Goal: Task Accomplishment & Management: Use online tool/utility

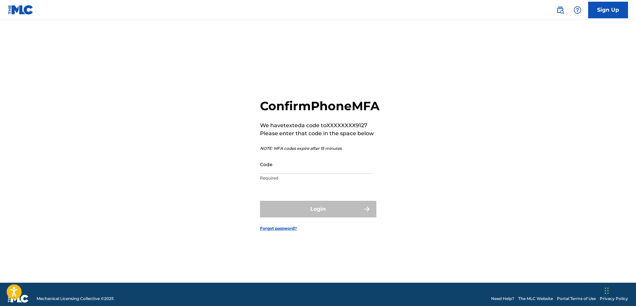
click at [284, 172] on input "Code" at bounding box center [316, 164] width 112 height 19
paste input "093169"
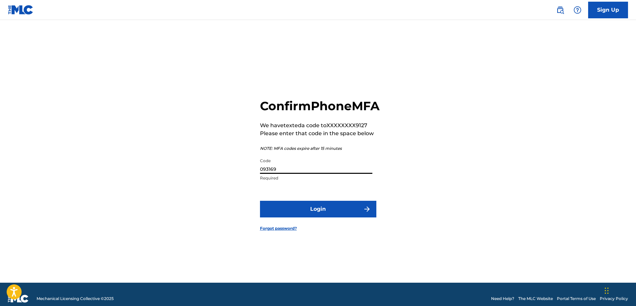
type input "093169"
click at [307, 212] on button "Login" at bounding box center [318, 209] width 116 height 17
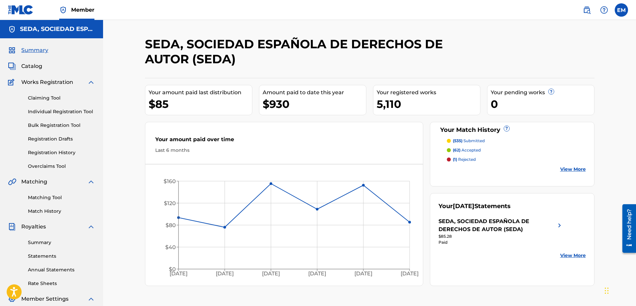
click at [48, 198] on link "Matching Tool" at bounding box center [61, 197] width 67 height 7
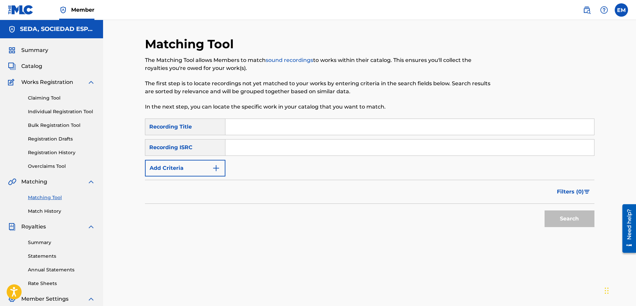
click at [255, 130] on input "Search Form" at bounding box center [410, 127] width 369 height 16
paste input "AUTUMN SEX"
type input "AUTUMN SEX"
click at [213, 162] on button "Add Criteria" at bounding box center [185, 168] width 81 height 17
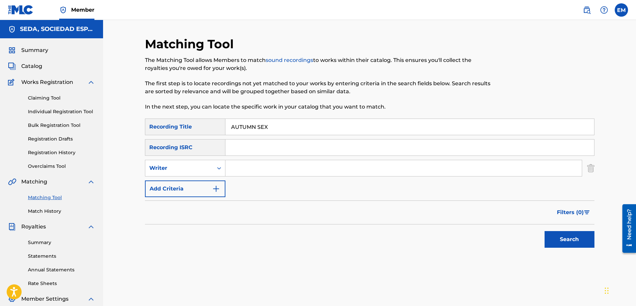
click at [237, 168] on input "Search Form" at bounding box center [404, 168] width 357 height 16
type input "[PERSON_NAME]"
click at [545, 231] on button "Search" at bounding box center [570, 239] width 50 height 17
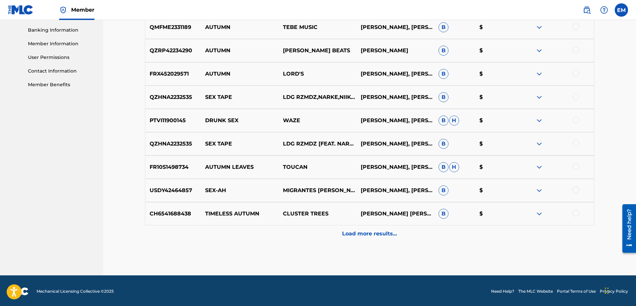
scroll to position [286, 0]
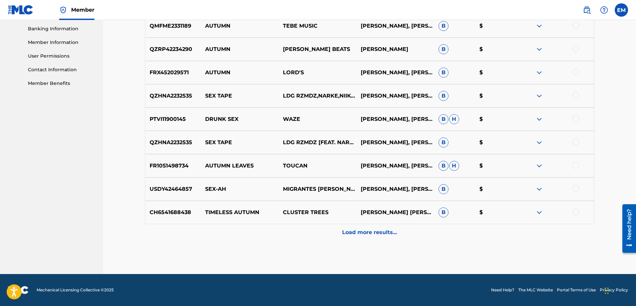
click at [342, 236] on div "Load more results..." at bounding box center [370, 232] width 450 height 17
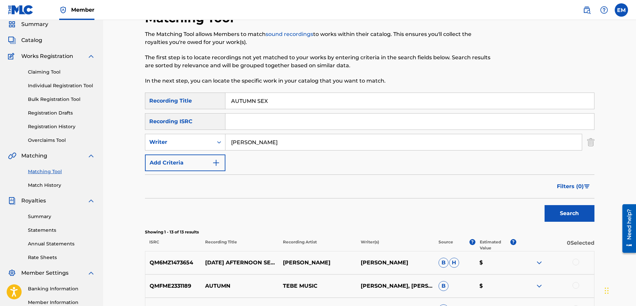
scroll to position [0, 0]
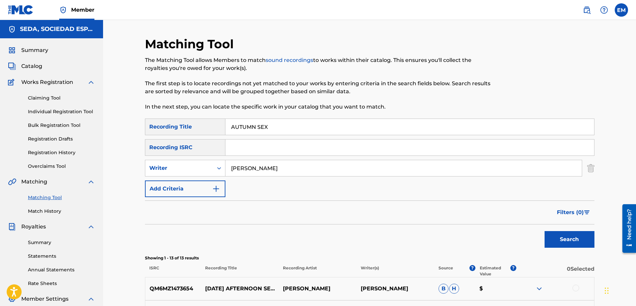
click at [179, 185] on button "Add Criteria" at bounding box center [185, 188] width 81 height 17
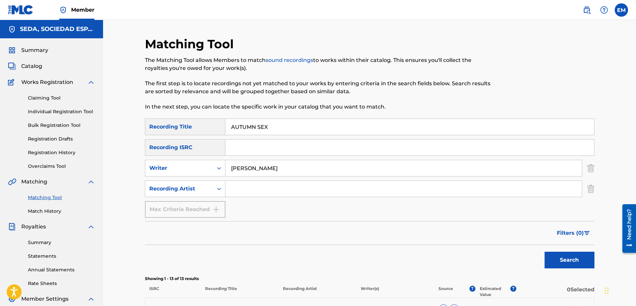
click at [243, 187] on input "Search Form" at bounding box center [404, 189] width 357 height 16
type input "suburbano"
drag, startPoint x: 285, startPoint y: 188, endPoint x: 217, endPoint y: 190, distance: 67.6
click at [217, 190] on div "SearchWithCriteria33558a14-f7aa-4772-95d6-37382b390354 Recording Artist suburba…" at bounding box center [370, 188] width 450 height 17
drag, startPoint x: 283, startPoint y: 165, endPoint x: 219, endPoint y: 166, distance: 64.9
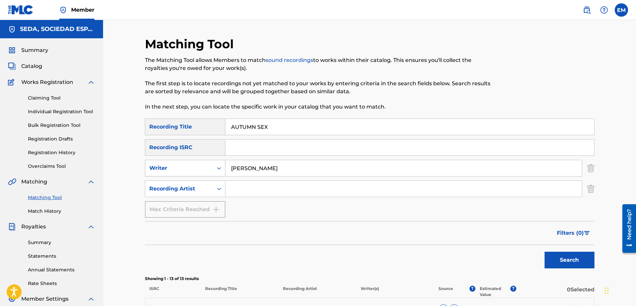
click at [219, 166] on div "SearchWithCriteriab0a90d2a-763f-4b4d-a177-64a0855989cd Writer [PERSON_NAME]" at bounding box center [370, 168] width 450 height 17
click at [545, 251] on button "Search" at bounding box center [570, 259] width 50 height 17
click at [266, 169] on input "Search Form" at bounding box center [404, 168] width 357 height 16
type input "[PERSON_NAME]"
click at [545, 251] on button "Search" at bounding box center [570, 259] width 50 height 17
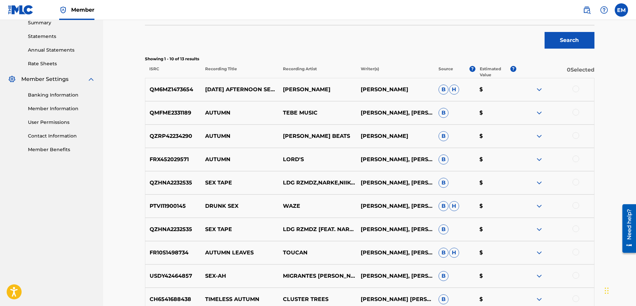
scroll to position [266, 0]
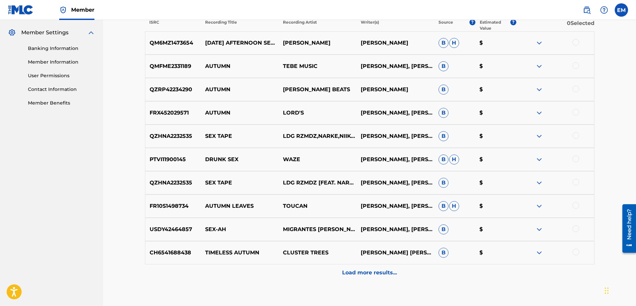
click at [351, 272] on p "Load more results..." at bounding box center [369, 272] width 55 height 8
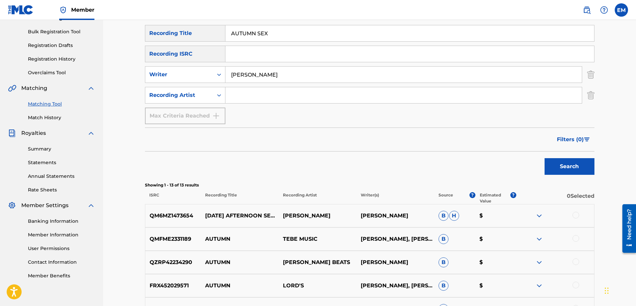
scroll to position [0, 0]
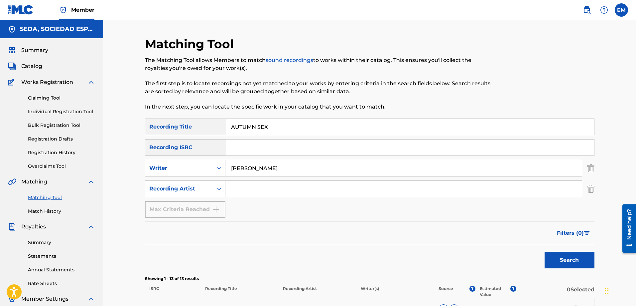
drag, startPoint x: 280, startPoint y: 129, endPoint x: 186, endPoint y: 129, distance: 93.8
click at [187, 129] on div "SearchWithCriteria66206215-058c-4bca-90a8-b89025f77c5d Recording Title AUTUMN S…" at bounding box center [370, 126] width 450 height 17
click at [545, 251] on button "Search" at bounding box center [570, 259] width 50 height 17
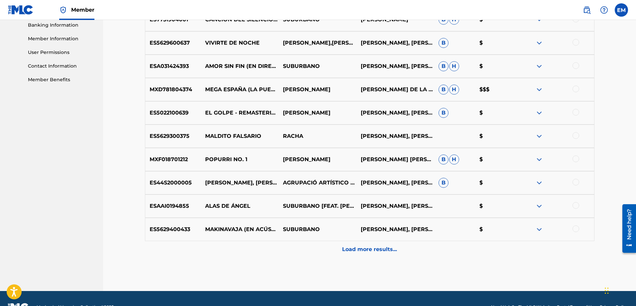
scroll to position [299, 0]
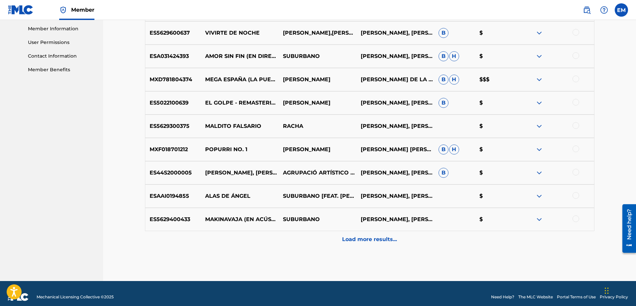
click at [364, 236] on p "Load more results..." at bounding box center [369, 239] width 55 height 8
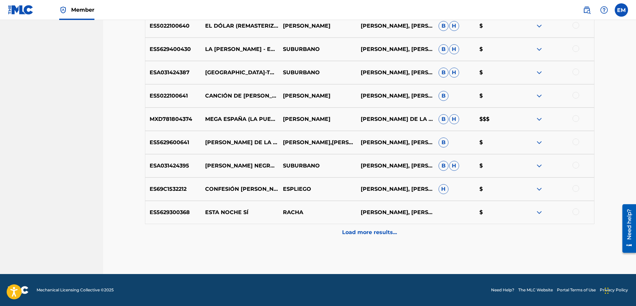
click at [373, 235] on p "Load more results..." at bounding box center [369, 232] width 55 height 8
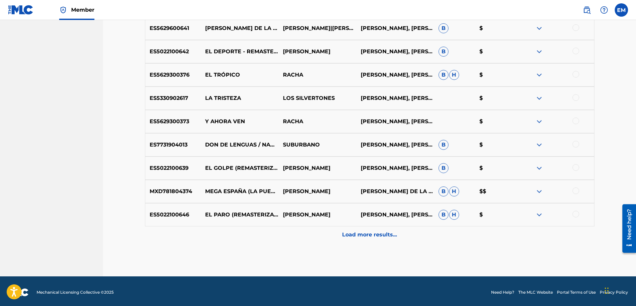
scroll to position [772, 0]
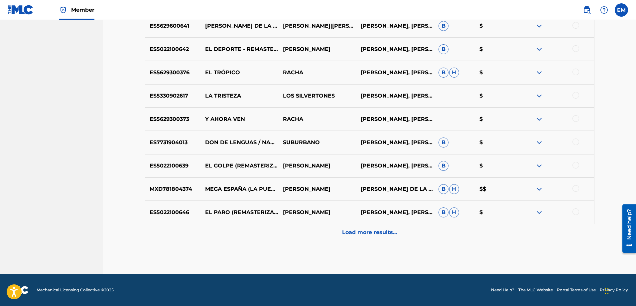
click at [577, 211] on div at bounding box center [576, 211] width 7 height 7
click at [437, 253] on button "Match 1 Group" at bounding box center [468, 251] width 74 height 17
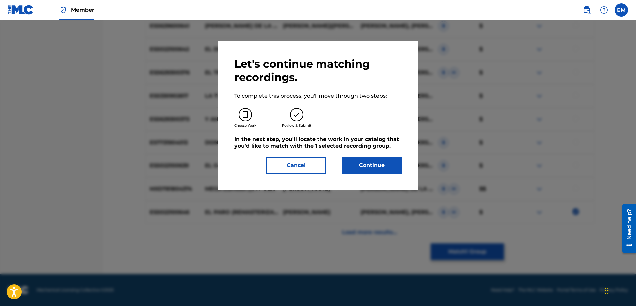
click at [364, 163] on button "Continue" at bounding box center [372, 165] width 60 height 17
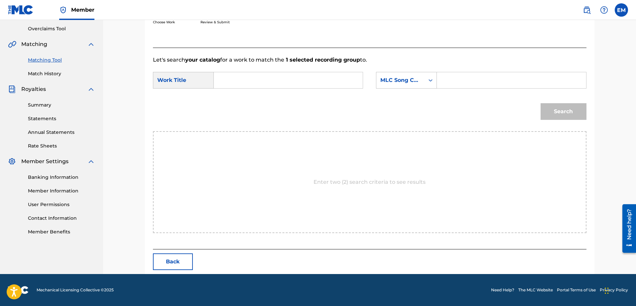
scroll to position [137, 0]
click at [303, 80] on input "Search Form" at bounding box center [289, 80] width 138 height 16
paste input "AUTUMN SEX"
type input "AUTUMN SEX"
click at [440, 80] on div "Search Form" at bounding box center [511, 80] width 149 height 17
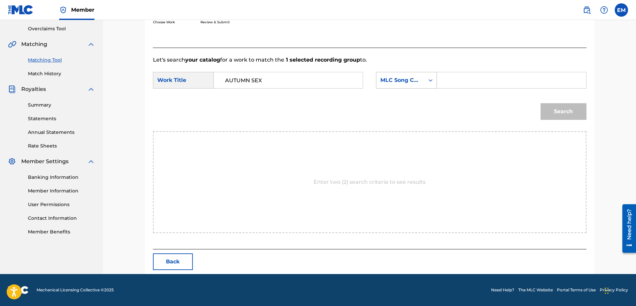
click at [420, 81] on div "MLC Song Code" at bounding box center [401, 80] width 40 height 8
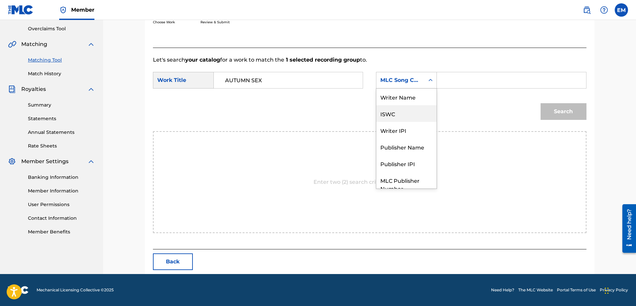
scroll to position [0, 0]
click at [410, 93] on div "Writer Name" at bounding box center [407, 96] width 60 height 17
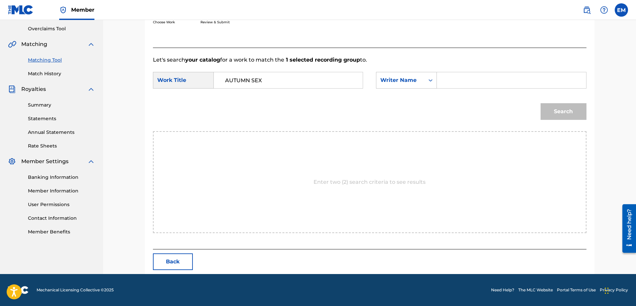
click at [459, 79] on input "Search Form" at bounding box center [512, 80] width 138 height 16
type input "[PERSON_NAME]"
click at [541, 103] on button "Search" at bounding box center [564, 111] width 46 height 17
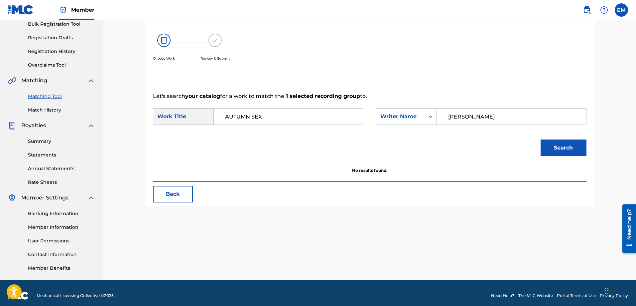
scroll to position [107, 0]
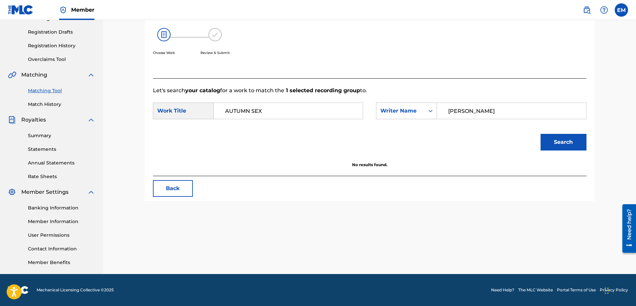
drag, startPoint x: 263, startPoint y: 113, endPoint x: 224, endPoint y: 114, distance: 38.6
click at [225, 114] on input "AUTUMN SEX" at bounding box center [289, 111] width 138 height 16
click at [541, 134] on button "Search" at bounding box center [564, 142] width 46 height 17
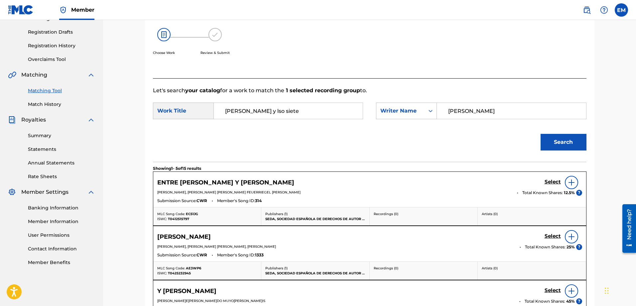
click at [246, 110] on input "[PERSON_NAME] y lso siete" at bounding box center [289, 111] width 138 height 16
click at [541, 134] on button "Search" at bounding box center [564, 142] width 46 height 17
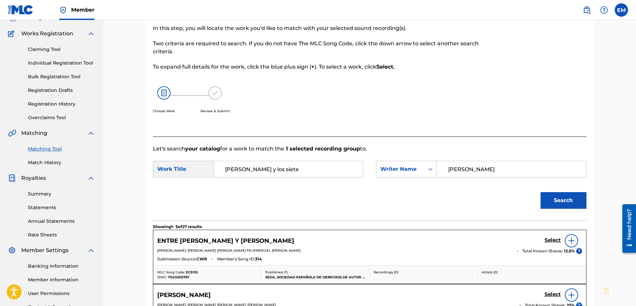
scroll to position [140, 0]
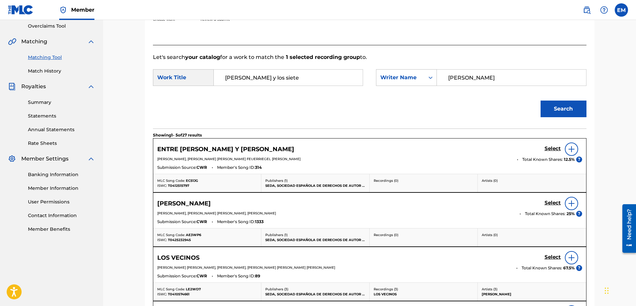
drag, startPoint x: 280, startPoint y: 80, endPoint x: 197, endPoint y: 66, distance: 84.9
click at [197, 66] on form "SearchWithCriteria5b461f8f-8d73-4640-b05b-70d50ea06eb7 Work Title [PERSON_NAME]…" at bounding box center [370, 94] width 434 height 67
click at [541, 100] on button "Search" at bounding box center [564, 108] width 46 height 17
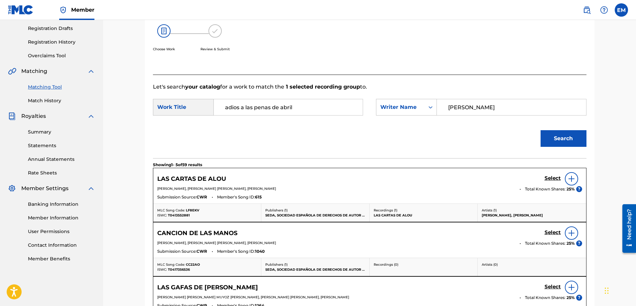
scroll to position [107, 0]
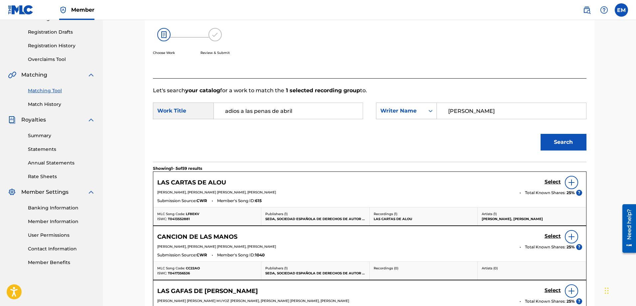
drag, startPoint x: 244, startPoint y: 111, endPoint x: 184, endPoint y: 112, distance: 60.5
click at [184, 112] on div "SearchWithCriteria5b461f8f-8d73-4640-b05b-70d50ea06eb7 Work Title adios a las p…" at bounding box center [258, 110] width 210 height 17
click at [241, 112] on input "calaberas y canciones" at bounding box center [289, 111] width 138 height 16
type input "calaveras y canciones"
click at [541, 134] on button "Search" at bounding box center [564, 142] width 46 height 17
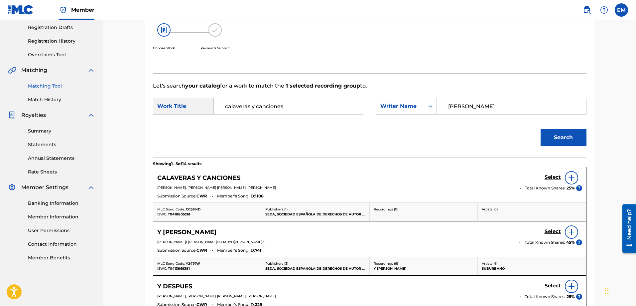
scroll to position [74, 0]
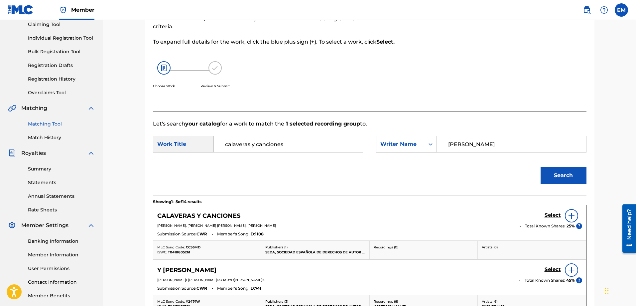
click at [54, 137] on link "Match History" at bounding box center [61, 137] width 67 height 7
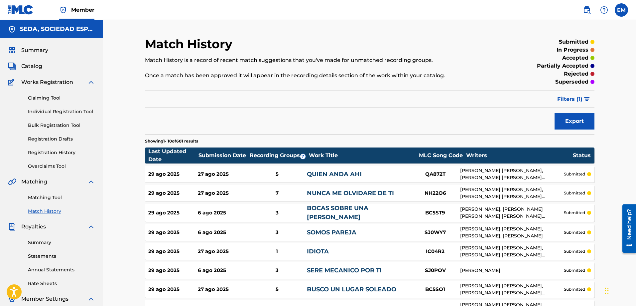
click at [55, 197] on link "Matching Tool" at bounding box center [61, 197] width 67 height 7
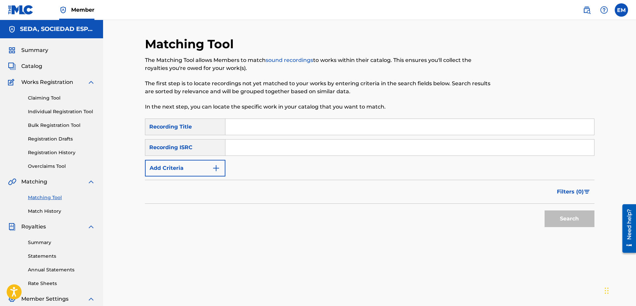
click at [282, 126] on input "Search Form" at bounding box center [410, 127] width 369 height 16
type input "calaveras y canciones"
click at [545, 210] on button "Search" at bounding box center [570, 218] width 50 height 17
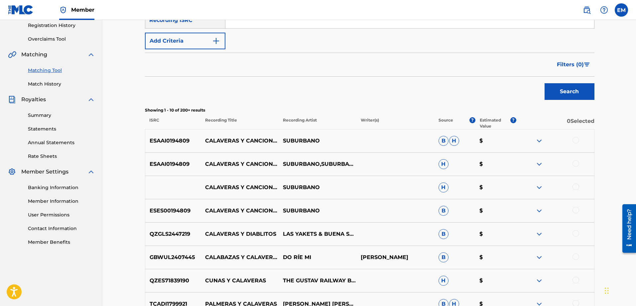
scroll to position [133, 0]
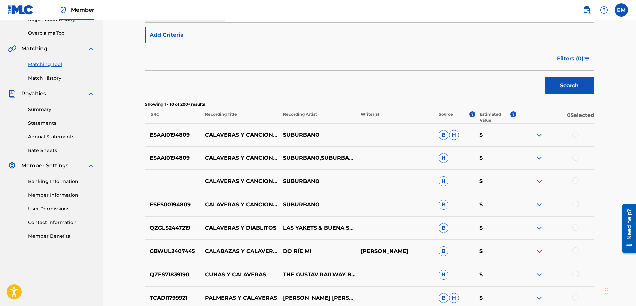
click at [575, 134] on div at bounding box center [576, 134] width 7 height 7
click at [574, 157] on div at bounding box center [576, 157] width 7 height 7
click at [577, 180] on div at bounding box center [576, 180] width 7 height 7
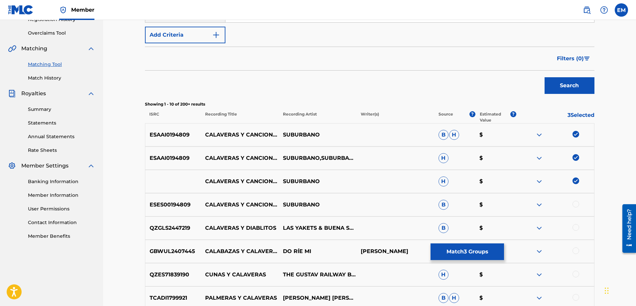
click at [575, 205] on div at bounding box center [576, 204] width 7 height 7
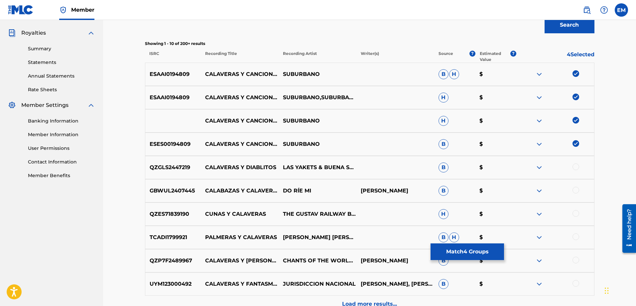
scroll to position [99, 0]
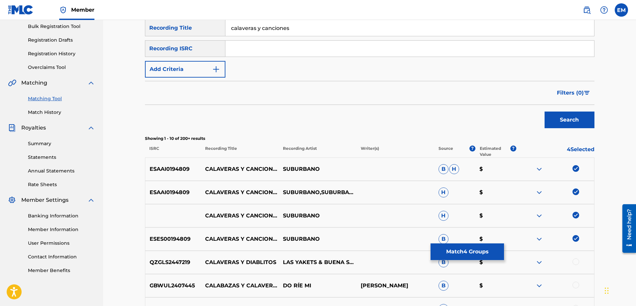
click at [185, 70] on button "Add Criteria" at bounding box center [185, 69] width 81 height 17
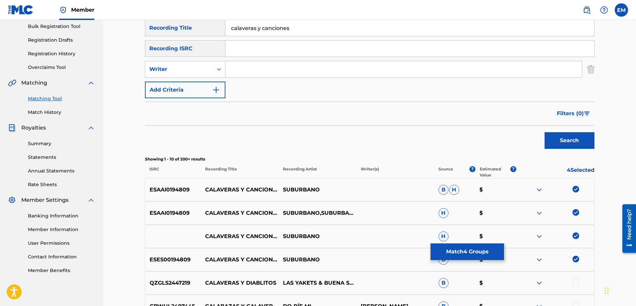
drag, startPoint x: 261, startPoint y: 70, endPoint x: 279, endPoint y: 77, distance: 19.8
click at [261, 70] on input "Search Form" at bounding box center [404, 69] width 357 height 16
type input "[PERSON_NAME]"
click at [545, 132] on button "Search" at bounding box center [570, 140] width 50 height 17
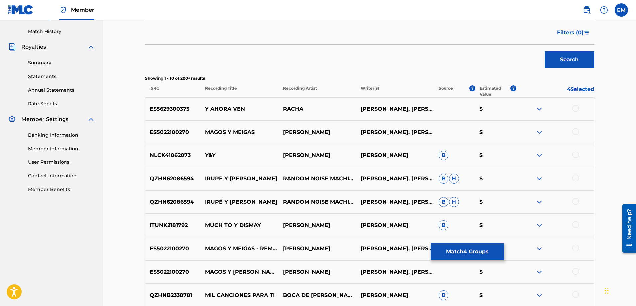
scroll to position [86, 0]
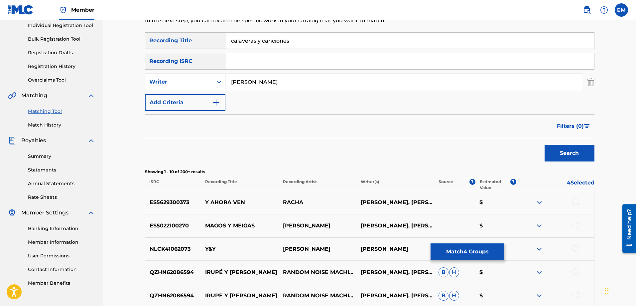
click at [216, 98] on img "Search Form" at bounding box center [216, 102] width 8 height 8
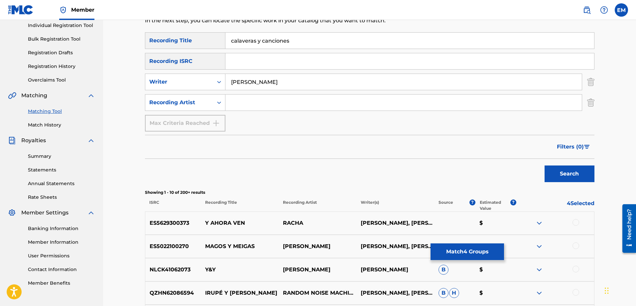
click at [235, 98] on input "Search Form" at bounding box center [404, 102] width 357 height 16
type input "suburbano"
click at [545, 165] on button "Search" at bounding box center [570, 173] width 50 height 17
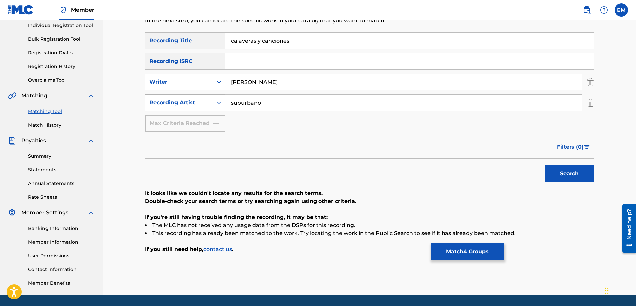
drag, startPoint x: 279, startPoint y: 101, endPoint x: 195, endPoint y: 104, distance: 84.5
click at [198, 102] on div "SearchWithCriteria33558a14-f7aa-4772-95d6-37382b390354 Recording Artist suburba…" at bounding box center [370, 102] width 450 height 17
drag, startPoint x: 282, startPoint y: 81, endPoint x: 214, endPoint y: 88, distance: 68.3
click at [214, 88] on div "SearchWithCriteriab0a90d2a-763f-4b4d-a177-64a0855989cd Writer [PERSON_NAME]" at bounding box center [370, 82] width 450 height 17
click at [545, 165] on button "Search" at bounding box center [570, 173] width 50 height 17
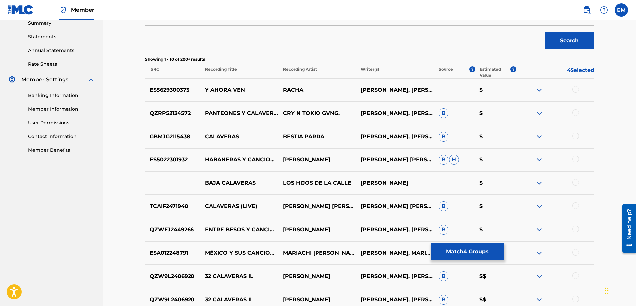
scroll to position [53, 0]
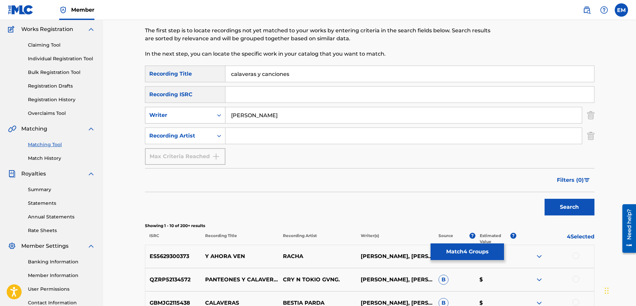
drag, startPoint x: 284, startPoint y: 109, endPoint x: 170, endPoint y: 110, distance: 113.8
click at [170, 110] on div "SearchWithCriteriab0a90d2a-763f-4b4d-a177-64a0855989cd Writer [PERSON_NAME]" at bounding box center [370, 115] width 450 height 17
type input "[PERSON_NAME]"
click at [545, 199] on button "Search" at bounding box center [570, 207] width 50 height 17
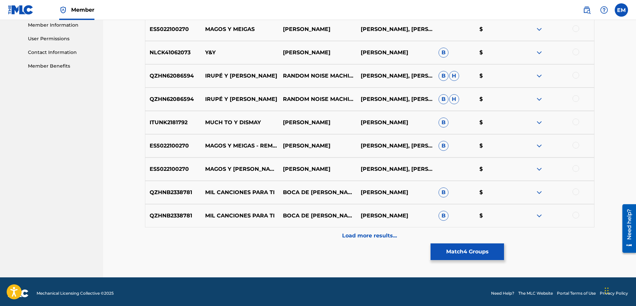
scroll to position [306, 0]
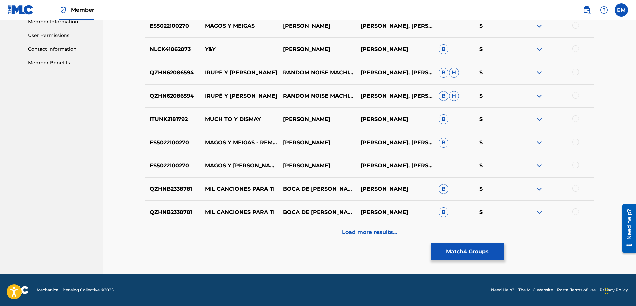
click at [351, 232] on p "Load more results..." at bounding box center [369, 232] width 55 height 8
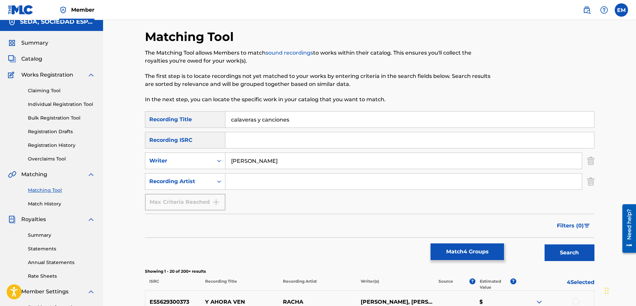
scroll to position [7, 0]
drag, startPoint x: 282, startPoint y: 162, endPoint x: 218, endPoint y: 160, distance: 63.9
click at [221, 158] on div "SearchWithCriteriab0a90d2a-763f-4b4d-a177-64a0855989cd Writer [PERSON_NAME]" at bounding box center [370, 161] width 450 height 17
click at [545, 244] on button "Search" at bounding box center [570, 252] width 50 height 17
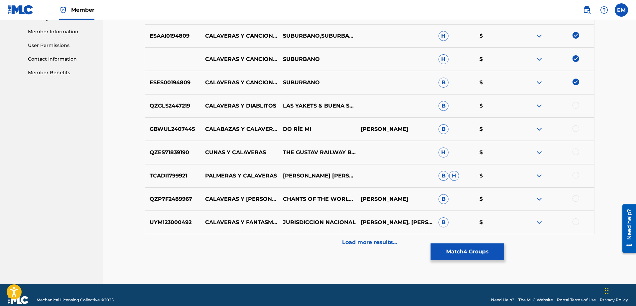
scroll to position [306, 0]
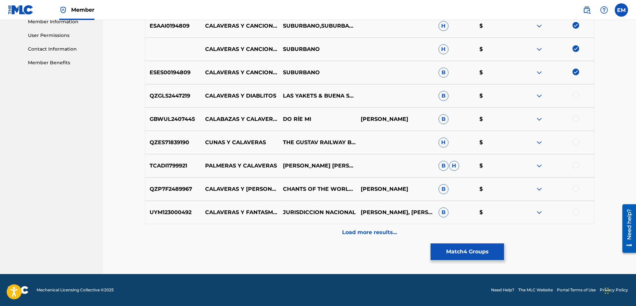
click at [371, 235] on p "Load more results..." at bounding box center [369, 232] width 55 height 8
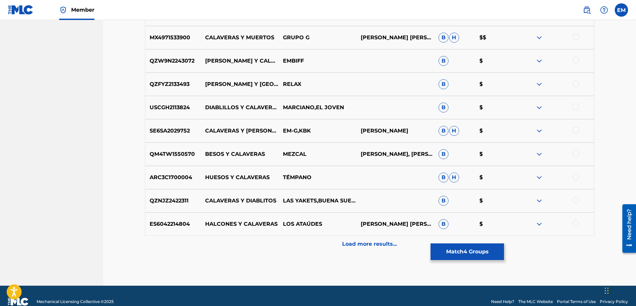
scroll to position [539, 0]
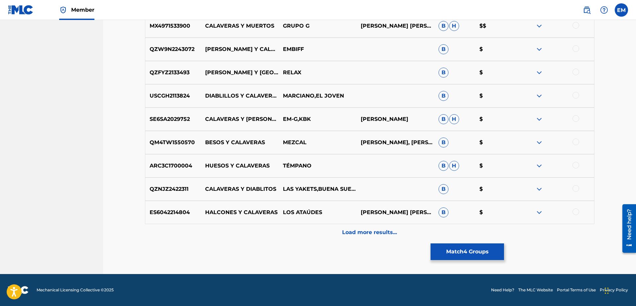
click at [356, 234] on p "Load more results..." at bounding box center [369, 232] width 55 height 8
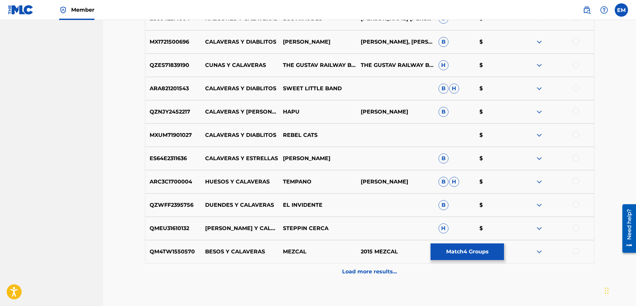
scroll to position [772, 0]
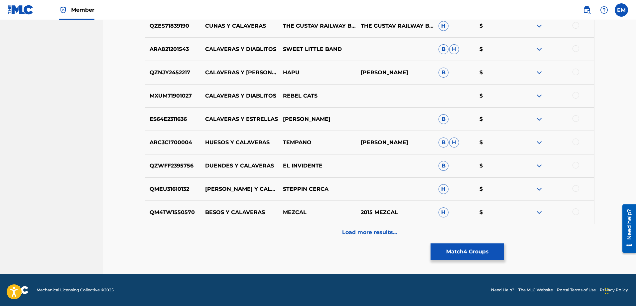
click at [358, 226] on div "Load more results..." at bounding box center [370, 232] width 450 height 17
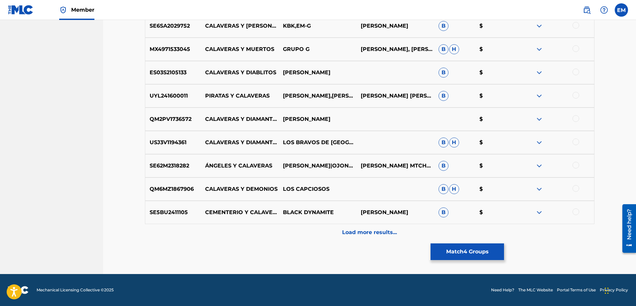
click at [373, 229] on p "Load more results..." at bounding box center [369, 232] width 55 height 8
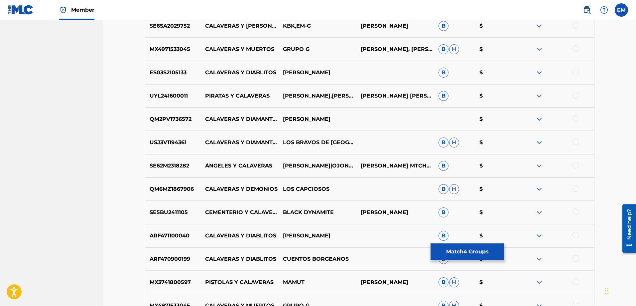
scroll to position [1205, 0]
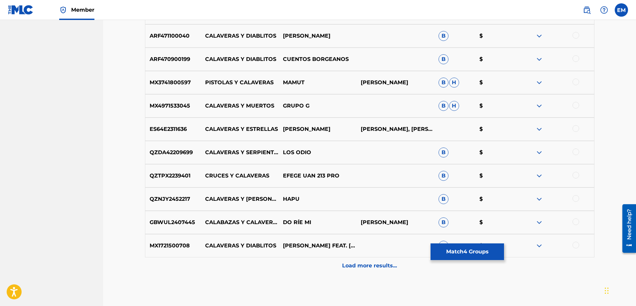
click at [377, 265] on p "Load more results..." at bounding box center [369, 265] width 55 height 8
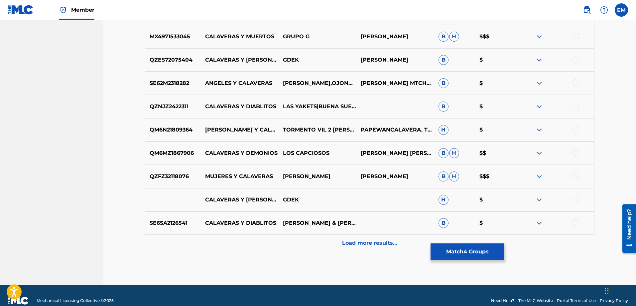
scroll to position [1471, 0]
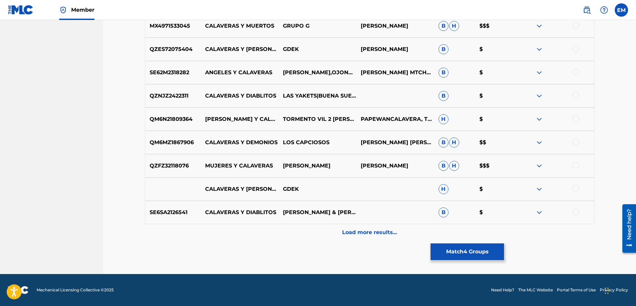
click at [366, 234] on p "Load more results..." at bounding box center [369, 232] width 55 height 8
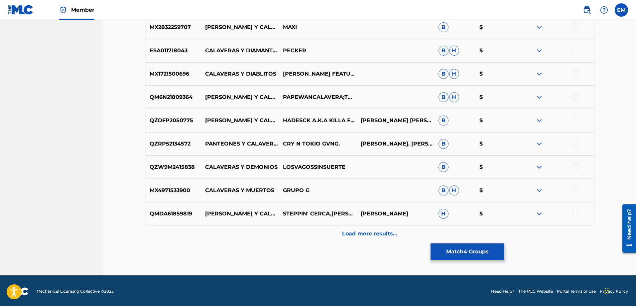
scroll to position [1703, 0]
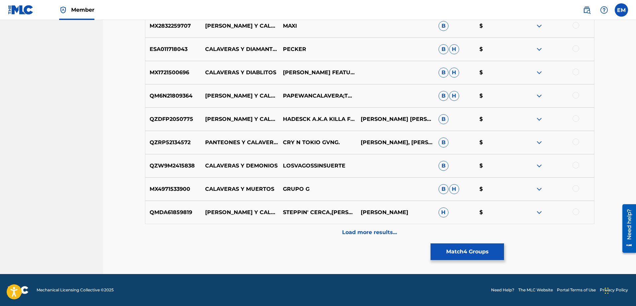
click at [366, 234] on p "Load more results..." at bounding box center [369, 232] width 55 height 8
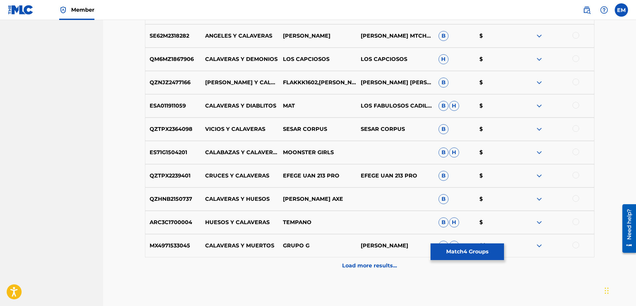
scroll to position [1936, 0]
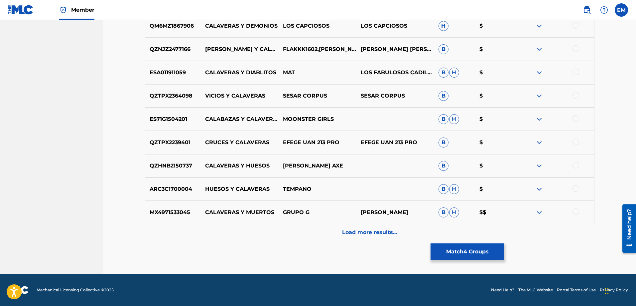
click at [366, 234] on p "Load more results..." at bounding box center [369, 232] width 55 height 8
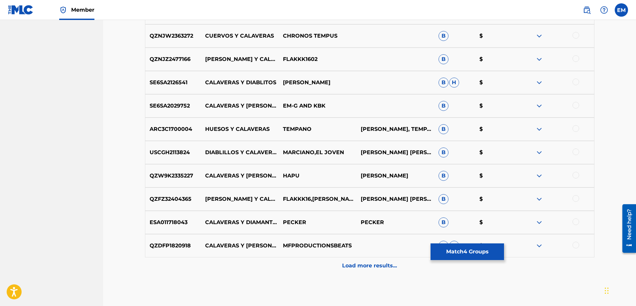
scroll to position [2169, 0]
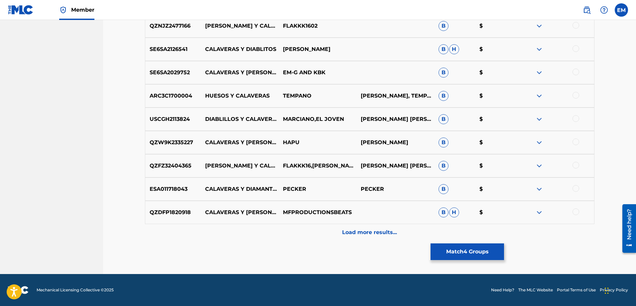
click at [366, 234] on p "Load more results..." at bounding box center [369, 232] width 55 height 8
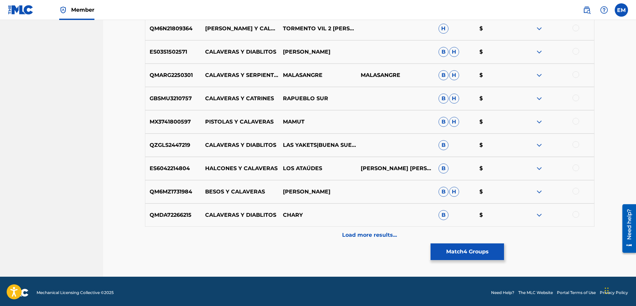
scroll to position [2402, 0]
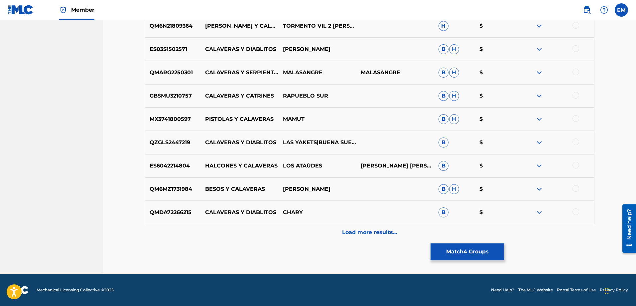
click at [366, 234] on p "Load more results..." at bounding box center [369, 232] width 55 height 8
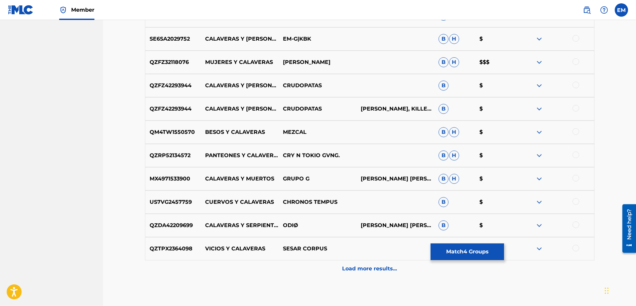
scroll to position [2635, 0]
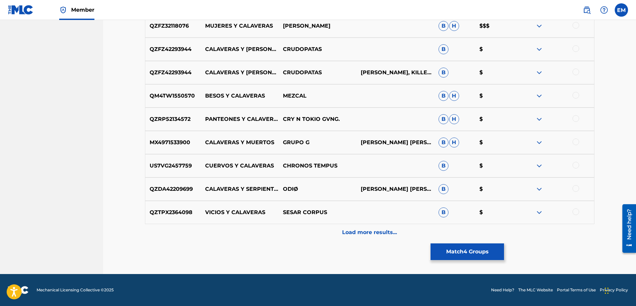
click at [366, 234] on p "Load more results..." at bounding box center [369, 232] width 55 height 8
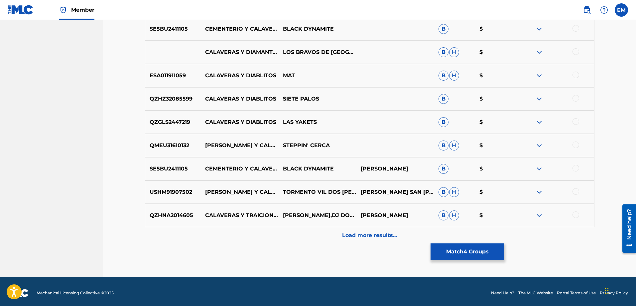
scroll to position [2868, 0]
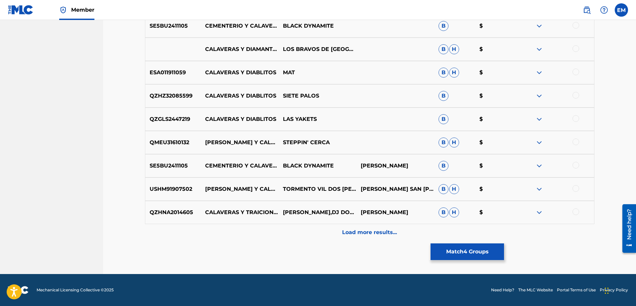
click at [366, 234] on p "Load more results..." at bounding box center [369, 232] width 55 height 8
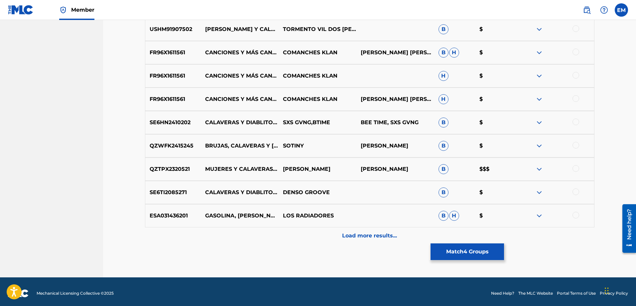
scroll to position [3101, 0]
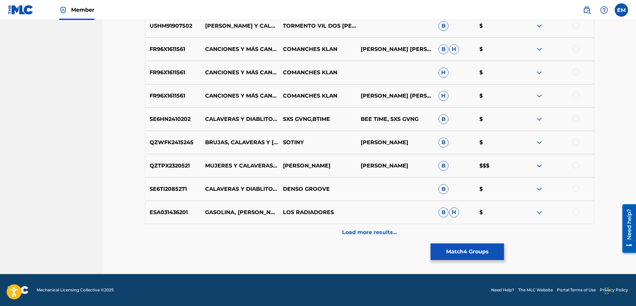
click at [366, 234] on p "Load more results..." at bounding box center [369, 232] width 55 height 8
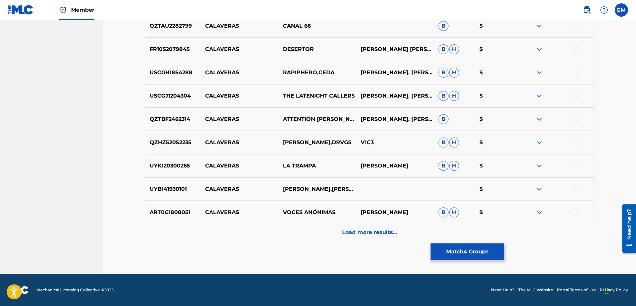
click at [366, 234] on p "Load more results..." at bounding box center [369, 232] width 55 height 8
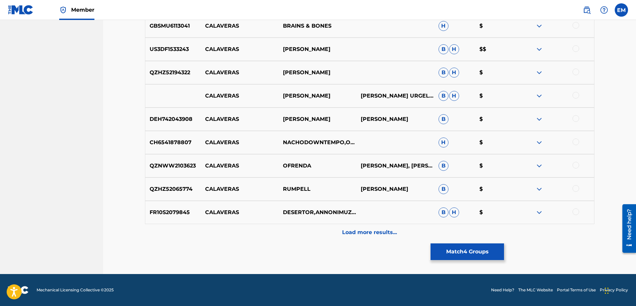
click at [366, 234] on p "Load more results..." at bounding box center [369, 232] width 55 height 8
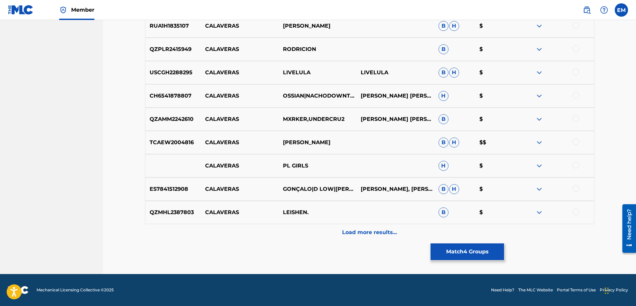
click at [366, 234] on p "Load more results..." at bounding box center [369, 232] width 55 height 8
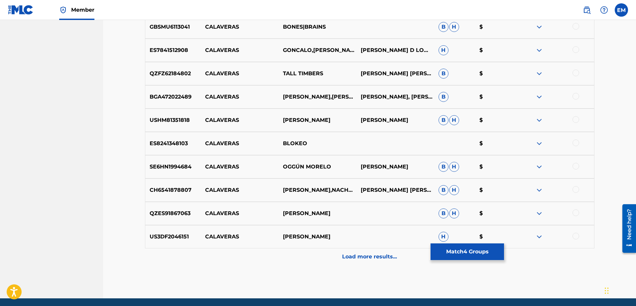
scroll to position [4032, 0]
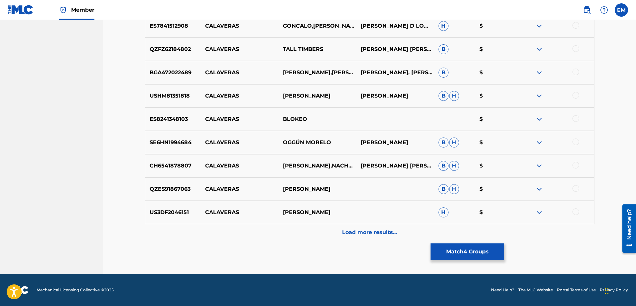
click at [368, 233] on p "Load more results..." at bounding box center [369, 232] width 55 height 8
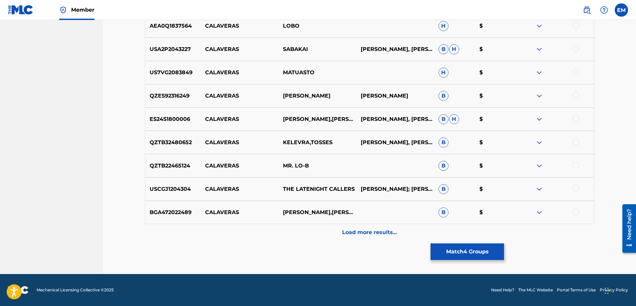
click at [368, 233] on p "Load more results..." at bounding box center [369, 232] width 55 height 8
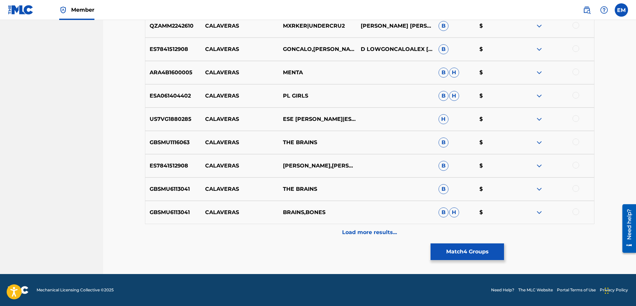
click at [368, 233] on p "Load more results..." at bounding box center [369, 232] width 55 height 8
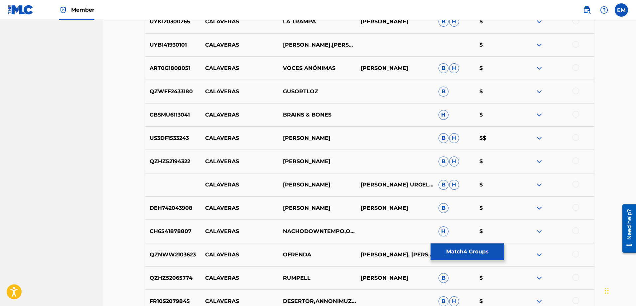
scroll to position [3250, 0]
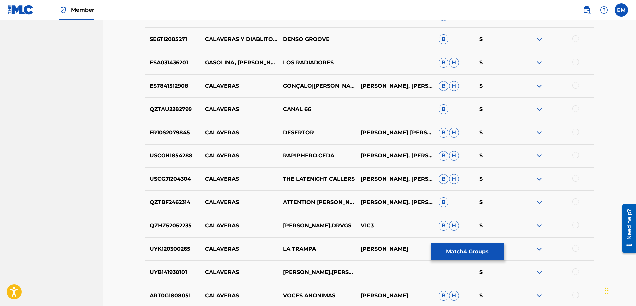
click at [450, 247] on button "Match 4 Groups" at bounding box center [468, 251] width 74 height 17
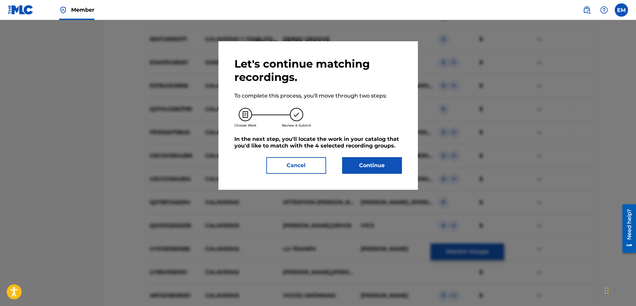
click at [370, 167] on button "Continue" at bounding box center [372, 165] width 60 height 17
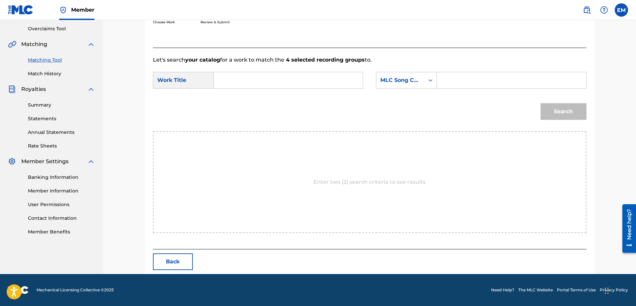
scroll to position [137, 0]
click at [269, 80] on input "Search Form" at bounding box center [289, 80] width 138 height 16
type input "v"
click at [244, 94] on span "[PERSON_NAME] y canciones" at bounding box center [254, 103] width 58 height 22
type input "calaveras y canciones"
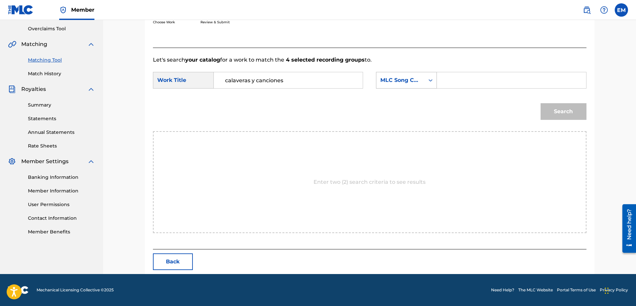
click at [411, 85] on div "MLC Song Code" at bounding box center [401, 80] width 48 height 13
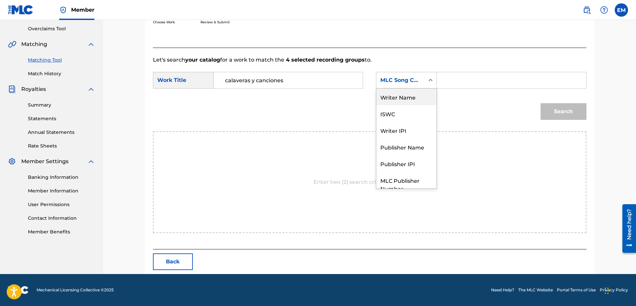
click at [401, 99] on div "Writer Name" at bounding box center [407, 96] width 60 height 17
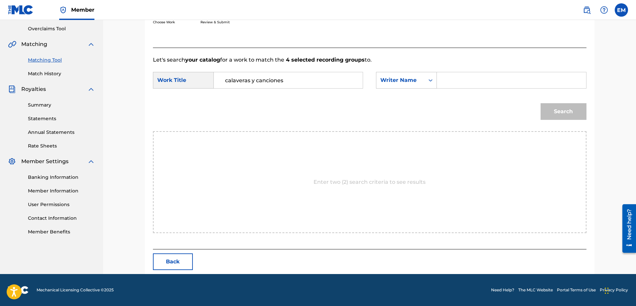
click at [447, 80] on input "Search Form" at bounding box center [512, 80] width 138 height 16
type input "[PERSON_NAME]"
click at [541, 103] on button "Search" at bounding box center [564, 111] width 46 height 17
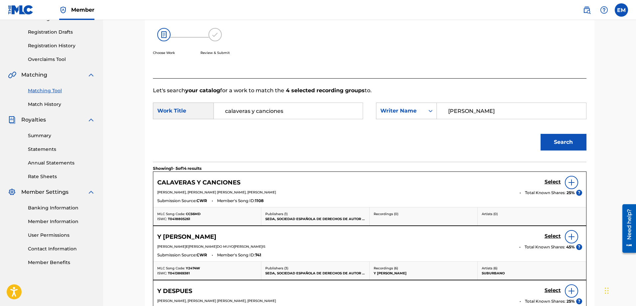
scroll to position [137, 0]
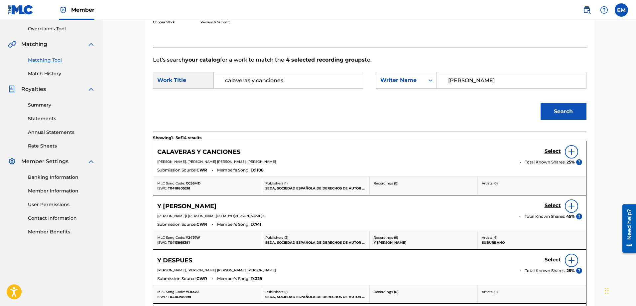
click at [570, 151] on img at bounding box center [572, 152] width 8 height 8
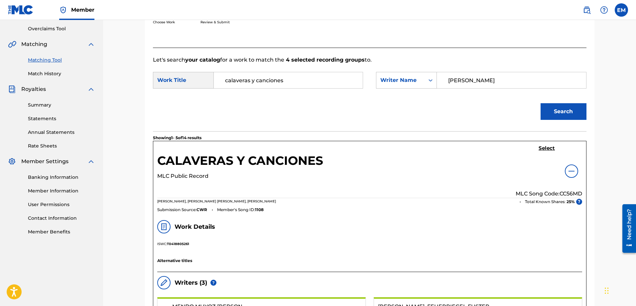
click at [553, 150] on h5 "Select" at bounding box center [547, 148] width 16 height 6
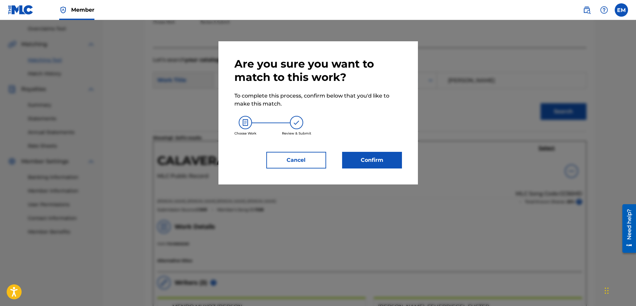
click at [367, 159] on button "Confirm" at bounding box center [372, 160] width 60 height 17
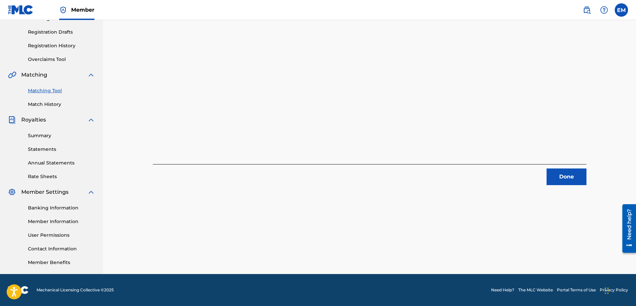
click at [561, 177] on button "Done" at bounding box center [567, 176] width 40 height 17
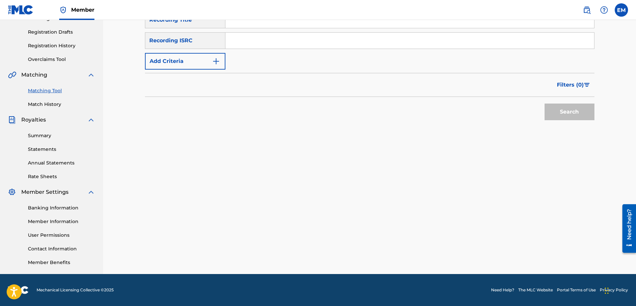
scroll to position [7, 0]
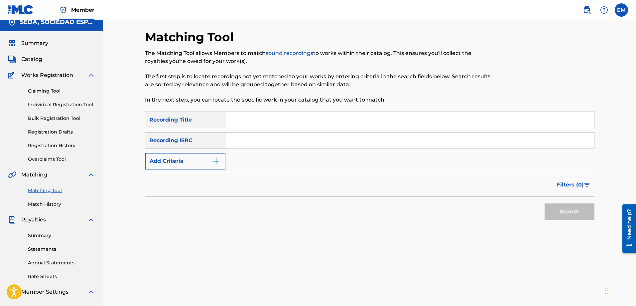
click at [265, 122] on input "Search Form" at bounding box center [410, 120] width 369 height 16
type input "canta el viento"
click at [545, 203] on button "Search" at bounding box center [570, 211] width 50 height 17
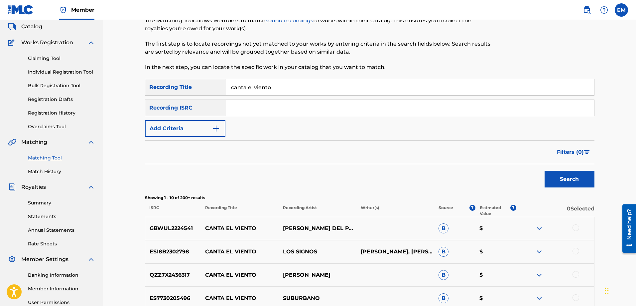
scroll to position [107, 0]
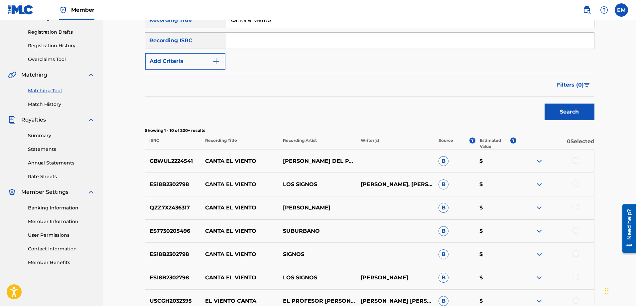
click at [541, 231] on img at bounding box center [540, 231] width 8 height 8
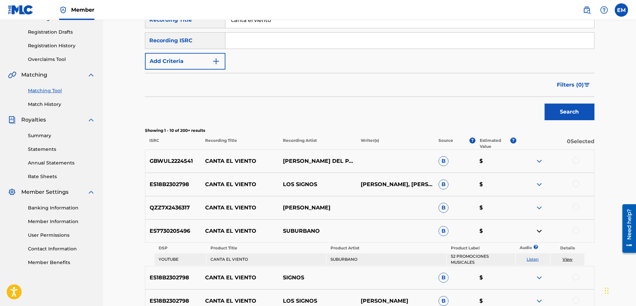
click at [535, 260] on link "Listen" at bounding box center [533, 258] width 12 height 5
click at [538, 232] on img at bounding box center [540, 231] width 8 height 8
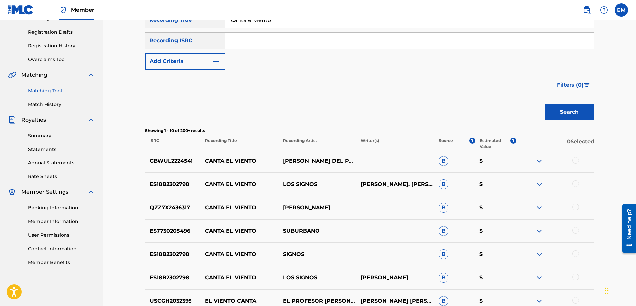
click at [577, 232] on div at bounding box center [576, 230] width 7 height 7
click at [540, 161] on img at bounding box center [540, 161] width 8 height 8
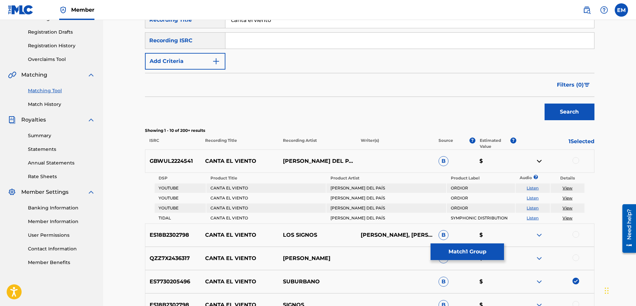
click at [534, 189] on link "Listen" at bounding box center [533, 187] width 12 height 5
click at [532, 198] on link "Listen" at bounding box center [533, 197] width 12 height 5
click at [540, 160] on img at bounding box center [540, 161] width 8 height 8
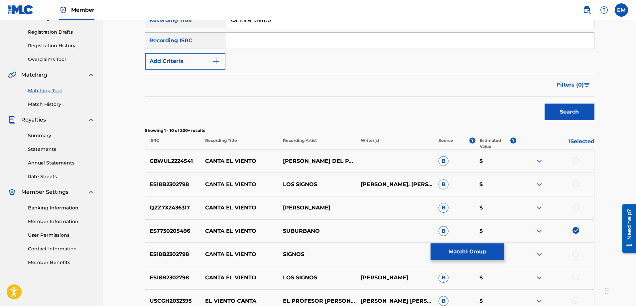
click at [539, 206] on img at bounding box center [540, 208] width 8 height 8
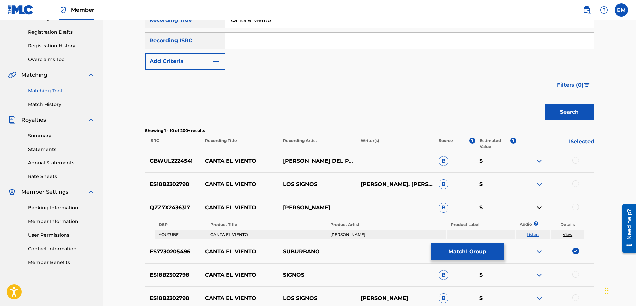
click at [532, 234] on link "Listen" at bounding box center [533, 234] width 12 height 5
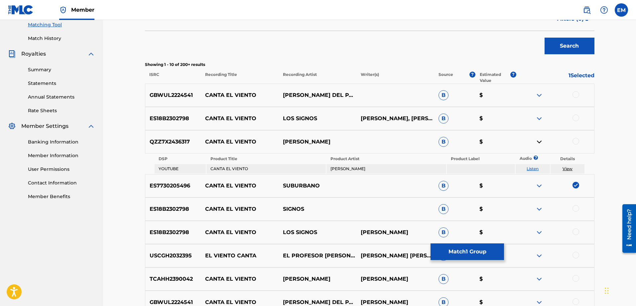
scroll to position [173, 0]
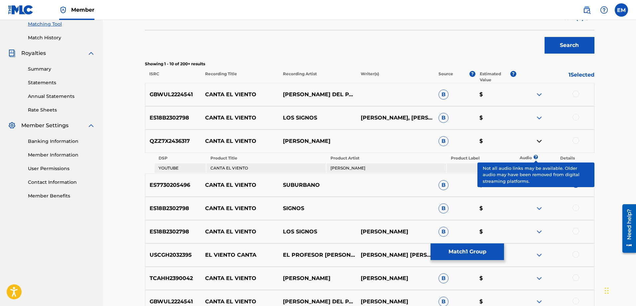
click at [536, 156] on span "?" at bounding box center [536, 157] width 0 height 4
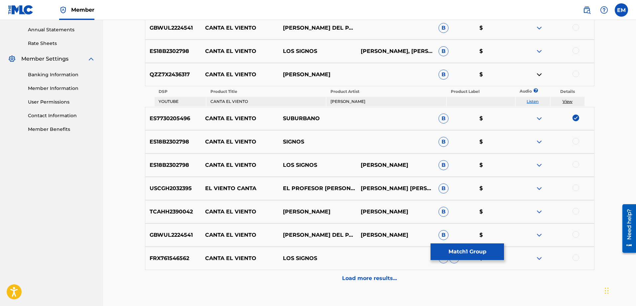
scroll to position [273, 0]
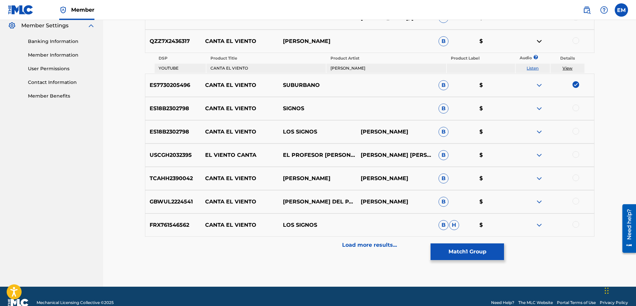
click at [539, 179] on img at bounding box center [540, 178] width 8 height 8
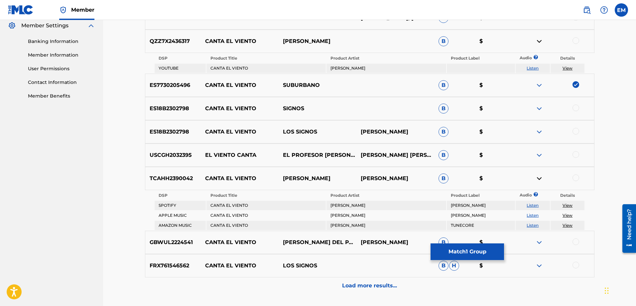
click at [531, 205] on link "Listen" at bounding box center [533, 205] width 12 height 5
click at [540, 178] on img at bounding box center [540, 178] width 8 height 8
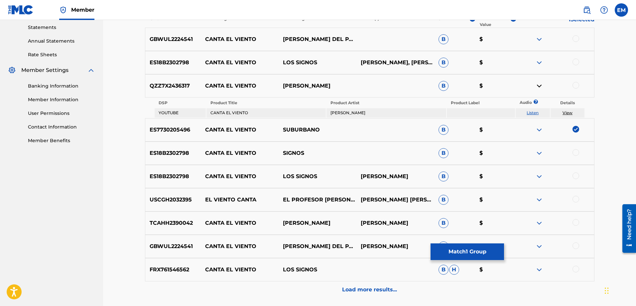
scroll to position [219, 0]
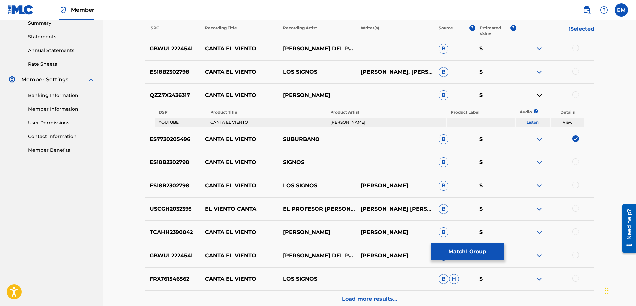
click at [540, 96] on img at bounding box center [540, 95] width 8 height 8
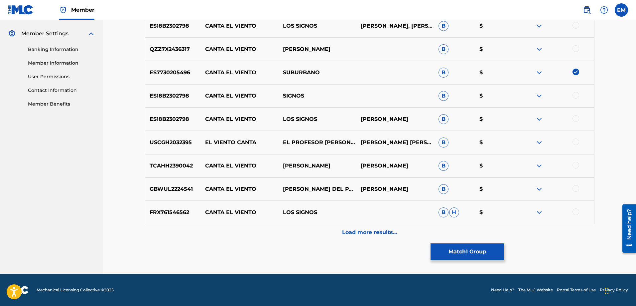
click at [355, 233] on p "Load more results..." at bounding box center [369, 232] width 55 height 8
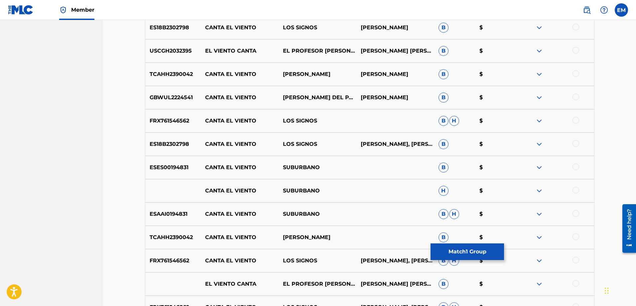
scroll to position [365, 0]
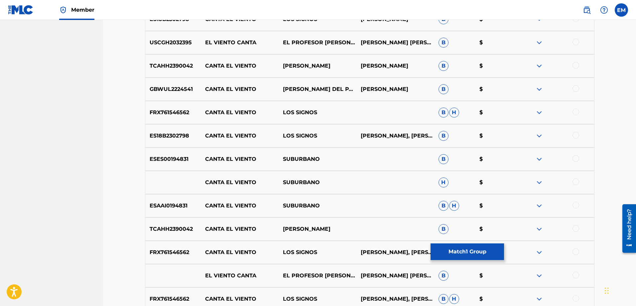
click at [575, 159] on div at bounding box center [576, 158] width 7 height 7
click at [573, 182] on div at bounding box center [576, 181] width 7 height 7
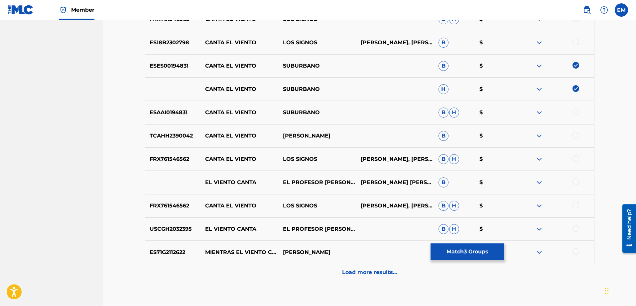
scroll to position [465, 0]
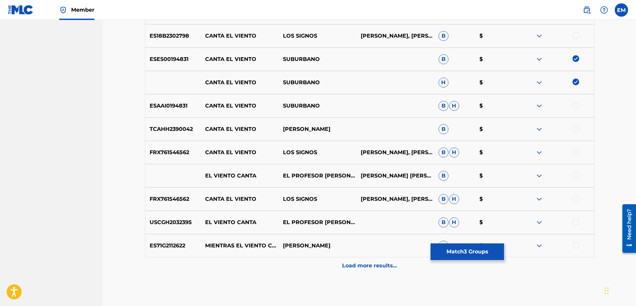
click at [352, 263] on p "Load more results..." at bounding box center [369, 265] width 55 height 8
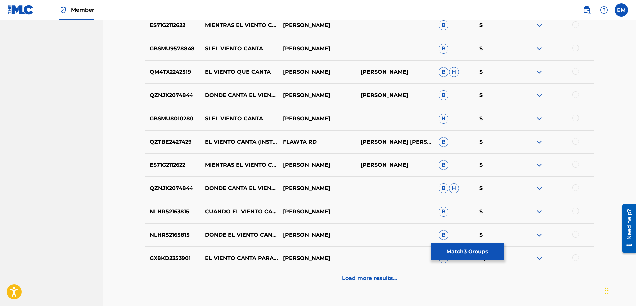
scroll to position [731, 0]
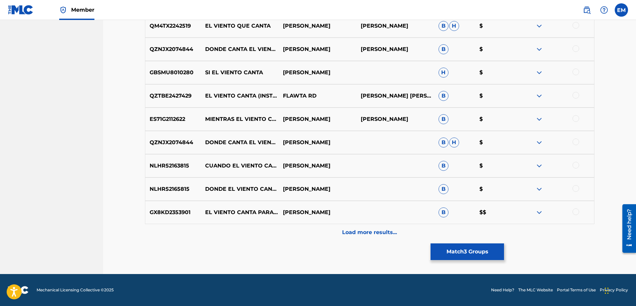
click at [356, 238] on div "Load more results..." at bounding box center [370, 232] width 450 height 17
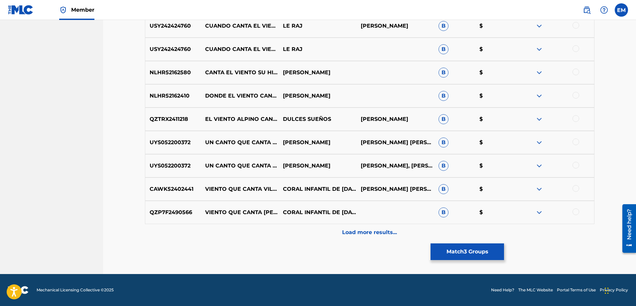
click at [369, 233] on p "Load more results..." at bounding box center [369, 232] width 55 height 8
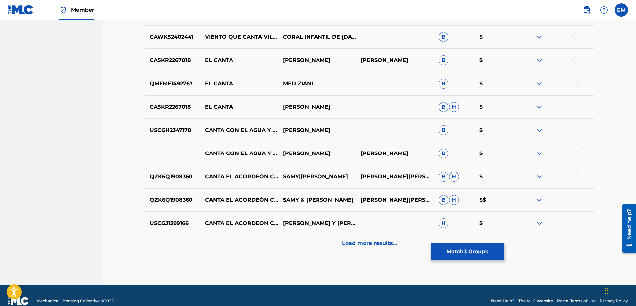
scroll to position [1197, 0]
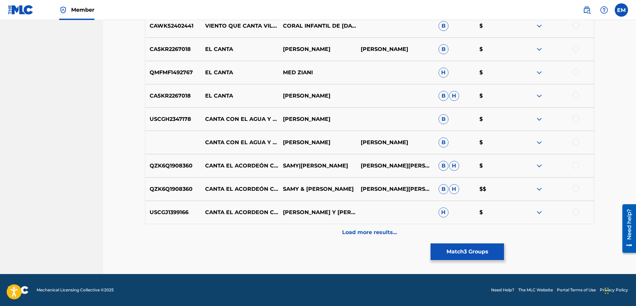
click at [388, 236] on p "Load more results..." at bounding box center [369, 232] width 55 height 8
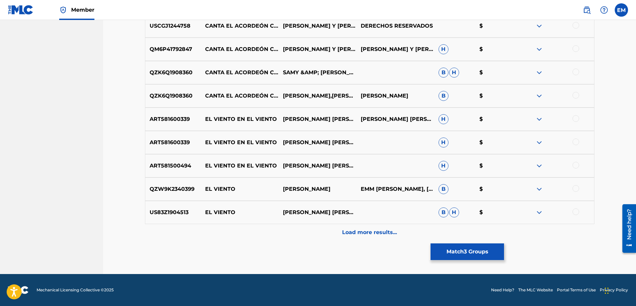
click at [365, 232] on p "Load more results..." at bounding box center [369, 232] width 55 height 8
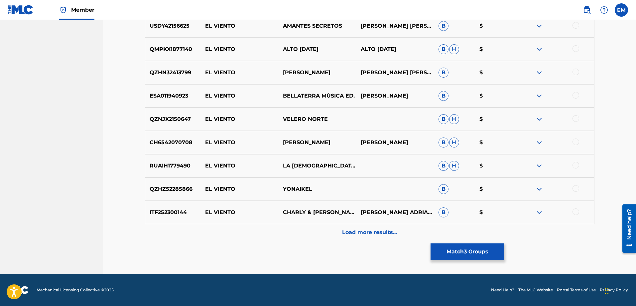
click at [365, 232] on p "Load more results..." at bounding box center [369, 232] width 55 height 8
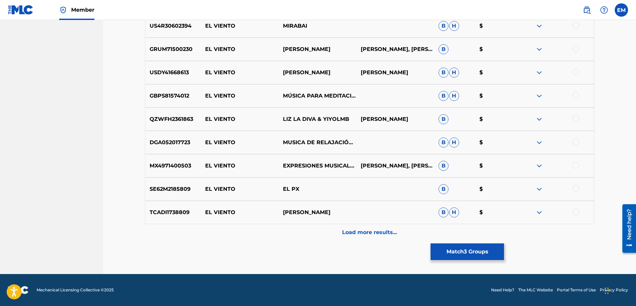
click at [365, 232] on p "Load more results..." at bounding box center [369, 232] width 55 height 8
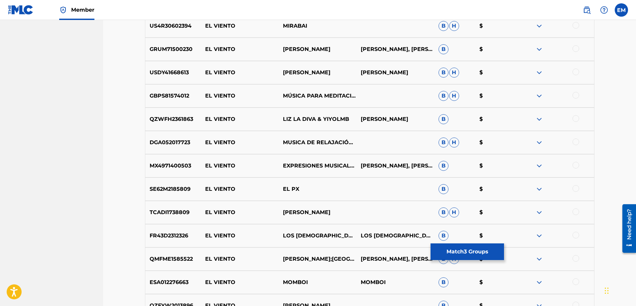
scroll to position [2128, 0]
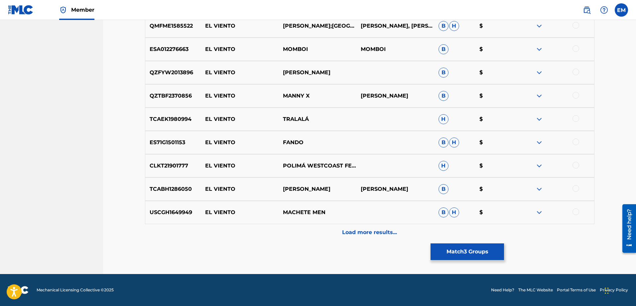
click at [365, 232] on p "Load more results..." at bounding box center [369, 232] width 55 height 8
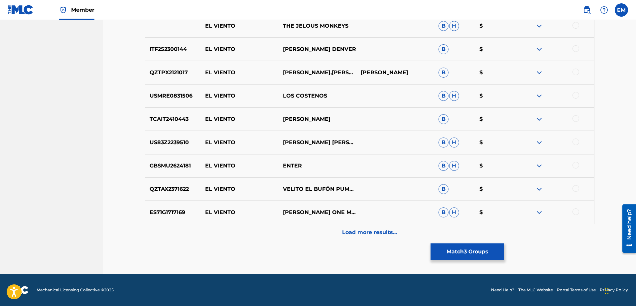
click at [365, 232] on p "Load more results..." at bounding box center [369, 232] width 55 height 8
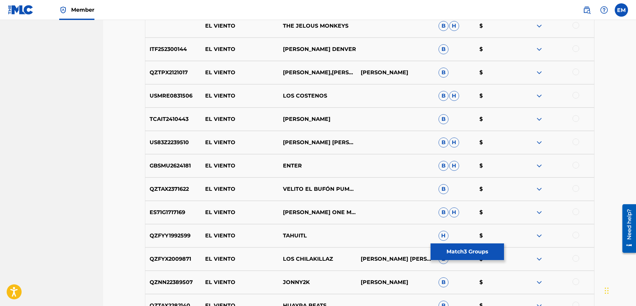
scroll to position [2594, 0]
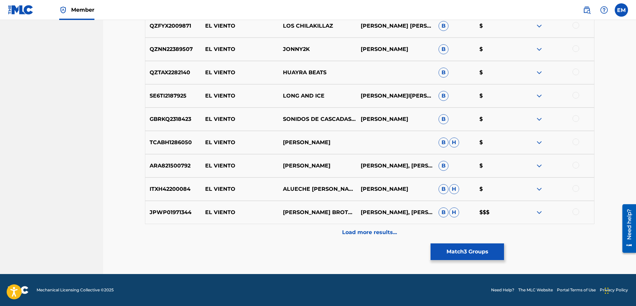
click at [449, 251] on button "Match 3 Groups" at bounding box center [468, 251] width 74 height 17
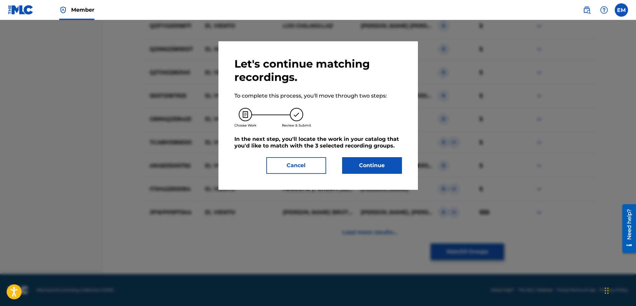
click at [379, 170] on button "Continue" at bounding box center [372, 165] width 60 height 17
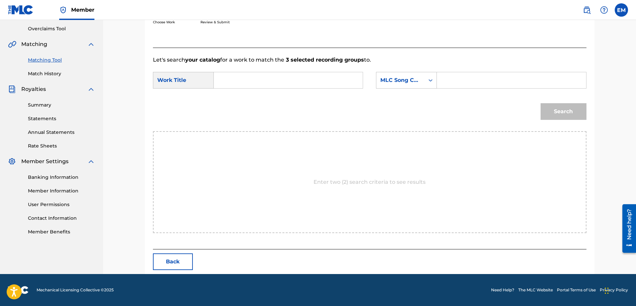
scroll to position [137, 0]
click at [272, 86] on input "Search Form" at bounding box center [289, 80] width 138 height 16
click at [251, 94] on div "canta el viento" at bounding box center [239, 99] width 38 height 20
type input "canta el viento"
click at [388, 86] on div "MLC Song Code" at bounding box center [401, 80] width 48 height 13
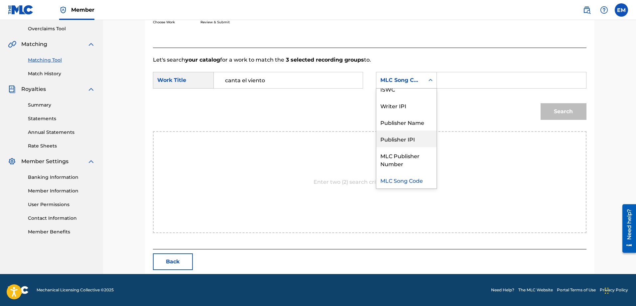
scroll to position [0, 0]
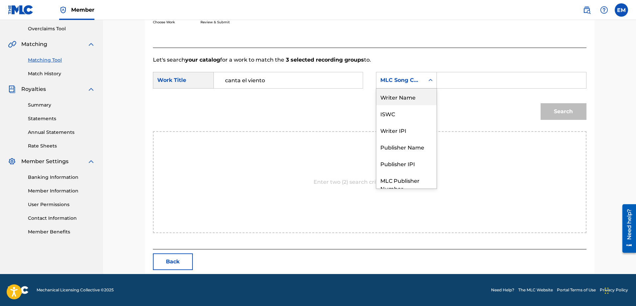
click at [395, 94] on div "Writer Name" at bounding box center [407, 96] width 60 height 17
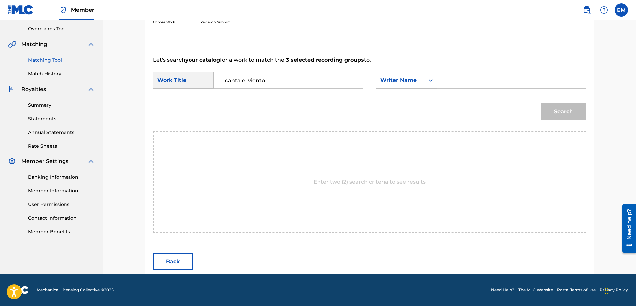
click at [451, 83] on input "Search Form" at bounding box center [512, 80] width 138 height 16
click at [456, 81] on input "[PERSON_NAME]" at bounding box center [512, 80] width 138 height 16
type input "[PERSON_NAME]"
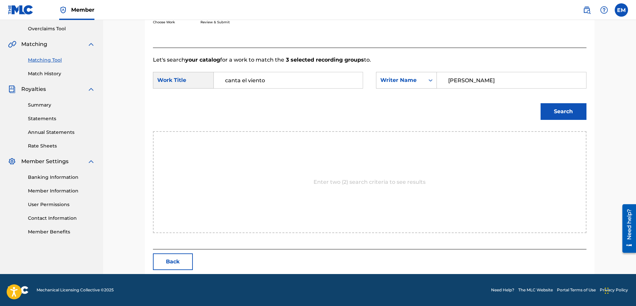
click at [541, 103] on button "Search" at bounding box center [564, 111] width 46 height 17
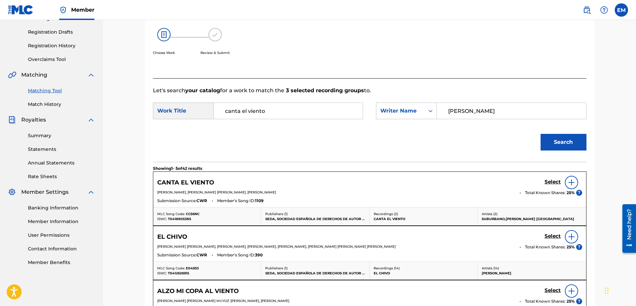
scroll to position [137, 0]
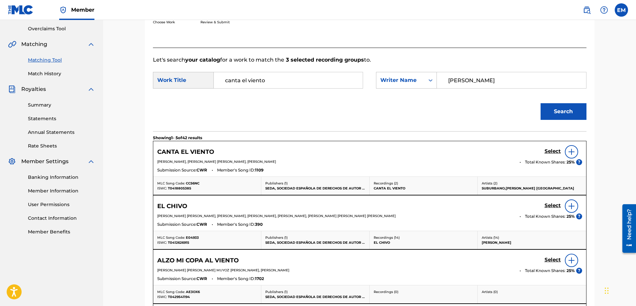
click at [569, 153] on img at bounding box center [572, 152] width 8 height 8
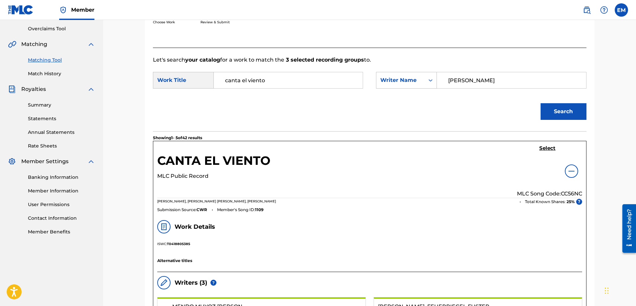
click at [545, 147] on h5 "Select" at bounding box center [548, 148] width 16 height 6
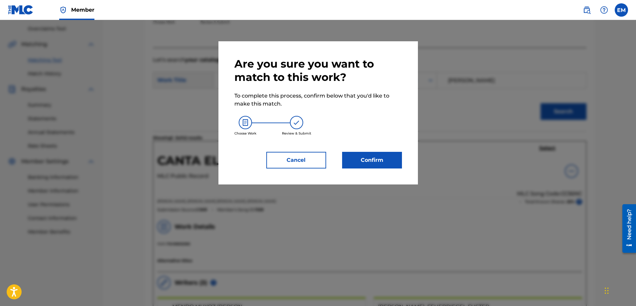
click at [373, 156] on button "Confirm" at bounding box center [372, 160] width 60 height 17
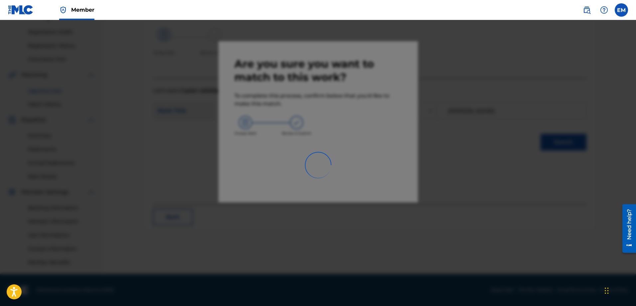
scroll to position [107, 0]
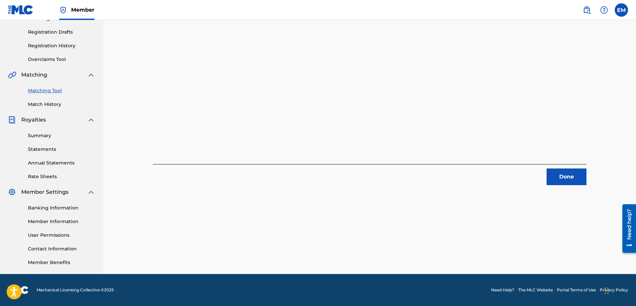
click at [559, 172] on button "Done" at bounding box center [567, 176] width 40 height 17
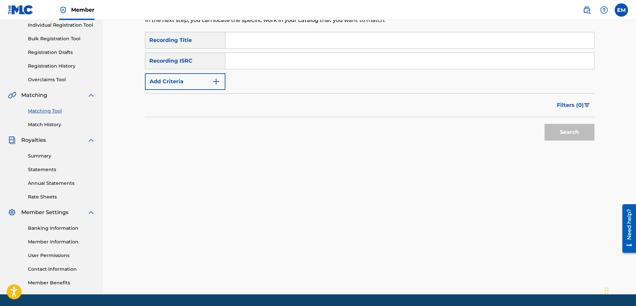
scroll to position [7, 0]
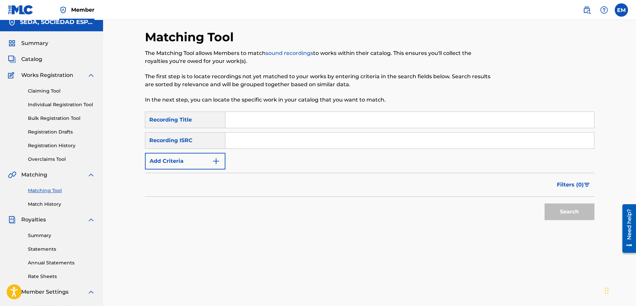
click at [275, 120] on input "Search Form" at bounding box center [410, 120] width 369 height 16
click at [545, 203] on button "Search" at bounding box center [570, 211] width 50 height 17
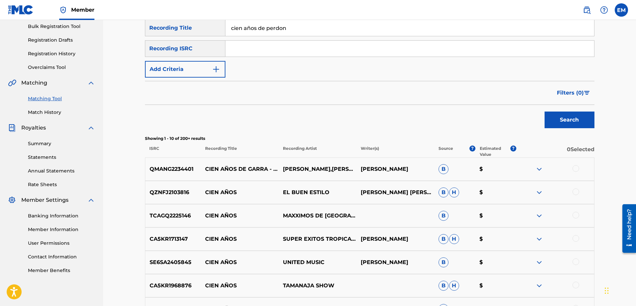
scroll to position [107, 0]
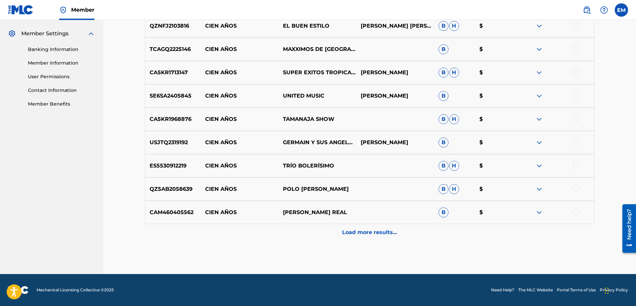
click at [359, 238] on div "Load more results..." at bounding box center [370, 232] width 450 height 17
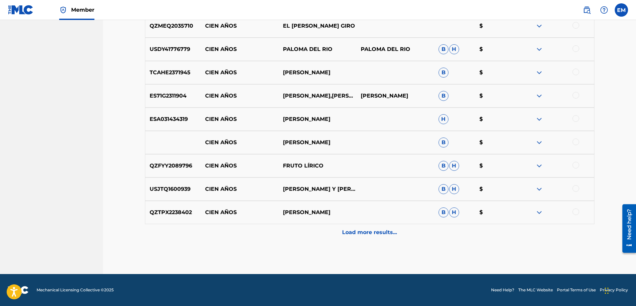
click at [384, 233] on p "Load more results..." at bounding box center [369, 232] width 55 height 8
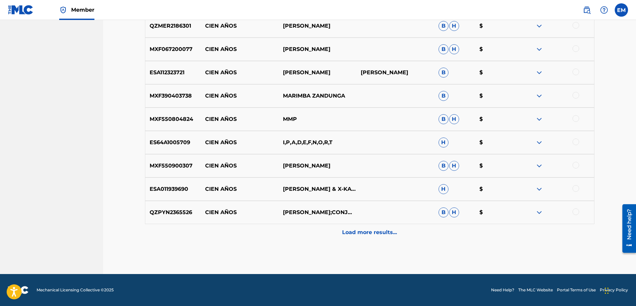
click at [382, 229] on p "Load more results..." at bounding box center [369, 232] width 55 height 8
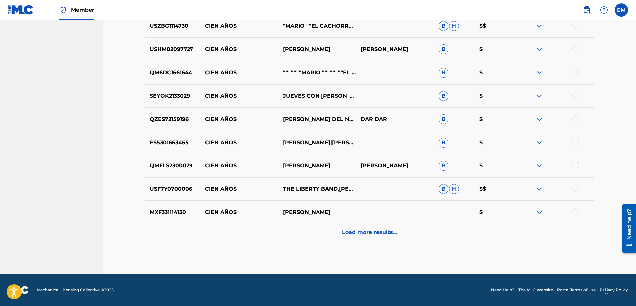
click at [382, 229] on p "Load more results..." at bounding box center [369, 232] width 55 height 8
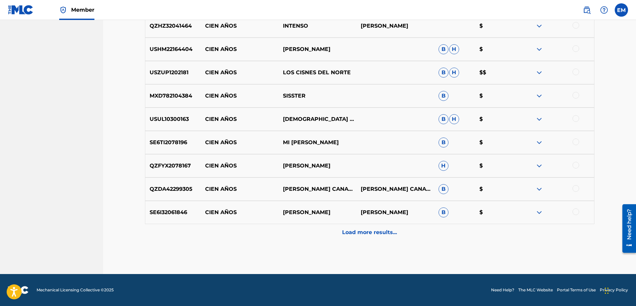
click at [370, 231] on p "Load more results..." at bounding box center [369, 232] width 55 height 8
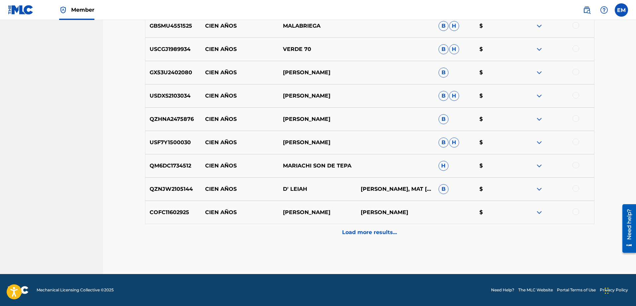
click at [370, 231] on p "Load more results..." at bounding box center [369, 232] width 55 height 8
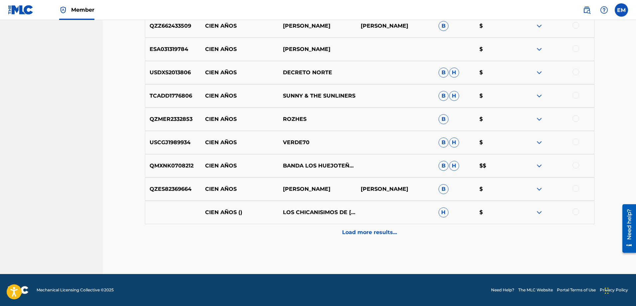
click at [370, 231] on p "Load more results..." at bounding box center [369, 232] width 55 height 8
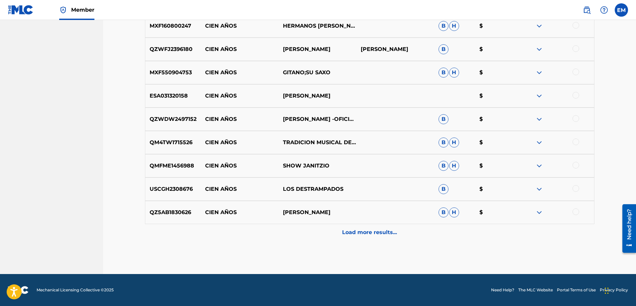
click at [370, 231] on p "Load more results..." at bounding box center [369, 232] width 55 height 8
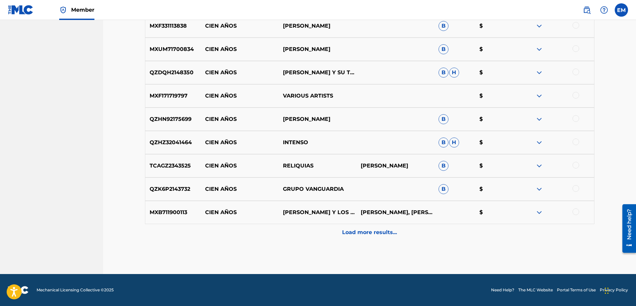
click at [370, 231] on p "Load more results..." at bounding box center [369, 232] width 55 height 8
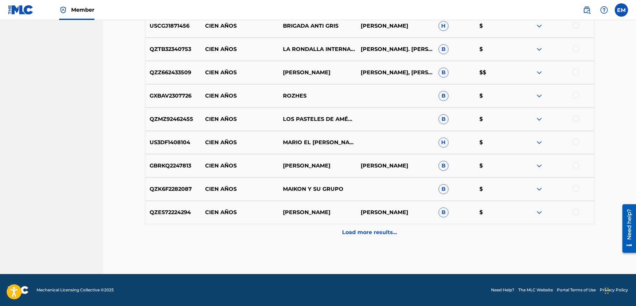
click at [370, 231] on p "Load more results..." at bounding box center [369, 232] width 55 height 8
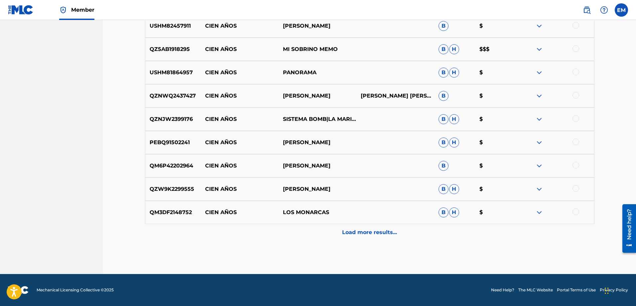
click at [370, 231] on p "Load more results..." at bounding box center [369, 232] width 55 height 8
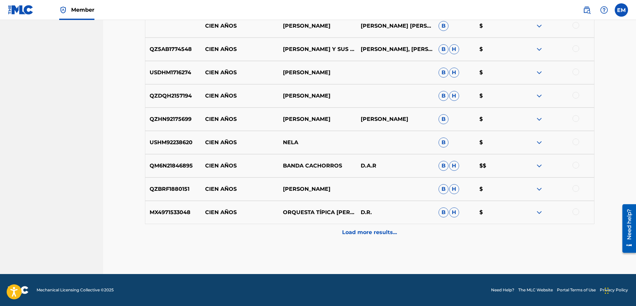
click at [370, 231] on p "Load more results..." at bounding box center [369, 232] width 55 height 8
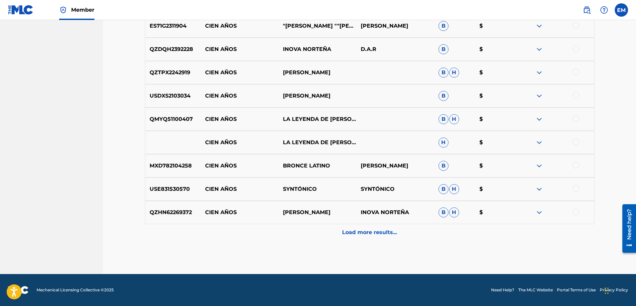
click at [370, 231] on p "Load more results..." at bounding box center [369, 232] width 55 height 8
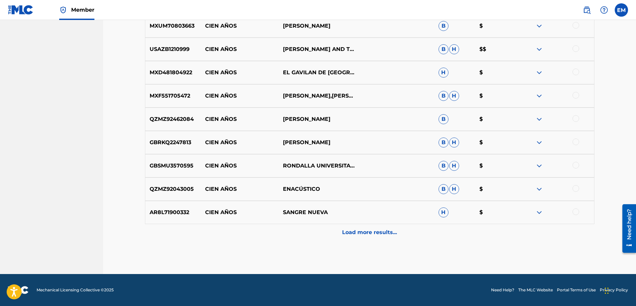
click at [370, 231] on p "Load more results..." at bounding box center [369, 232] width 55 height 8
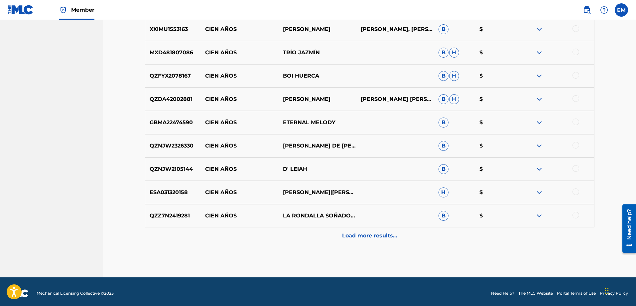
scroll to position [3525, 0]
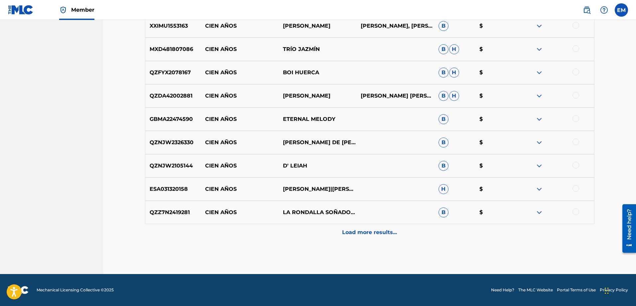
click at [370, 231] on p "Load more results..." at bounding box center [369, 232] width 55 height 8
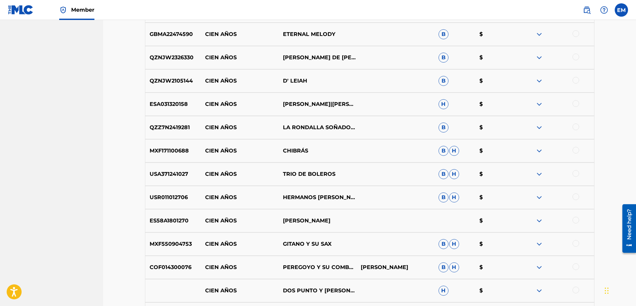
scroll to position [3758, 0]
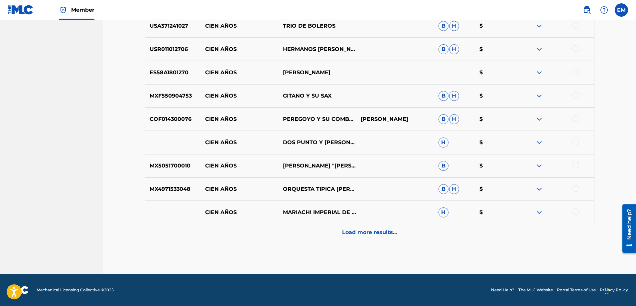
click at [370, 231] on p "Load more results..." at bounding box center [369, 232] width 55 height 8
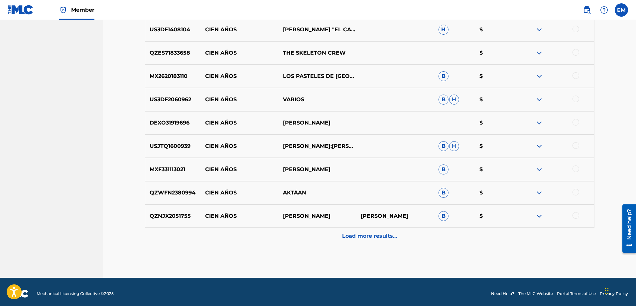
scroll to position [3991, 0]
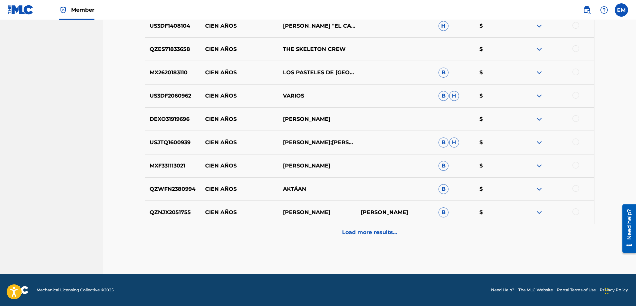
click at [369, 234] on p "Load more results..." at bounding box center [369, 232] width 55 height 8
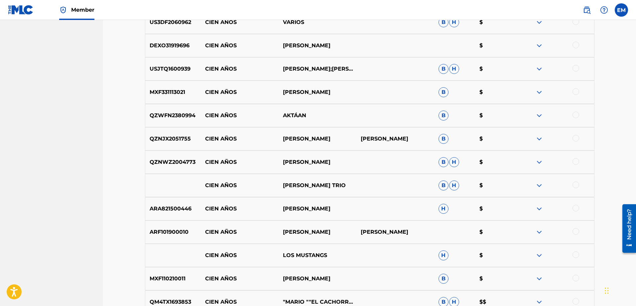
scroll to position [4224, 0]
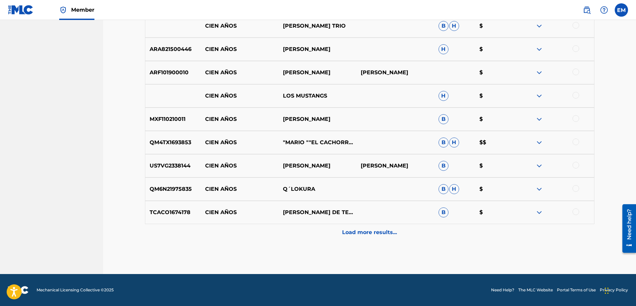
click at [369, 238] on div "Load more results..." at bounding box center [370, 232] width 450 height 17
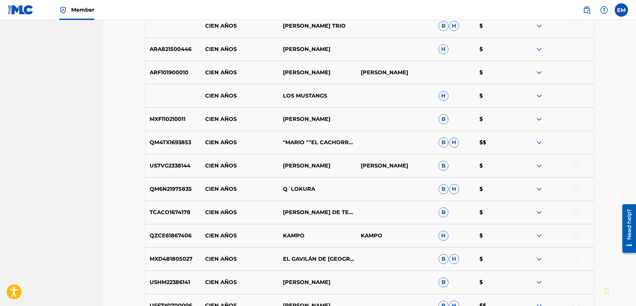
scroll to position [4456, 0]
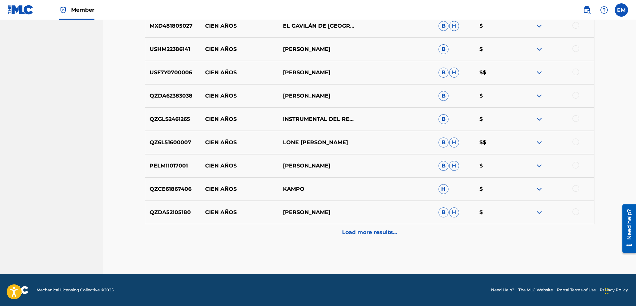
click at [369, 238] on div "Load more results..." at bounding box center [370, 232] width 450 height 17
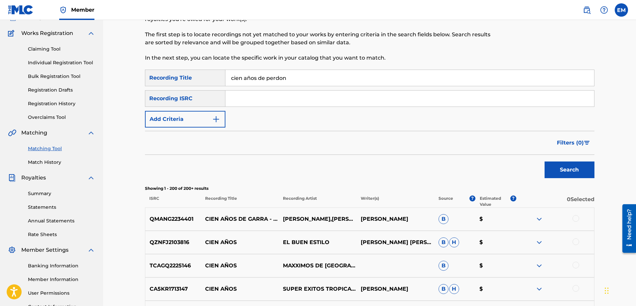
scroll to position [0, 0]
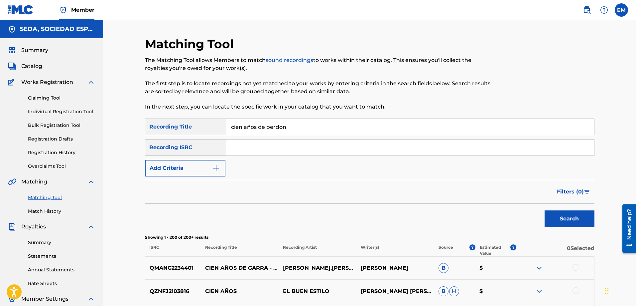
drag, startPoint x: 243, startPoint y: 127, endPoint x: 230, endPoint y: 130, distance: 13.2
click at [230, 130] on input "cien años de perdon" at bounding box center [410, 127] width 369 height 16
click at [545, 210] on button "Search" at bounding box center [570, 218] width 50 height 17
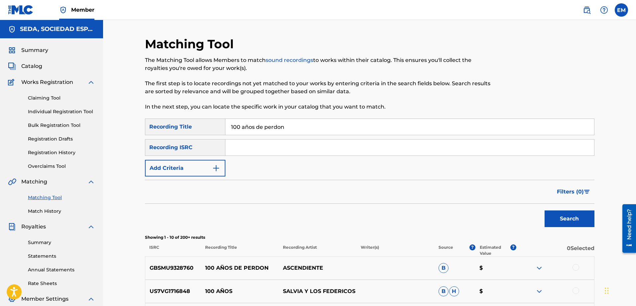
drag, startPoint x: 240, startPoint y: 126, endPoint x: 214, endPoint y: 133, distance: 27.3
click at [217, 132] on div "SearchWithCriteria66206215-058c-4bca-90a8-b89025f77c5d Recording Title 100 años…" at bounding box center [370, 126] width 450 height 17
type input "cien años de perdon"
click at [191, 173] on button "Add Criteria" at bounding box center [185, 168] width 81 height 17
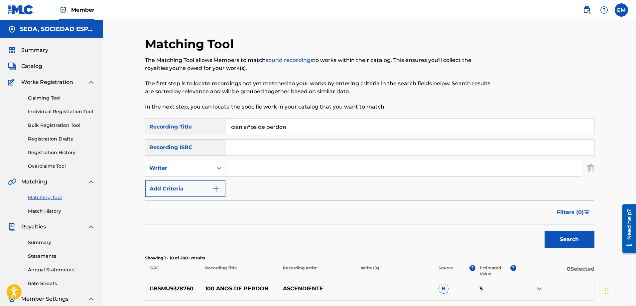
click at [247, 164] on input "Search Form" at bounding box center [404, 168] width 357 height 16
type input "[PERSON_NAME]"
click at [545, 231] on button "Search" at bounding box center [570, 239] width 50 height 17
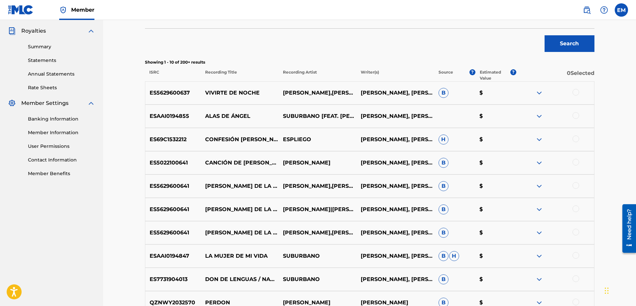
scroll to position [200, 0]
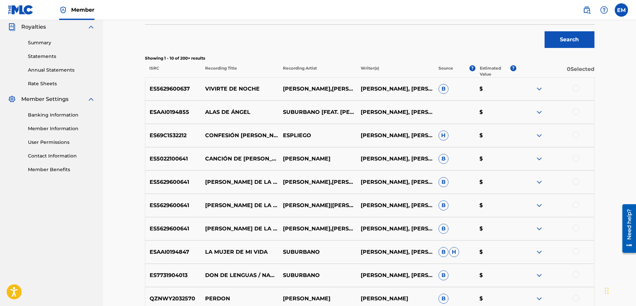
click at [577, 207] on div at bounding box center [576, 204] width 7 height 7
click at [457, 246] on button "Match 1 Group" at bounding box center [468, 251] width 74 height 17
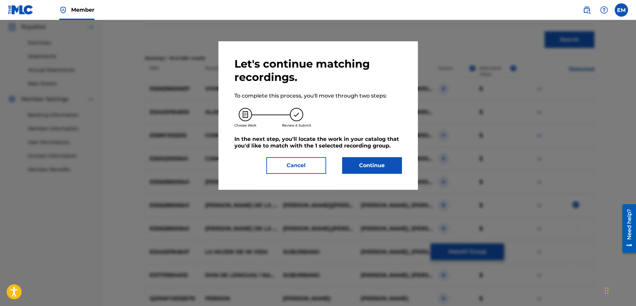
click at [386, 165] on button "Continue" at bounding box center [372, 165] width 60 height 17
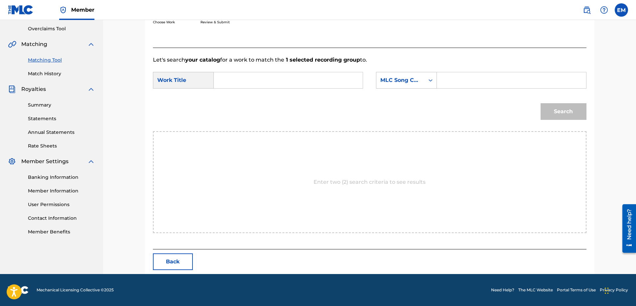
scroll to position [137, 0]
click at [270, 77] on input "Search Form" at bounding box center [289, 80] width 138 height 16
type input "cien años de perdon"
click at [384, 82] on div "MLC Song Code" at bounding box center [401, 80] width 40 height 8
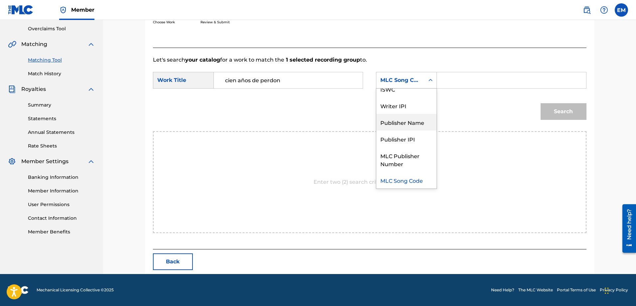
scroll to position [0, 0]
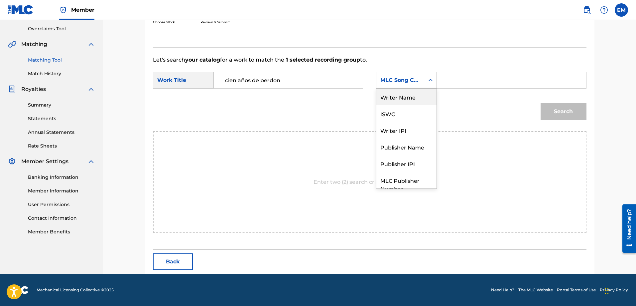
click at [401, 97] on div "Writer Name" at bounding box center [407, 96] width 60 height 17
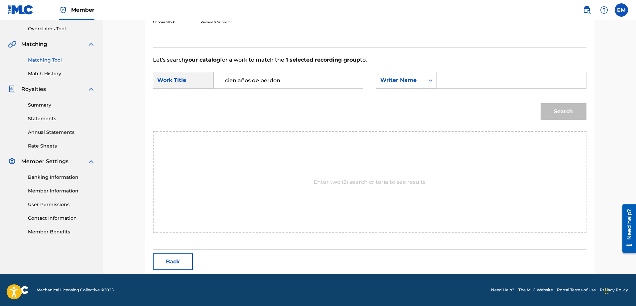
click at [444, 78] on input "Search Form" at bounding box center [512, 80] width 138 height 16
paste input "[PERSON_NAME]"
type input "[PERSON_NAME]"
click at [541, 103] on button "Search" at bounding box center [564, 111] width 46 height 17
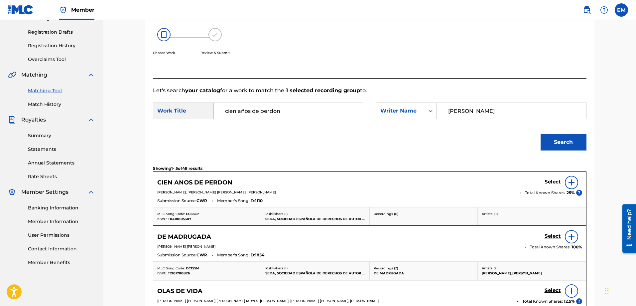
scroll to position [137, 0]
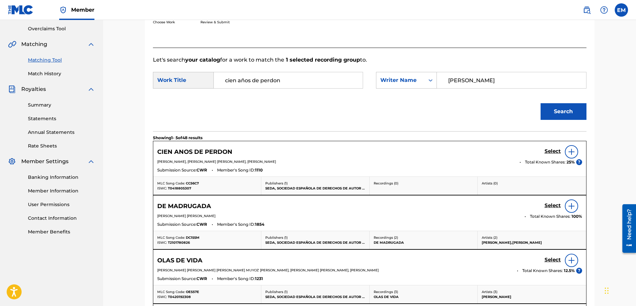
click at [569, 150] on img at bounding box center [572, 152] width 8 height 8
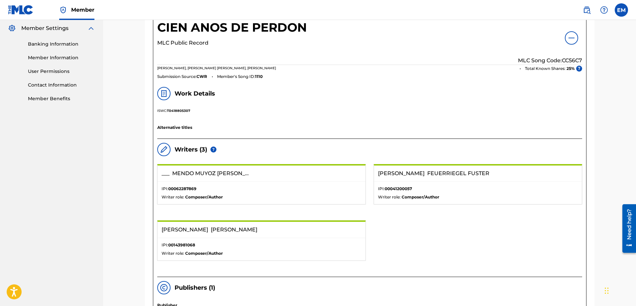
scroll to position [171, 0]
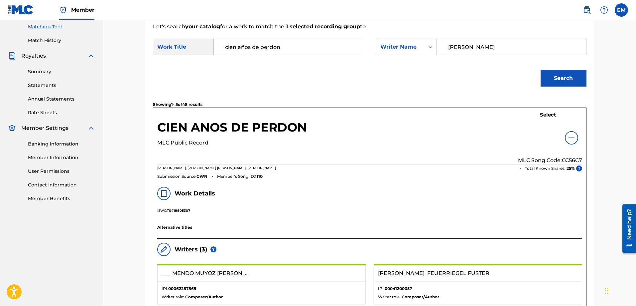
click at [541, 117] on h5 "Select" at bounding box center [548, 115] width 16 height 6
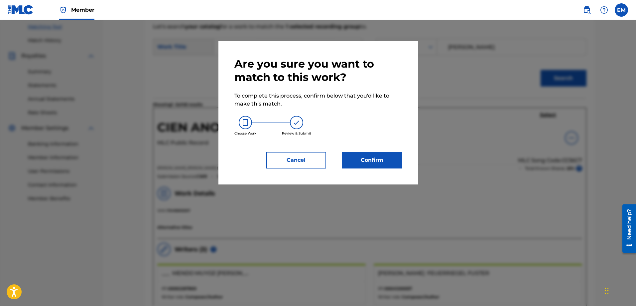
click at [401, 158] on button "Confirm" at bounding box center [372, 160] width 60 height 17
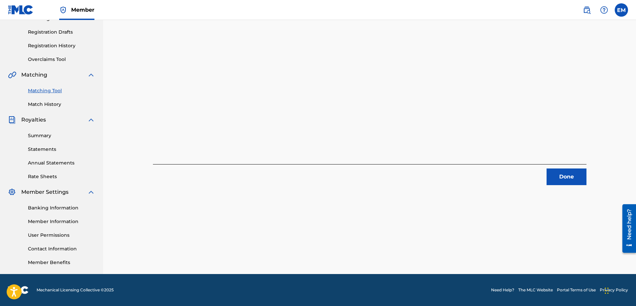
click at [557, 176] on button "Done" at bounding box center [567, 176] width 40 height 17
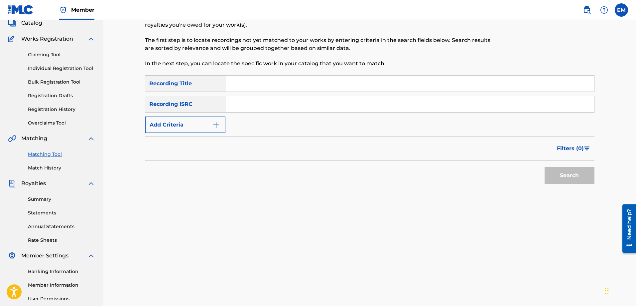
scroll to position [7, 0]
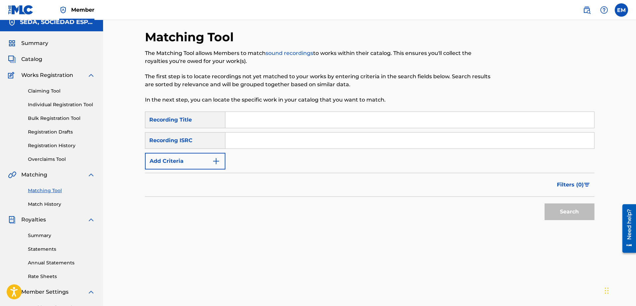
click at [275, 111] on div "Matching Tool The Matching Tool allows Members to match sound recordings to wor…" at bounding box center [318, 71] width 346 height 82
click at [277, 116] on input "Search Form" at bounding box center [410, 120] width 369 height 16
paste input "DER SEERAUBER"
type input "DER SEERAUBER"
click at [545, 203] on button "Search" at bounding box center [570, 211] width 50 height 17
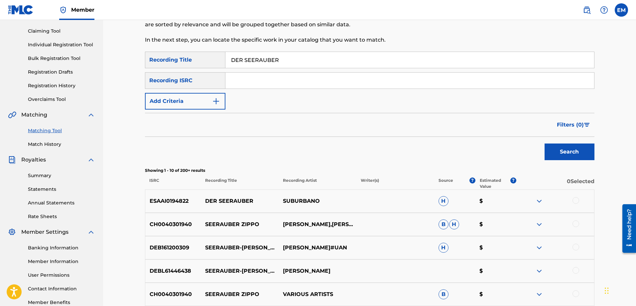
scroll to position [74, 0]
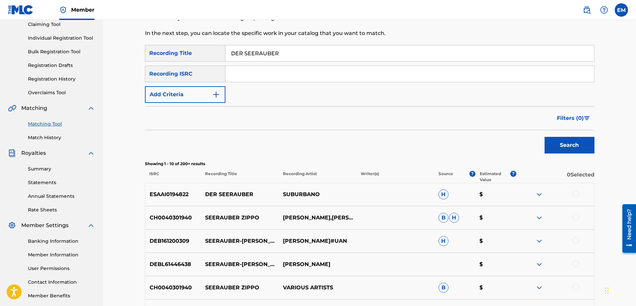
drag, startPoint x: 576, startPoint y: 192, endPoint x: 573, endPoint y: 184, distance: 8.4
click at [576, 192] on div at bounding box center [576, 193] width 7 height 7
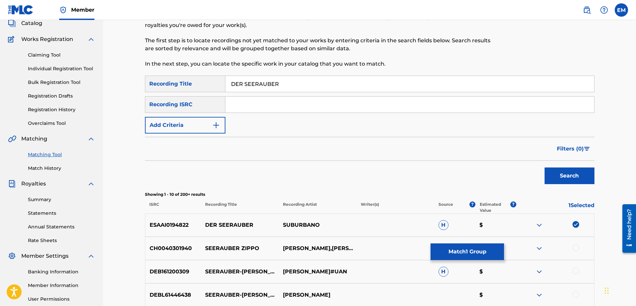
scroll to position [40, 0]
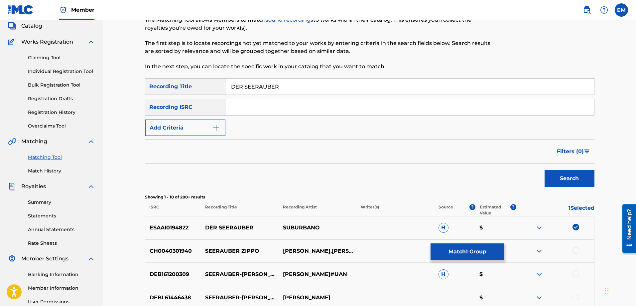
click at [209, 128] on button "Add Criteria" at bounding box center [185, 127] width 81 height 17
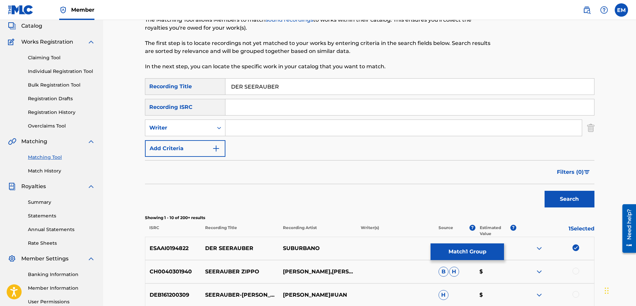
click at [240, 130] on input "Search Form" at bounding box center [404, 128] width 357 height 16
type input "[PERSON_NAME]"
click at [545, 191] on button "Search" at bounding box center [570, 199] width 50 height 17
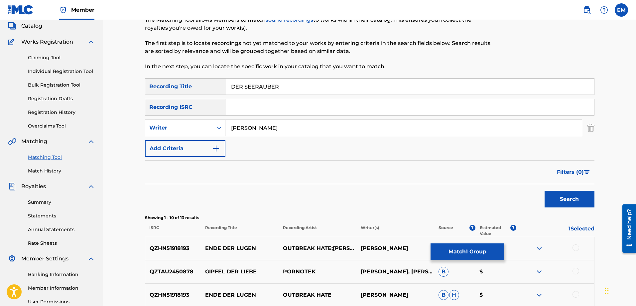
click at [212, 143] on button "Add Criteria" at bounding box center [185, 148] width 81 height 17
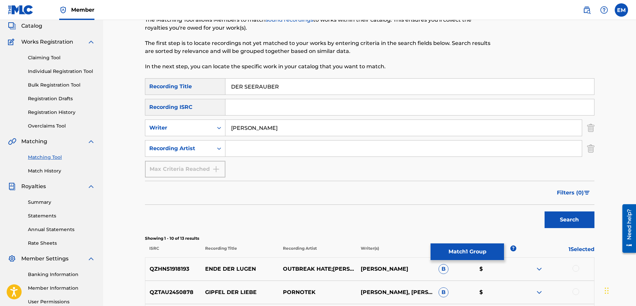
click at [247, 147] on input "Search Form" at bounding box center [404, 148] width 357 height 16
type input "suburbano"
click at [545, 211] on button "Search" at bounding box center [570, 219] width 50 height 17
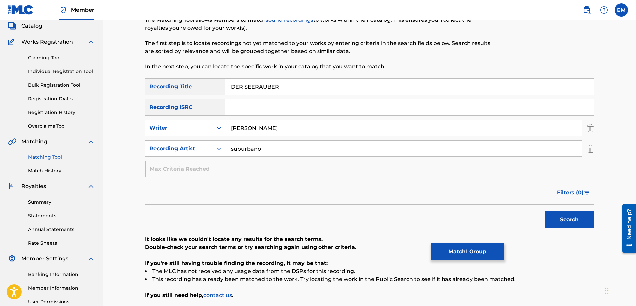
drag, startPoint x: 282, startPoint y: 129, endPoint x: 201, endPoint y: 126, distance: 81.6
click at [203, 123] on div "SearchWithCriteriab0a90d2a-763f-4b4d-a177-64a0855989cd Writer [PERSON_NAME]" at bounding box center [370, 127] width 450 height 17
click at [545, 211] on button "Search" at bounding box center [570, 219] width 50 height 17
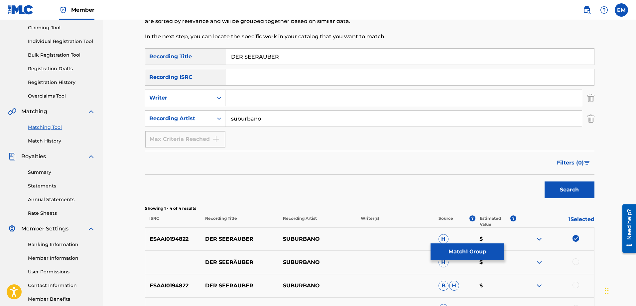
scroll to position [150, 0]
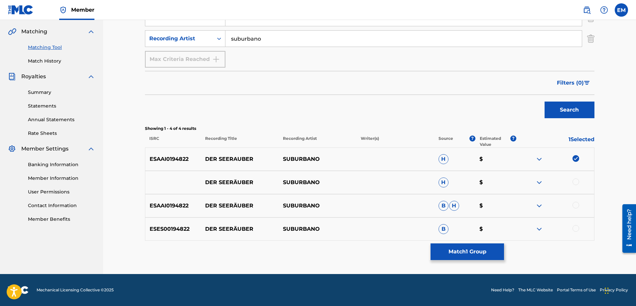
click at [577, 180] on div at bounding box center [576, 181] width 7 height 7
click at [574, 205] on div at bounding box center [576, 205] width 7 height 7
click at [574, 231] on div at bounding box center [576, 228] width 7 height 7
click at [455, 248] on button "Match 4 Groups" at bounding box center [468, 251] width 74 height 17
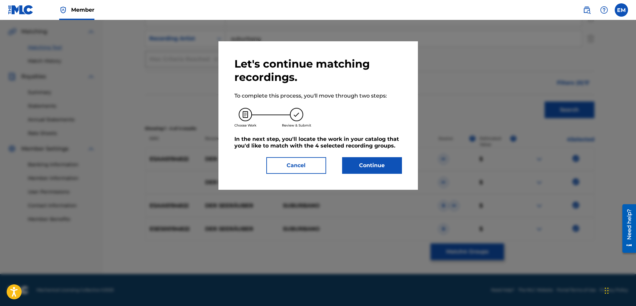
click at [366, 165] on button "Continue" at bounding box center [372, 165] width 60 height 17
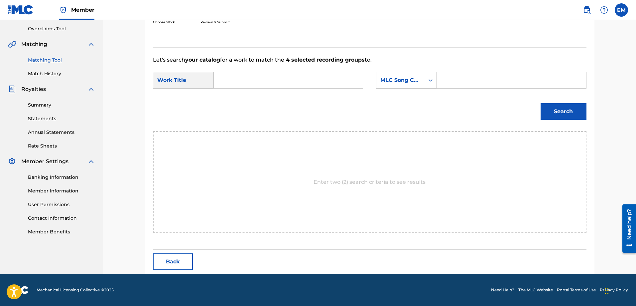
scroll to position [137, 0]
click at [275, 80] on input "Search Form" at bounding box center [289, 80] width 138 height 16
paste input "DER SEERAUBER"
type input "DER SEERAUBER"
click at [405, 79] on div "MLC Song Code" at bounding box center [401, 80] width 40 height 8
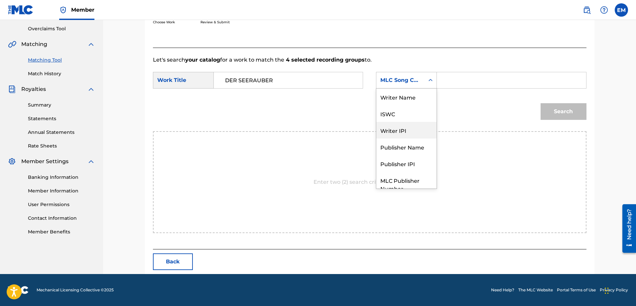
scroll to position [0, 0]
click at [405, 95] on div "Writer Name" at bounding box center [407, 96] width 60 height 17
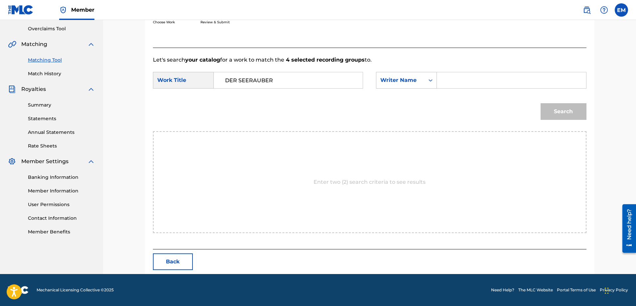
click at [449, 81] on input "Search Form" at bounding box center [512, 80] width 138 height 16
type input "[PERSON_NAME]"
click at [541, 103] on button "Search" at bounding box center [564, 111] width 46 height 17
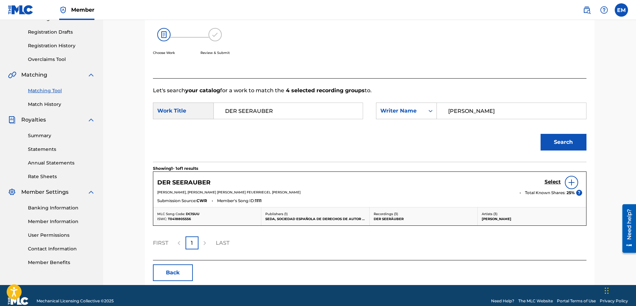
scroll to position [118, 0]
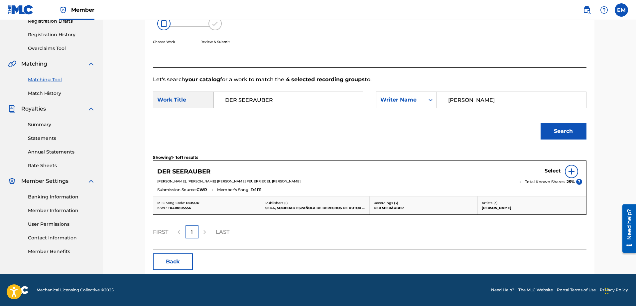
click at [573, 172] on img at bounding box center [572, 171] width 8 height 8
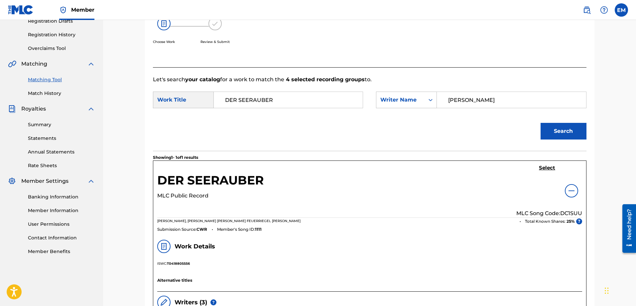
click at [548, 167] on h5 "Select" at bounding box center [547, 168] width 16 height 6
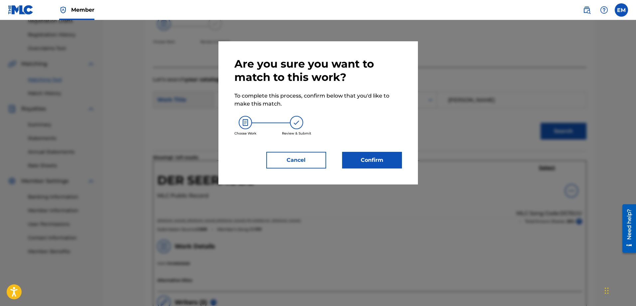
click at [359, 160] on button "Confirm" at bounding box center [372, 160] width 60 height 17
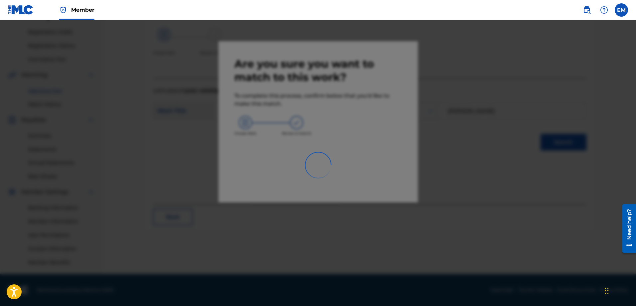
scroll to position [107, 0]
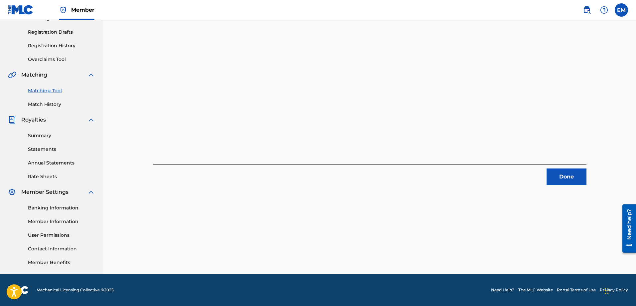
click at [554, 176] on button "Done" at bounding box center [567, 176] width 40 height 17
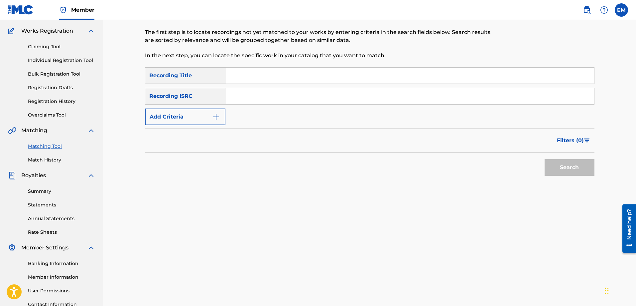
scroll to position [0, 0]
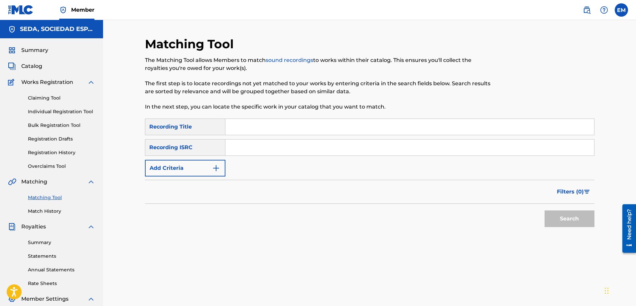
click at [276, 123] on input "Search Form" at bounding box center [410, 127] width 369 height 16
type input "el canto del pirata"
click at [545, 210] on button "Search" at bounding box center [570, 218] width 50 height 17
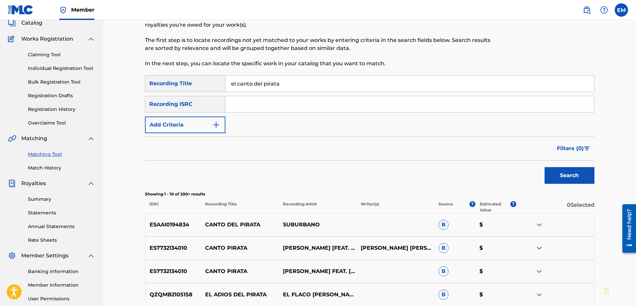
scroll to position [133, 0]
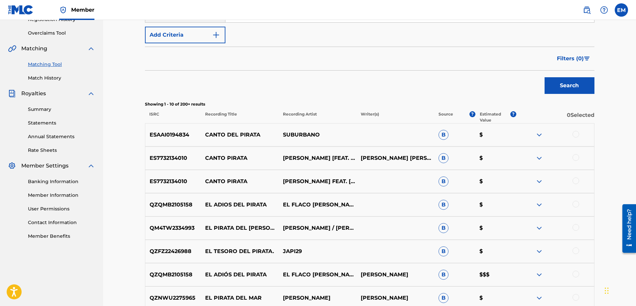
click at [575, 133] on div at bounding box center [576, 134] width 7 height 7
click at [576, 155] on div at bounding box center [576, 157] width 7 height 7
click at [576, 181] on div at bounding box center [576, 180] width 7 height 7
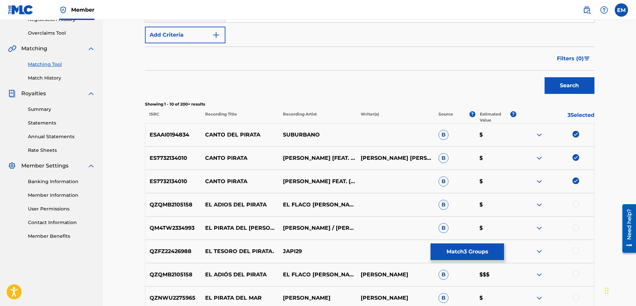
click at [536, 134] on img at bounding box center [540, 135] width 8 height 8
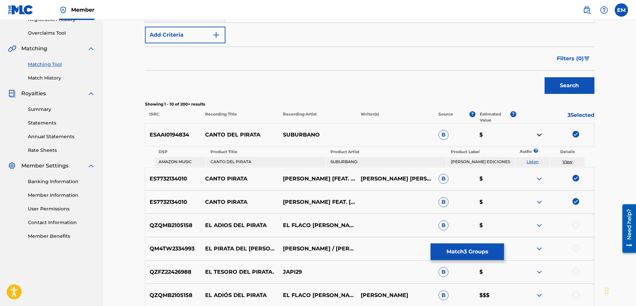
click at [532, 162] on link "Listen" at bounding box center [533, 161] width 12 height 5
click at [541, 204] on img at bounding box center [540, 202] width 8 height 8
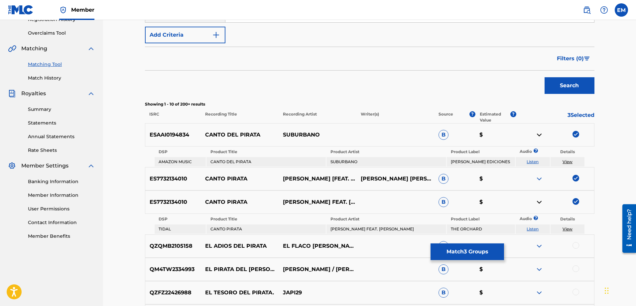
click at [531, 229] on link "Listen" at bounding box center [533, 228] width 12 height 5
click at [538, 202] on img at bounding box center [540, 202] width 8 height 8
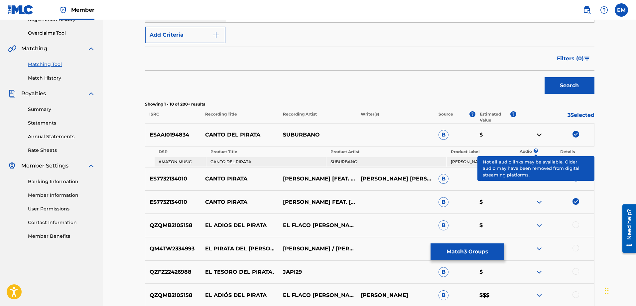
click at [536, 151] on span "?" at bounding box center [536, 150] width 0 height 4
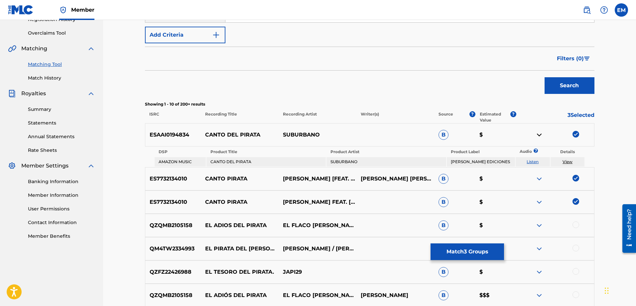
click at [538, 134] on img at bounding box center [540, 135] width 8 height 8
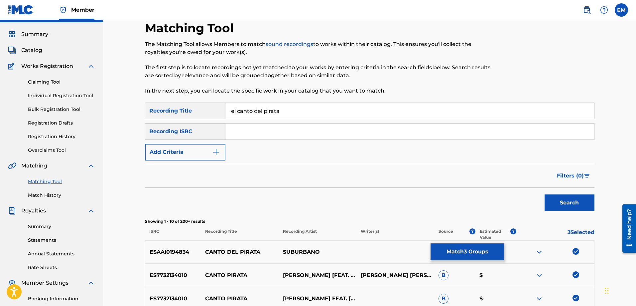
scroll to position [0, 0]
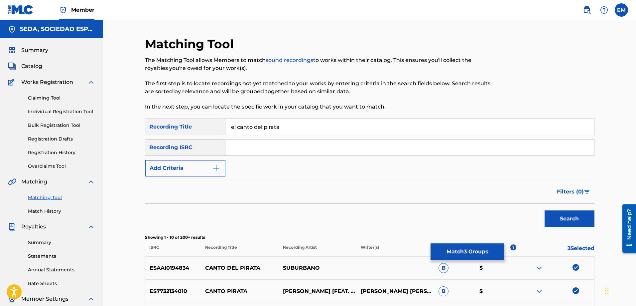
click at [201, 166] on button "Add Criteria" at bounding box center [185, 168] width 81 height 17
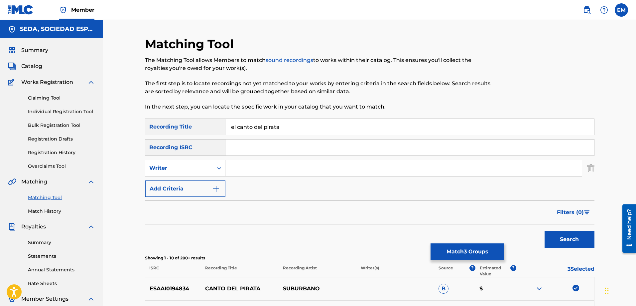
click at [241, 167] on input "Search Form" at bounding box center [404, 168] width 357 height 16
type input "[PERSON_NAME]"
click at [545, 231] on button "Search" at bounding box center [570, 239] width 50 height 17
click at [200, 187] on button "Add Criteria" at bounding box center [185, 188] width 81 height 17
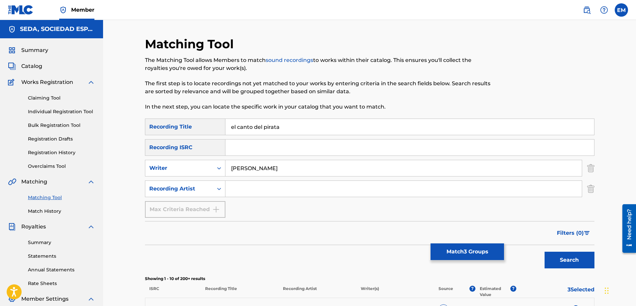
click at [238, 187] on input "Search Form" at bounding box center [404, 189] width 357 height 16
type input "suburbano"
click at [545, 251] on button "Search" at bounding box center [570, 259] width 50 height 17
drag, startPoint x: 291, startPoint y: 167, endPoint x: 226, endPoint y: 170, distance: 64.6
click at [232, 167] on input "[PERSON_NAME]" at bounding box center [404, 168] width 357 height 16
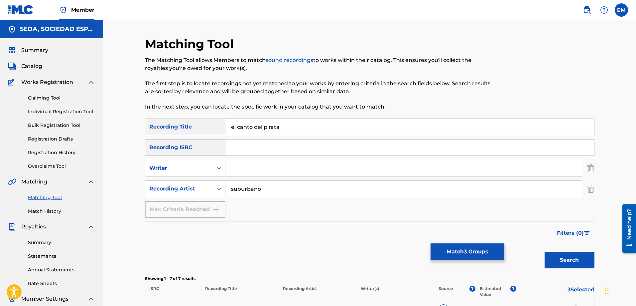
click at [545, 251] on button "Search" at bounding box center [570, 259] width 50 height 17
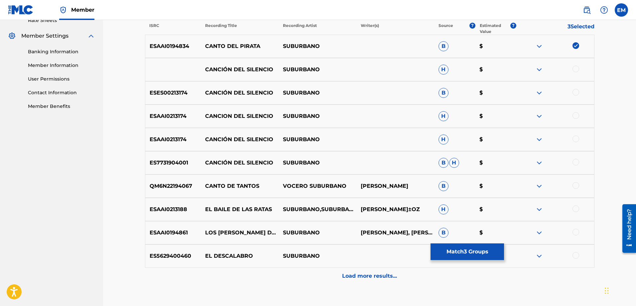
scroll to position [266, 0]
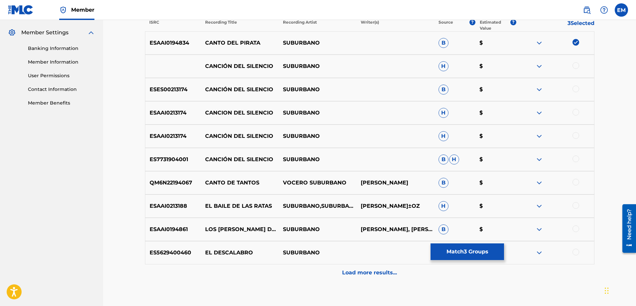
click at [453, 254] on button "Match 3 Groups" at bounding box center [468, 251] width 74 height 17
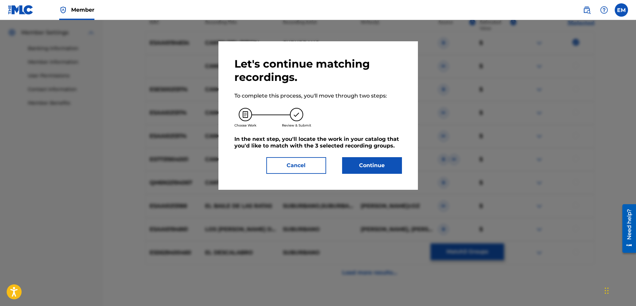
click at [359, 172] on button "Continue" at bounding box center [372, 165] width 60 height 17
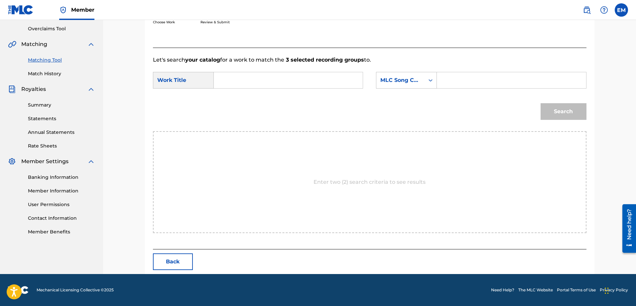
scroll to position [137, 0]
click at [290, 80] on input "Search Form" at bounding box center [289, 80] width 138 height 16
type input "el canto del pirata"
click at [391, 83] on div "MLC Song Code" at bounding box center [401, 80] width 40 height 8
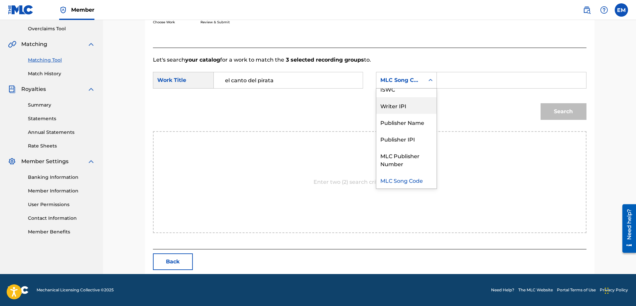
scroll to position [0, 0]
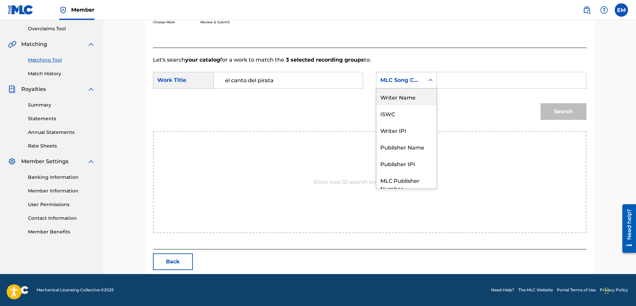
drag, startPoint x: 391, startPoint y: 98, endPoint x: 420, endPoint y: 89, distance: 30.1
click at [392, 97] on div "Writer Name" at bounding box center [407, 96] width 60 height 17
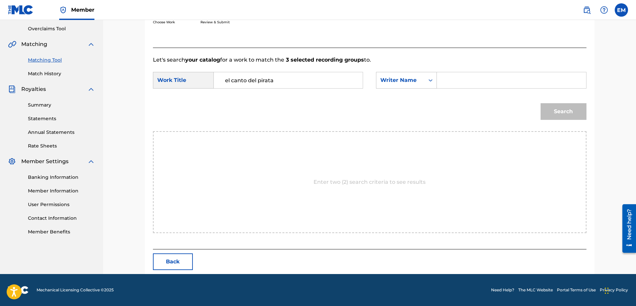
click at [445, 78] on input "Search Form" at bounding box center [512, 80] width 138 height 16
paste input "DER SEERAUBER"
type input "D"
type input "[PERSON_NAME]"
click at [541, 103] on button "Search" at bounding box center [564, 111] width 46 height 17
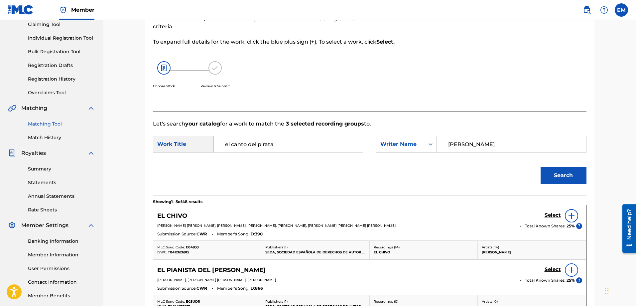
scroll to position [71, 0]
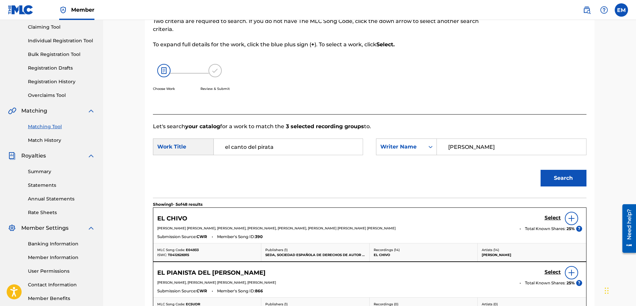
drag, startPoint x: 231, startPoint y: 147, endPoint x: 210, endPoint y: 147, distance: 21.3
click at [210, 147] on div "SearchWithCriteria5b461f8f-8d73-4640-b05b-70d50ea06eb7 Work Title el canto del …" at bounding box center [258, 146] width 210 height 17
click at [541, 170] on button "Search" at bounding box center [564, 178] width 46 height 17
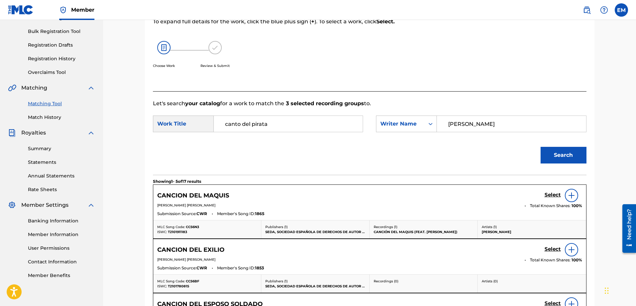
scroll to position [104, 0]
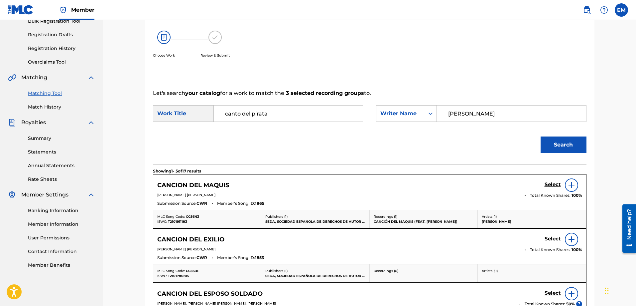
click at [249, 112] on input "canto del pirata" at bounding box center [289, 113] width 138 height 16
type input "canto de pirata"
click at [541, 136] on button "Search" at bounding box center [564, 144] width 46 height 17
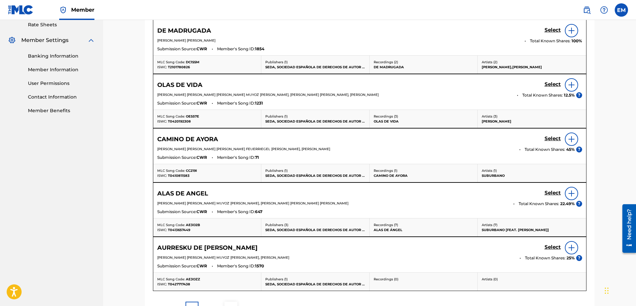
scroll to position [102, 0]
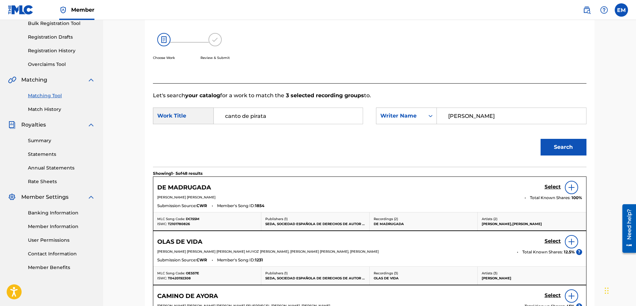
click at [43, 108] on link "Match History" at bounding box center [61, 109] width 67 height 7
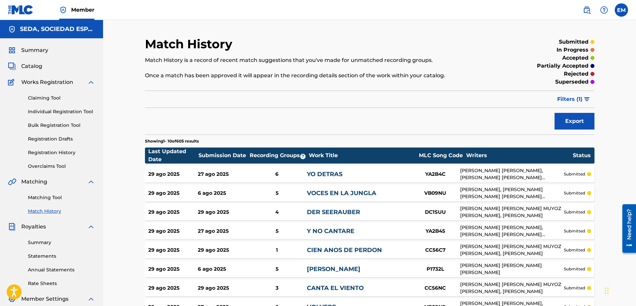
click at [52, 196] on link "Matching Tool" at bounding box center [61, 197] width 67 height 7
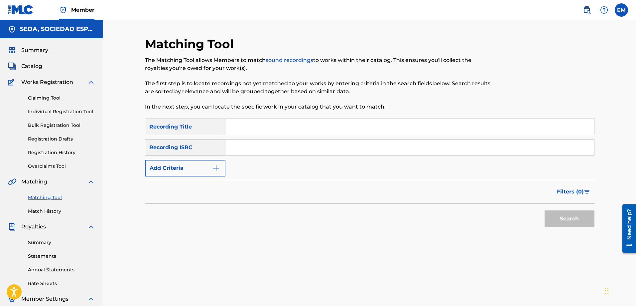
click at [244, 120] on input "Search Form" at bounding box center [410, 127] width 369 height 16
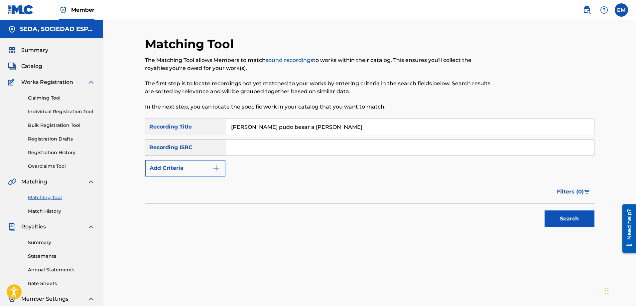
type input "[PERSON_NAME] pudo besar a [PERSON_NAME]"
click at [545, 210] on button "Search" at bounding box center [570, 218] width 50 height 17
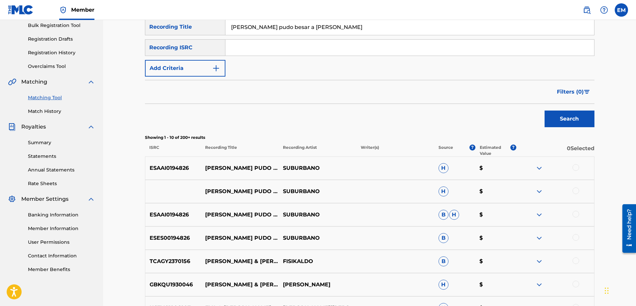
scroll to position [166, 0]
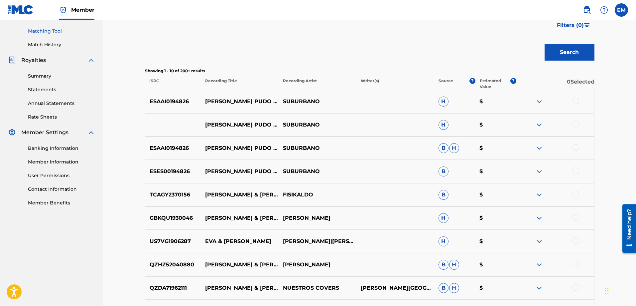
click at [576, 101] on div at bounding box center [576, 100] width 7 height 7
click at [575, 123] on div at bounding box center [576, 124] width 7 height 7
click at [577, 147] on div at bounding box center [576, 147] width 7 height 7
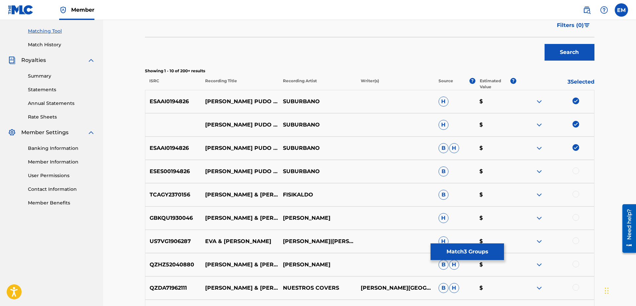
click at [578, 169] on div at bounding box center [576, 170] width 7 height 7
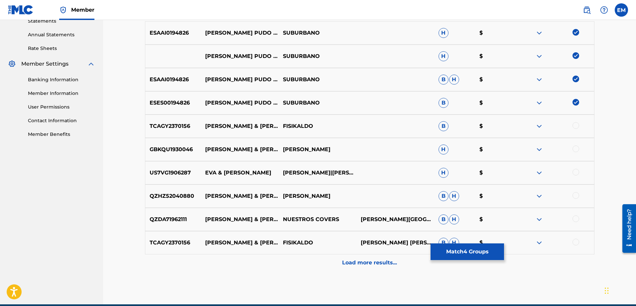
scroll to position [265, 0]
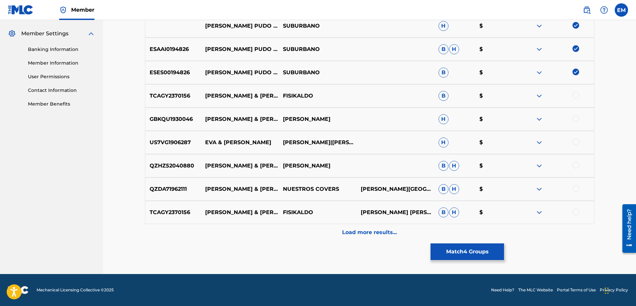
click at [357, 233] on p "Load more results..." at bounding box center [369, 232] width 55 height 8
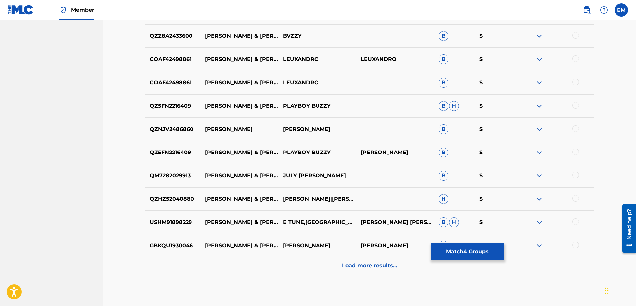
scroll to position [498, 0]
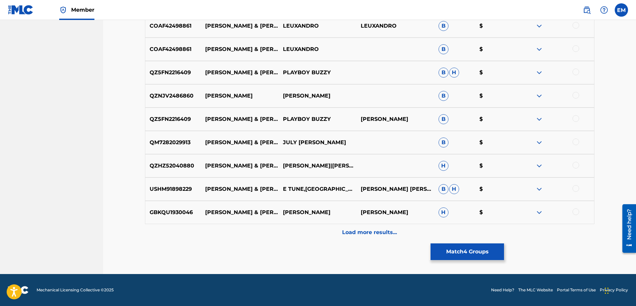
click at [362, 232] on p "Load more results..." at bounding box center [369, 232] width 55 height 8
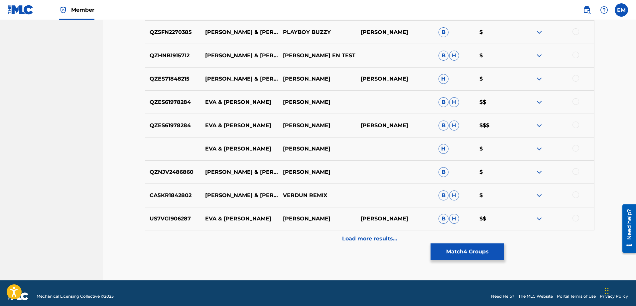
scroll to position [731, 0]
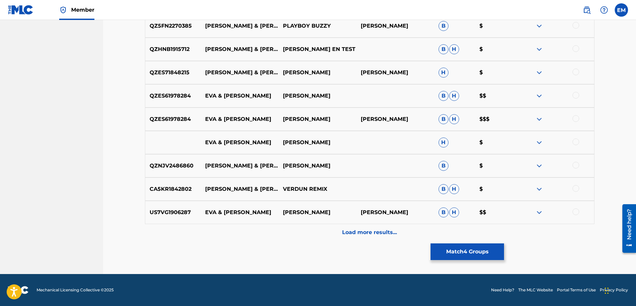
click at [355, 230] on p "Load more results..." at bounding box center [369, 232] width 55 height 8
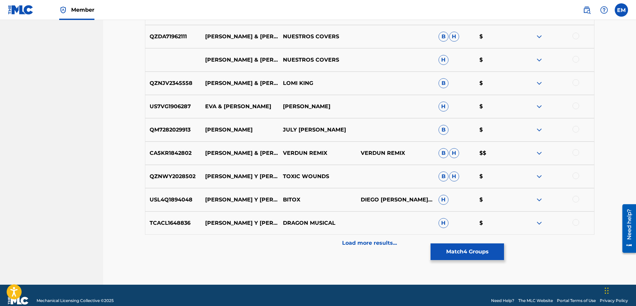
scroll to position [964, 0]
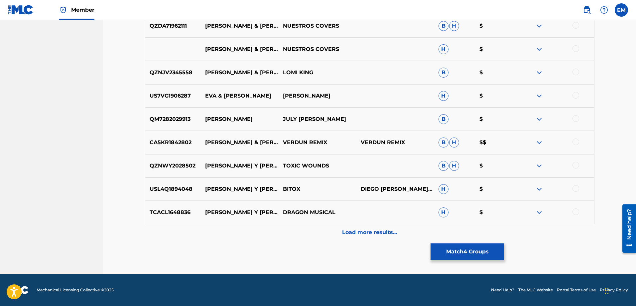
click at [364, 233] on p "Load more results..." at bounding box center [369, 232] width 55 height 8
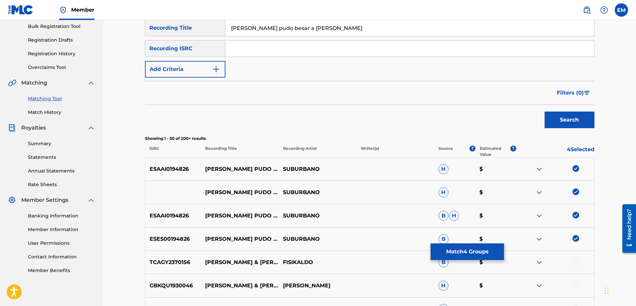
scroll to position [0, 0]
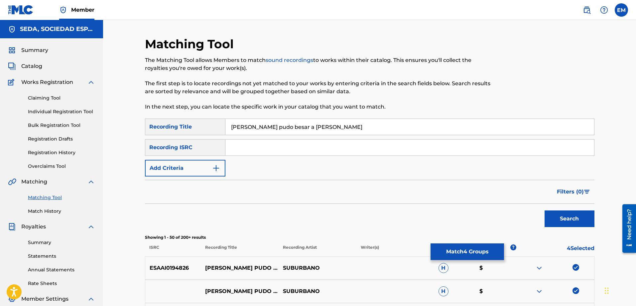
click at [183, 169] on button "Add Criteria" at bounding box center [185, 168] width 81 height 17
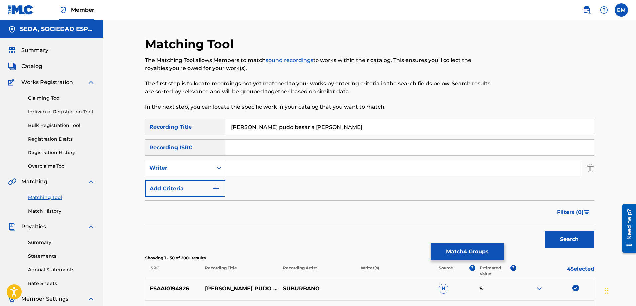
drag, startPoint x: 235, startPoint y: 167, endPoint x: 248, endPoint y: 173, distance: 14.6
click at [235, 167] on input "Search Form" at bounding box center [404, 168] width 357 height 16
type input "[PERSON_NAME]"
click at [545, 231] on button "Search" at bounding box center [570, 239] width 50 height 17
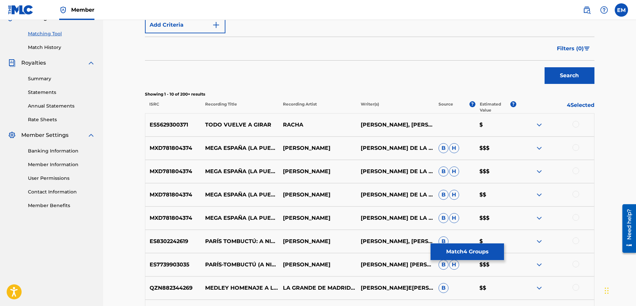
scroll to position [20, 0]
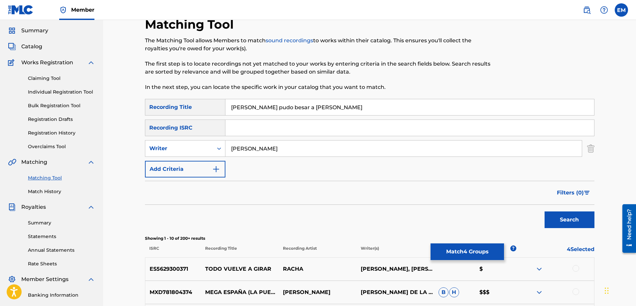
click at [177, 171] on button "Add Criteria" at bounding box center [185, 169] width 81 height 17
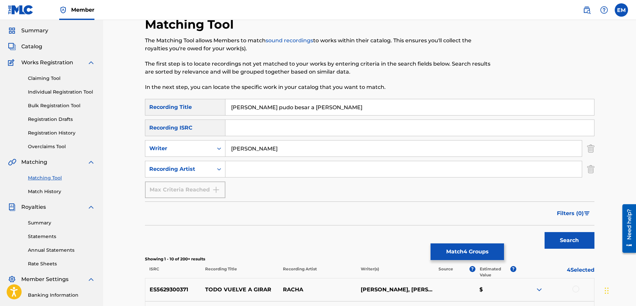
drag, startPoint x: 232, startPoint y: 166, endPoint x: 237, endPoint y: 169, distance: 6.7
click at [232, 166] on input "Search Form" at bounding box center [404, 169] width 357 height 16
type input "suburbano"
click at [545, 232] on button "Search" at bounding box center [570, 240] width 50 height 17
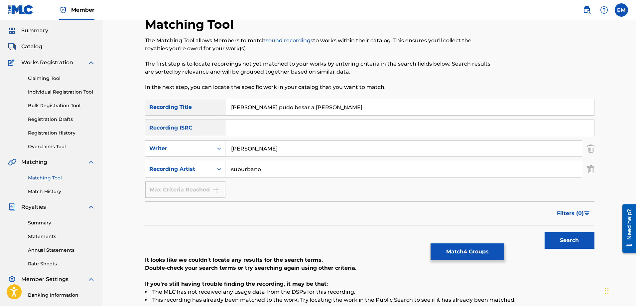
drag, startPoint x: 281, startPoint y: 150, endPoint x: 216, endPoint y: 156, distance: 65.1
click at [219, 153] on div "SearchWithCriteriab0a90d2a-763f-4b4d-a177-64a0855989cd Writer [PERSON_NAME]" at bounding box center [370, 148] width 450 height 17
click at [545, 232] on button "Search" at bounding box center [570, 240] width 50 height 17
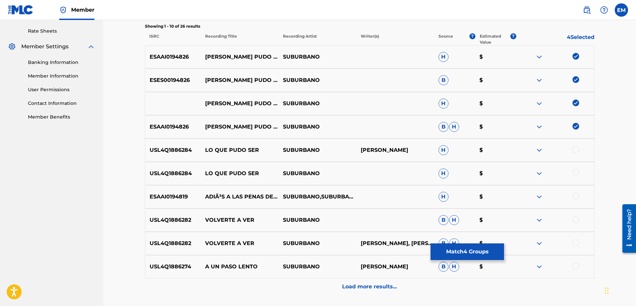
scroll to position [252, 0]
click at [446, 251] on button "Match 4 Groups" at bounding box center [468, 251] width 74 height 17
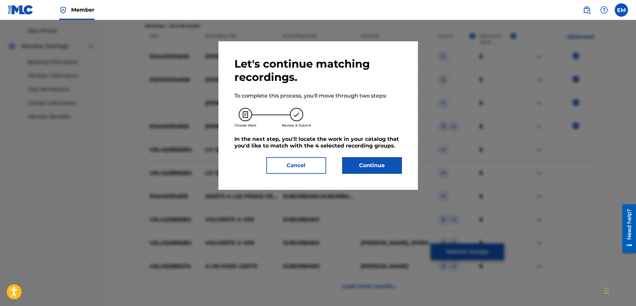
click at [378, 162] on button "Continue" at bounding box center [372, 165] width 60 height 17
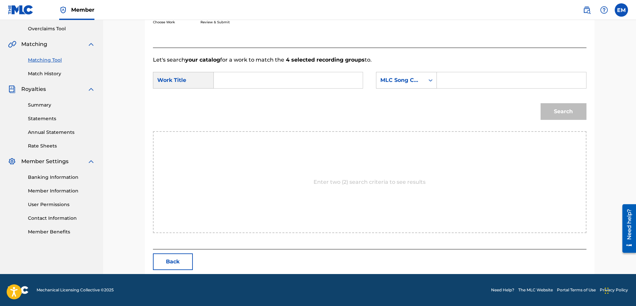
drag, startPoint x: 275, startPoint y: 70, endPoint x: 274, endPoint y: 75, distance: 4.8
click at [275, 70] on form "SearchWithCriteria5b461f8f-8d73-4640-b05b-70d50ea06eb7 Work Title SearchWithCri…" at bounding box center [370, 97] width 434 height 67
click at [274, 79] on input "Search Form" at bounding box center [289, 80] width 138 height 16
click at [236, 105] on span "do besar a [PERSON_NAME]" at bounding box center [248, 103] width 47 height 22
type input "[PERSON_NAME] pudo besar a [PERSON_NAME]"
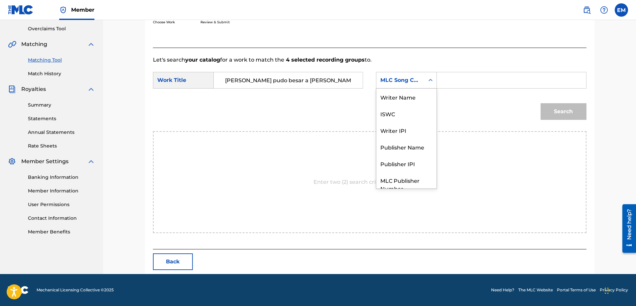
click at [382, 81] on div "MLC Song Code" at bounding box center [401, 80] width 40 height 8
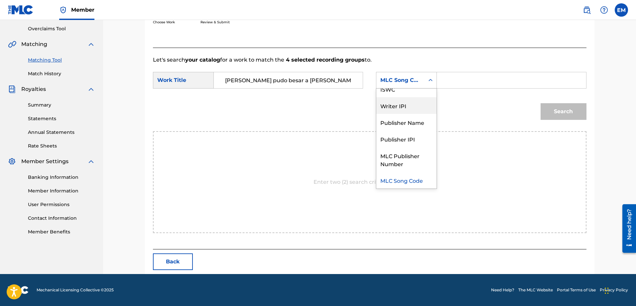
scroll to position [0, 0]
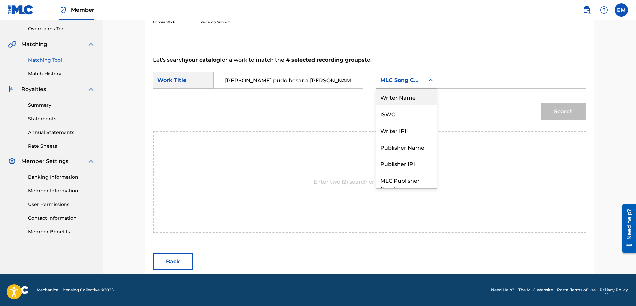
click at [396, 93] on div "Writer Name" at bounding box center [407, 96] width 60 height 17
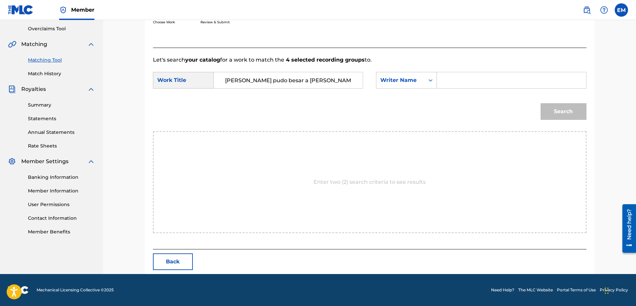
click at [452, 80] on input "Search Form" at bounding box center [512, 80] width 138 height 16
click at [456, 79] on input "[PERSON_NAME]" at bounding box center [512, 80] width 138 height 16
type input "[PERSON_NAME]"
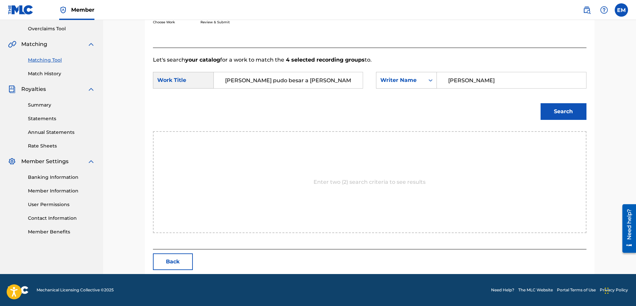
click at [541, 103] on button "Search" at bounding box center [564, 111] width 46 height 17
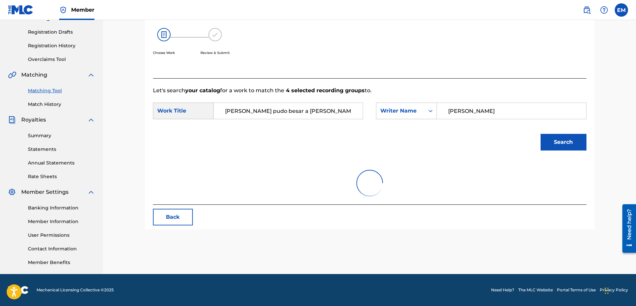
scroll to position [137, 0]
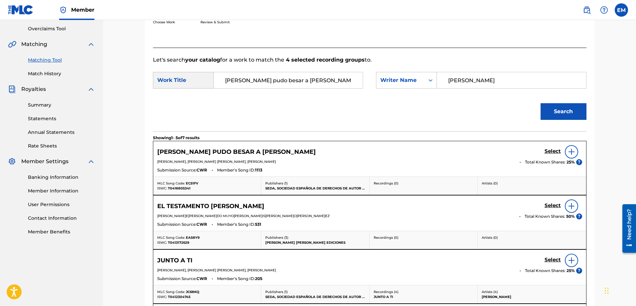
click at [568, 151] on img at bounding box center [572, 152] width 8 height 8
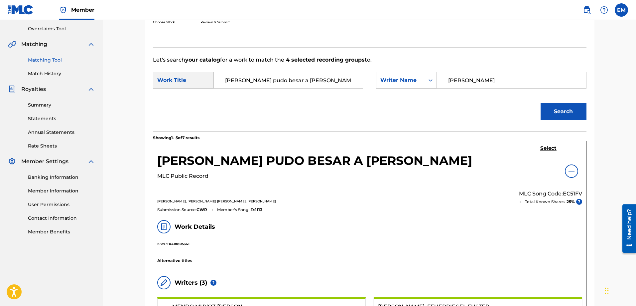
click at [547, 148] on h5 "Select" at bounding box center [549, 148] width 16 height 6
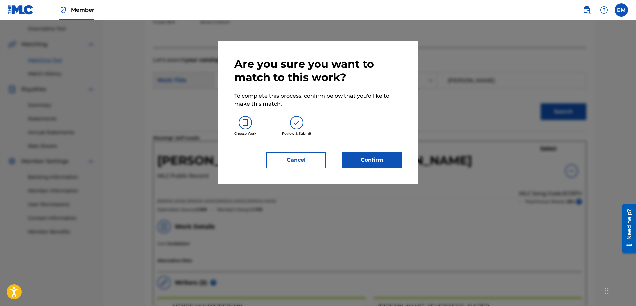
click at [379, 155] on button "Confirm" at bounding box center [372, 160] width 60 height 17
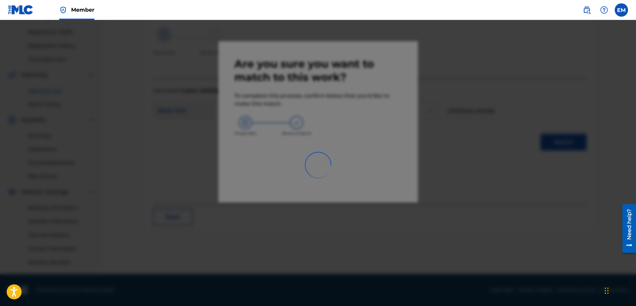
scroll to position [107, 0]
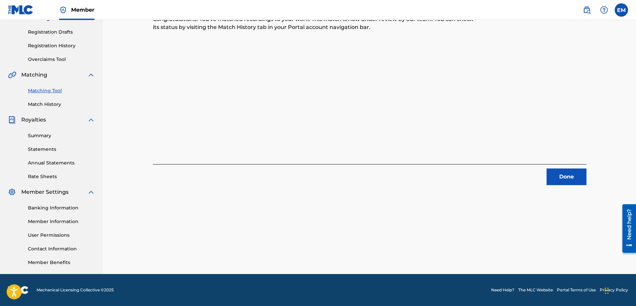
click at [553, 177] on button "Done" at bounding box center [567, 176] width 40 height 17
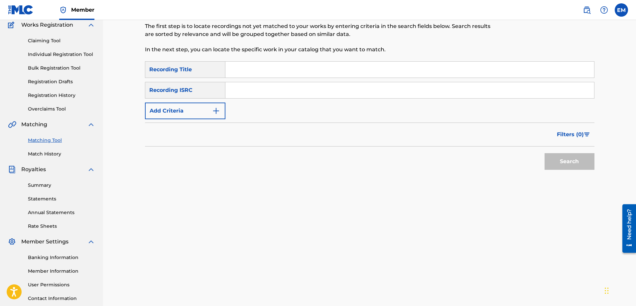
scroll to position [0, 0]
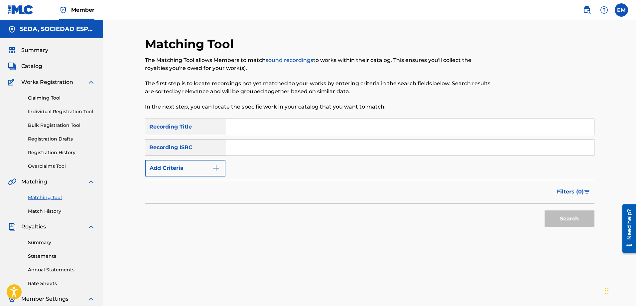
click at [248, 127] on input "Search Form" at bounding box center [410, 127] width 369 height 16
type input "habanera del punto y aparte"
click at [545, 210] on button "Search" at bounding box center [570, 218] width 50 height 17
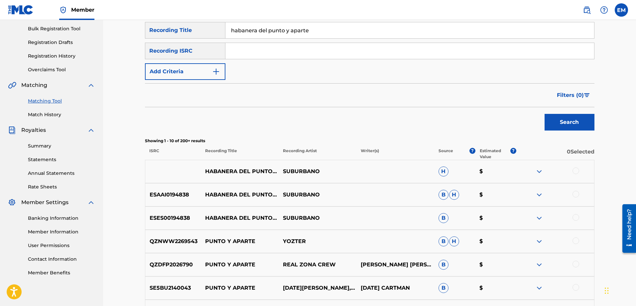
scroll to position [100, 0]
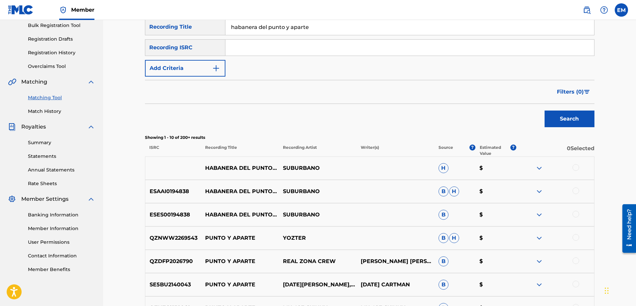
click at [576, 165] on div at bounding box center [576, 167] width 7 height 7
click at [576, 187] on div at bounding box center [576, 190] width 7 height 7
click at [579, 213] on div at bounding box center [576, 214] width 7 height 7
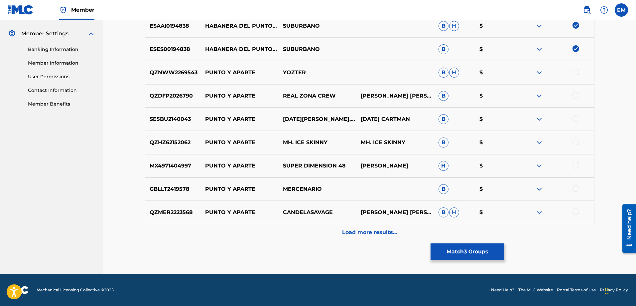
click at [366, 231] on p "Load more results..." at bounding box center [369, 232] width 55 height 8
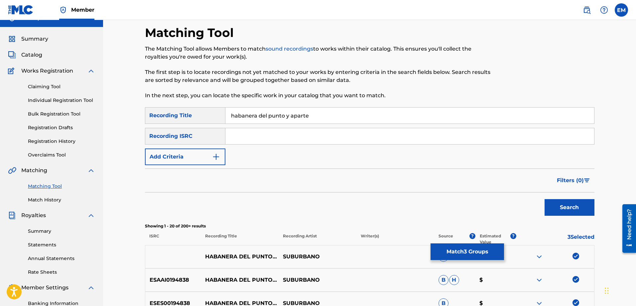
scroll to position [0, 0]
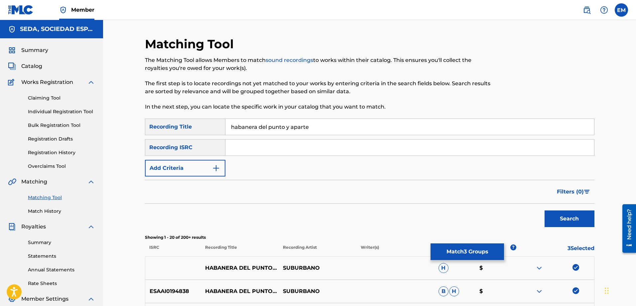
drag, startPoint x: 187, startPoint y: 169, endPoint x: 191, endPoint y: 169, distance: 4.3
click at [187, 169] on button "Add Criteria" at bounding box center [185, 168] width 81 height 17
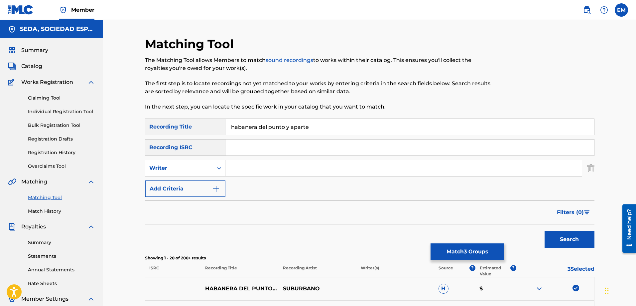
drag, startPoint x: 239, startPoint y: 168, endPoint x: 258, endPoint y: 176, distance: 20.4
click at [239, 168] on input "Search Form" at bounding box center [404, 168] width 357 height 16
type input "[PERSON_NAME]"
click at [545, 231] on button "Search" at bounding box center [570, 239] width 50 height 17
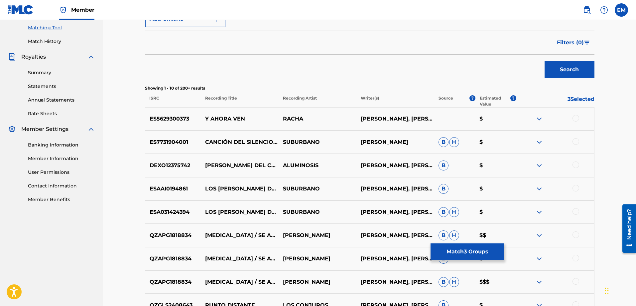
scroll to position [266, 0]
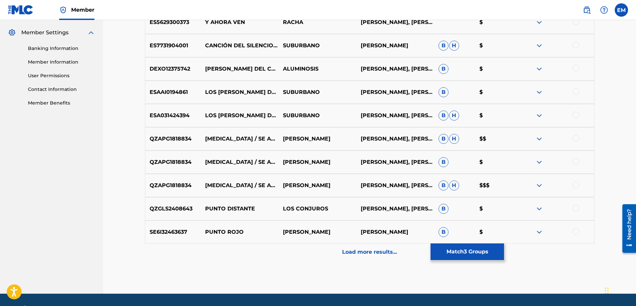
click at [351, 251] on p "Load more results..." at bounding box center [369, 252] width 55 height 8
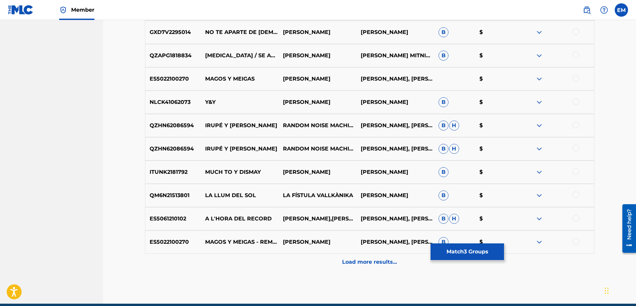
scroll to position [499, 0]
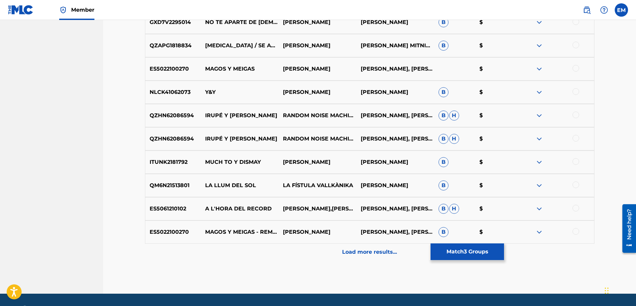
click at [377, 255] on p "Load more results..." at bounding box center [369, 252] width 55 height 8
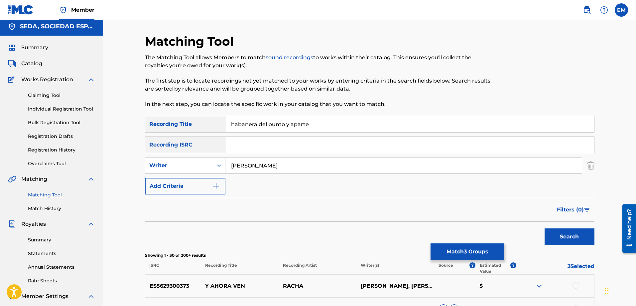
scroll to position [0, 0]
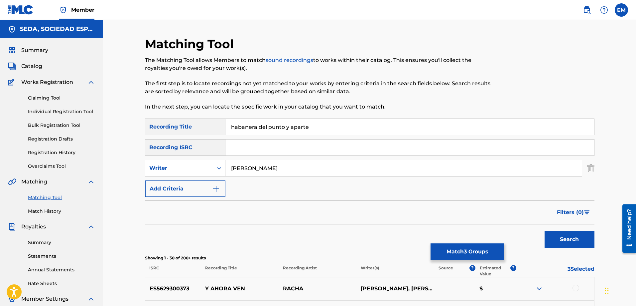
drag, startPoint x: 291, startPoint y: 170, endPoint x: 199, endPoint y: 177, distance: 92.1
click at [207, 171] on div "SearchWithCriteriab0a90d2a-763f-4b4d-a177-64a0855989cd Writer [PERSON_NAME]" at bounding box center [370, 168] width 450 height 17
click at [545, 231] on button "Search" at bounding box center [570, 239] width 50 height 17
click at [194, 188] on button "Add Criteria" at bounding box center [185, 188] width 81 height 17
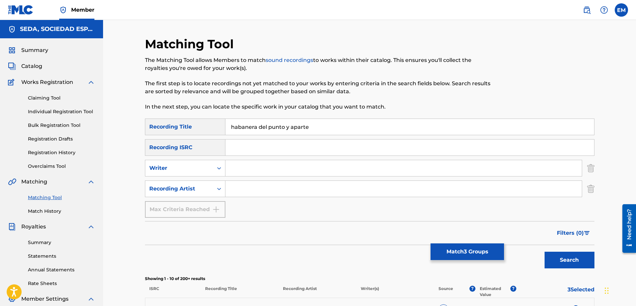
click at [234, 187] on input "Search Form" at bounding box center [404, 189] width 357 height 16
type input "suburbano"
click at [545, 251] on button "Search" at bounding box center [570, 259] width 50 height 17
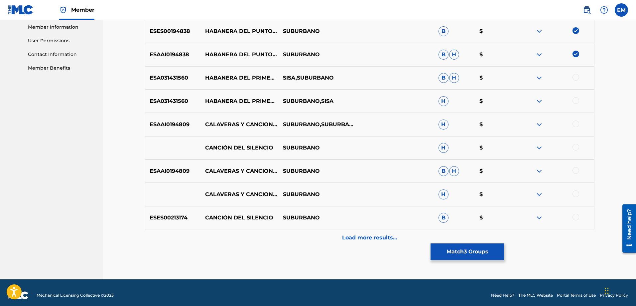
scroll to position [306, 0]
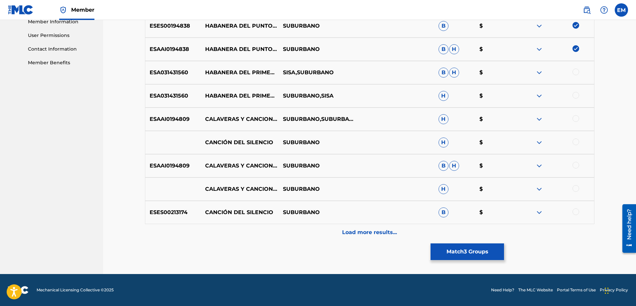
click at [350, 231] on p "Load more results..." at bounding box center [369, 232] width 55 height 8
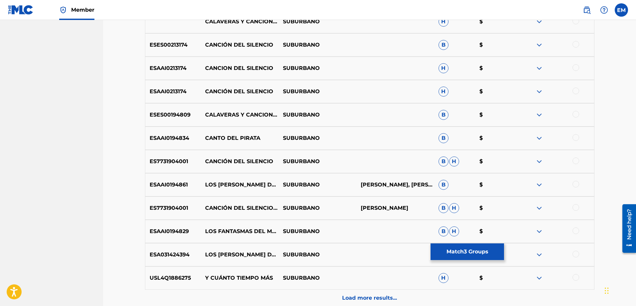
scroll to position [539, 0]
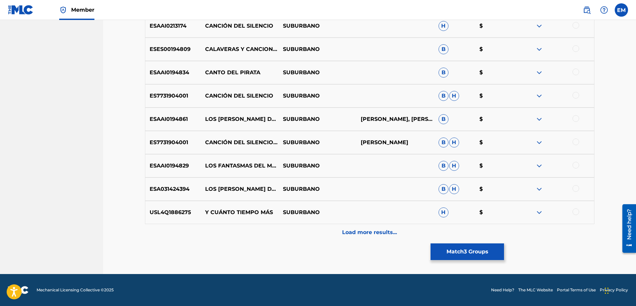
click at [365, 232] on p "Load more results..." at bounding box center [369, 232] width 55 height 8
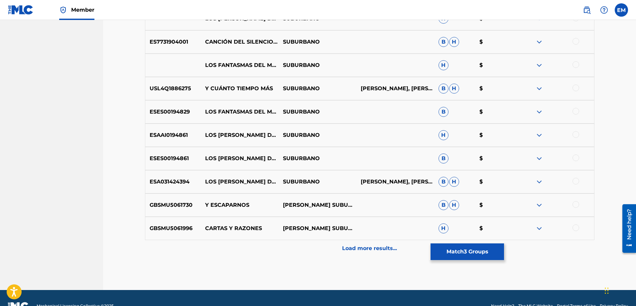
scroll to position [772, 0]
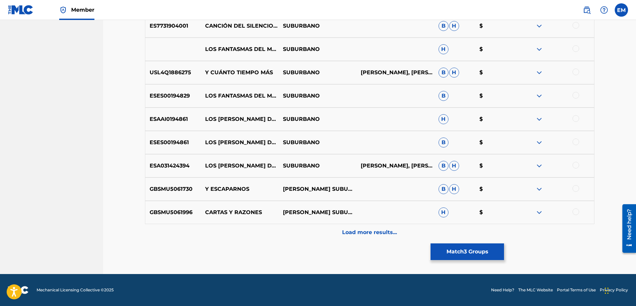
click at [362, 227] on div "Load more results..." at bounding box center [370, 232] width 450 height 17
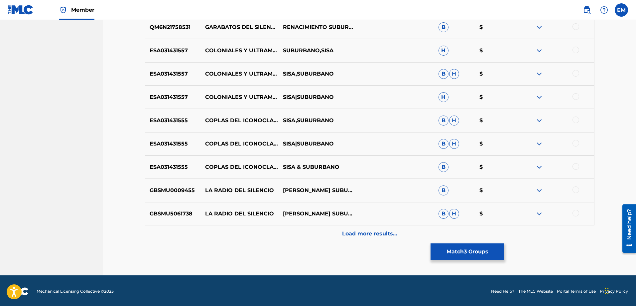
scroll to position [1005, 0]
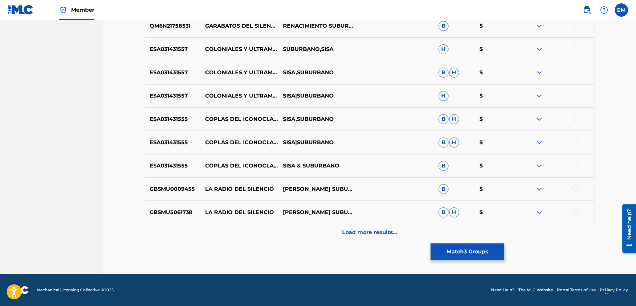
click at [362, 231] on p "Load more results..." at bounding box center [369, 232] width 55 height 8
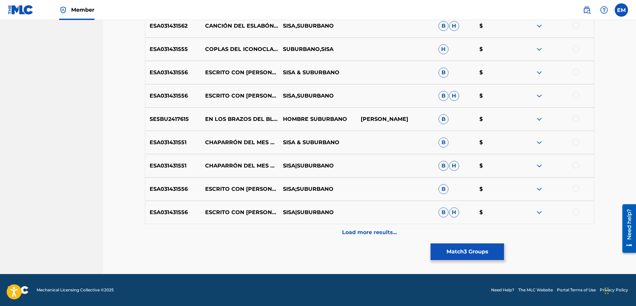
click at [362, 231] on p "Load more results..." at bounding box center [369, 232] width 55 height 8
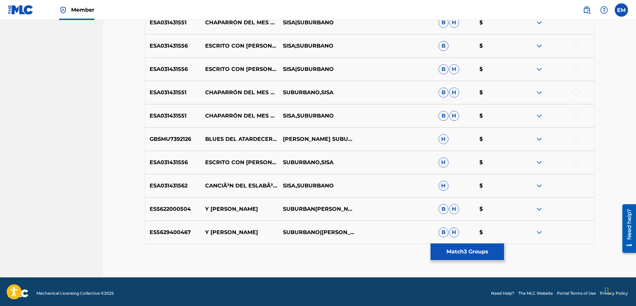
scroll to position [1384, 0]
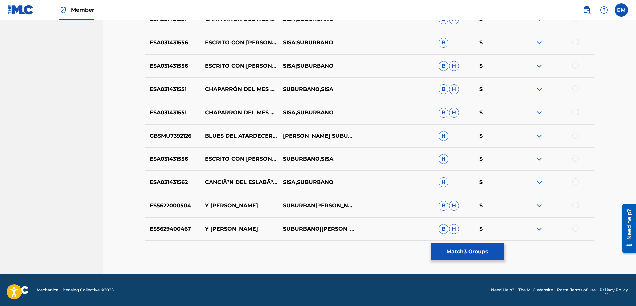
click at [449, 250] on button "Match 3 Groups" at bounding box center [468, 251] width 74 height 17
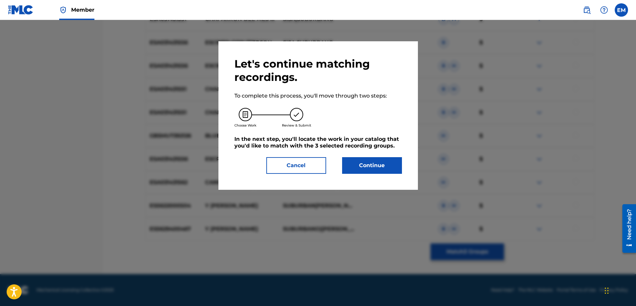
click at [371, 165] on button "Continue" at bounding box center [372, 165] width 60 height 17
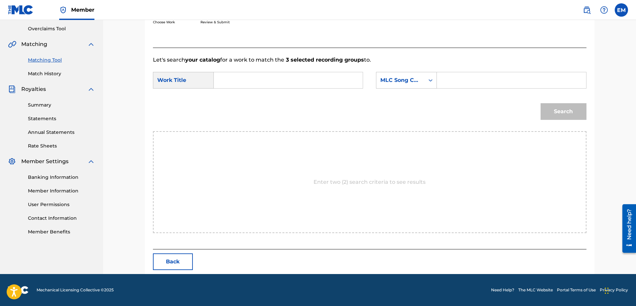
click at [303, 82] on input "Search Form" at bounding box center [289, 80] width 138 height 16
click at [234, 100] on span "del punto y aparte" at bounding box center [242, 103] width 35 height 22
type input "habanera del punto y aparte"
click at [380, 85] on div "MLC Song Code" at bounding box center [401, 80] width 48 height 13
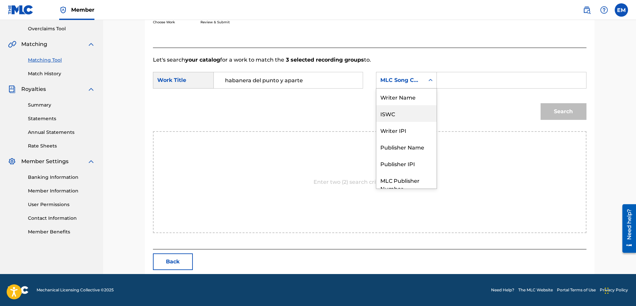
scroll to position [0, 0]
click at [394, 94] on div "Writer Name" at bounding box center [407, 96] width 60 height 17
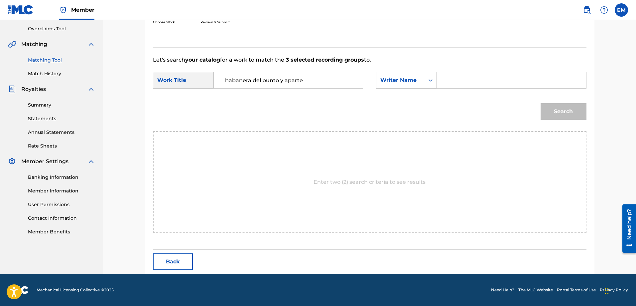
click at [445, 78] on input "Search Form" at bounding box center [512, 80] width 138 height 16
paste input "[PERSON_NAME]"
type input "[PERSON_NAME]"
click at [541, 103] on button "Search" at bounding box center [564, 111] width 46 height 17
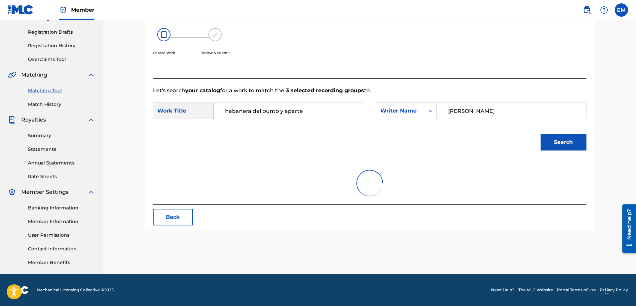
scroll to position [137, 0]
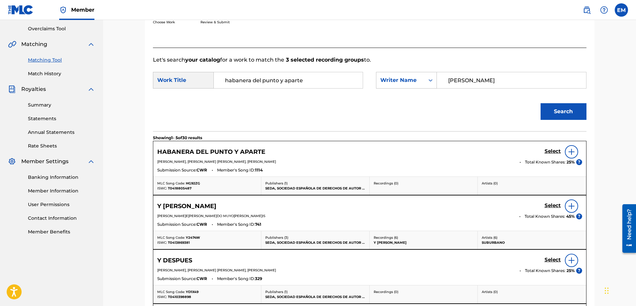
click at [569, 150] on img at bounding box center [572, 152] width 8 height 8
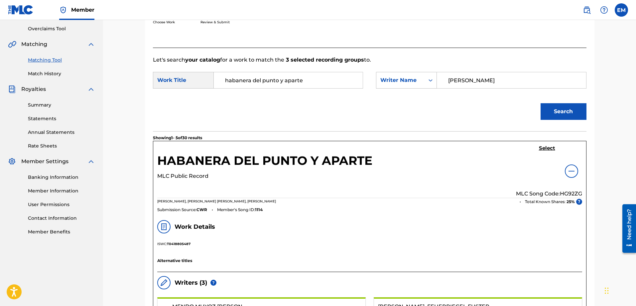
click at [549, 148] on h5 "Select" at bounding box center [547, 148] width 16 height 6
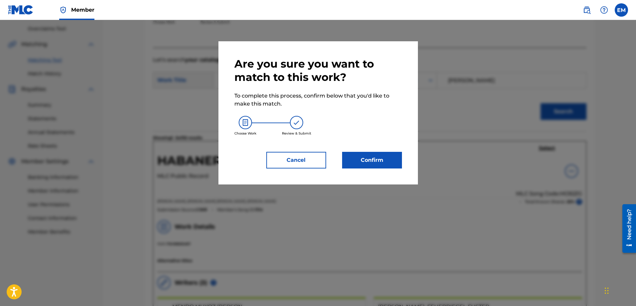
click at [385, 160] on button "Confirm" at bounding box center [372, 160] width 60 height 17
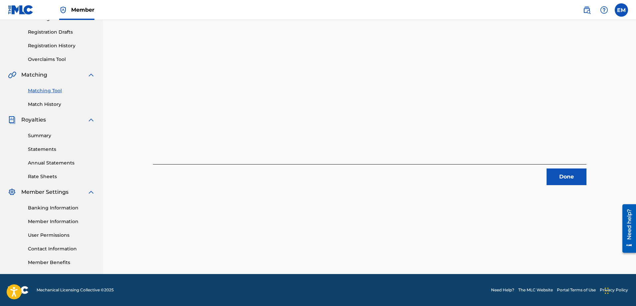
click at [564, 173] on button "Done" at bounding box center [567, 176] width 40 height 17
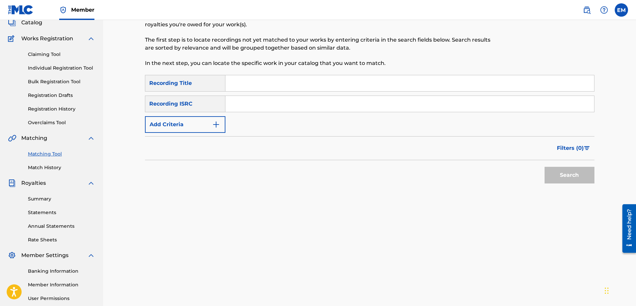
scroll to position [7, 0]
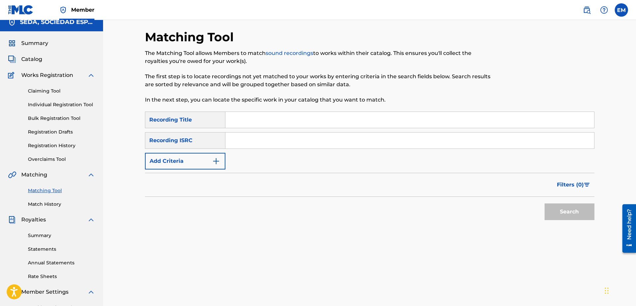
click at [264, 115] on input "Search Form" at bounding box center [410, 120] width 369 height 16
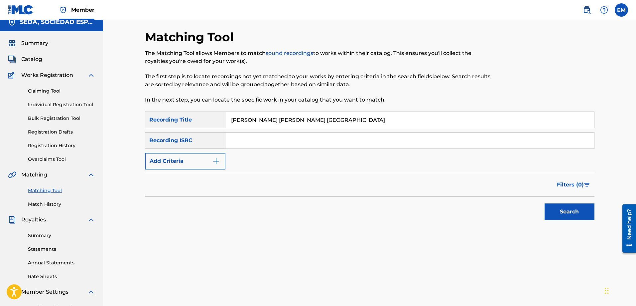
type input "[PERSON_NAME] [PERSON_NAME] [GEOGRAPHIC_DATA]"
click at [545, 203] on button "Search" at bounding box center [570, 211] width 50 height 17
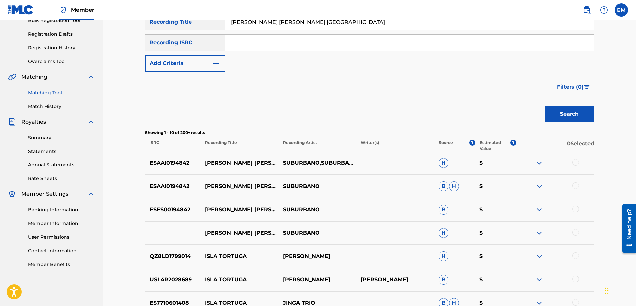
scroll to position [107, 0]
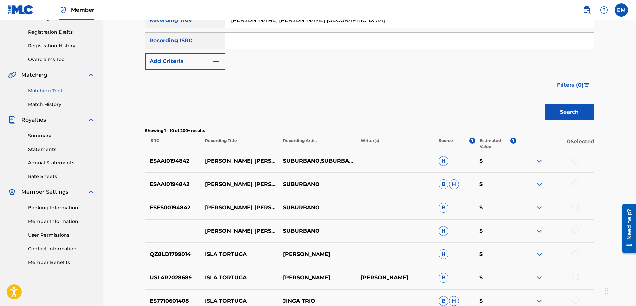
click at [573, 161] on div at bounding box center [576, 160] width 7 height 7
click at [575, 183] on div at bounding box center [576, 183] width 7 height 7
click at [576, 206] on div at bounding box center [576, 207] width 7 height 7
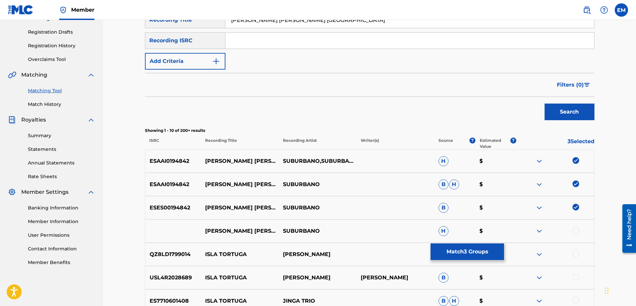
click at [577, 228] on div at bounding box center [576, 230] width 7 height 7
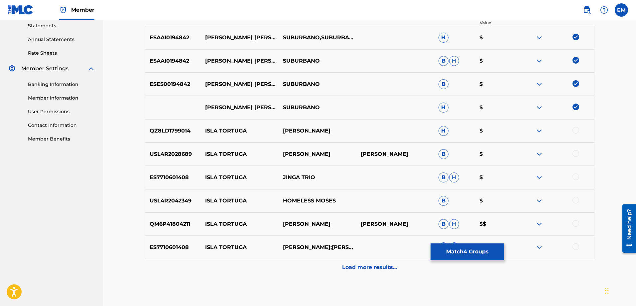
scroll to position [265, 0]
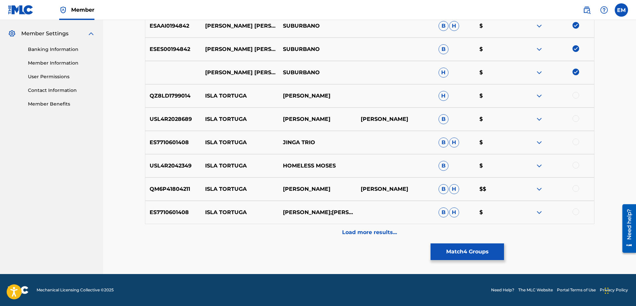
click at [352, 229] on p "Load more results..." at bounding box center [369, 232] width 55 height 8
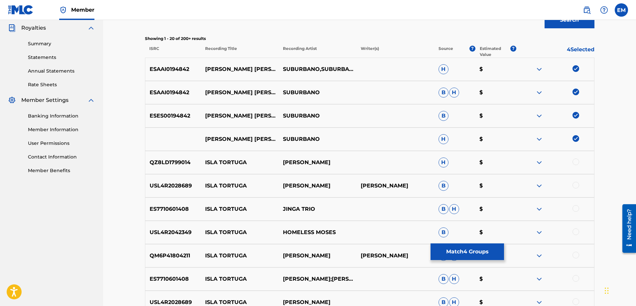
scroll to position [0, 0]
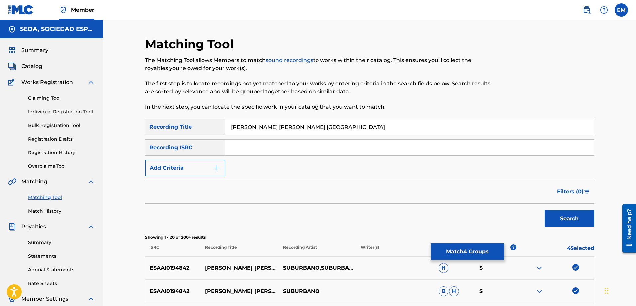
click at [190, 168] on button "Add Criteria" at bounding box center [185, 168] width 81 height 17
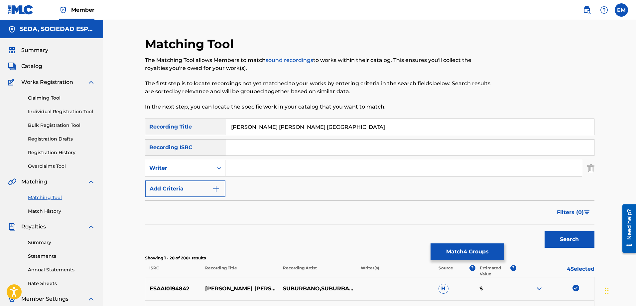
click at [251, 172] on input "Search Form" at bounding box center [404, 168] width 357 height 16
type input "[PERSON_NAME]"
click at [545, 231] on button "Search" at bounding box center [570, 239] width 50 height 17
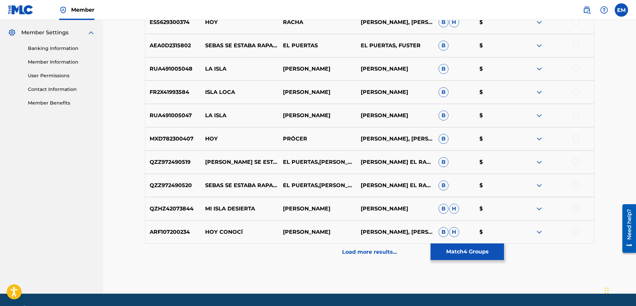
scroll to position [67, 0]
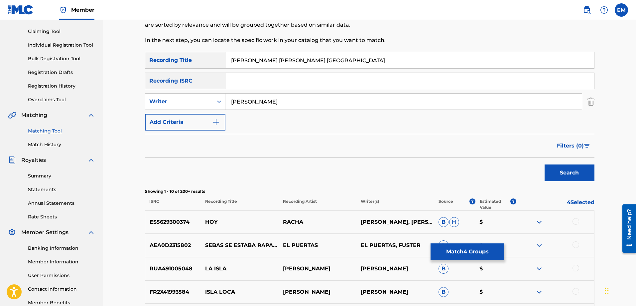
click at [193, 125] on button "Add Criteria" at bounding box center [185, 122] width 81 height 17
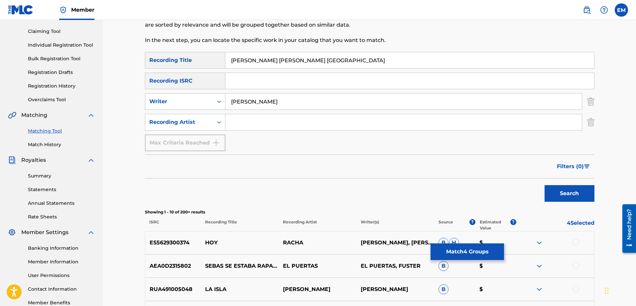
click at [245, 129] on input "Search Form" at bounding box center [404, 122] width 357 height 16
type input "suburbano"
click at [545, 185] on button "Search" at bounding box center [570, 193] width 50 height 17
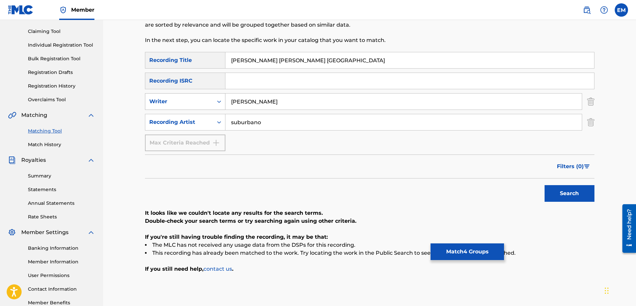
drag, startPoint x: 286, startPoint y: 98, endPoint x: 168, endPoint y: 98, distance: 118.8
click at [169, 98] on div "SearchWithCriteriab0a90d2a-763f-4b4d-a177-64a0855989cd Writer [PERSON_NAME]" at bounding box center [370, 101] width 450 height 17
click at [545, 185] on button "Search" at bounding box center [570, 193] width 50 height 17
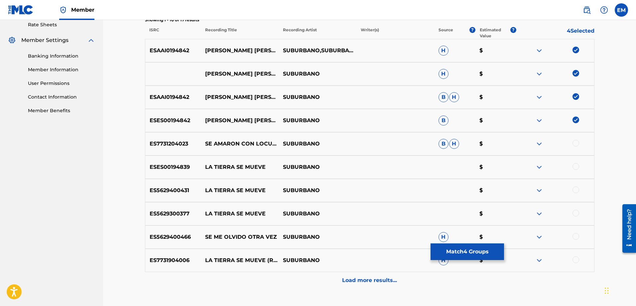
scroll to position [266, 0]
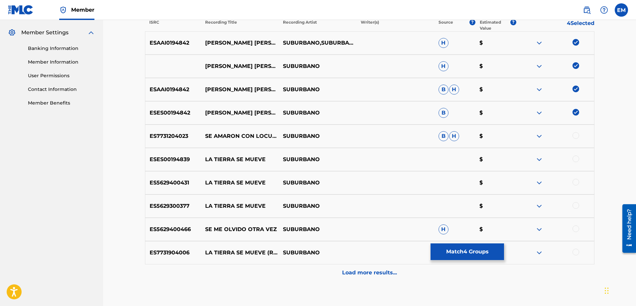
click at [359, 268] on div "Load more results..." at bounding box center [370, 272] width 450 height 17
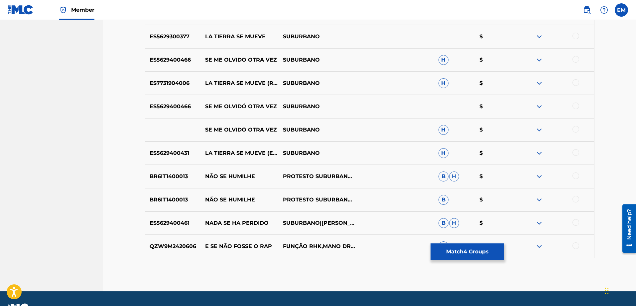
scroll to position [453, 0]
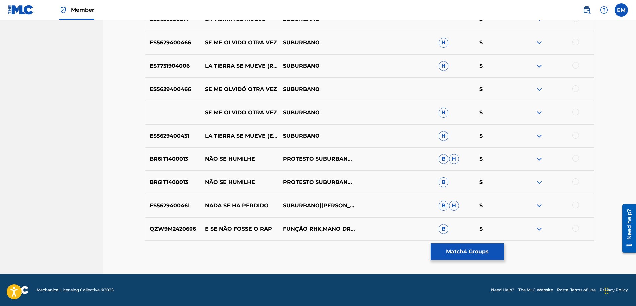
click at [437, 248] on button "Match 4 Groups" at bounding box center [468, 251] width 74 height 17
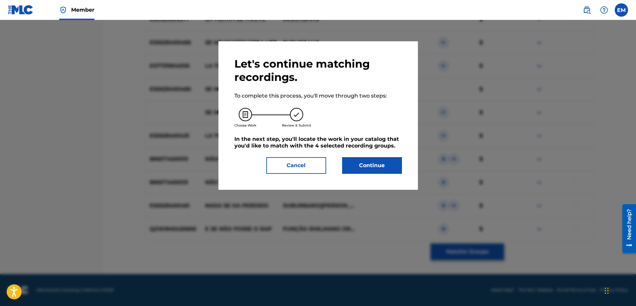
click at [366, 169] on button "Continue" at bounding box center [372, 165] width 60 height 17
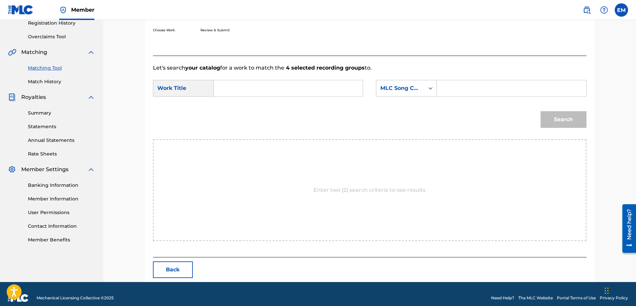
scroll to position [137, 0]
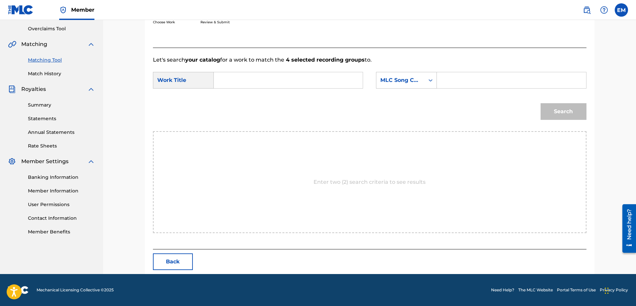
click at [279, 80] on input "Search Form" at bounding box center [289, 80] width 138 height 16
drag, startPoint x: 242, startPoint y: 109, endPoint x: 323, endPoint y: 100, distance: 81.7
click at [242, 109] on span "cierra [GEOGRAPHIC_DATA]" at bounding box center [254, 107] width 58 height 14
type input "[PERSON_NAME] [PERSON_NAME] [GEOGRAPHIC_DATA]"
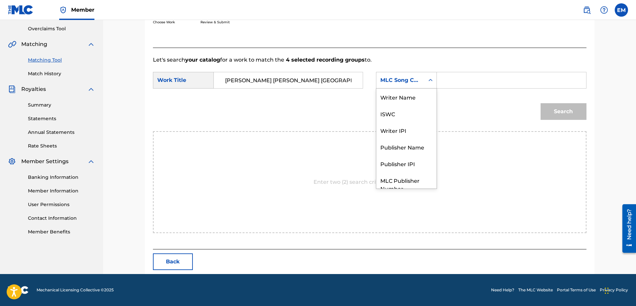
click at [383, 86] on div "MLC Song Code" at bounding box center [406, 80] width 61 height 17
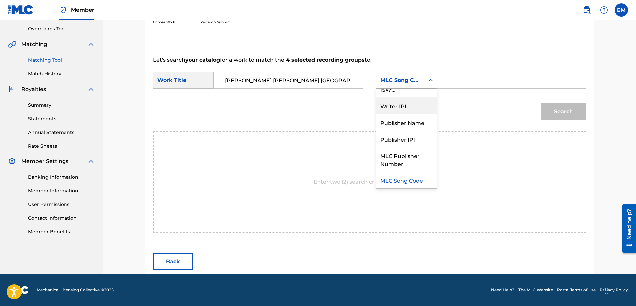
scroll to position [0, 0]
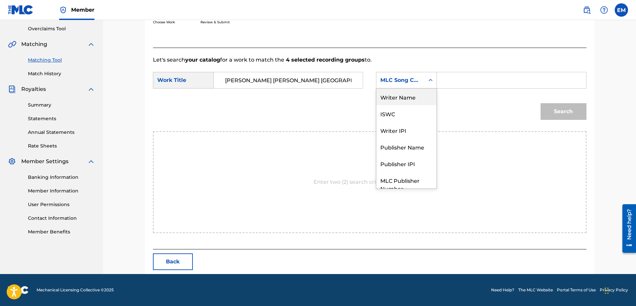
click at [396, 96] on div "Writer Name" at bounding box center [407, 96] width 60 height 17
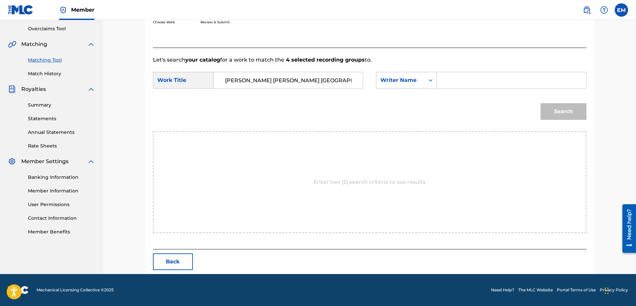
click at [448, 78] on input "Search Form" at bounding box center [512, 80] width 138 height 16
paste input "[PERSON_NAME]"
type input "[PERSON_NAME]"
click at [541, 103] on button "Search" at bounding box center [564, 111] width 46 height 17
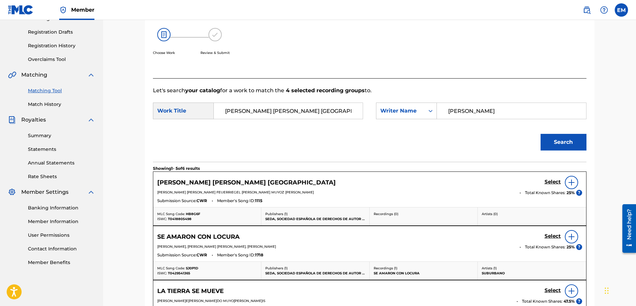
scroll to position [137, 0]
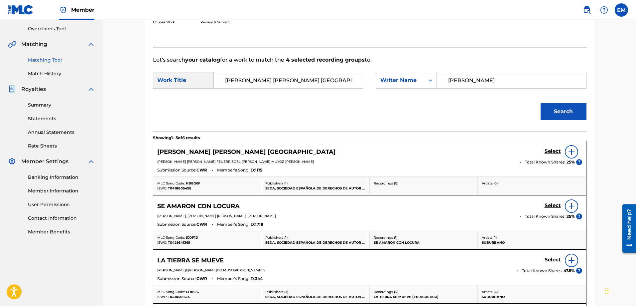
click at [572, 150] on img at bounding box center [572, 152] width 8 height 8
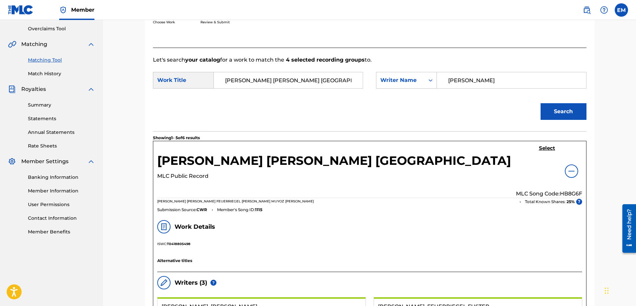
click at [551, 149] on h5 "Select" at bounding box center [547, 148] width 16 height 6
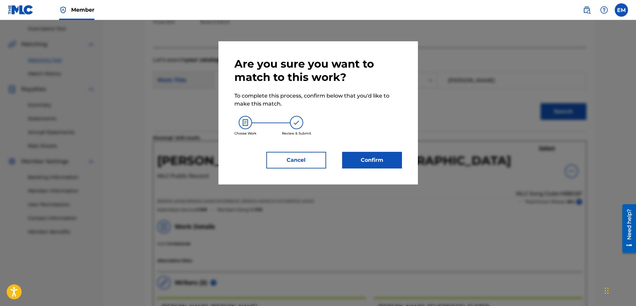
click at [375, 161] on button "Confirm" at bounding box center [372, 160] width 60 height 17
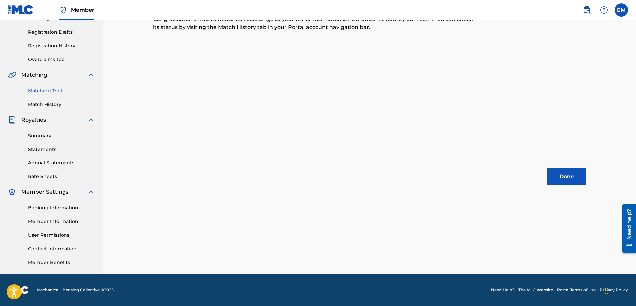
click at [555, 177] on button "Done" at bounding box center [567, 176] width 40 height 17
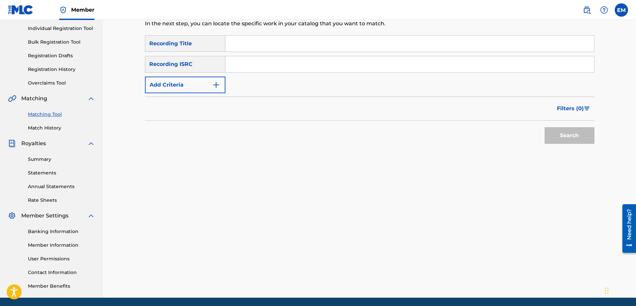
scroll to position [7, 0]
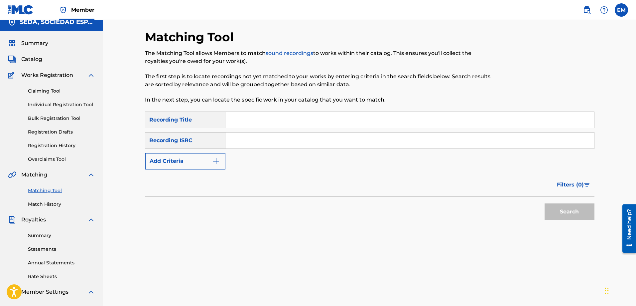
click at [253, 120] on input "Search Form" at bounding box center [410, 120] width 369 height 16
type input "[PERSON_NAME] sin sombra"
click at [545, 203] on button "Search" at bounding box center [570, 211] width 50 height 17
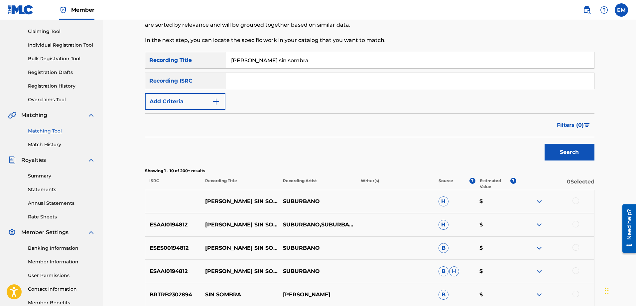
scroll to position [140, 0]
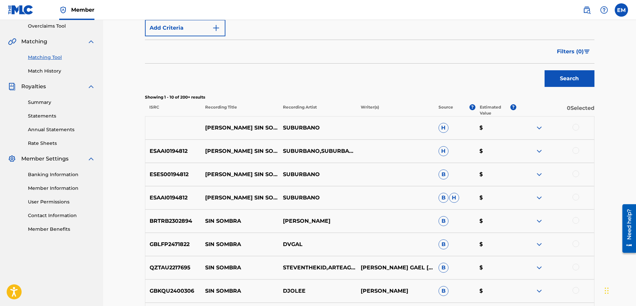
click at [575, 129] on div at bounding box center [576, 127] width 7 height 7
click at [578, 150] on div at bounding box center [576, 150] width 7 height 7
click at [578, 172] on div at bounding box center [576, 173] width 7 height 7
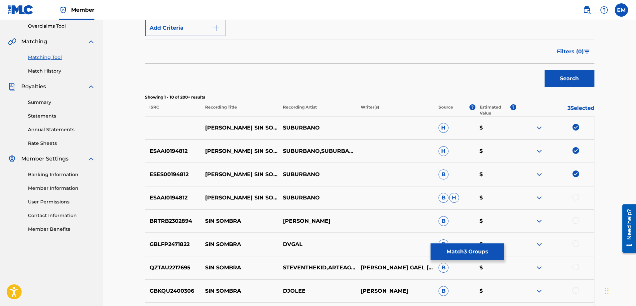
click at [578, 197] on div at bounding box center [576, 197] width 7 height 7
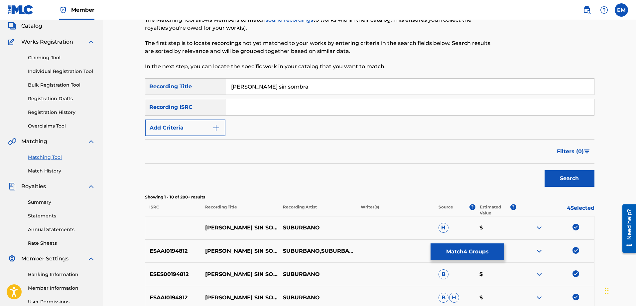
click at [184, 124] on button "Add Criteria" at bounding box center [185, 127] width 81 height 17
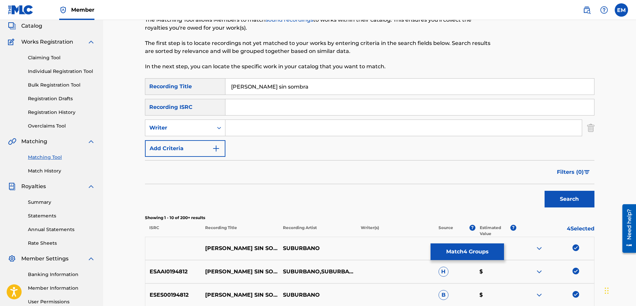
click at [255, 127] on input "Search Form" at bounding box center [404, 128] width 357 height 16
type input "[PERSON_NAME]"
click at [545, 191] on button "Search" at bounding box center [570, 199] width 50 height 17
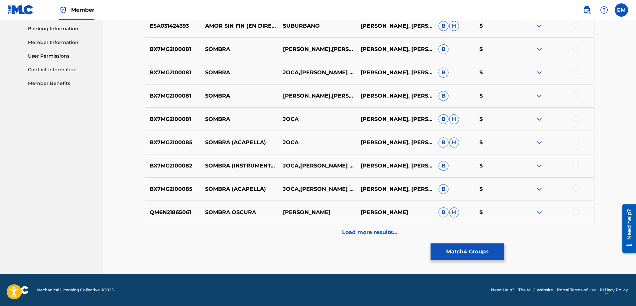
scroll to position [53, 0]
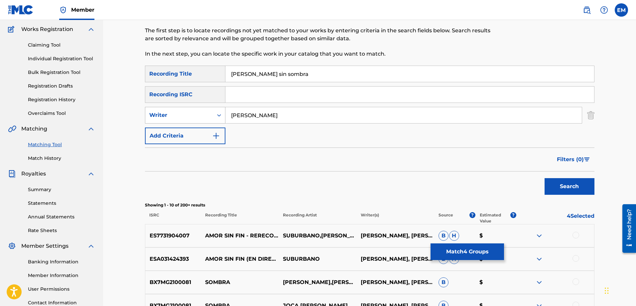
drag, startPoint x: 282, startPoint y: 113, endPoint x: 218, endPoint y: 114, distance: 63.5
click at [219, 114] on div "SearchWithCriteriab0a90d2a-763f-4b4d-a177-64a0855989cd Writer [PERSON_NAME]" at bounding box center [370, 115] width 450 height 17
drag, startPoint x: 186, startPoint y: 136, endPoint x: 190, endPoint y: 136, distance: 4.0
click at [186, 136] on button "Add Criteria" at bounding box center [185, 135] width 81 height 17
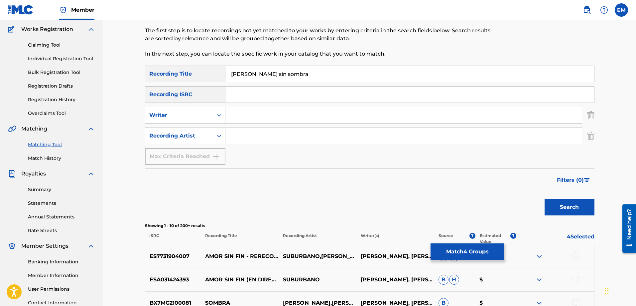
click at [255, 135] on input "Search Form" at bounding box center [404, 136] width 357 height 16
type input "suburbano"
click at [545, 199] on button "Search" at bounding box center [570, 207] width 50 height 17
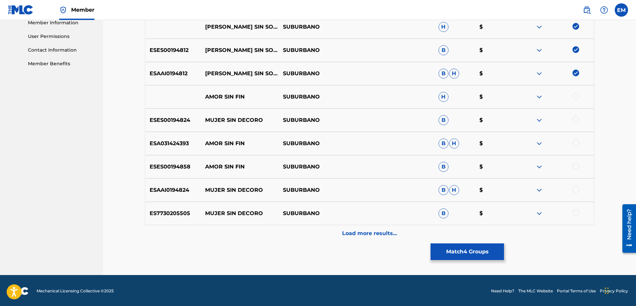
scroll to position [306, 0]
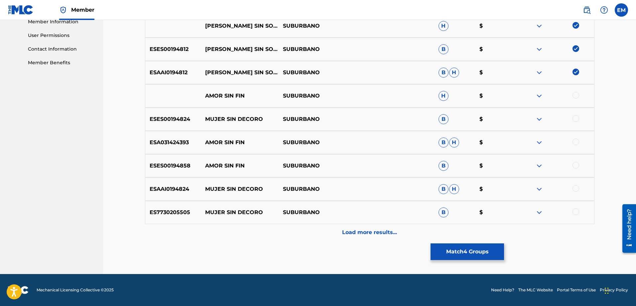
click at [458, 253] on button "Match 4 Groups" at bounding box center [468, 251] width 74 height 17
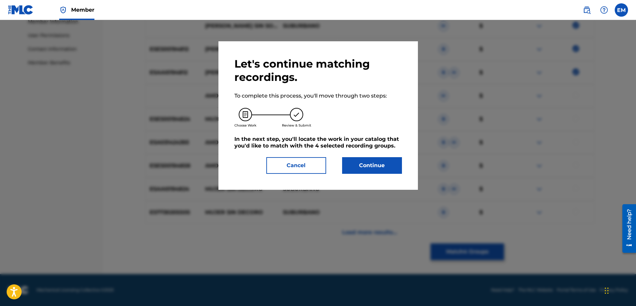
click at [355, 166] on button "Continue" at bounding box center [372, 165] width 60 height 17
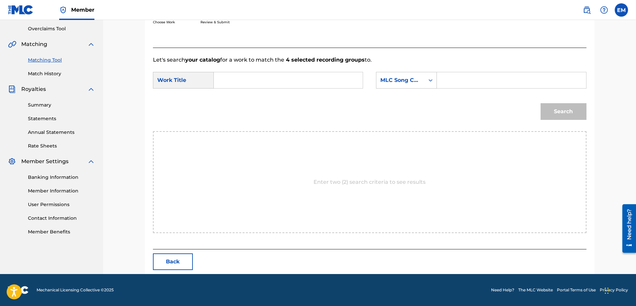
click at [291, 81] on input "Search Form" at bounding box center [289, 80] width 138 height 16
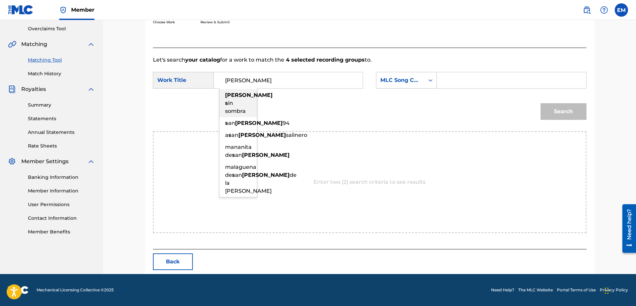
click at [242, 98] on div "[PERSON_NAME] s in sombra" at bounding box center [239, 103] width 38 height 28
type input "[PERSON_NAME] sin sombra"
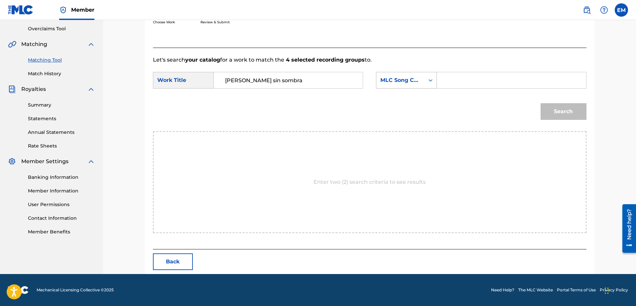
click at [414, 81] on div "MLC Song Code" at bounding box center [401, 80] width 40 height 8
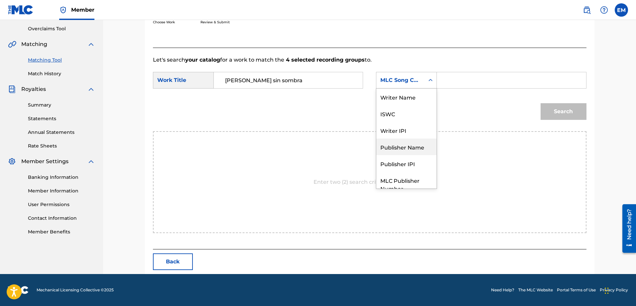
scroll to position [0, 0]
click at [401, 93] on div "Writer Name" at bounding box center [407, 96] width 60 height 17
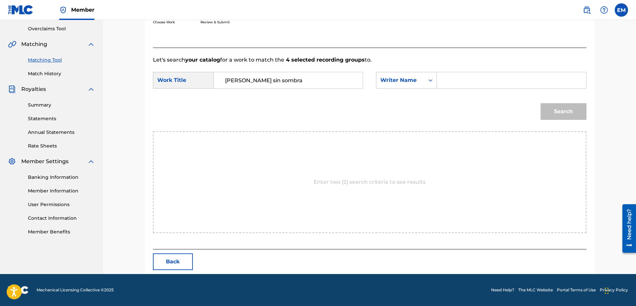
click at [449, 84] on input "Search Form" at bounding box center [512, 80] width 138 height 16
paste input "[PERSON_NAME]"
type input "[PERSON_NAME]"
click at [541, 103] on button "Search" at bounding box center [564, 111] width 46 height 17
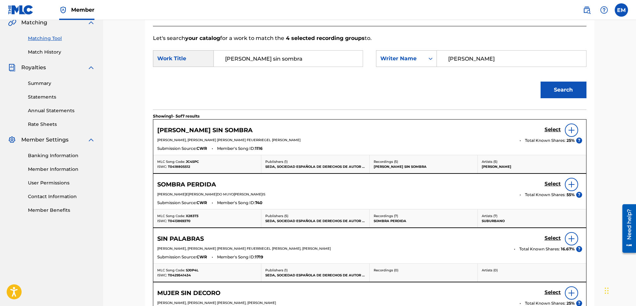
scroll to position [171, 0]
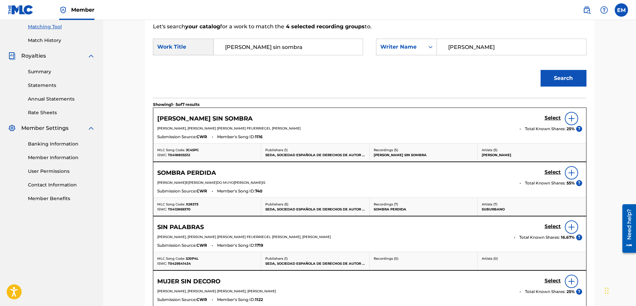
click at [571, 118] on img at bounding box center [572, 118] width 8 height 8
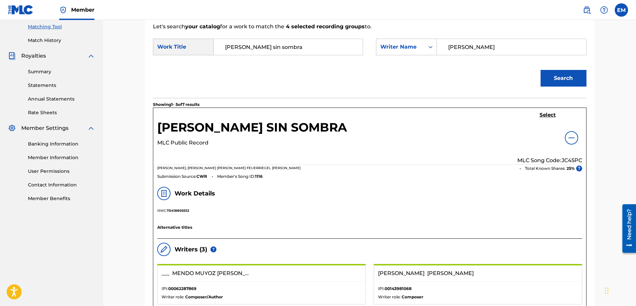
click at [551, 116] on h5 "Select" at bounding box center [548, 115] width 16 height 6
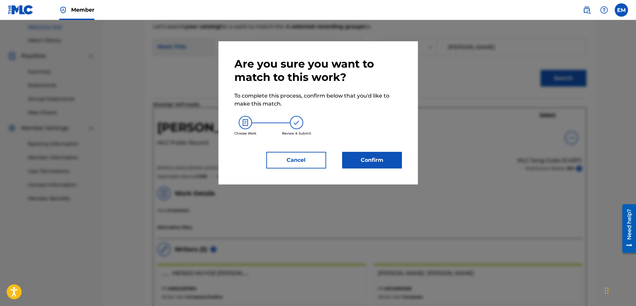
click at [371, 159] on button "Confirm" at bounding box center [372, 160] width 60 height 17
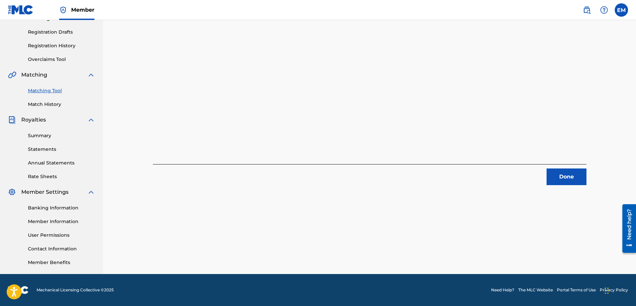
click at [567, 180] on button "Done" at bounding box center [567, 176] width 40 height 17
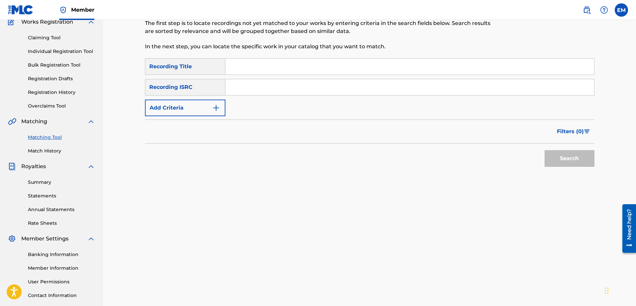
scroll to position [0, 0]
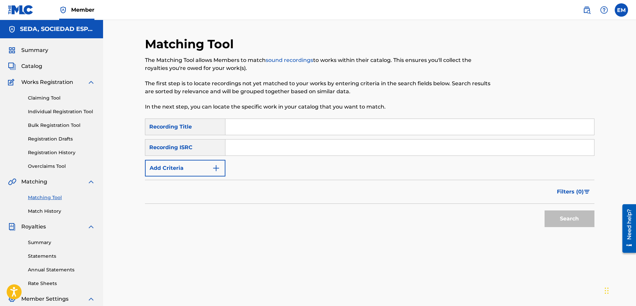
click at [258, 124] on input "Search Form" at bounding box center [410, 127] width 369 height 16
type input "le forban"
click at [545, 210] on button "Search" at bounding box center [570, 218] width 50 height 17
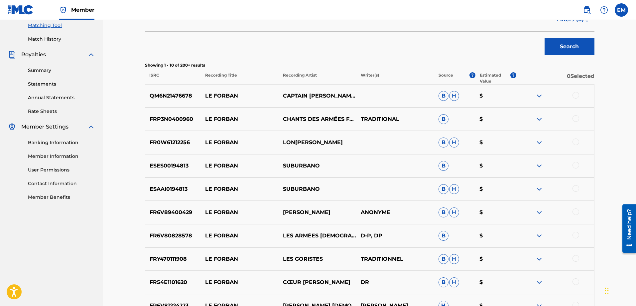
scroll to position [200, 0]
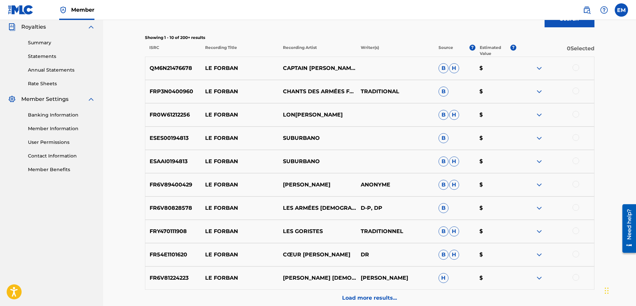
click at [579, 137] on div at bounding box center [576, 137] width 7 height 7
click at [578, 164] on div at bounding box center [556, 161] width 78 height 8
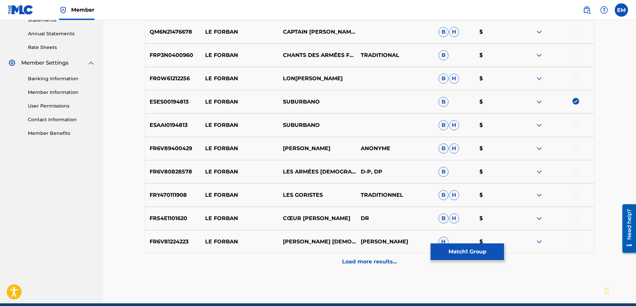
scroll to position [199, 0]
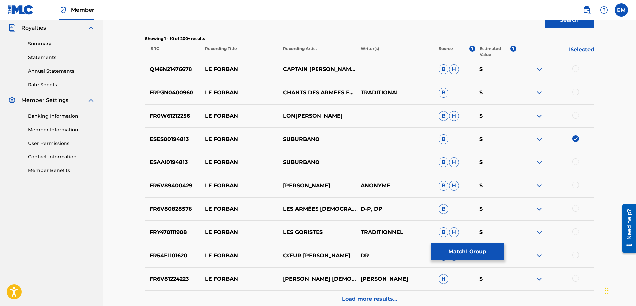
click at [576, 115] on div at bounding box center [576, 115] width 7 height 7
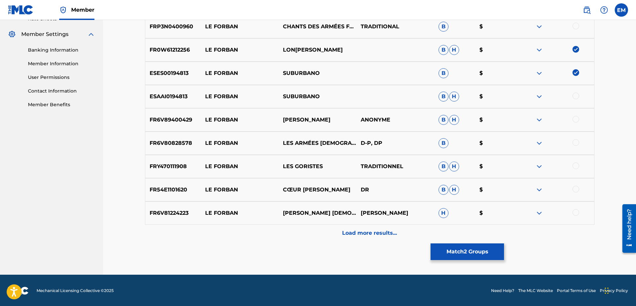
scroll to position [265, 0]
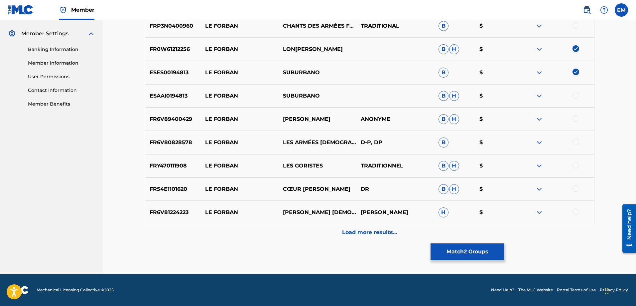
click at [352, 234] on p "Load more results..." at bounding box center [369, 232] width 55 height 8
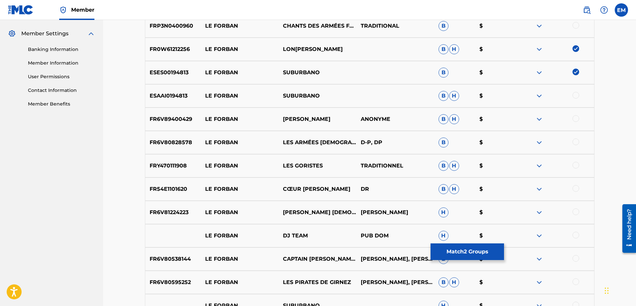
scroll to position [365, 0]
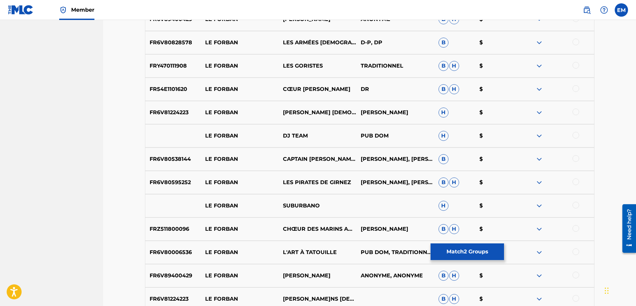
click at [575, 205] on div at bounding box center [576, 205] width 7 height 7
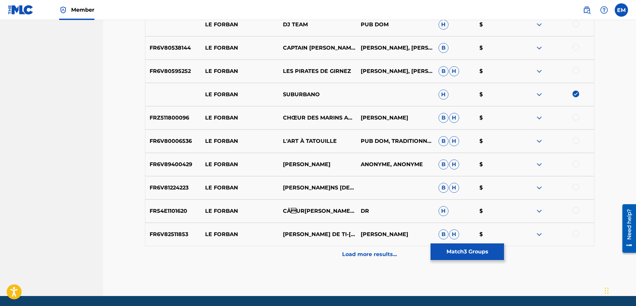
scroll to position [498, 0]
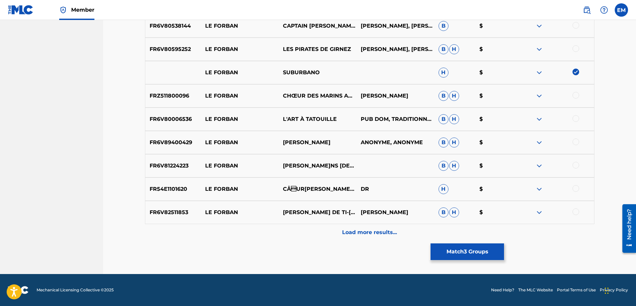
click at [358, 232] on p "Load more results..." at bounding box center [369, 232] width 55 height 8
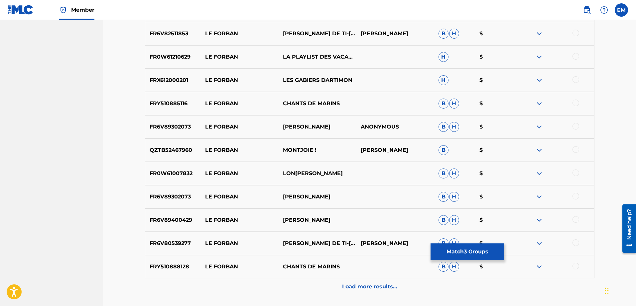
scroll to position [731, 0]
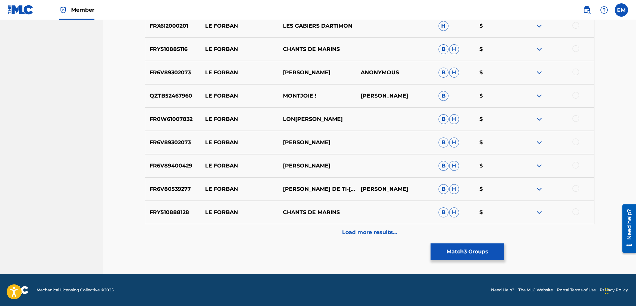
click at [352, 230] on p "Load more results..." at bounding box center [369, 232] width 55 height 8
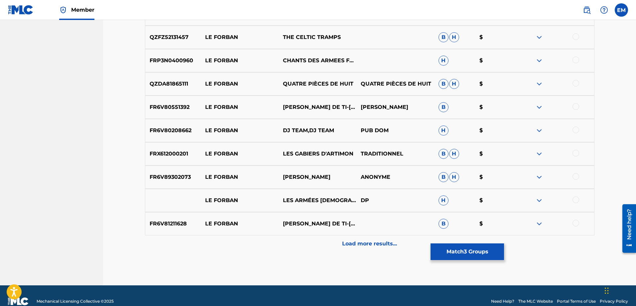
scroll to position [964, 0]
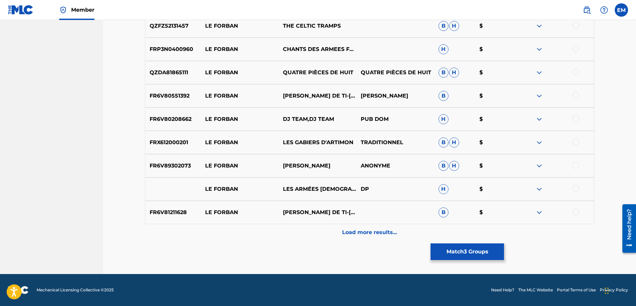
click at [349, 229] on p "Load more results..." at bounding box center [369, 232] width 55 height 8
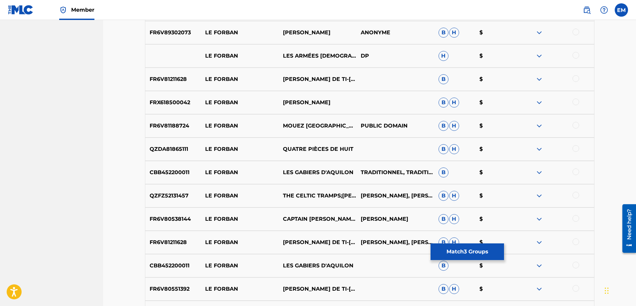
scroll to position [1197, 0]
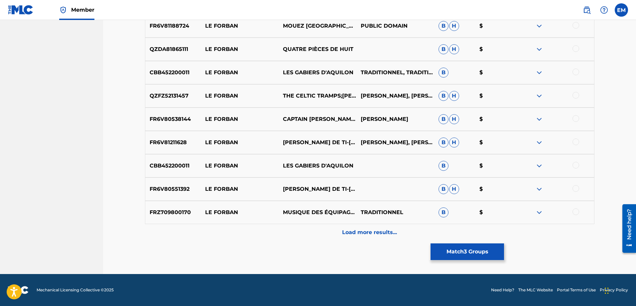
click at [363, 227] on div "Load more results..." at bounding box center [370, 232] width 450 height 17
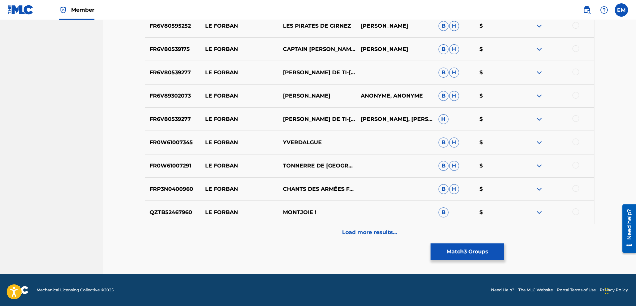
click at [357, 234] on p "Load more results..." at bounding box center [369, 232] width 55 height 8
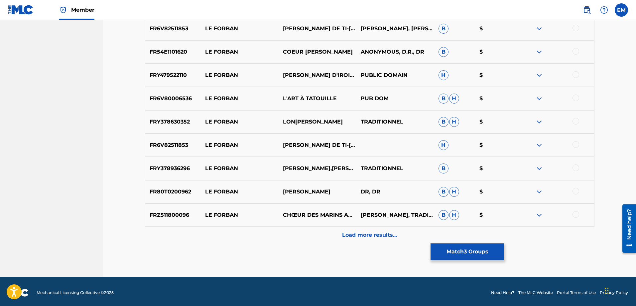
scroll to position [1662, 0]
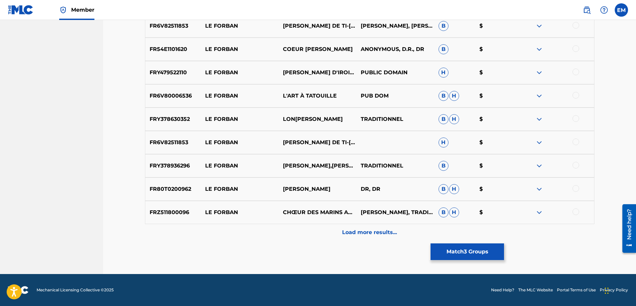
click at [382, 235] on p "Load more results..." at bounding box center [369, 232] width 55 height 8
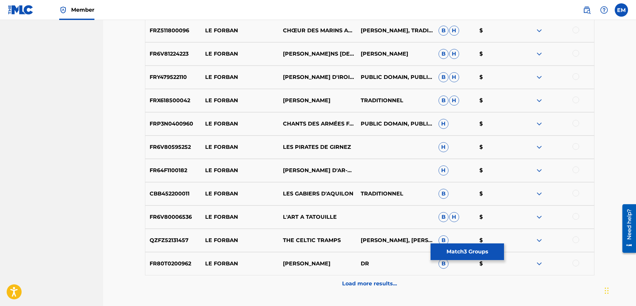
scroll to position [1895, 0]
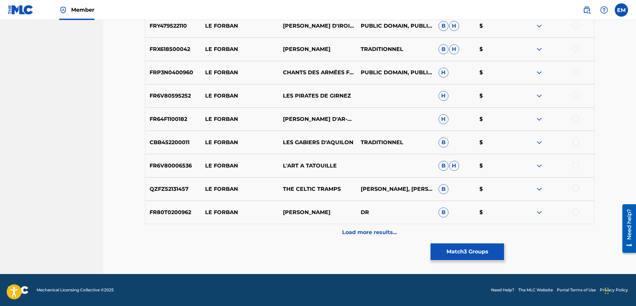
click at [355, 231] on p "Load more results..." at bounding box center [369, 232] width 55 height 8
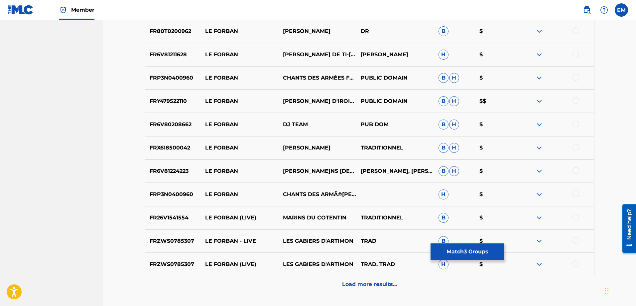
scroll to position [2128, 0]
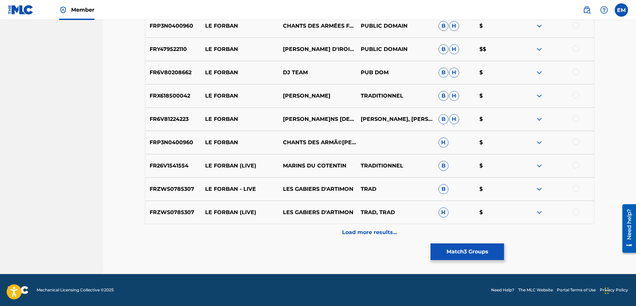
click at [359, 227] on div "Load more results..." at bounding box center [370, 232] width 450 height 17
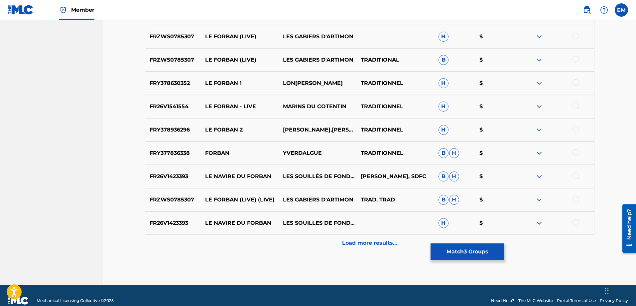
scroll to position [2361, 0]
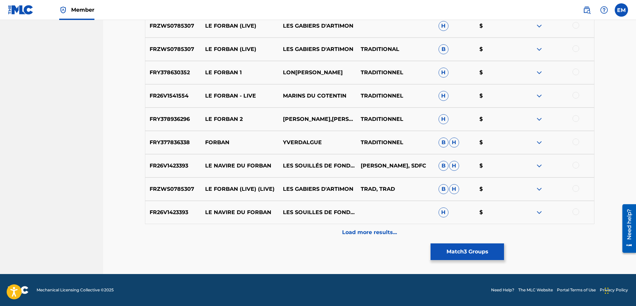
click at [375, 233] on p "Load more results..." at bounding box center [369, 232] width 55 height 8
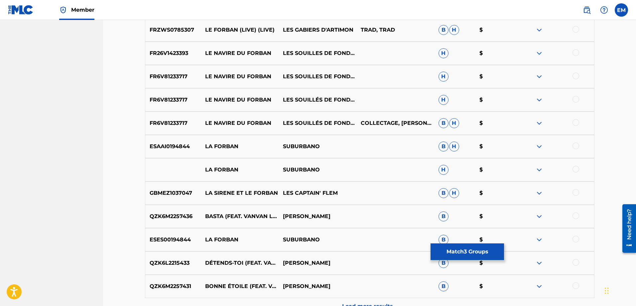
scroll to position [2527, 0]
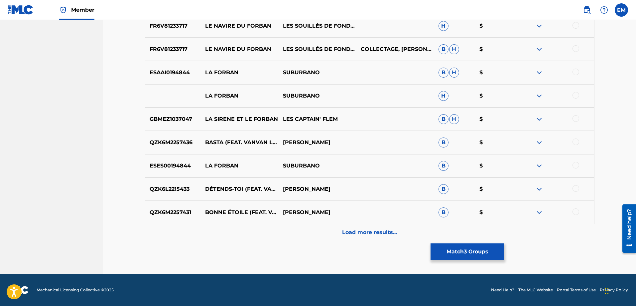
click at [371, 235] on p "Load more results..." at bounding box center [369, 232] width 55 height 8
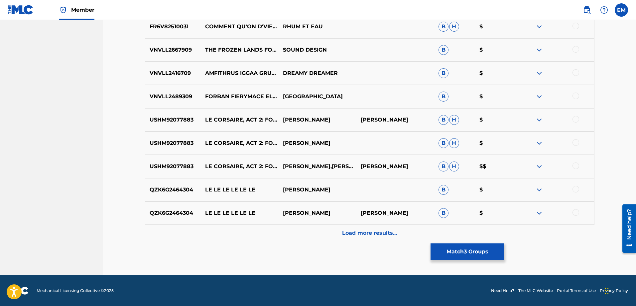
scroll to position [2826, 0]
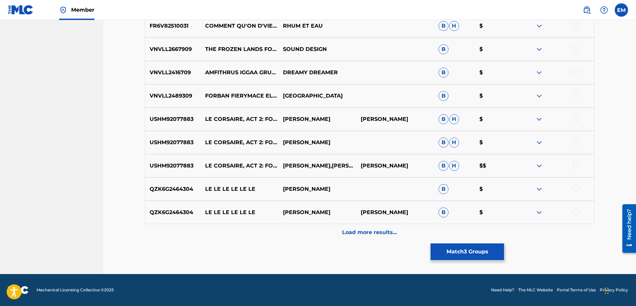
click at [451, 252] on button "Match 3 Groups" at bounding box center [468, 251] width 74 height 17
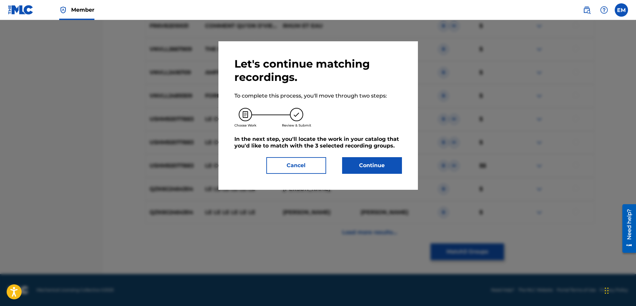
click at [370, 165] on button "Continue" at bounding box center [372, 165] width 60 height 17
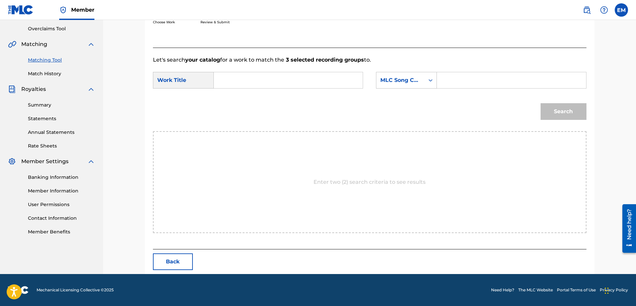
scroll to position [137, 0]
click at [293, 80] on input "Search Form" at bounding box center [289, 80] width 138 height 16
type input "le forban"
drag, startPoint x: 228, startPoint y: 98, endPoint x: 364, endPoint y: 81, distance: 137.1
click at [236, 95] on div "le forban" at bounding box center [239, 95] width 38 height 12
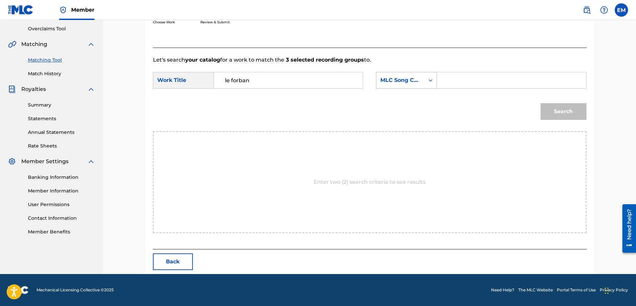
click at [405, 80] on div "MLC Song Code" at bounding box center [401, 80] width 40 height 8
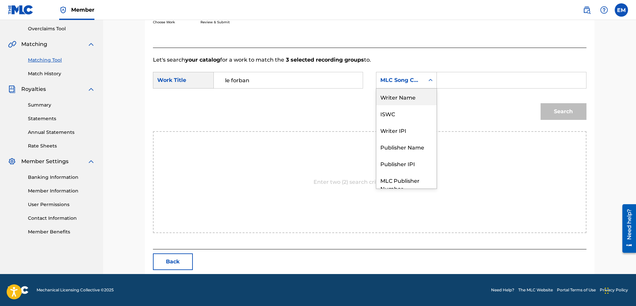
click at [404, 92] on div "Writer Name" at bounding box center [407, 96] width 60 height 17
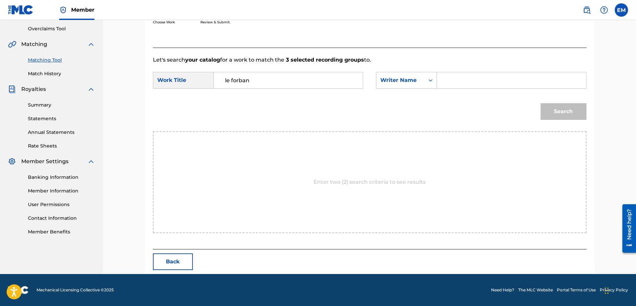
click at [442, 78] on div "Search Form" at bounding box center [511, 80] width 149 height 17
click at [443, 78] on input "Search Form" at bounding box center [512, 80] width 138 height 16
paste input "[PERSON_NAME]"
type input "[PERSON_NAME]"
click at [541, 103] on button "Search" at bounding box center [564, 111] width 46 height 17
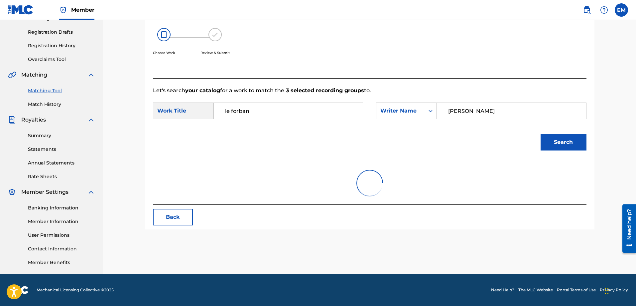
scroll to position [118, 0]
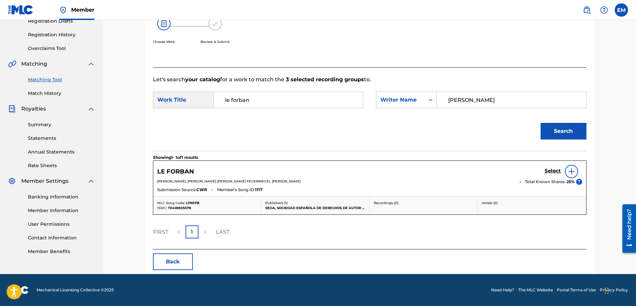
click at [568, 170] on img at bounding box center [572, 171] width 8 height 8
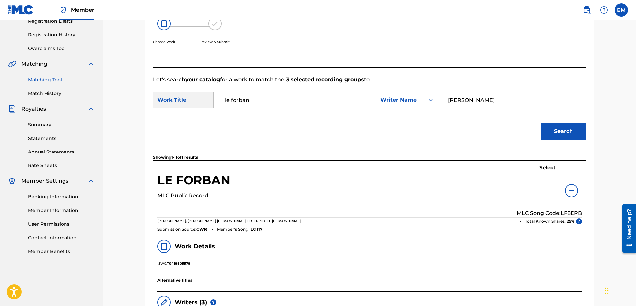
click at [548, 165] on h5 "Select" at bounding box center [548, 168] width 16 height 6
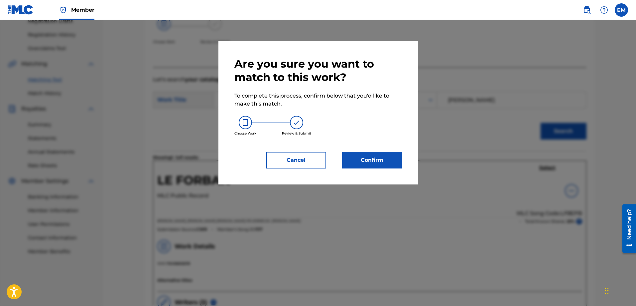
click at [395, 161] on button "Confirm" at bounding box center [372, 160] width 60 height 17
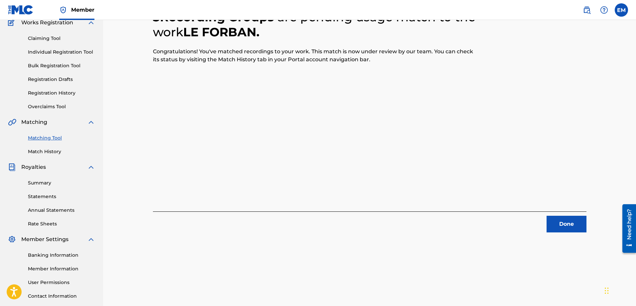
scroll to position [7, 0]
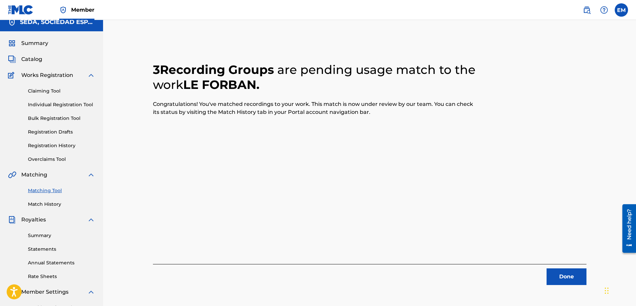
click at [580, 280] on button "Done" at bounding box center [567, 276] width 40 height 17
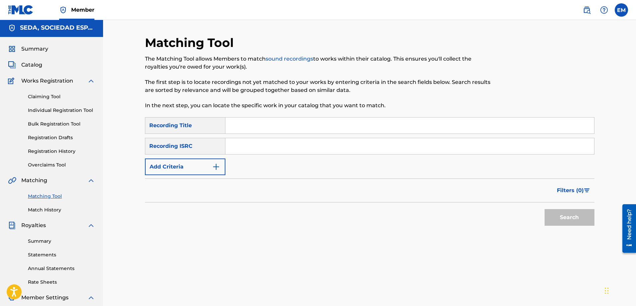
scroll to position [0, 0]
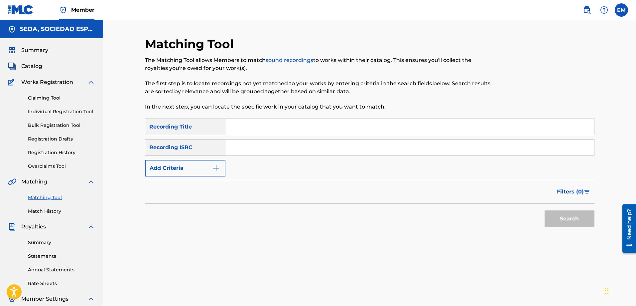
click at [264, 126] on input "Search Form" at bounding box center [410, 127] width 369 height 16
type input "los fantasmas de la mar"
click at [545, 210] on button "Search" at bounding box center [570, 218] width 50 height 17
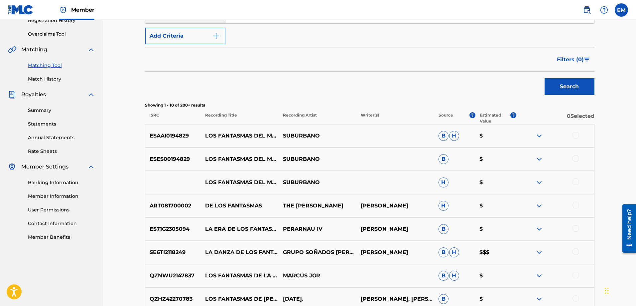
scroll to position [133, 0]
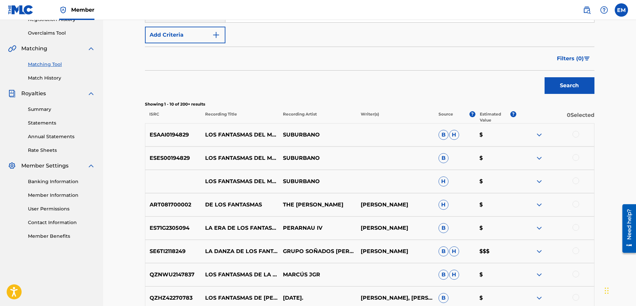
click at [576, 134] on div at bounding box center [576, 134] width 7 height 7
click at [574, 157] on div at bounding box center [576, 157] width 7 height 7
click at [576, 181] on div at bounding box center [576, 180] width 7 height 7
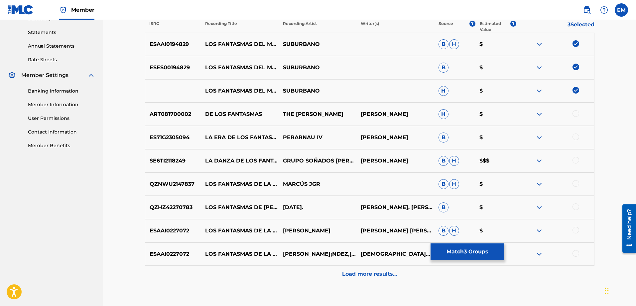
scroll to position [233, 0]
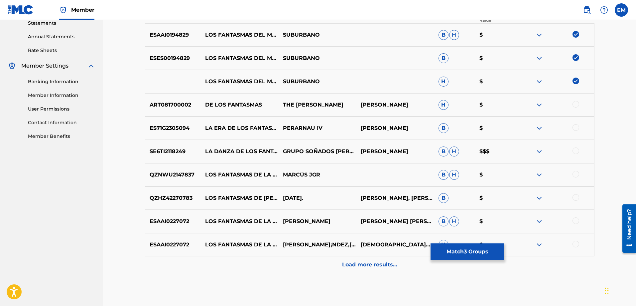
click at [370, 264] on p "Load more results..." at bounding box center [369, 264] width 55 height 8
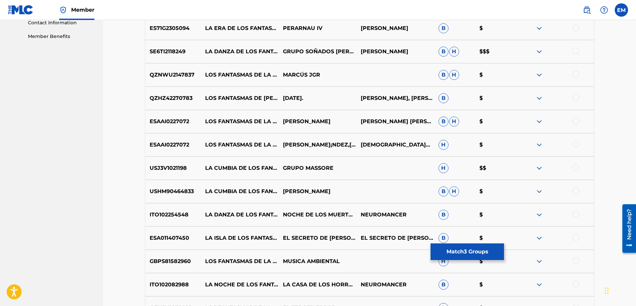
scroll to position [466, 0]
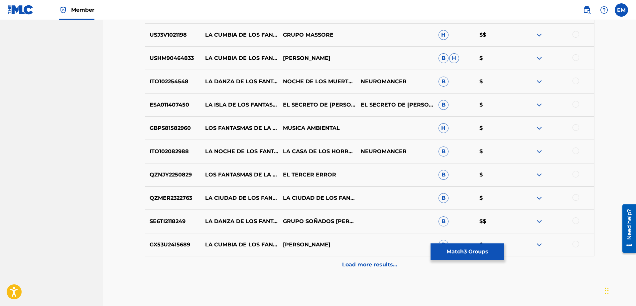
click at [352, 257] on div "Load more results..." at bounding box center [370, 264] width 450 height 17
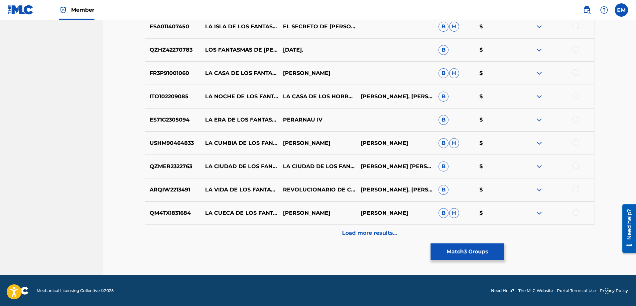
scroll to position [731, 0]
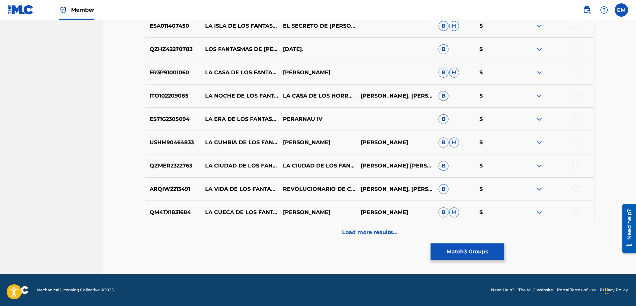
click at [354, 233] on p "Load more results..." at bounding box center [369, 232] width 55 height 8
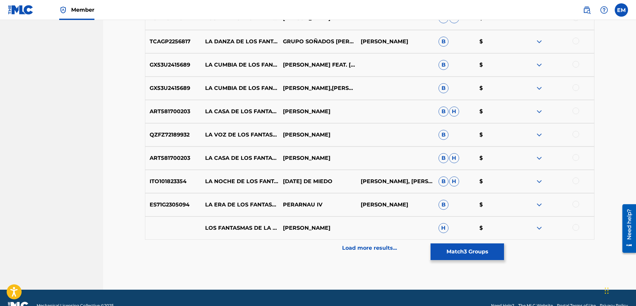
scroll to position [964, 0]
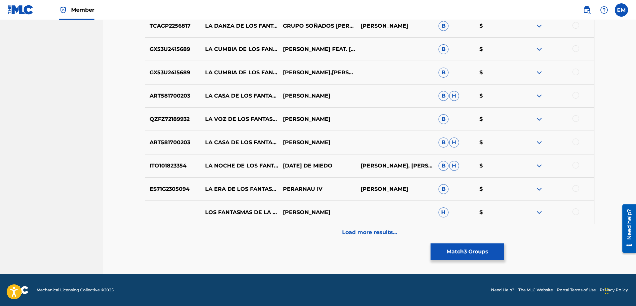
click at [343, 231] on p "Load more results..." at bounding box center [369, 232] width 55 height 8
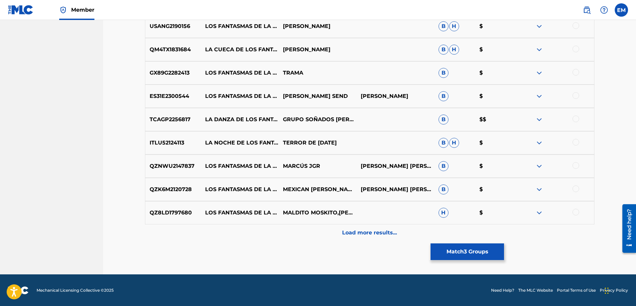
scroll to position [1197, 0]
click at [368, 234] on p "Load more results..." at bounding box center [369, 232] width 55 height 8
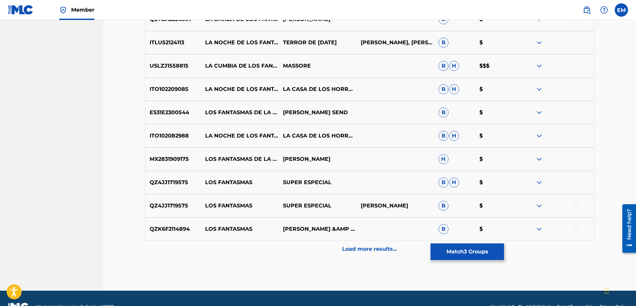
scroll to position [1429, 0]
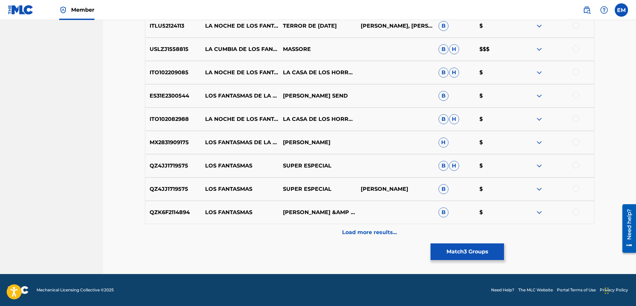
click at [380, 237] on div "Load more results..." at bounding box center [370, 232] width 450 height 17
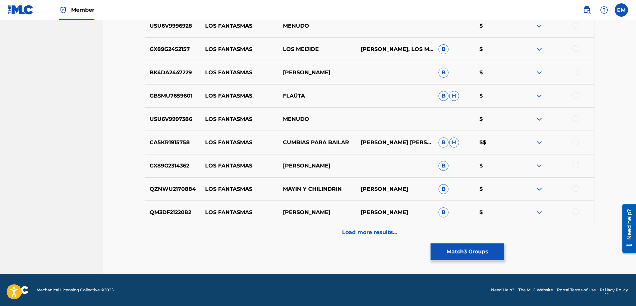
click at [364, 228] on div "Load more results..." at bounding box center [370, 232] width 450 height 17
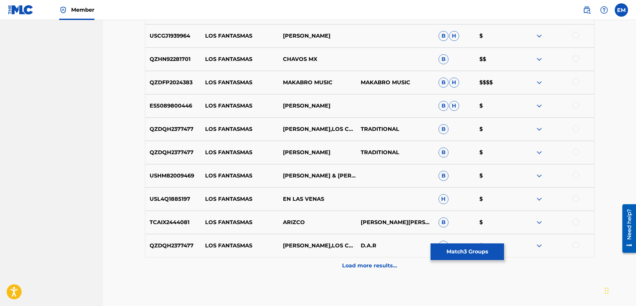
scroll to position [1895, 0]
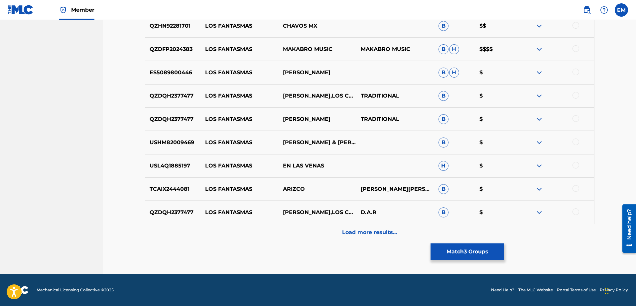
click at [456, 251] on button "Match 3 Groups" at bounding box center [468, 251] width 74 height 17
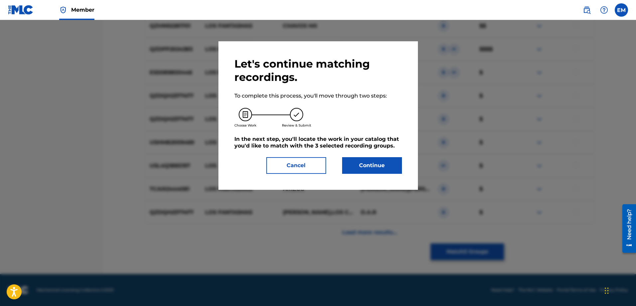
click at [354, 167] on button "Continue" at bounding box center [372, 165] width 60 height 17
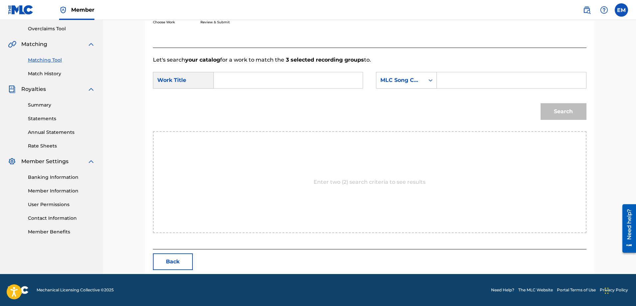
scroll to position [137, 0]
click at [255, 81] on input "Search Form" at bounding box center [289, 80] width 138 height 16
click at [240, 131] on strong "fantas" at bounding box center [234, 131] width 18 height 6
type input "los fantasmas de la mar"
click at [376, 81] on div "SearchWithCriteria5b461f8f-8d73-4640-b05b-70d50ea06eb7 Work Title los fantasmas…" at bounding box center [370, 82] width 434 height 21
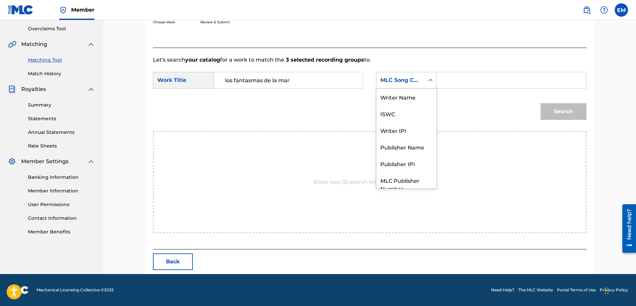
click at [408, 79] on div "MLC Song Code" at bounding box center [401, 80] width 40 height 8
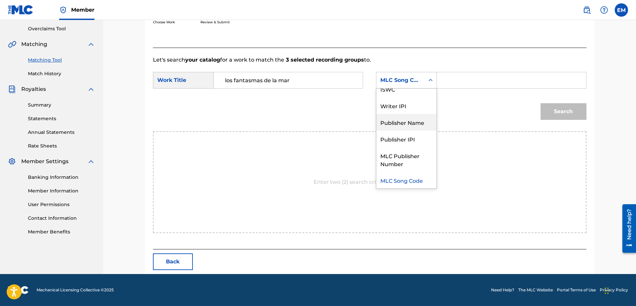
scroll to position [0, 0]
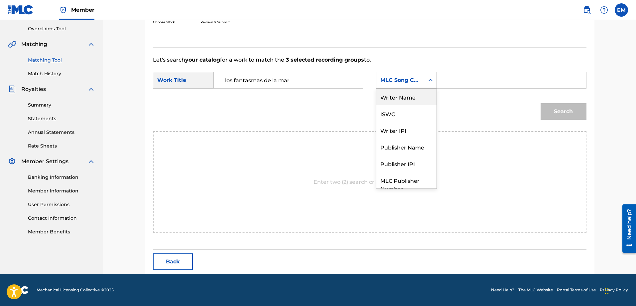
click at [400, 94] on div "Writer Name" at bounding box center [407, 96] width 60 height 17
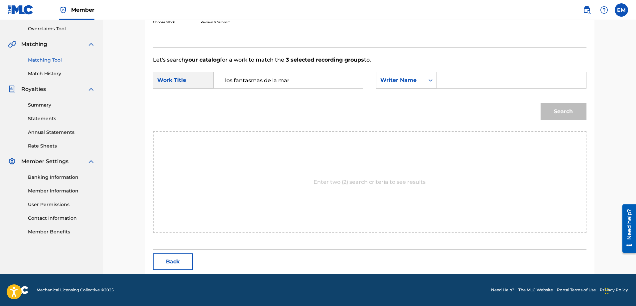
click at [445, 81] on input "Search Form" at bounding box center [512, 80] width 138 height 16
paste input "[PERSON_NAME]"
type input "[PERSON_NAME]"
click at [541, 103] on button "Search" at bounding box center [564, 111] width 46 height 17
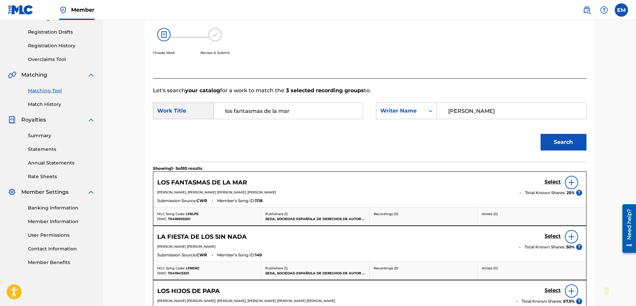
scroll to position [137, 0]
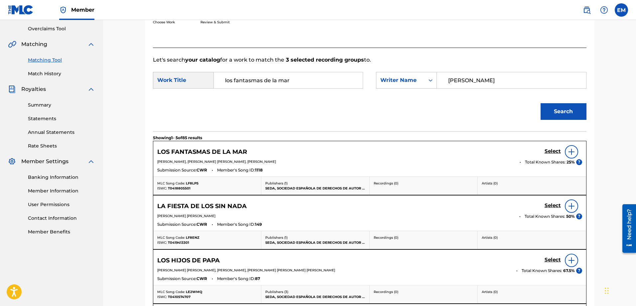
click at [572, 151] on img at bounding box center [572, 152] width 8 height 8
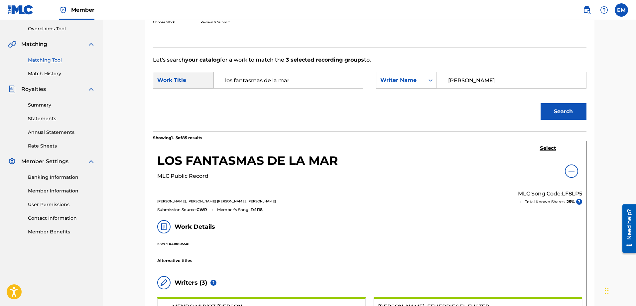
click at [547, 148] on h5 "Select" at bounding box center [548, 148] width 16 height 6
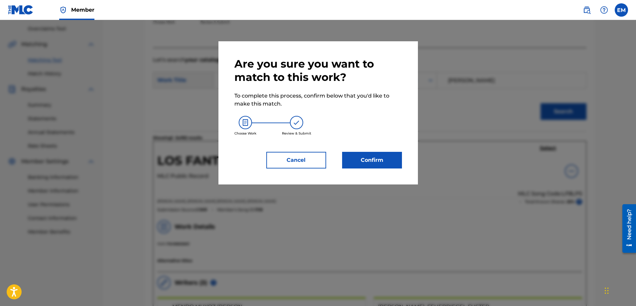
click at [370, 163] on button "Confirm" at bounding box center [372, 160] width 60 height 17
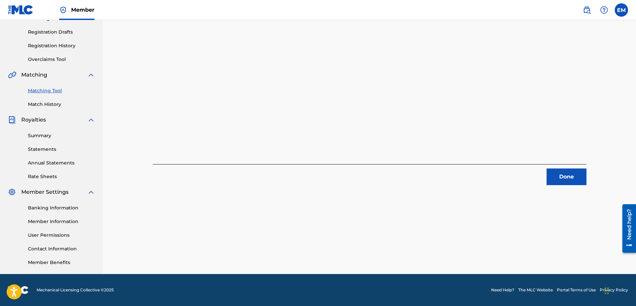
click at [560, 176] on button "Done" at bounding box center [567, 176] width 40 height 17
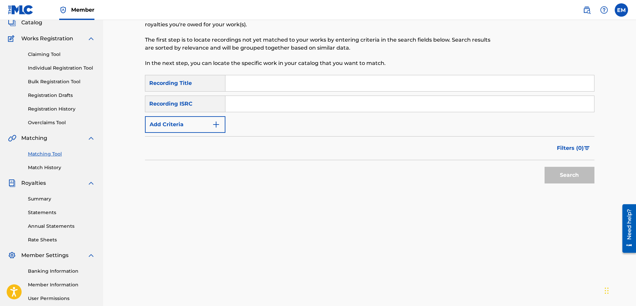
scroll to position [7, 0]
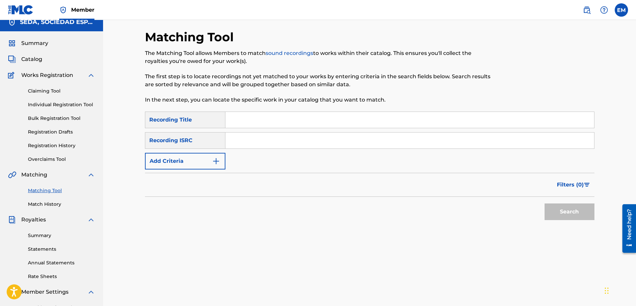
click at [257, 120] on input "Search Form" at bounding box center [410, 120] width 369 height 16
type input "mariana"
click at [545, 203] on button "Search" at bounding box center [570, 211] width 50 height 17
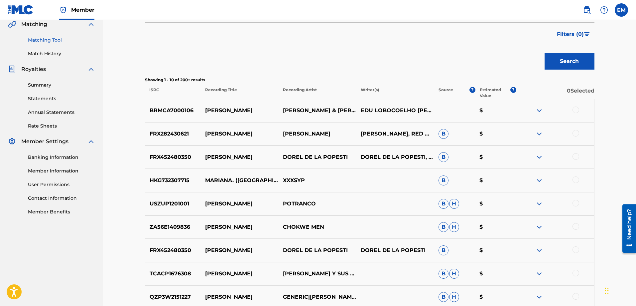
scroll to position [240, 0]
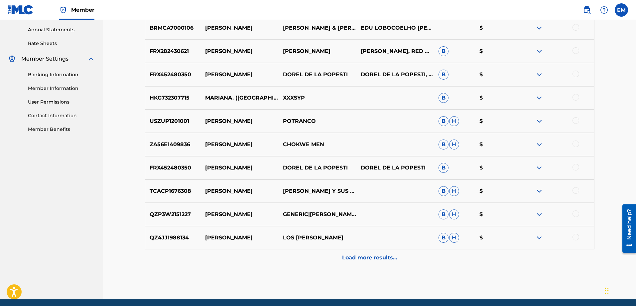
click at [360, 260] on p "Load more results..." at bounding box center [369, 257] width 55 height 8
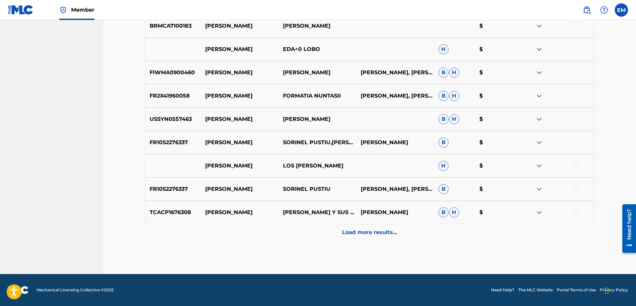
click at [369, 240] on div "Load more results..." at bounding box center [370, 232] width 450 height 17
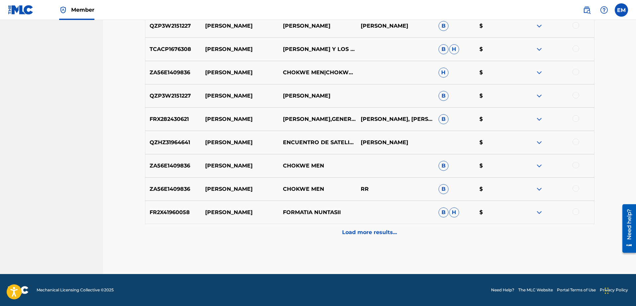
click at [363, 232] on p "Load more results..." at bounding box center [369, 232] width 55 height 8
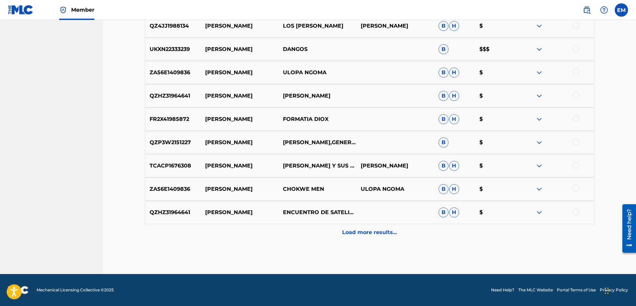
click at [376, 231] on p "Load more results..." at bounding box center [369, 232] width 55 height 8
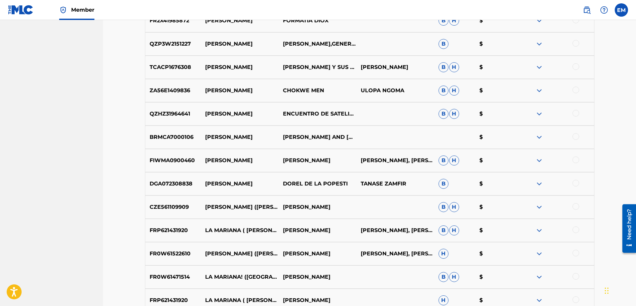
scroll to position [1197, 0]
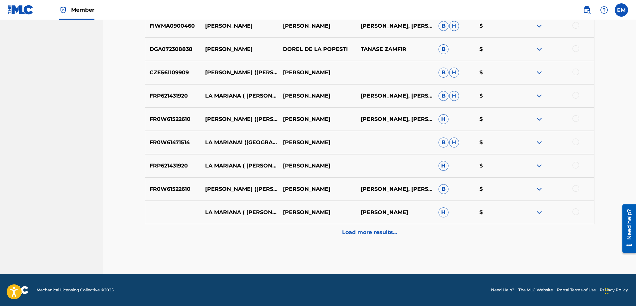
click at [372, 228] on div "Load more results..." at bounding box center [370, 232] width 450 height 17
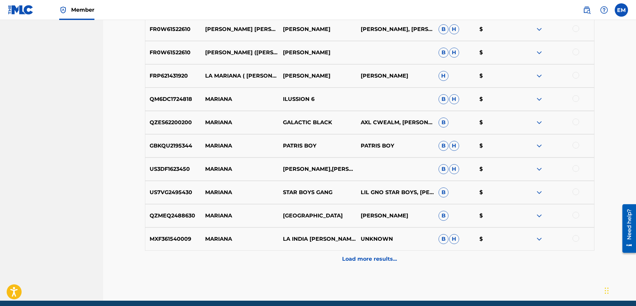
scroll to position [1429, 0]
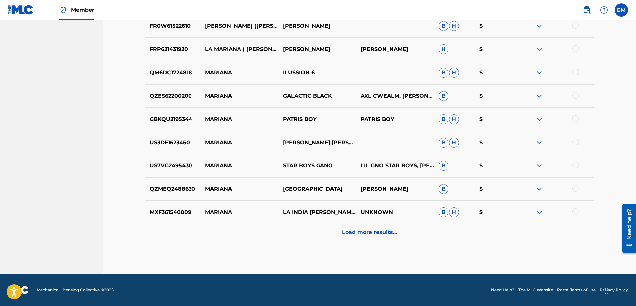
click at [354, 228] on div "Load more results..." at bounding box center [370, 232] width 450 height 17
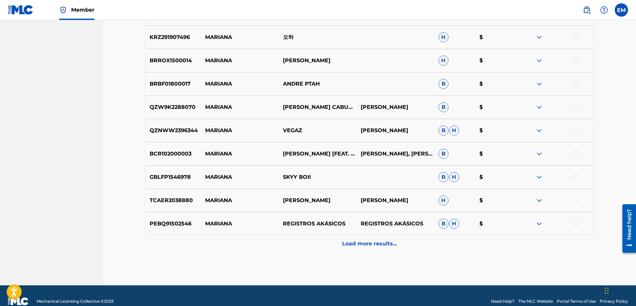
scroll to position [1662, 0]
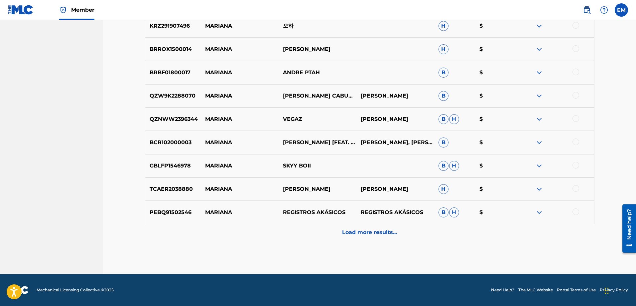
click at [362, 229] on p "Load more results..." at bounding box center [369, 232] width 55 height 8
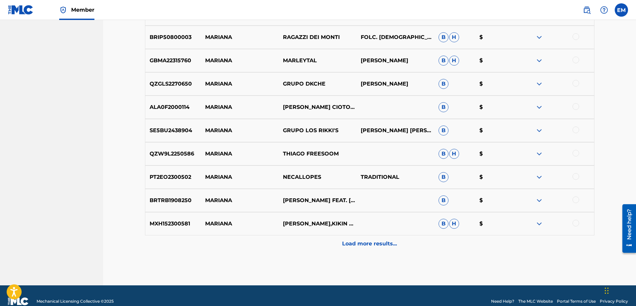
scroll to position [1895, 0]
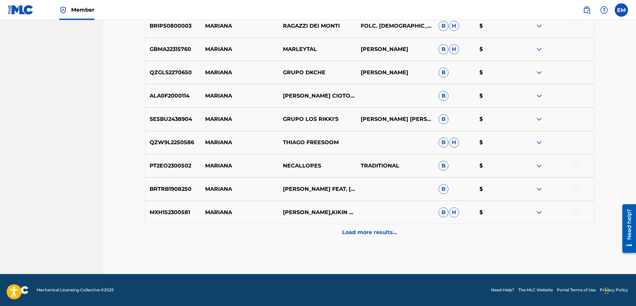
click at [358, 225] on div "Load more results..." at bounding box center [370, 232] width 450 height 17
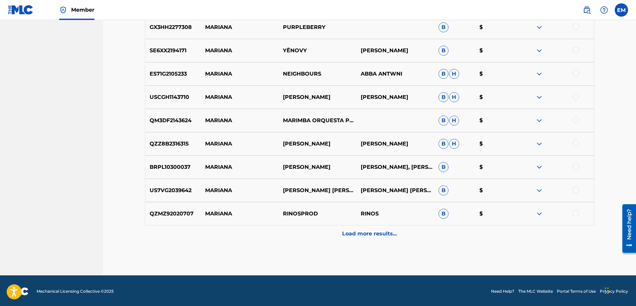
scroll to position [2128, 0]
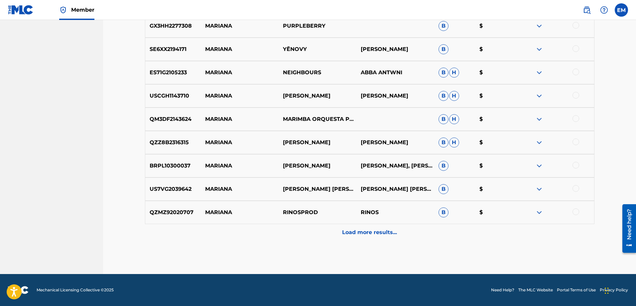
click at [357, 228] on p "Load more results..." at bounding box center [369, 232] width 55 height 8
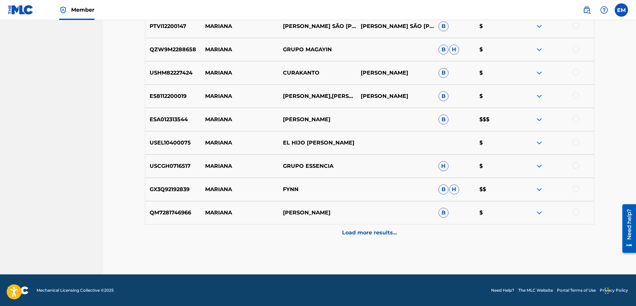
scroll to position [2361, 0]
click at [353, 229] on p "Load more results..." at bounding box center [369, 232] width 55 height 8
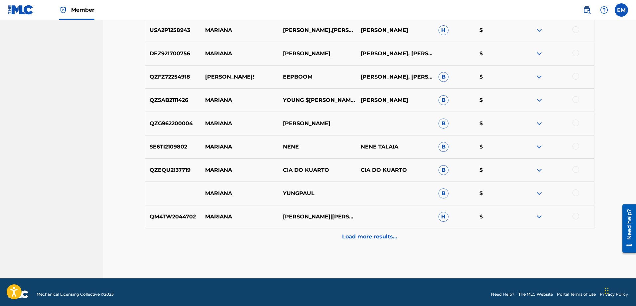
scroll to position [2594, 0]
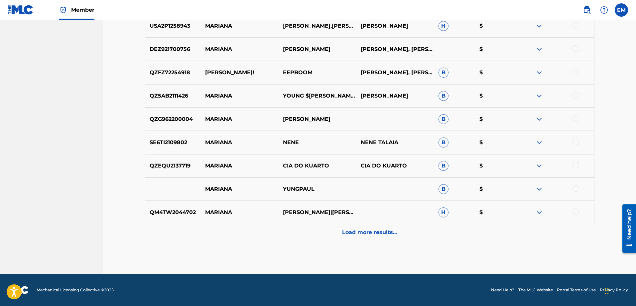
click at [357, 230] on p "Load more results..." at bounding box center [369, 232] width 55 height 8
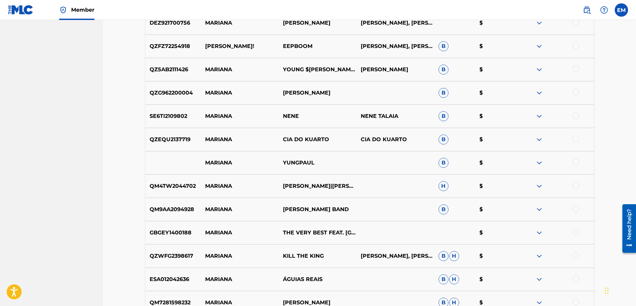
scroll to position [2760, 0]
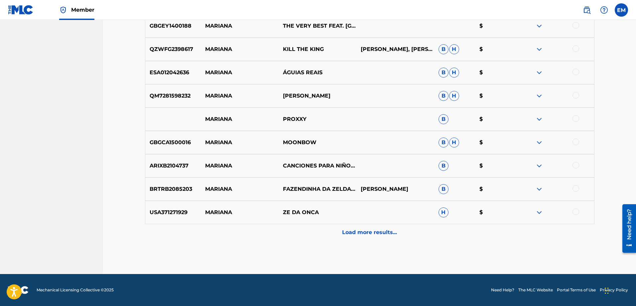
click at [369, 230] on p "Load more results..." at bounding box center [369, 232] width 55 height 8
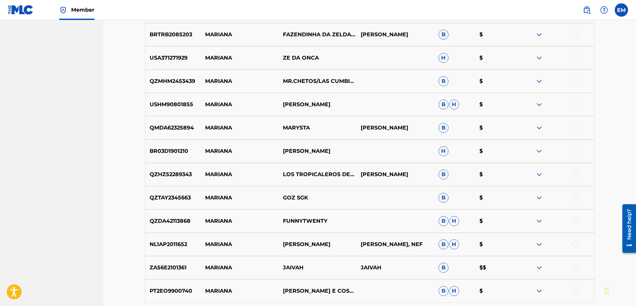
scroll to position [2993, 0]
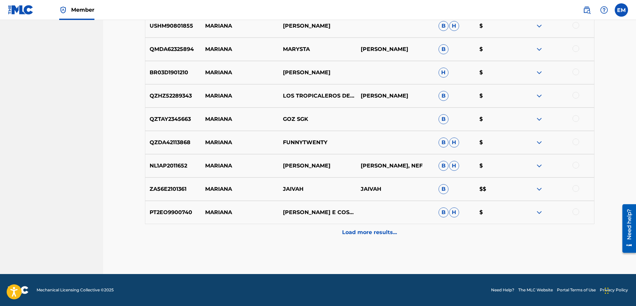
click at [374, 228] on div "Load more results..." at bounding box center [370, 232] width 450 height 17
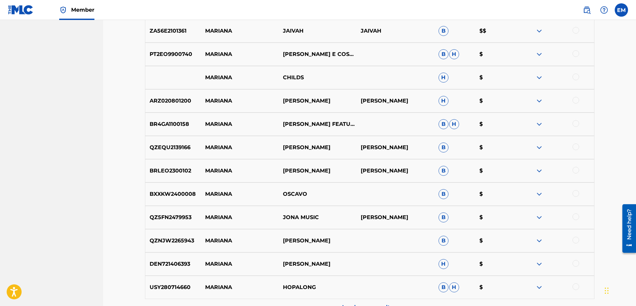
scroll to position [3292, 0]
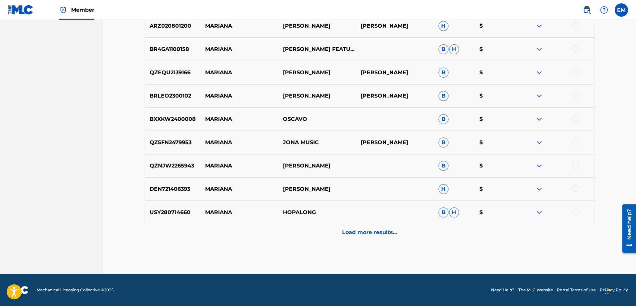
click at [364, 229] on p "Load more results..." at bounding box center [369, 232] width 55 height 8
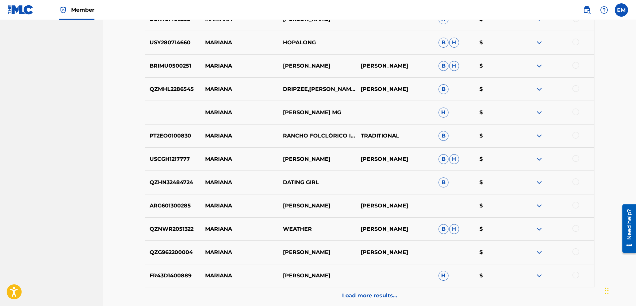
scroll to position [3525, 0]
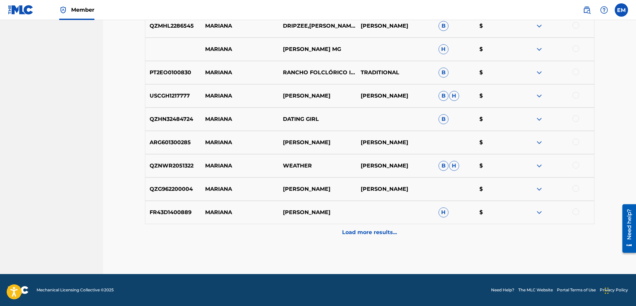
click at [358, 226] on div "Load more results..." at bounding box center [370, 232] width 450 height 17
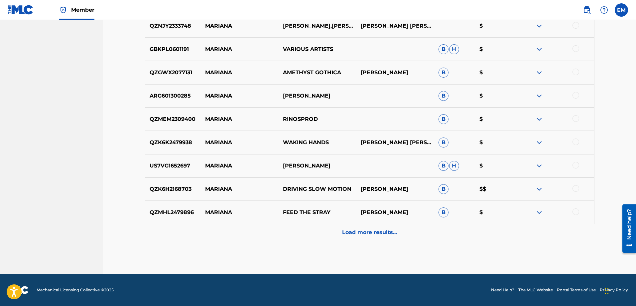
click at [361, 227] on div "Load more results..." at bounding box center [370, 232] width 450 height 17
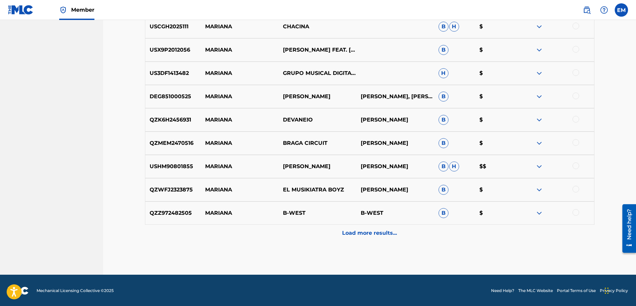
scroll to position [3991, 0]
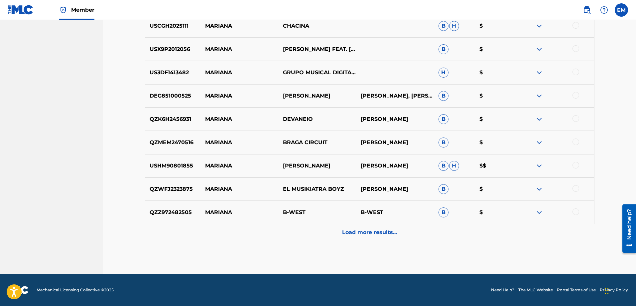
click at [358, 227] on div "Load more results..." at bounding box center [370, 232] width 450 height 17
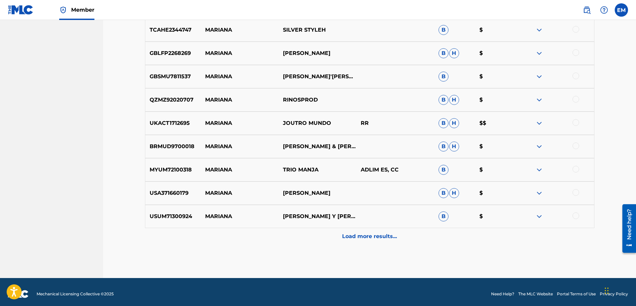
scroll to position [4224, 0]
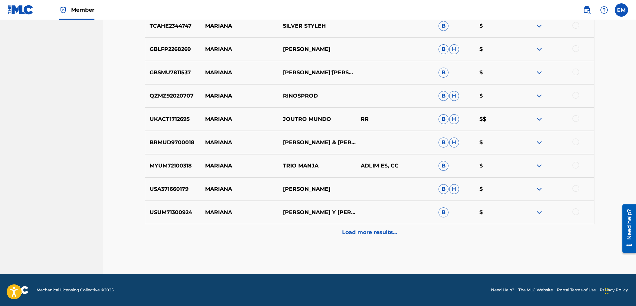
click at [362, 228] on p "Load more results..." at bounding box center [369, 232] width 55 height 8
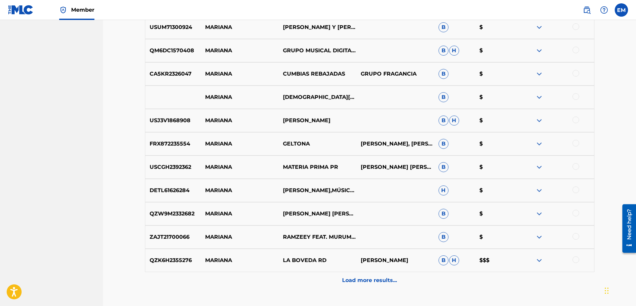
scroll to position [4456, 0]
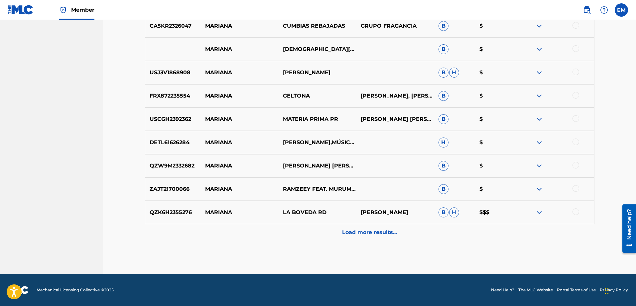
click at [363, 230] on p "Load more results..." at bounding box center [369, 232] width 55 height 8
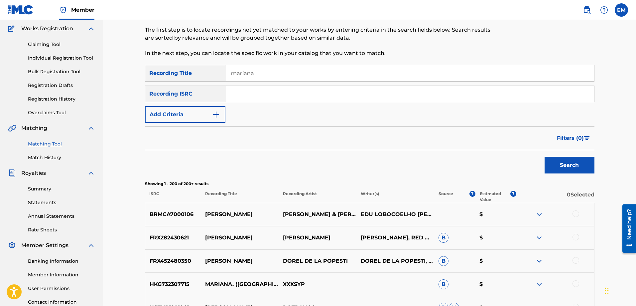
scroll to position [0, 0]
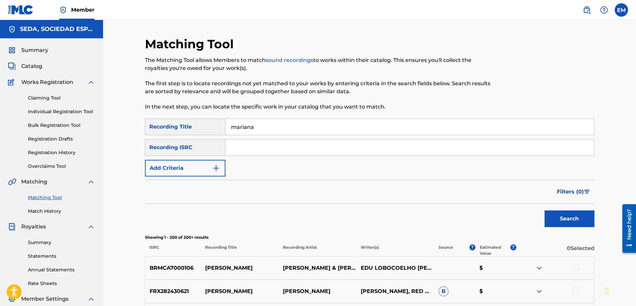
click at [199, 170] on button "Add Criteria" at bounding box center [185, 168] width 81 height 17
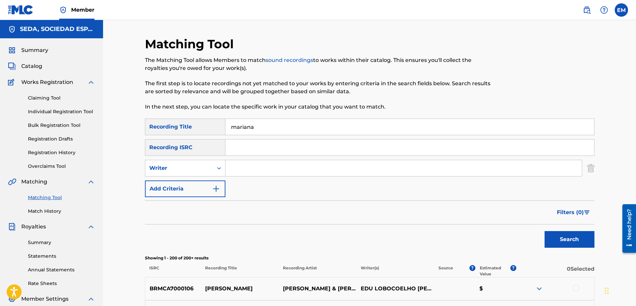
click at [253, 169] on input "Search Form" at bounding box center [404, 168] width 357 height 16
type input "[PERSON_NAME]"
click at [545, 231] on button "Search" at bounding box center [570, 239] width 50 height 17
drag, startPoint x: 283, startPoint y: 165, endPoint x: 207, endPoint y: 169, distance: 76.3
click at [208, 169] on div "SearchWithCriteriab0a90d2a-763f-4b4d-a177-64a0855989cd Writer [PERSON_NAME]" at bounding box center [370, 168] width 450 height 17
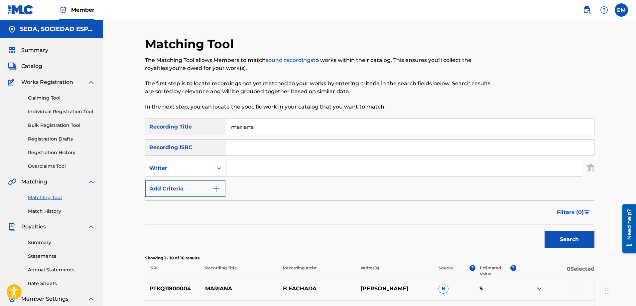
click at [186, 191] on button "Add Criteria" at bounding box center [185, 188] width 81 height 17
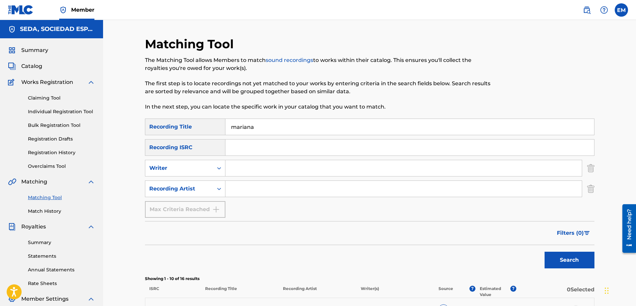
click at [241, 190] on input "Search Form" at bounding box center [404, 189] width 357 height 16
type input "suburbano"
click at [545, 251] on button "Search" at bounding box center [570, 259] width 50 height 17
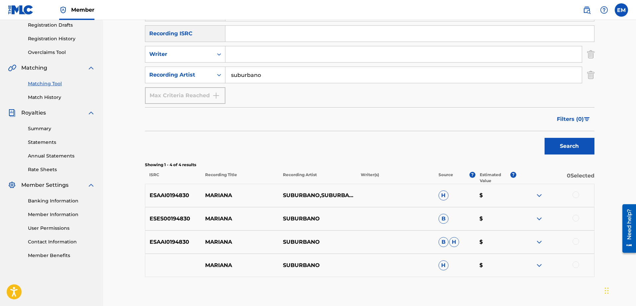
scroll to position [133, 0]
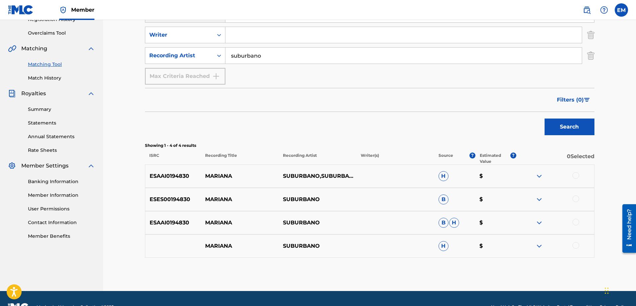
click at [576, 174] on div at bounding box center [576, 175] width 7 height 7
click at [574, 198] on div at bounding box center [576, 198] width 7 height 7
click at [576, 223] on div at bounding box center [576, 222] width 7 height 7
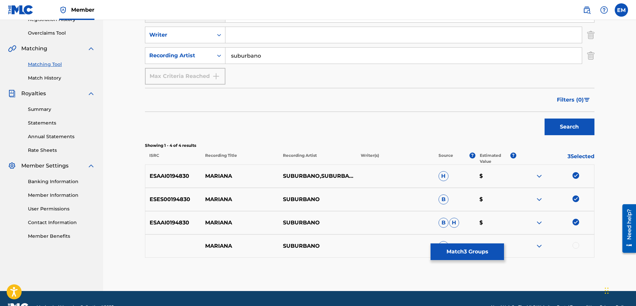
click at [575, 243] on div at bounding box center [576, 245] width 7 height 7
click at [452, 253] on button "Match 4 Groups" at bounding box center [468, 251] width 74 height 17
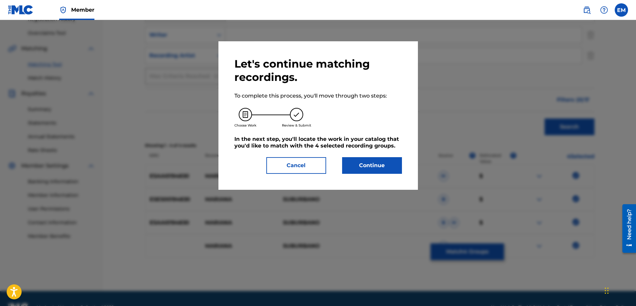
click at [363, 166] on button "Continue" at bounding box center [372, 165] width 60 height 17
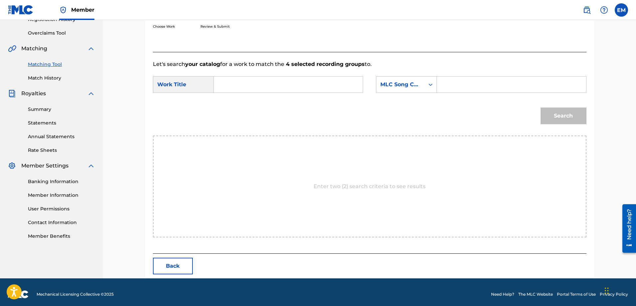
click at [281, 88] on input "Search Form" at bounding box center [289, 85] width 138 height 16
type input "mariana"
click at [414, 84] on div "MLC Song Code" at bounding box center [401, 85] width 40 height 8
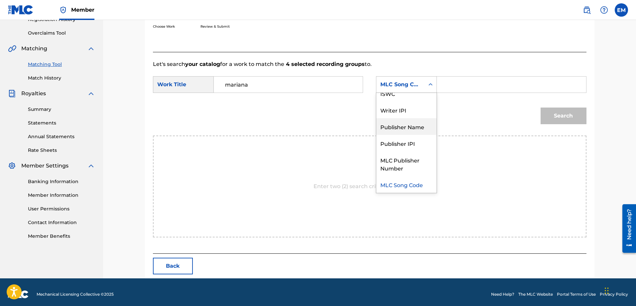
scroll to position [0, 0]
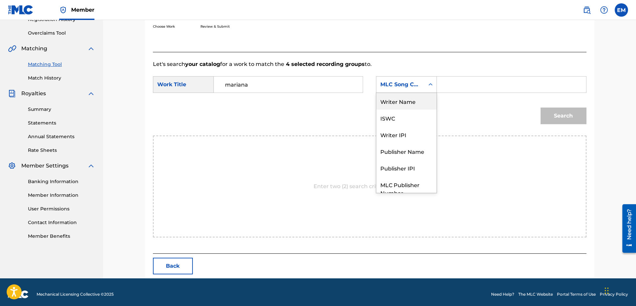
click at [398, 101] on div "Writer Name" at bounding box center [407, 101] width 60 height 17
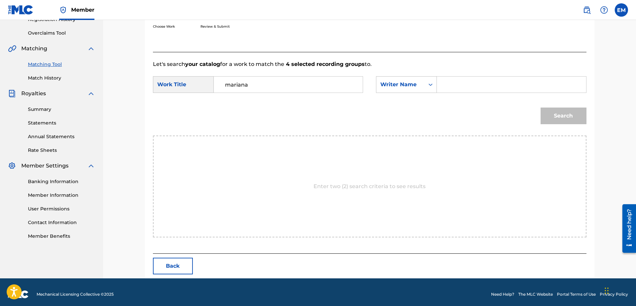
click at [466, 79] on input "Search Form" at bounding box center [512, 85] width 138 height 16
paste input "[PERSON_NAME]"
type input "[PERSON_NAME]"
click at [541, 107] on button "Search" at bounding box center [564, 115] width 46 height 17
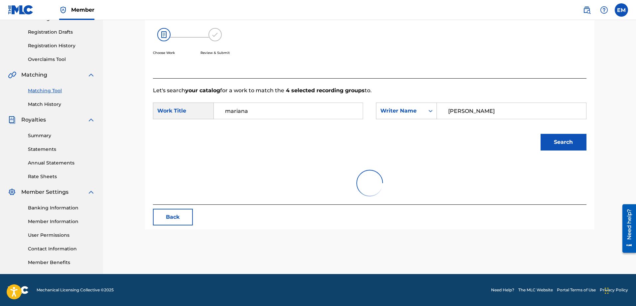
scroll to position [118, 0]
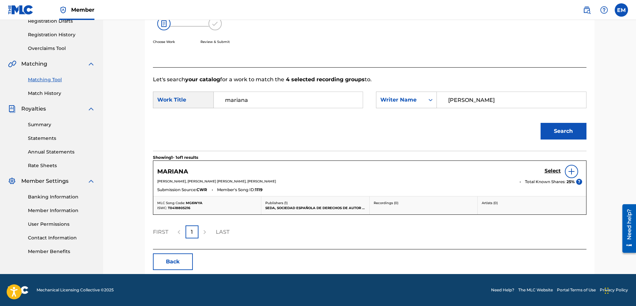
click at [570, 171] on img at bounding box center [572, 171] width 8 height 8
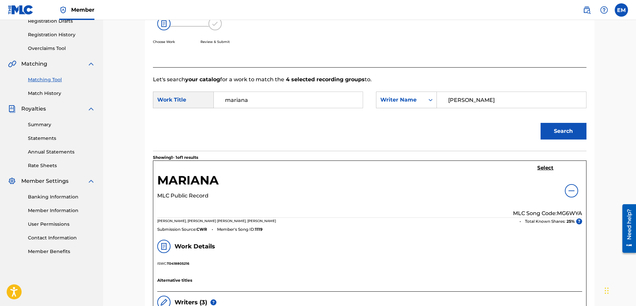
click at [548, 168] on h5 "Select" at bounding box center [546, 168] width 16 height 6
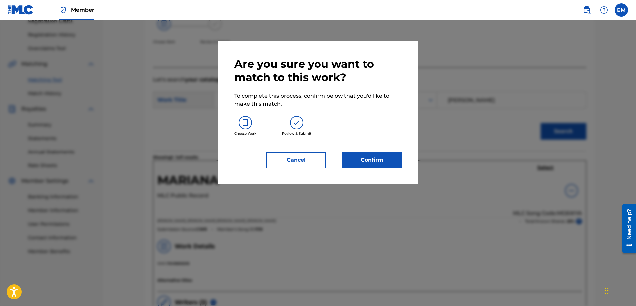
click at [357, 162] on button "Confirm" at bounding box center [372, 160] width 60 height 17
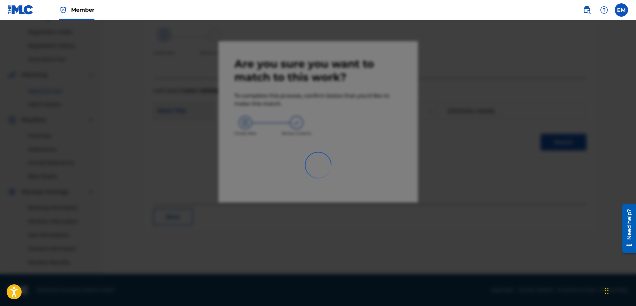
scroll to position [107, 0]
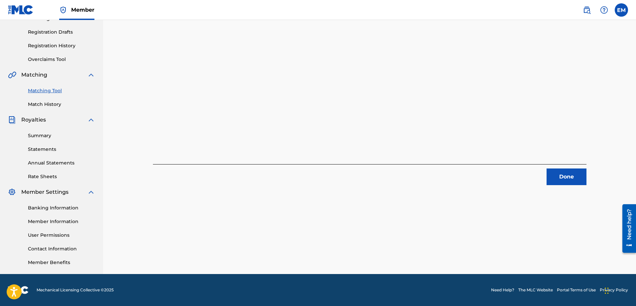
click at [582, 176] on button "Done" at bounding box center [567, 176] width 40 height 17
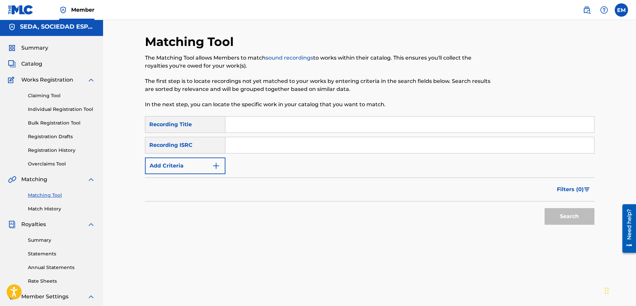
scroll to position [0, 0]
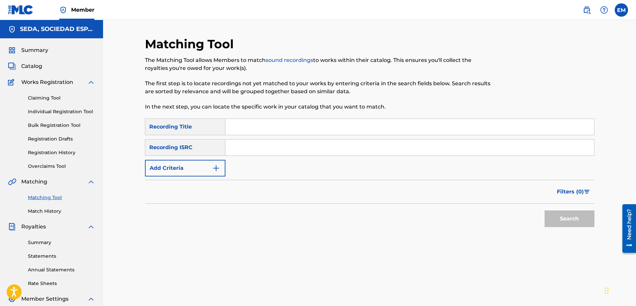
click at [259, 126] on input "Search Form" at bounding box center [410, 127] width 369 height 16
type input "me cago en su excelencia"
click at [545, 210] on button "Search" at bounding box center [570, 218] width 50 height 17
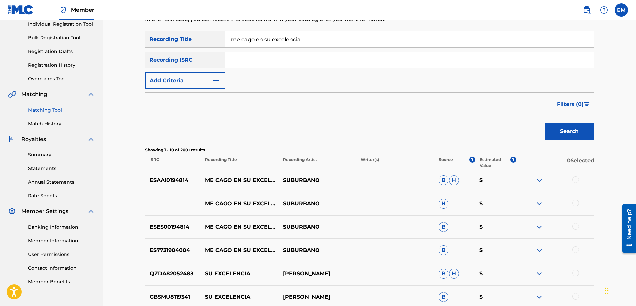
scroll to position [100, 0]
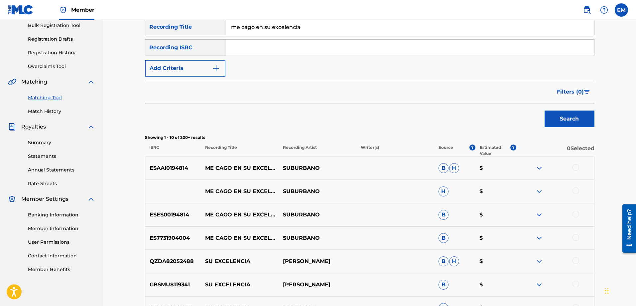
click at [574, 170] on div at bounding box center [576, 167] width 7 height 7
click at [576, 189] on div at bounding box center [576, 190] width 7 height 7
click at [575, 213] on div at bounding box center [576, 214] width 7 height 7
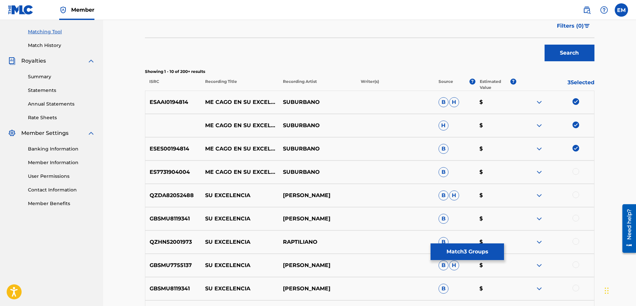
scroll to position [166, 0]
click at [574, 167] on div at bounding box center [556, 171] width 78 height 8
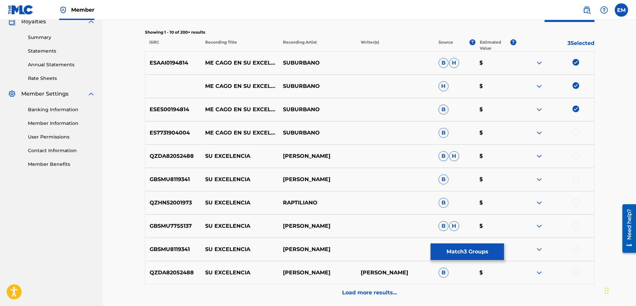
scroll to position [265, 0]
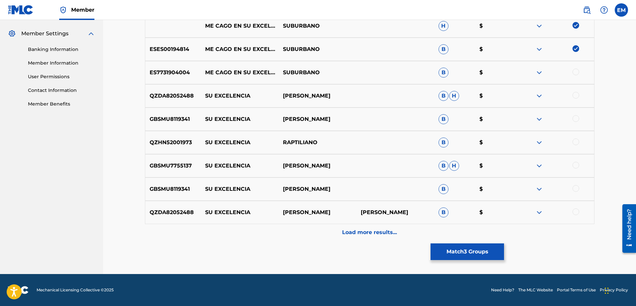
click at [378, 239] on div "Load more results..." at bounding box center [370, 232] width 450 height 17
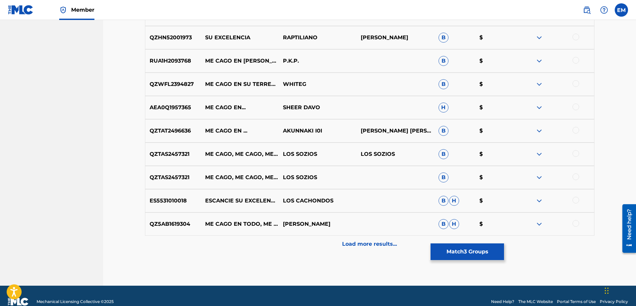
scroll to position [498, 0]
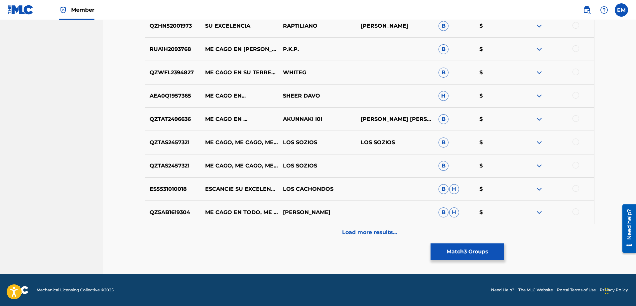
click at [365, 229] on p "Load more results..." at bounding box center [369, 232] width 55 height 8
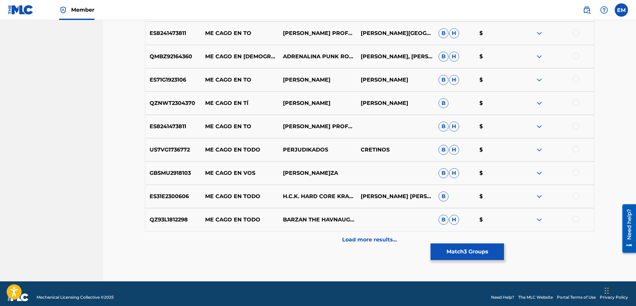
scroll to position [731, 0]
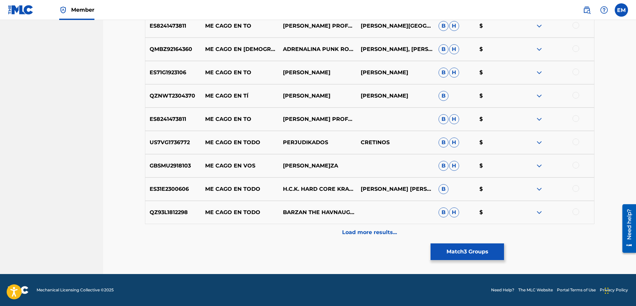
click at [366, 227] on div "Load more results..." at bounding box center [370, 232] width 450 height 17
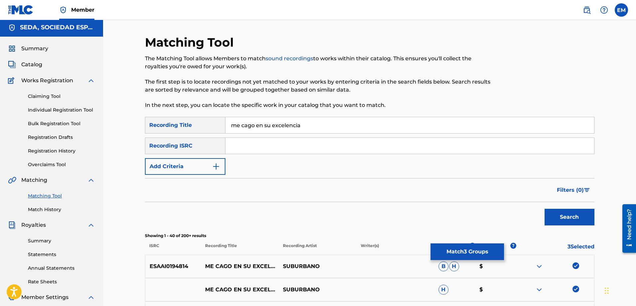
scroll to position [0, 0]
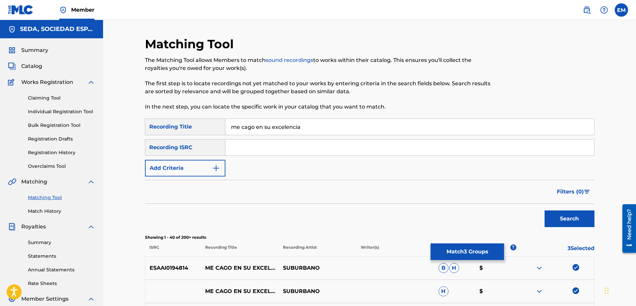
click at [197, 164] on button "Add Criteria" at bounding box center [185, 168] width 81 height 17
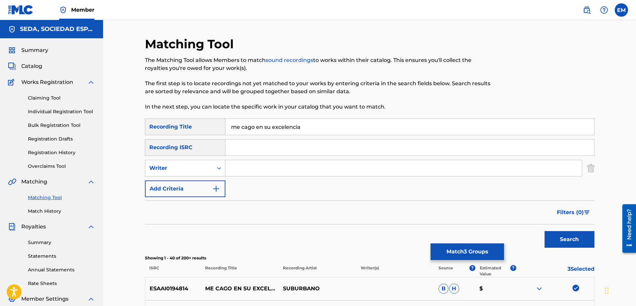
click at [233, 166] on input "Search Form" at bounding box center [404, 168] width 357 height 16
type input "[PERSON_NAME]"
click at [545, 231] on button "Search" at bounding box center [570, 239] width 50 height 17
drag, startPoint x: 279, startPoint y: 167, endPoint x: 216, endPoint y: 168, distance: 63.5
click at [216, 168] on div "SearchWithCriteriab0a90d2a-763f-4b4d-a177-64a0855989cd Writer [PERSON_NAME]" at bounding box center [370, 168] width 450 height 17
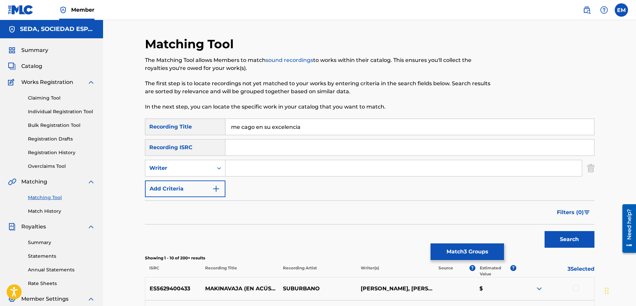
click at [191, 188] on button "Add Criteria" at bounding box center [185, 188] width 81 height 17
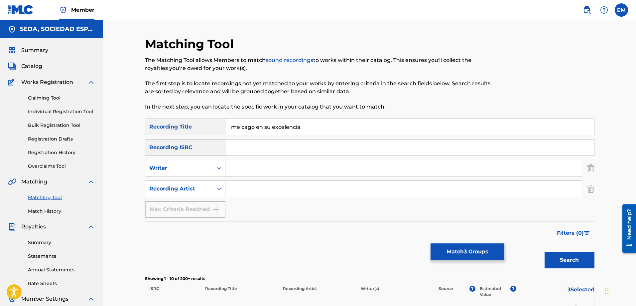
click at [238, 186] on input "Search Form" at bounding box center [404, 189] width 357 height 16
type input "suburbano"
click at [545, 251] on button "Search" at bounding box center [570, 259] width 50 height 17
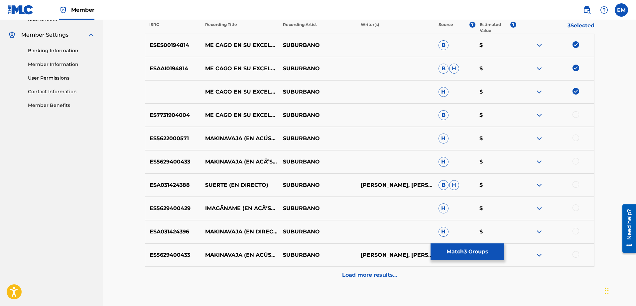
scroll to position [266, 0]
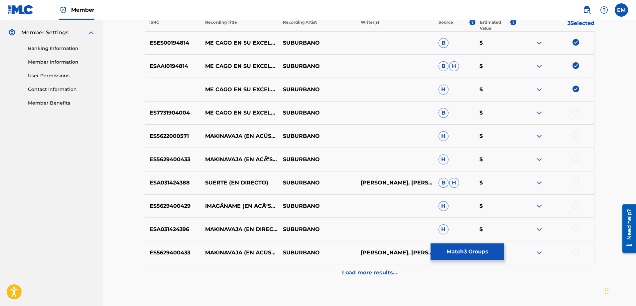
click at [576, 111] on div at bounding box center [576, 112] width 7 height 7
click at [441, 249] on button "Match 4 Groups" at bounding box center [468, 251] width 74 height 17
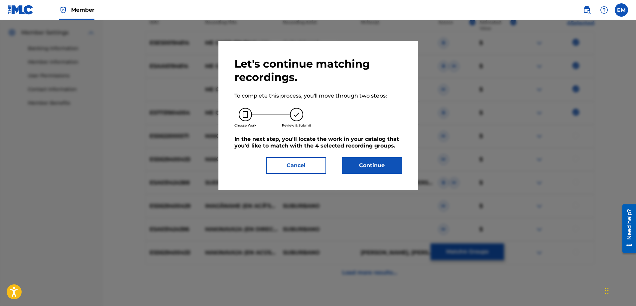
click at [358, 165] on button "Continue" at bounding box center [372, 165] width 60 height 17
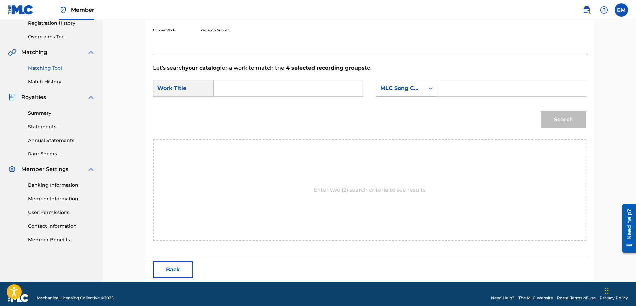
scroll to position [137, 0]
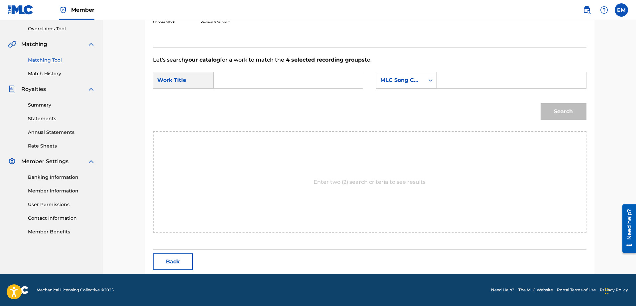
click at [288, 78] on input "Search Form" at bounding box center [289, 80] width 138 height 16
click at [249, 97] on div "me cago en su excelencia" at bounding box center [239, 103] width 38 height 28
type input "me cago en su excelencia"
click at [413, 77] on div "MLC Song Code" at bounding box center [401, 80] width 40 height 8
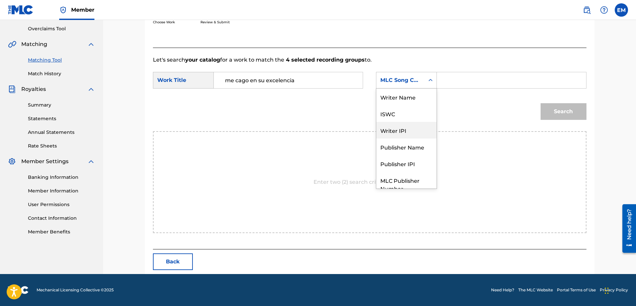
scroll to position [0, 0]
click at [402, 98] on div "Writer Name" at bounding box center [407, 96] width 60 height 17
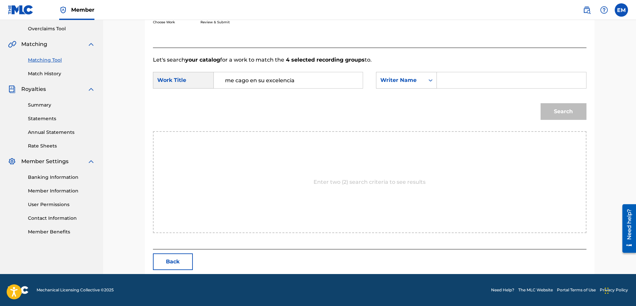
click at [444, 83] on input "Search Form" at bounding box center [512, 80] width 138 height 16
paste input "[PERSON_NAME]"
type input "[PERSON_NAME]"
click at [541, 103] on button "Search" at bounding box center [564, 111] width 46 height 17
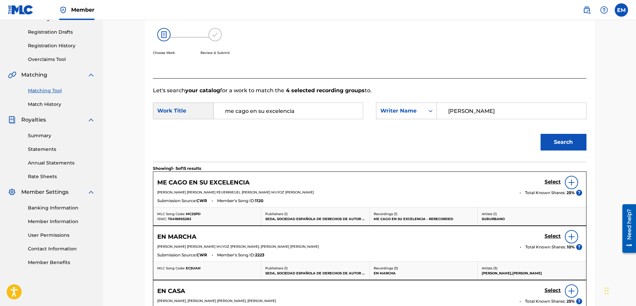
scroll to position [137, 0]
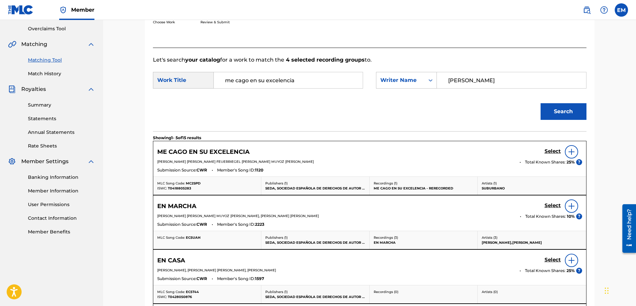
click at [569, 151] on img at bounding box center [572, 152] width 8 height 8
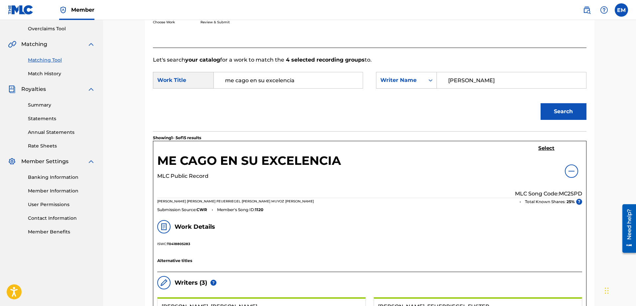
click at [552, 148] on h5 "Select" at bounding box center [547, 148] width 16 height 6
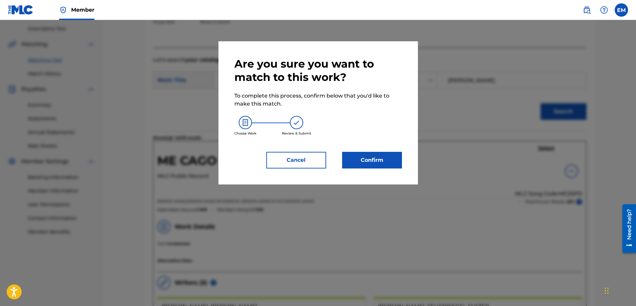
click at [384, 162] on button "Confirm" at bounding box center [372, 160] width 60 height 17
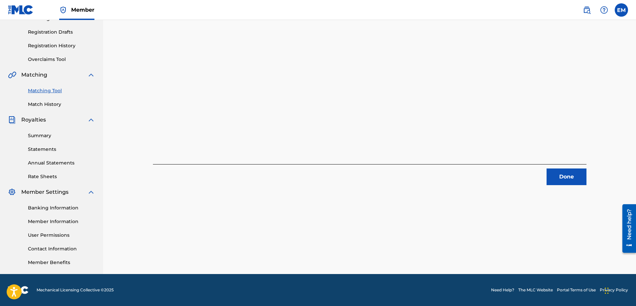
click at [564, 176] on button "Done" at bounding box center [567, 176] width 40 height 17
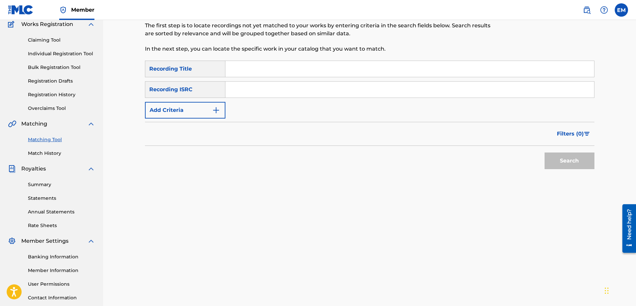
scroll to position [7, 0]
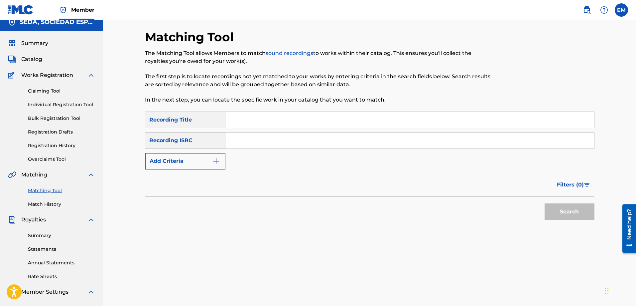
click at [257, 115] on input "Search Form" at bounding box center [410, 120] width 369 height 16
type input "mi charco"
click at [545, 203] on button "Search" at bounding box center [570, 211] width 50 height 17
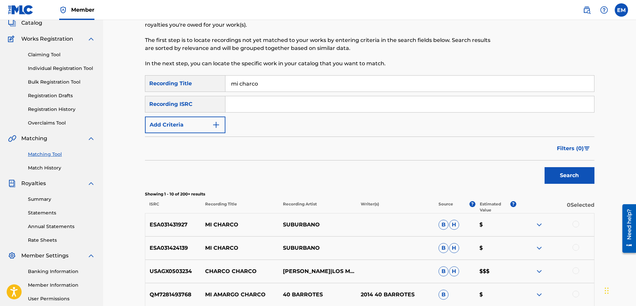
scroll to position [107, 0]
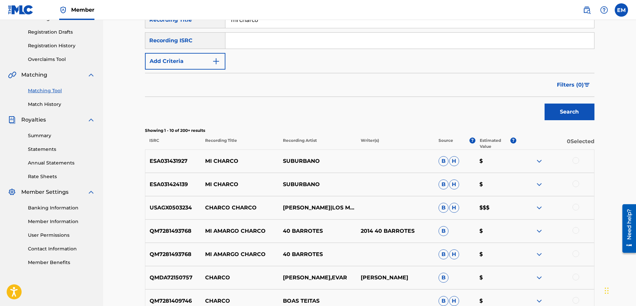
click at [576, 161] on div at bounding box center [576, 160] width 7 height 7
click at [576, 186] on div at bounding box center [576, 183] width 7 height 7
click at [201, 59] on button "Add Criteria" at bounding box center [185, 61] width 81 height 17
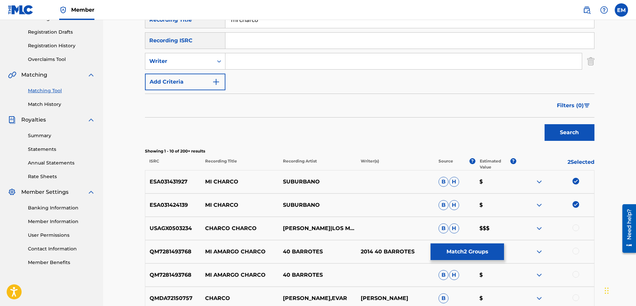
click at [241, 63] on input "Search Form" at bounding box center [404, 61] width 357 height 16
type input "[PERSON_NAME]"
click at [545, 124] on button "Search" at bounding box center [570, 132] width 50 height 17
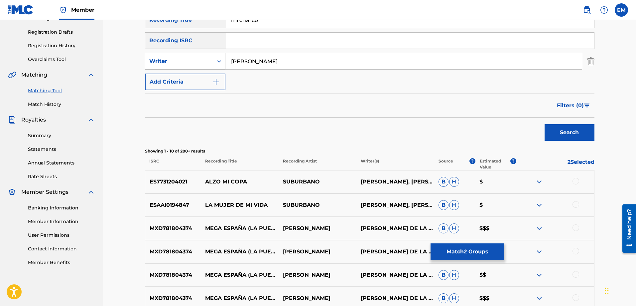
drag, startPoint x: 279, startPoint y: 63, endPoint x: 217, endPoint y: 64, distance: 62.2
click at [220, 63] on div "SearchWithCriteriab0a90d2a-763f-4b4d-a177-64a0855989cd Writer [PERSON_NAME]" at bounding box center [370, 61] width 450 height 17
click at [204, 77] on button "Add Criteria" at bounding box center [185, 82] width 81 height 17
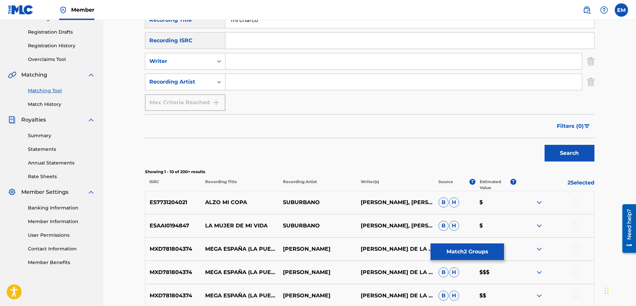
click at [236, 77] on input "Search Form" at bounding box center [404, 82] width 357 height 16
type input "suburbano"
click at [545, 145] on button "Search" at bounding box center [570, 153] width 50 height 17
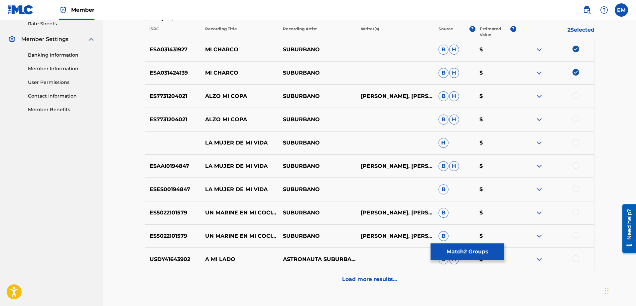
scroll to position [306, 0]
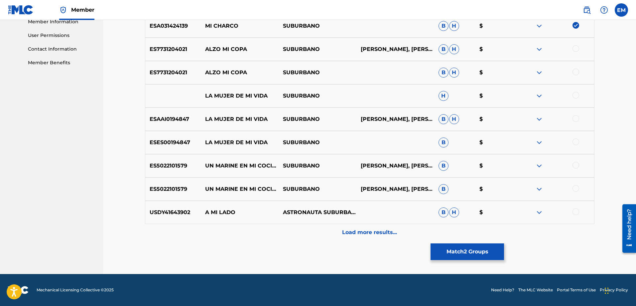
click at [347, 232] on p "Load more results..." at bounding box center [369, 232] width 55 height 8
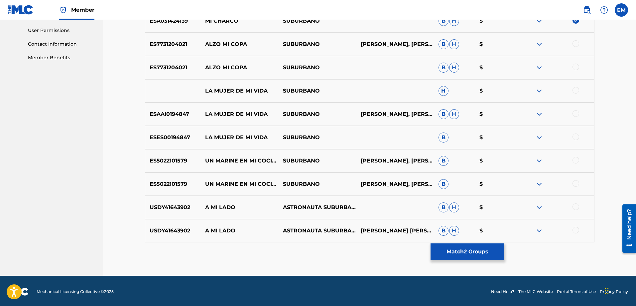
scroll to position [313, 0]
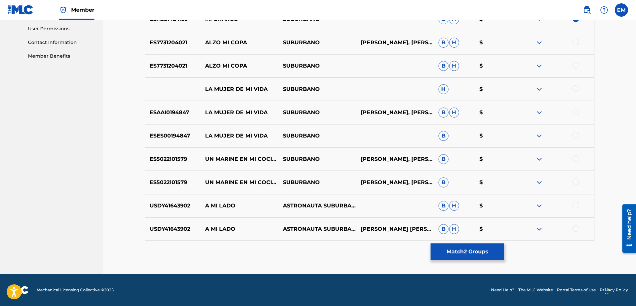
click at [448, 253] on button "Match 2 Groups" at bounding box center [468, 251] width 74 height 17
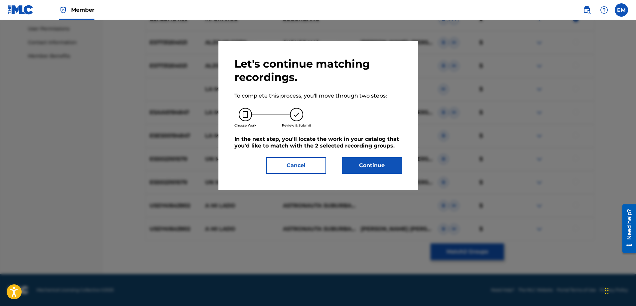
click at [377, 162] on button "Continue" at bounding box center [372, 165] width 60 height 17
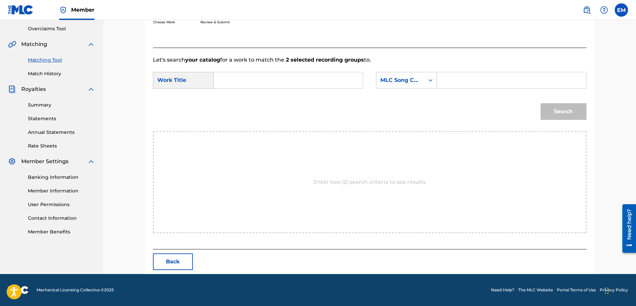
scroll to position [137, 0]
click at [271, 80] on input "Search Form" at bounding box center [289, 80] width 138 height 16
type input "mi charco"
click at [240, 89] on div "mi charco" at bounding box center [238, 98] width 38 height 21
click at [241, 94] on div "mi charco" at bounding box center [239, 99] width 38 height 20
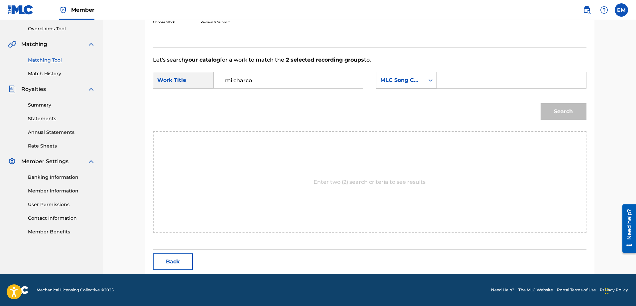
click at [387, 81] on div "MLC Song Code" at bounding box center [401, 80] width 40 height 8
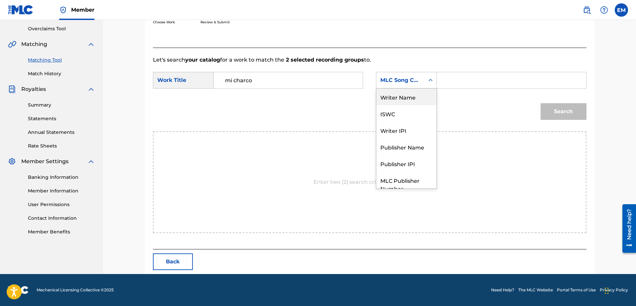
click at [396, 94] on div "Writer Name" at bounding box center [407, 96] width 60 height 17
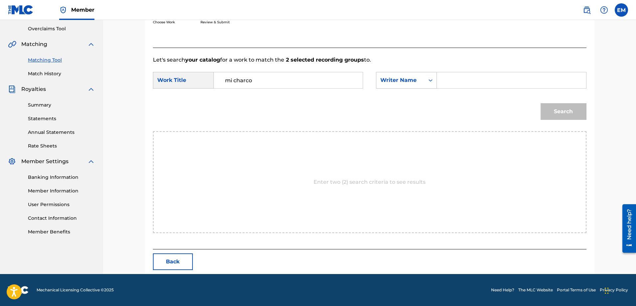
click at [447, 80] on input "Search Form" at bounding box center [512, 80] width 138 height 16
paste input "[PERSON_NAME]"
type input "[PERSON_NAME]"
click at [541, 103] on button "Search" at bounding box center [564, 111] width 46 height 17
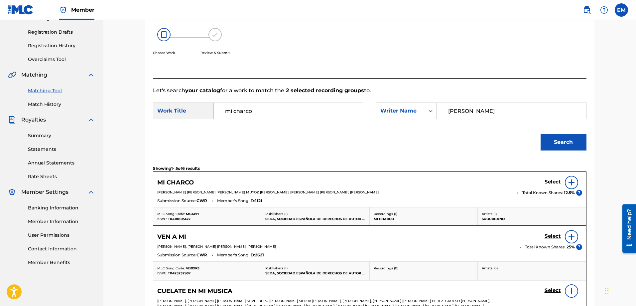
scroll to position [137, 0]
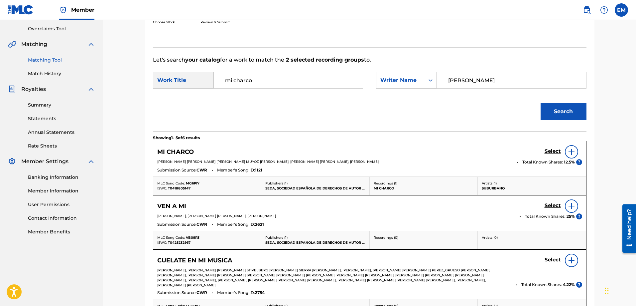
click at [568, 153] on img at bounding box center [572, 152] width 8 height 8
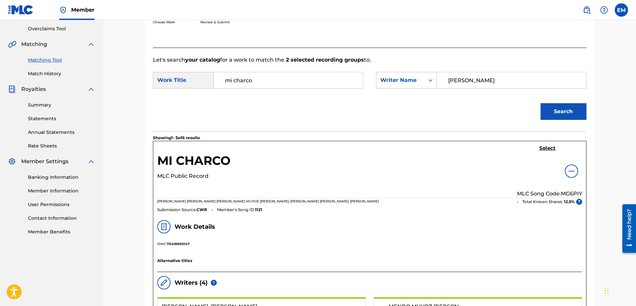
click at [552, 149] on h5 "Select" at bounding box center [548, 148] width 16 height 6
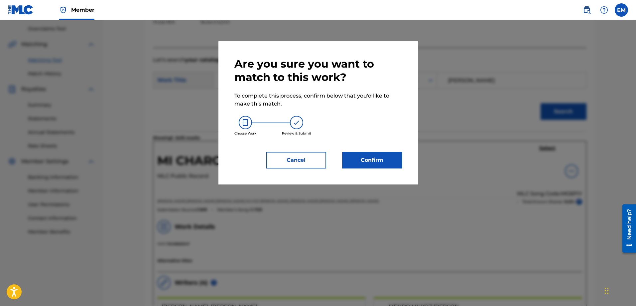
click at [395, 156] on button "Confirm" at bounding box center [372, 160] width 60 height 17
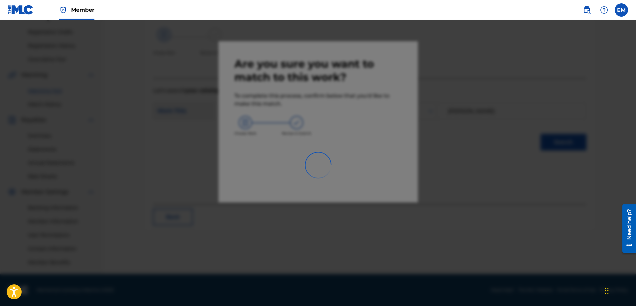
scroll to position [107, 0]
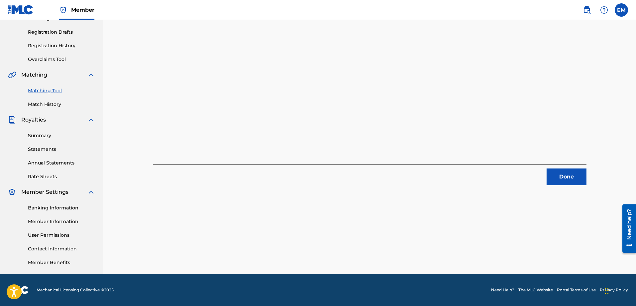
click at [557, 175] on button "Done" at bounding box center [567, 176] width 40 height 17
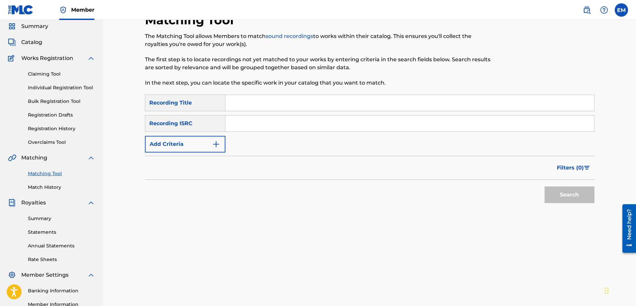
scroll to position [0, 0]
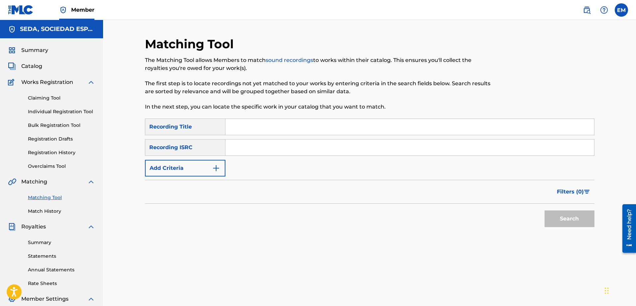
click at [263, 124] on input "Search Form" at bounding box center [410, 127] width 369 height 16
type input "mujer sin decoro"
click at [545, 210] on button "Search" at bounding box center [570, 218] width 50 height 17
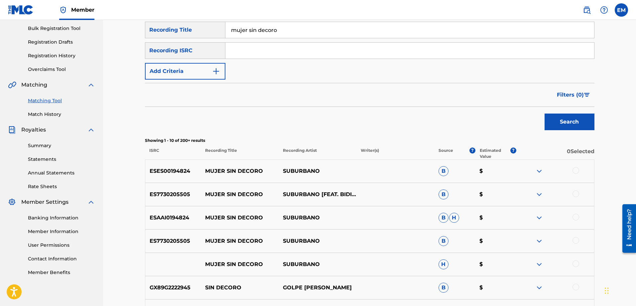
scroll to position [100, 0]
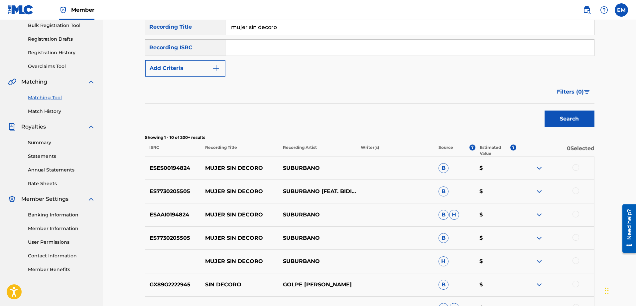
click at [575, 169] on div at bounding box center [576, 167] width 7 height 7
click at [577, 191] on div at bounding box center [576, 190] width 7 height 7
click at [578, 212] on div at bounding box center [576, 214] width 7 height 7
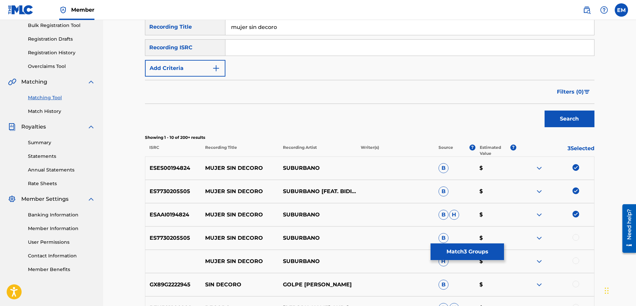
click at [577, 238] on div at bounding box center [576, 237] width 7 height 7
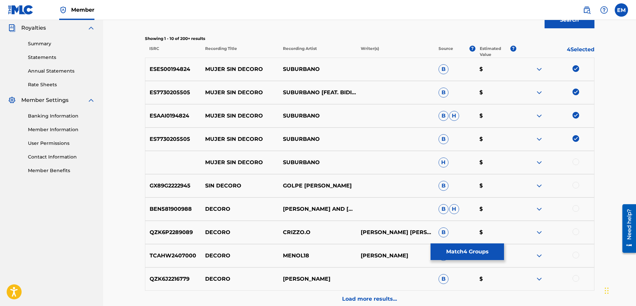
scroll to position [200, 0]
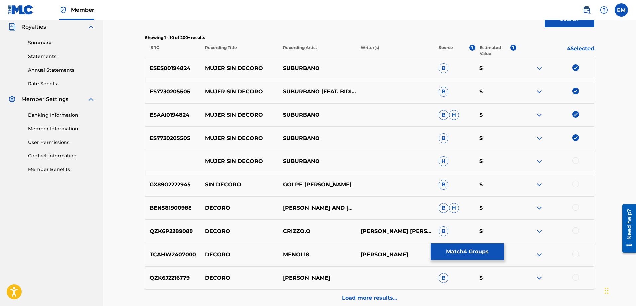
click at [576, 161] on div at bounding box center [576, 160] width 7 height 7
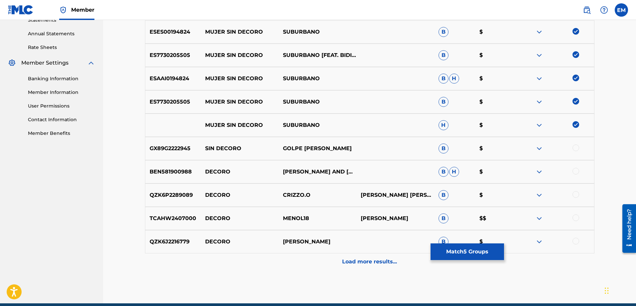
scroll to position [265, 0]
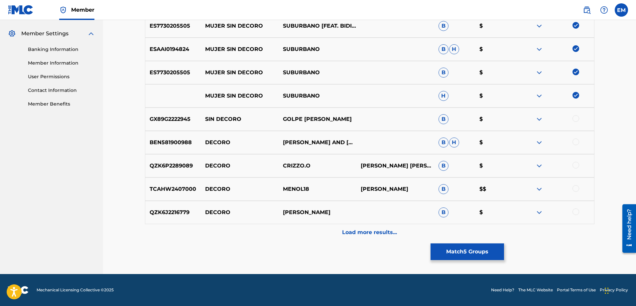
click at [356, 228] on p "Load more results..." at bounding box center [369, 232] width 55 height 8
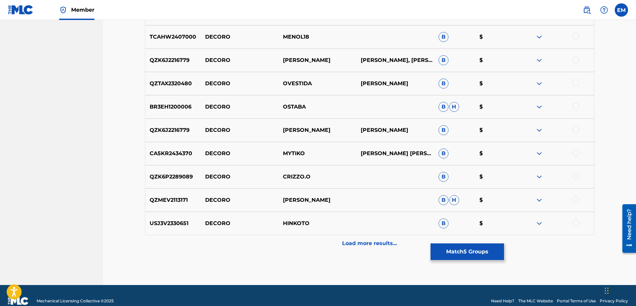
scroll to position [498, 0]
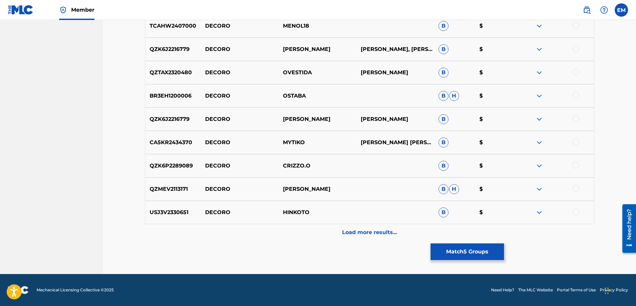
click at [362, 228] on div "Load more results..." at bounding box center [370, 232] width 450 height 17
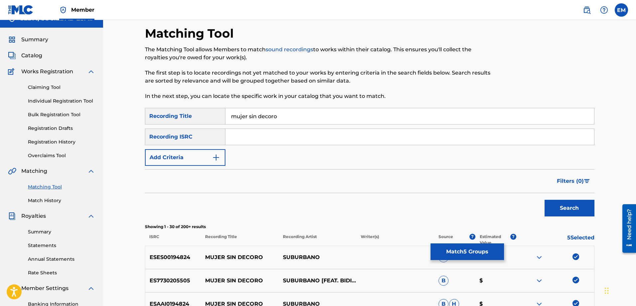
scroll to position [0, 0]
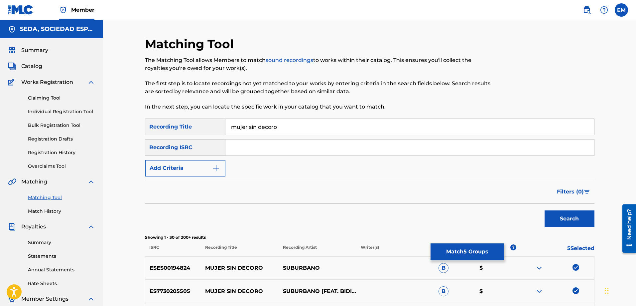
click at [213, 166] on img "Search Form" at bounding box center [216, 168] width 8 height 8
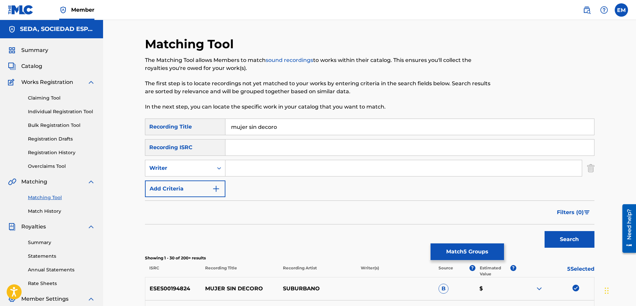
drag, startPoint x: 216, startPoint y: 168, endPoint x: 258, endPoint y: 169, distance: 42.3
click at [258, 169] on input "Search Form" at bounding box center [404, 168] width 357 height 16
type input "[PERSON_NAME]"
click at [545, 231] on button "Search" at bounding box center [570, 239] width 50 height 17
drag, startPoint x: 181, startPoint y: 163, endPoint x: 175, endPoint y: 163, distance: 5.7
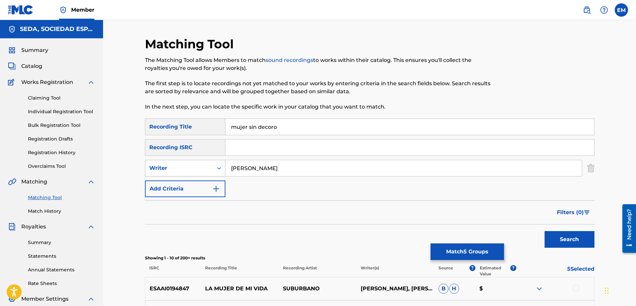
click at [175, 163] on div "SearchWithCriteriab0a90d2a-763f-4b4d-a177-64a0855989cd Writer [PERSON_NAME]" at bounding box center [370, 168] width 450 height 17
click at [168, 189] on button "Add Criteria" at bounding box center [185, 188] width 81 height 17
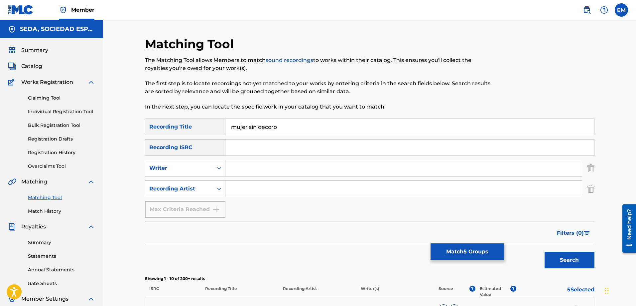
click at [232, 187] on input "Search Form" at bounding box center [404, 189] width 357 height 16
type input "suburbano"
click at [545, 251] on button "Search" at bounding box center [570, 259] width 50 height 17
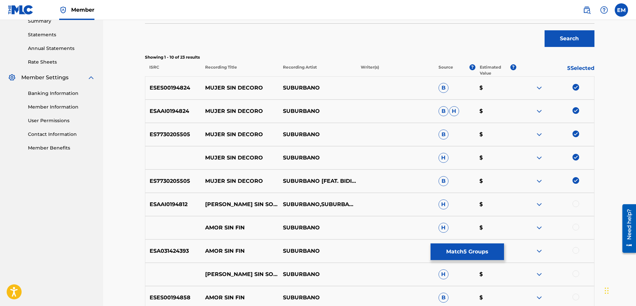
scroll to position [233, 0]
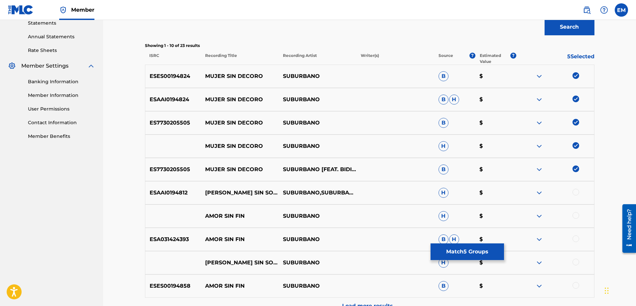
click at [456, 252] on button "Match 5 Groups" at bounding box center [468, 251] width 74 height 17
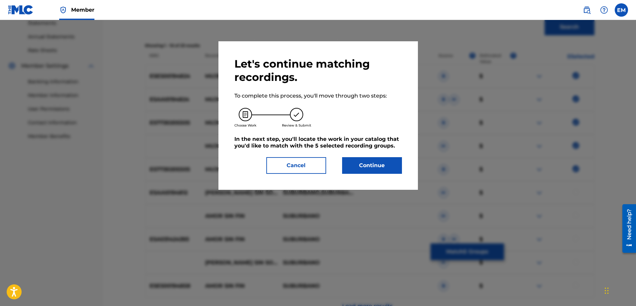
click at [366, 164] on button "Continue" at bounding box center [372, 165] width 60 height 17
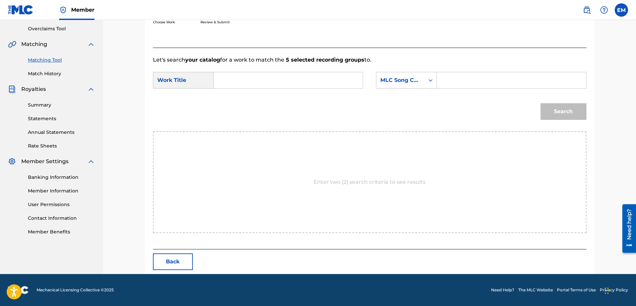
scroll to position [137, 0]
click at [290, 79] on input "Search Form" at bounding box center [289, 80] width 138 height 16
click at [241, 92] on strong "mujer" at bounding box center [233, 95] width 17 height 6
type input "mujer sin decoro"
click at [381, 80] on div "MLC Song Code" at bounding box center [401, 80] width 40 height 8
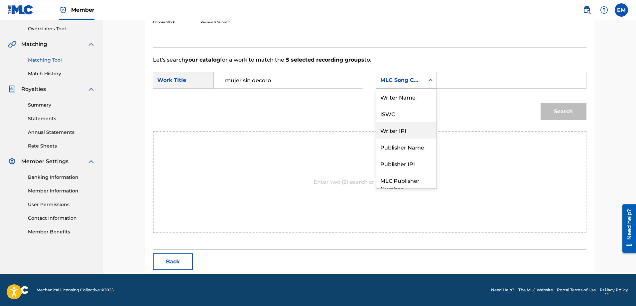
scroll to position [0, 0]
click at [396, 94] on div "Writer Name" at bounding box center [407, 96] width 60 height 17
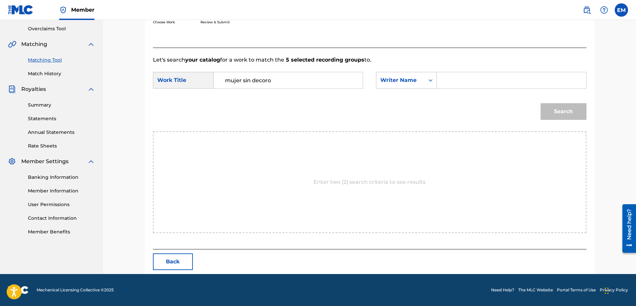
click at [449, 81] on input "Search Form" at bounding box center [512, 80] width 138 height 16
paste input "[PERSON_NAME]"
type input "[PERSON_NAME]"
click at [541, 103] on button "Search" at bounding box center [564, 111] width 46 height 17
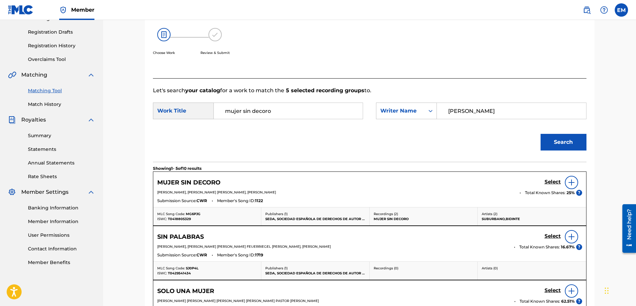
scroll to position [137, 0]
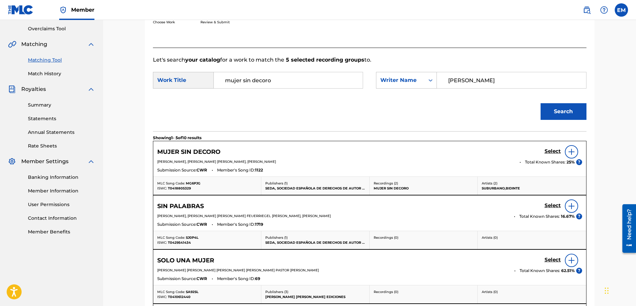
click at [570, 151] on img at bounding box center [572, 152] width 8 height 8
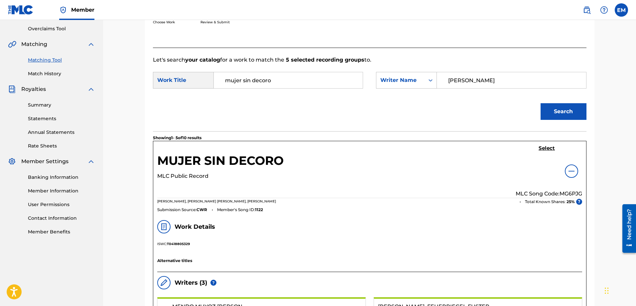
click at [550, 148] on h5 "Select" at bounding box center [547, 148] width 16 height 6
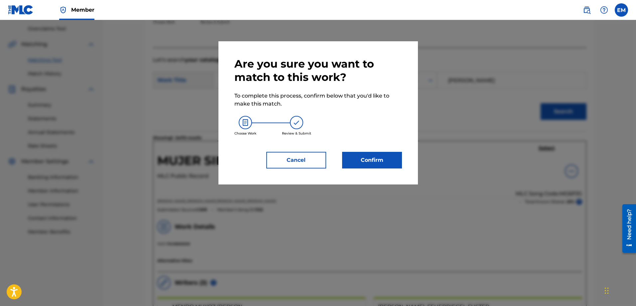
click at [370, 165] on button "Confirm" at bounding box center [372, 160] width 60 height 17
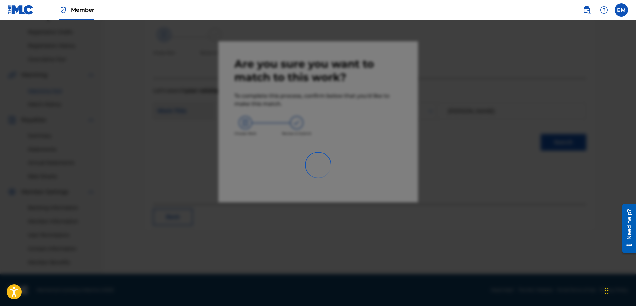
scroll to position [107, 0]
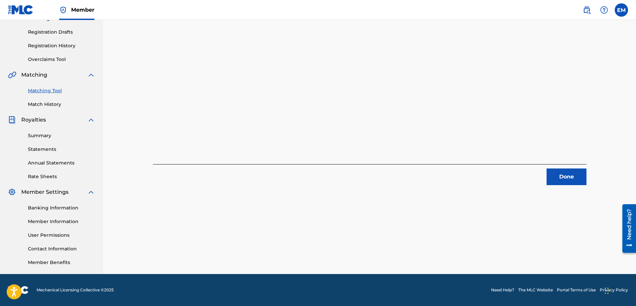
click at [580, 181] on button "Done" at bounding box center [567, 176] width 40 height 17
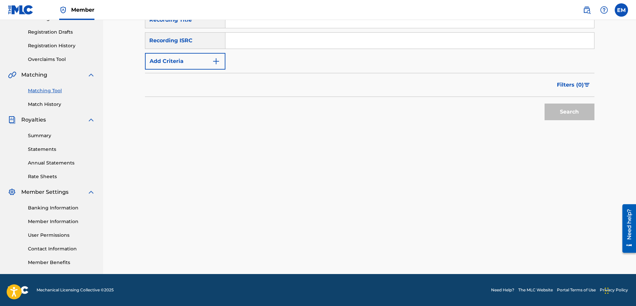
scroll to position [7, 0]
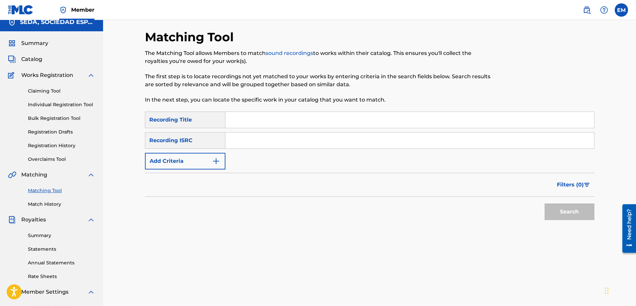
click at [248, 118] on input "Search Form" at bounding box center [410, 120] width 369 height 16
type input "quisiera"
click at [545, 203] on button "Search" at bounding box center [570, 211] width 50 height 17
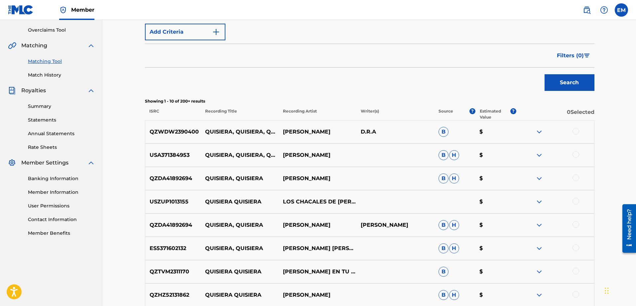
scroll to position [74, 0]
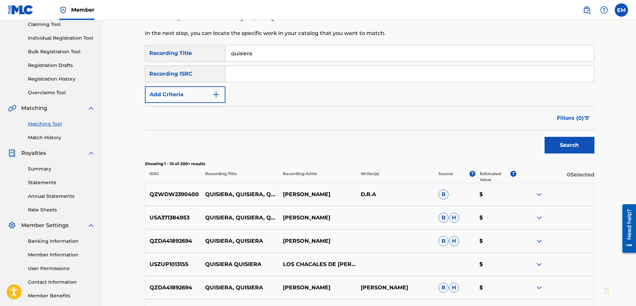
click at [183, 96] on button "Add Criteria" at bounding box center [185, 94] width 81 height 17
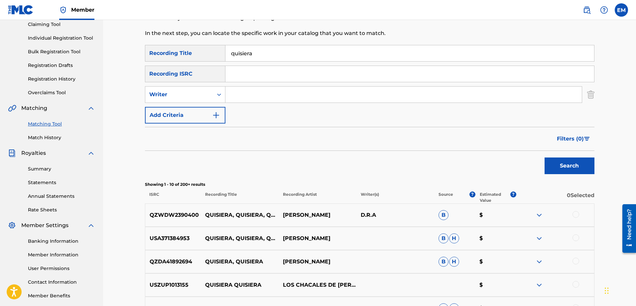
click at [194, 113] on button "Add Criteria" at bounding box center [185, 115] width 81 height 17
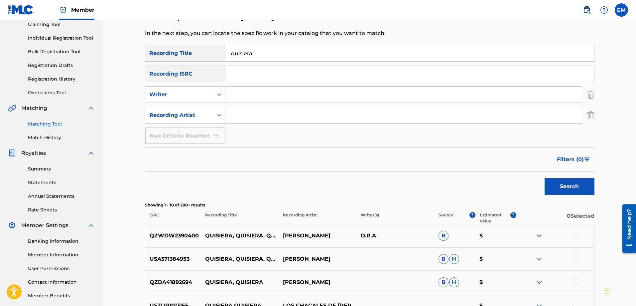
click at [238, 115] on input "Search Form" at bounding box center [404, 115] width 357 height 16
type input "suburbano"
click at [545, 178] on button "Search" at bounding box center [570, 186] width 50 height 17
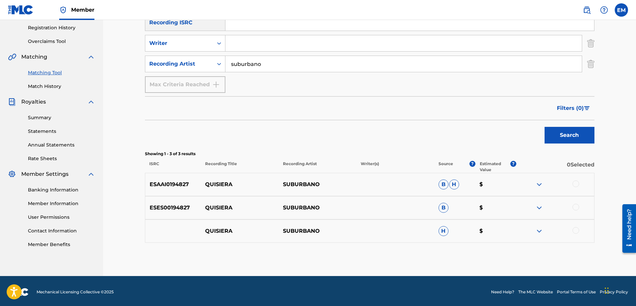
scroll to position [127, 0]
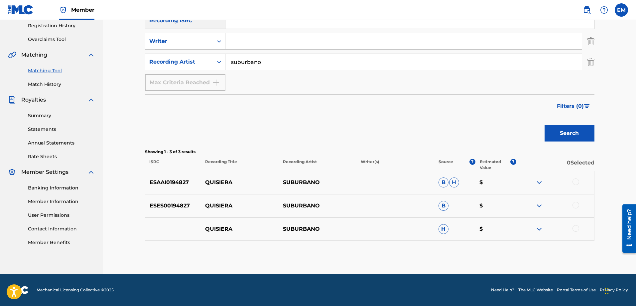
click at [574, 183] on div at bounding box center [576, 181] width 7 height 7
click at [576, 208] on div at bounding box center [576, 205] width 7 height 7
click at [576, 228] on div at bounding box center [576, 228] width 7 height 7
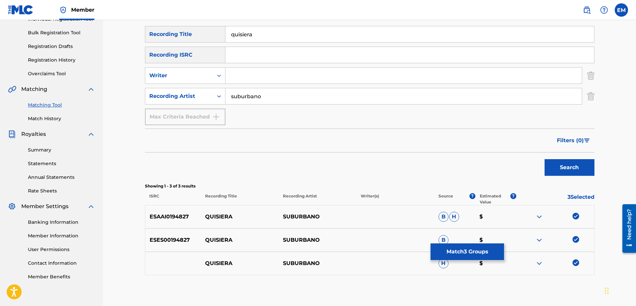
scroll to position [60, 0]
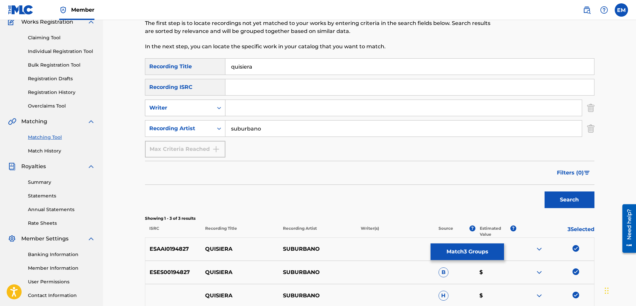
click at [190, 112] on div "Writer" at bounding box center [179, 107] width 68 height 13
click at [243, 108] on input "Search Form" at bounding box center [404, 108] width 357 height 16
type input "[PERSON_NAME]"
click at [545, 191] on button "Search" at bounding box center [570, 199] width 50 height 17
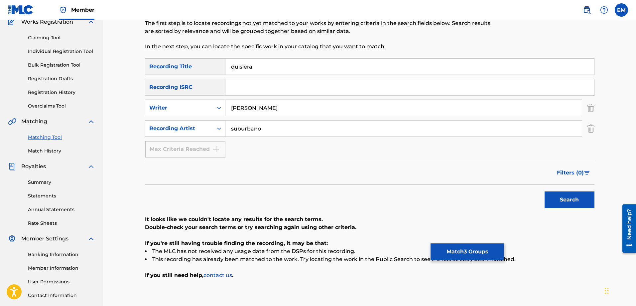
drag, startPoint x: 273, startPoint y: 126, endPoint x: 196, endPoint y: 126, distance: 77.2
click at [196, 126] on div "SearchWithCriteria33558a14-f7aa-4772-95d6-37382b390354 Recording Artist suburba…" at bounding box center [370, 128] width 450 height 17
click at [545, 191] on button "Search" at bounding box center [570, 199] width 50 height 17
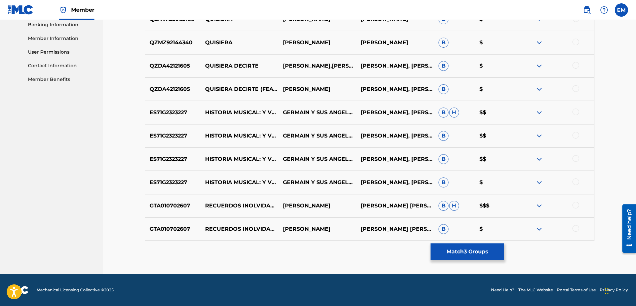
scroll to position [123, 0]
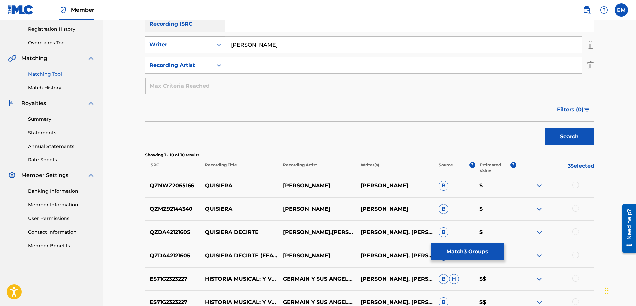
drag, startPoint x: 282, startPoint y: 42, endPoint x: 210, endPoint y: 47, distance: 72.4
click at [210, 47] on div "SearchWithCriteriab0a90d2a-763f-4b4d-a177-64a0855989cd Writer [PERSON_NAME]" at bounding box center [370, 44] width 450 height 17
click at [545, 128] on button "Search" at bounding box center [570, 136] width 50 height 17
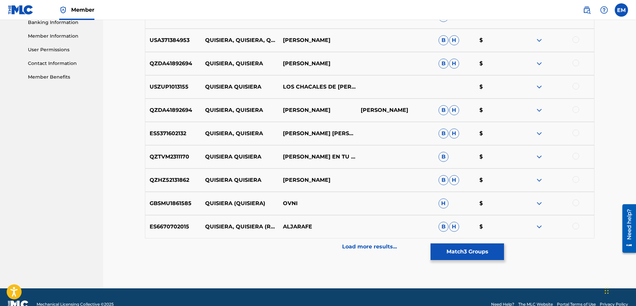
scroll to position [306, 0]
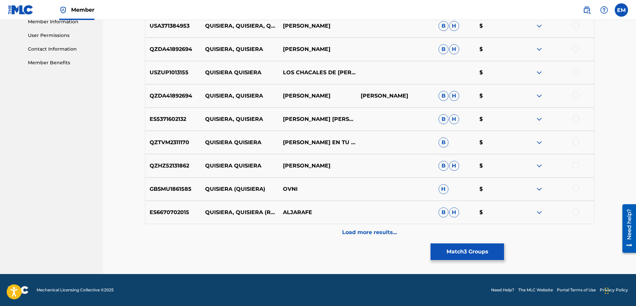
click at [376, 230] on p "Load more results..." at bounding box center [369, 232] width 55 height 8
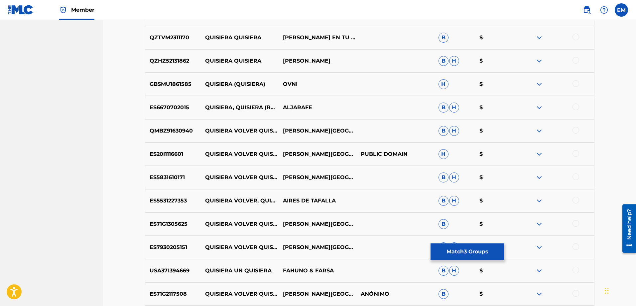
scroll to position [406, 0]
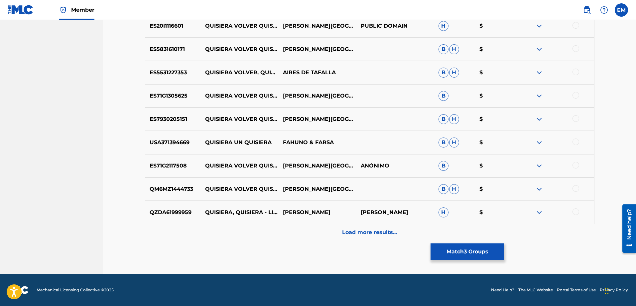
click at [368, 228] on div "Load more results..." at bounding box center [370, 232] width 450 height 17
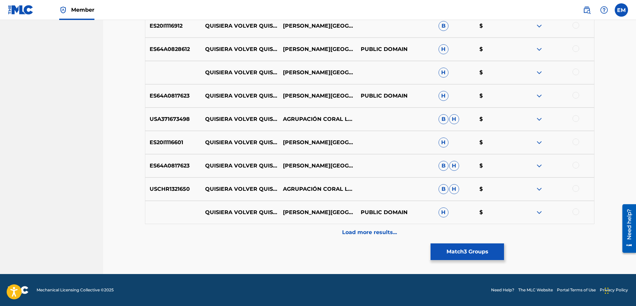
click at [374, 236] on p "Load more results..." at bounding box center [369, 232] width 55 height 8
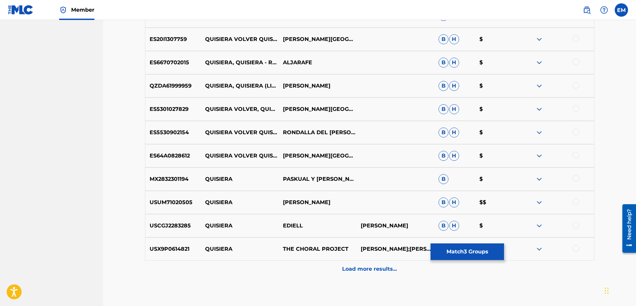
scroll to position [1005, 0]
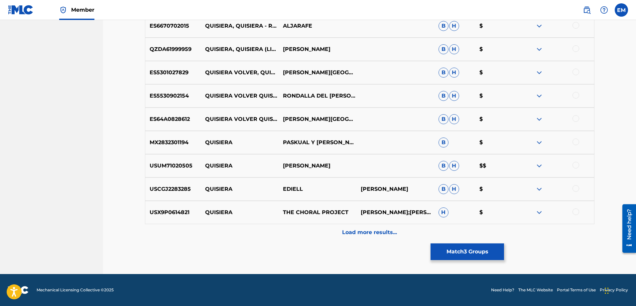
click at [360, 232] on p "Load more results..." at bounding box center [369, 232] width 55 height 8
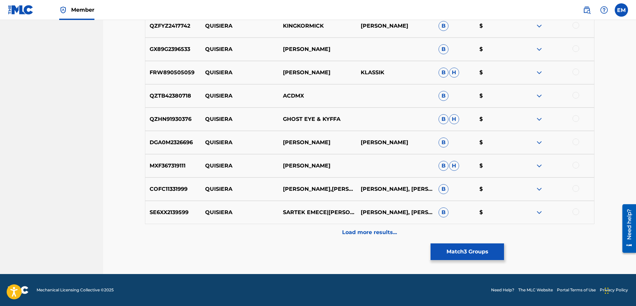
click at [353, 227] on div "Load more results..." at bounding box center [370, 232] width 450 height 17
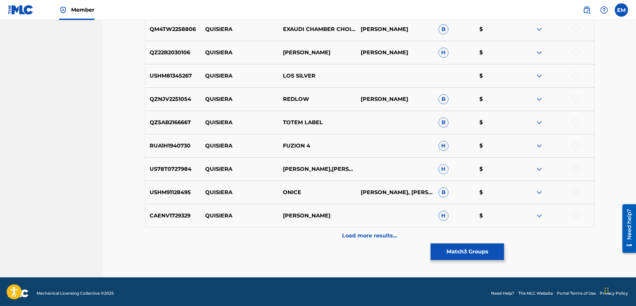
scroll to position [1471, 0]
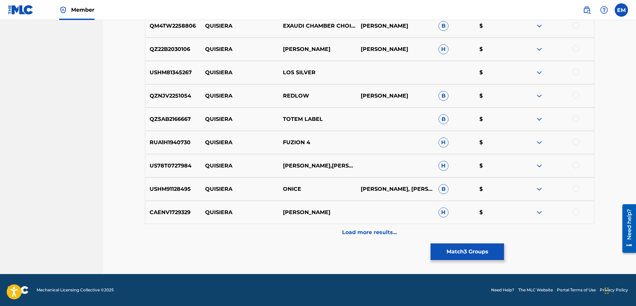
click at [357, 231] on p "Load more results..." at bounding box center [369, 232] width 55 height 8
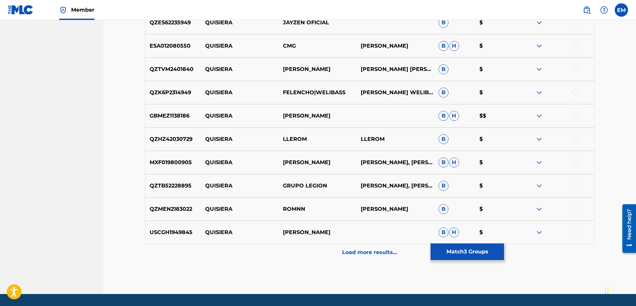
scroll to position [1703, 0]
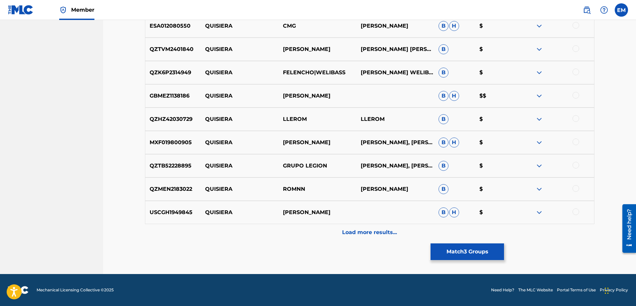
click at [358, 229] on p "Load more results..." at bounding box center [369, 232] width 55 height 8
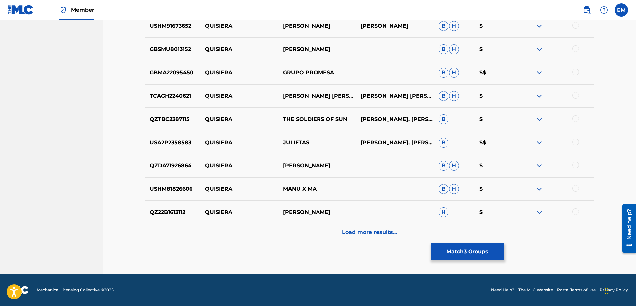
click at [359, 232] on p "Load more results..." at bounding box center [369, 232] width 55 height 8
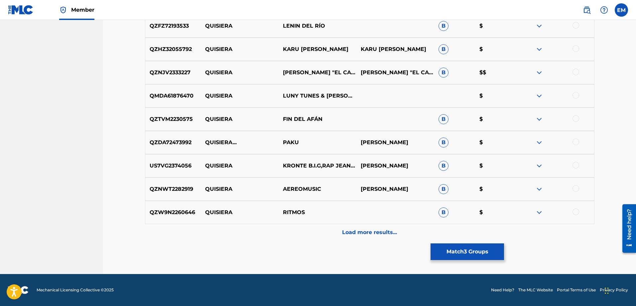
click at [359, 232] on p "Load more results..." at bounding box center [369, 232] width 55 height 8
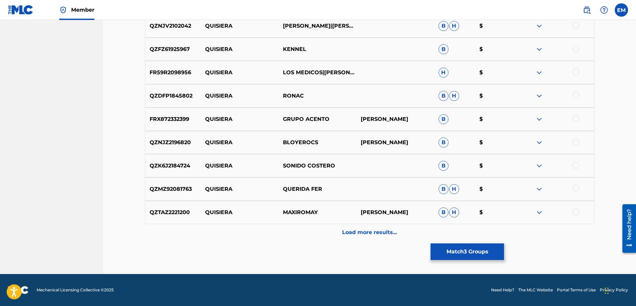
click at [359, 232] on p "Load more results..." at bounding box center [369, 232] width 55 height 8
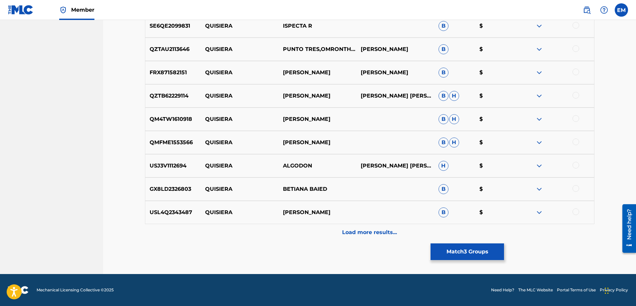
click at [359, 232] on p "Load more results..." at bounding box center [369, 232] width 55 height 8
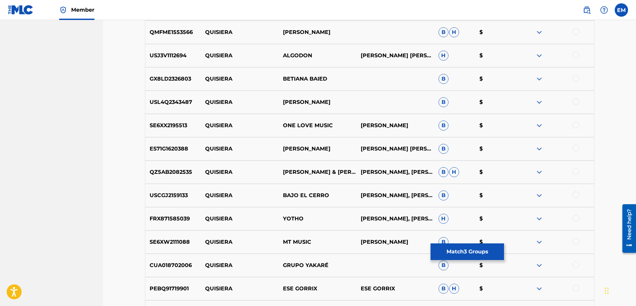
scroll to position [2768, 0]
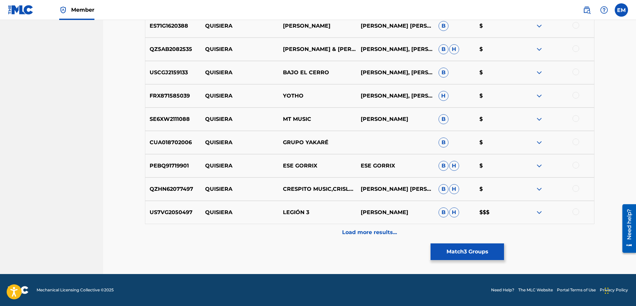
click at [359, 232] on p "Load more results..." at bounding box center [369, 232] width 55 height 8
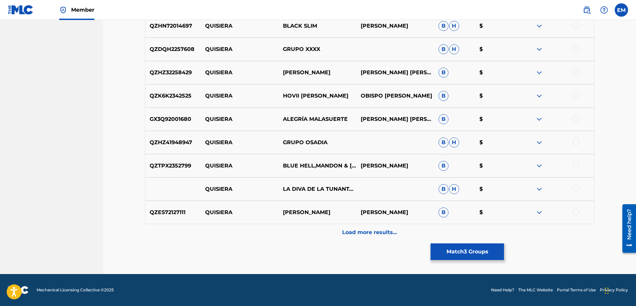
click at [359, 232] on p "Load more results..." at bounding box center [369, 232] width 55 height 8
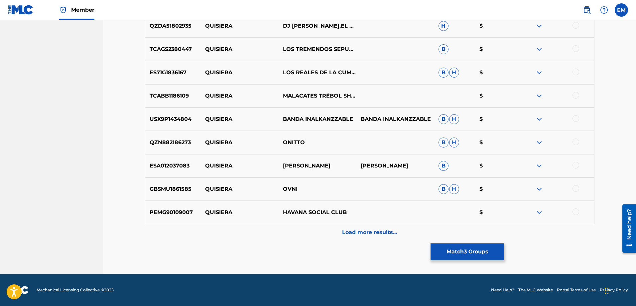
click at [359, 232] on p "Load more results..." at bounding box center [369, 232] width 55 height 8
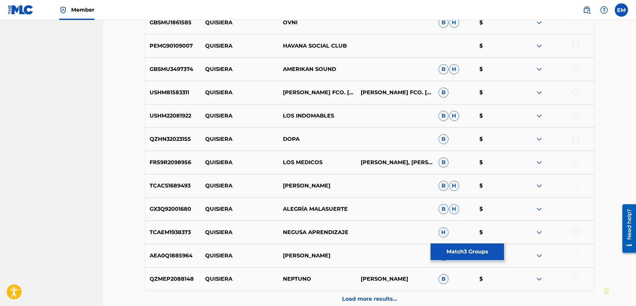
scroll to position [3566, 0]
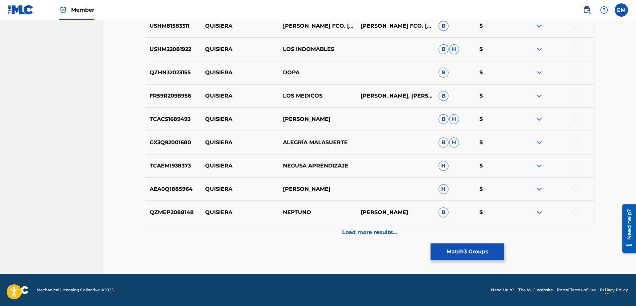
click at [359, 232] on p "Load more results..." at bounding box center [369, 232] width 55 height 8
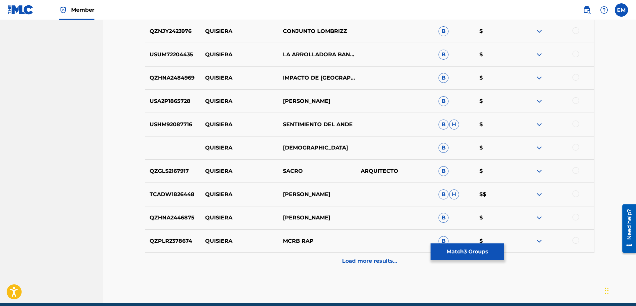
scroll to position [3799, 0]
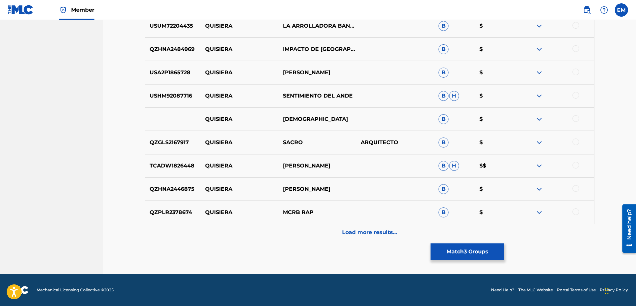
click at [359, 232] on p "Load more results..." at bounding box center [369, 232] width 55 height 8
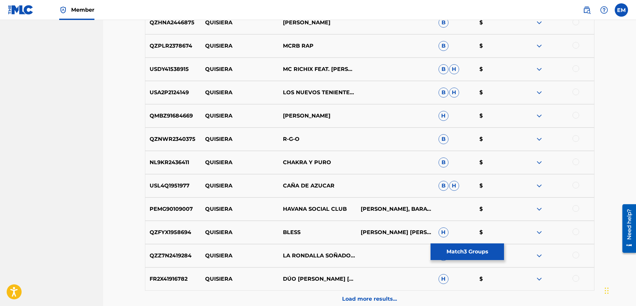
scroll to position [4032, 0]
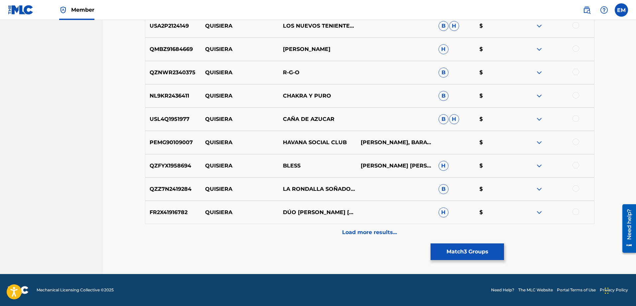
click at [449, 251] on button "Match 3 Groups" at bounding box center [468, 251] width 74 height 17
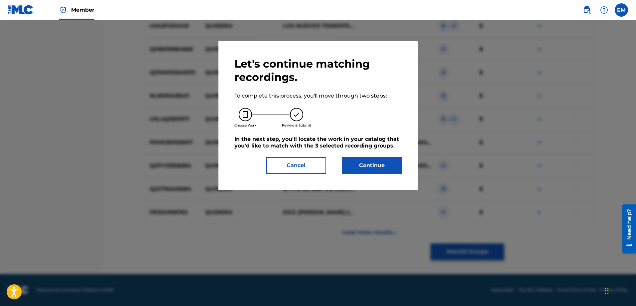
click at [373, 170] on button "Continue" at bounding box center [372, 165] width 60 height 17
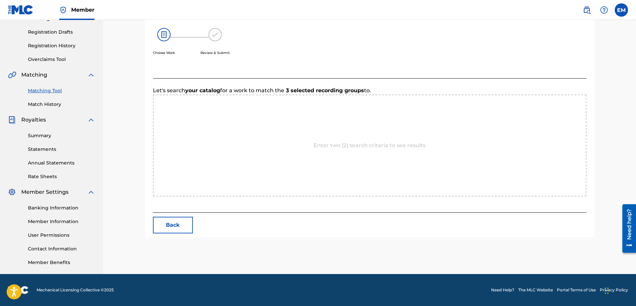
scroll to position [137, 0]
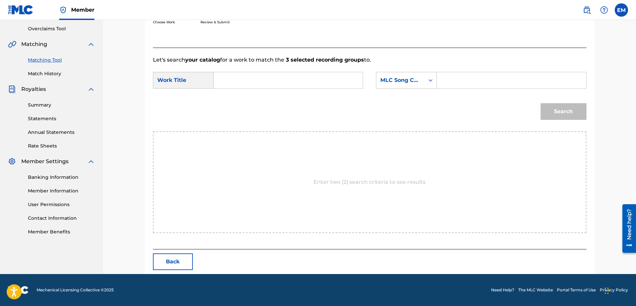
click at [242, 77] on input "Search Form" at bounding box center [289, 80] width 138 height 16
type input "w"
click at [242, 92] on span "era" at bounding box center [243, 95] width 9 height 6
type input "quisiera"
click at [398, 77] on div "MLC Song Code" at bounding box center [401, 80] width 40 height 8
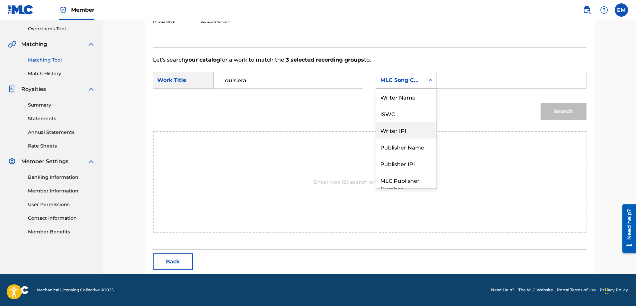
scroll to position [0, 0]
click at [393, 96] on div "Writer Name" at bounding box center [407, 96] width 60 height 17
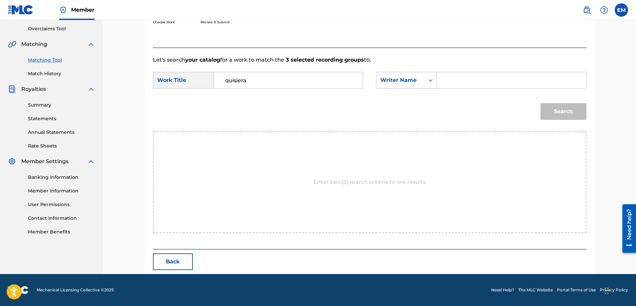
click at [446, 77] on input "Search Form" at bounding box center [512, 80] width 138 height 16
paste input "[PERSON_NAME]"
type input "[PERSON_NAME]"
click at [541, 103] on button "Search" at bounding box center [564, 111] width 46 height 17
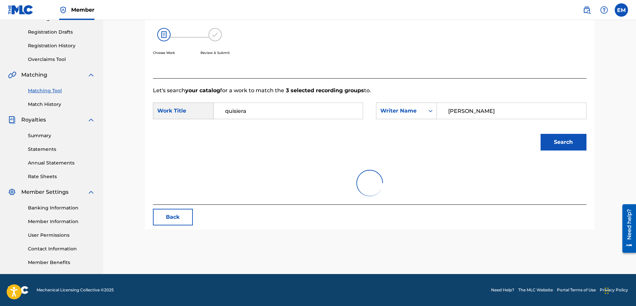
scroll to position [118, 0]
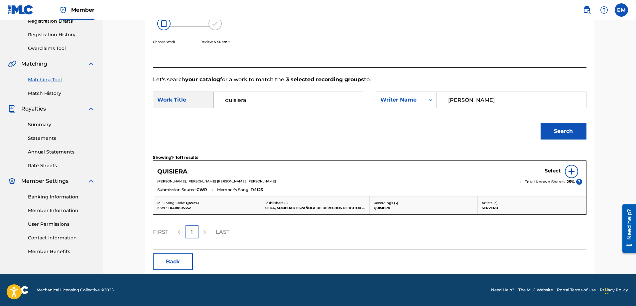
click at [569, 170] on img at bounding box center [572, 171] width 8 height 8
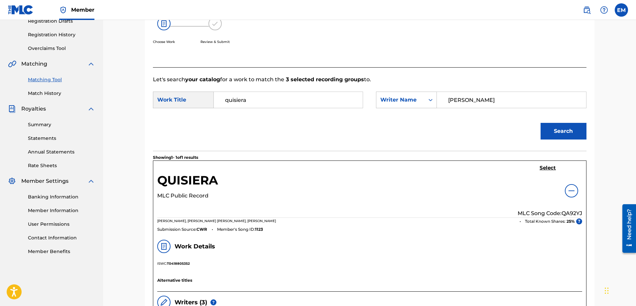
click at [545, 169] on h5 "Select" at bounding box center [548, 168] width 16 height 6
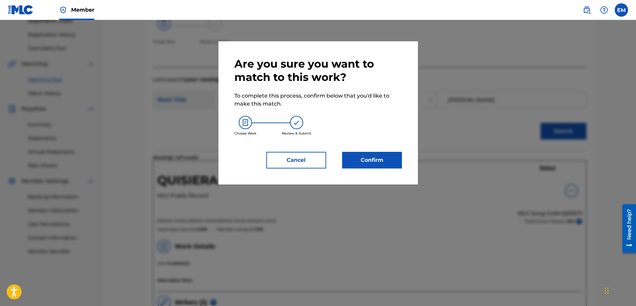
click at [388, 161] on button "Confirm" at bounding box center [372, 160] width 60 height 17
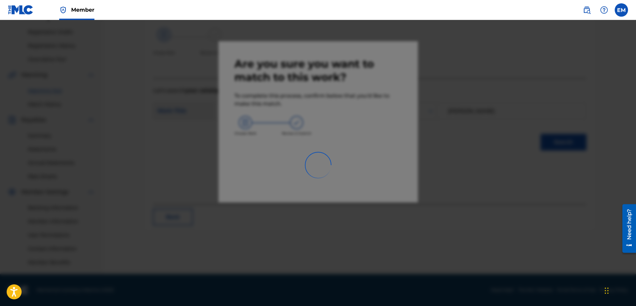
scroll to position [107, 0]
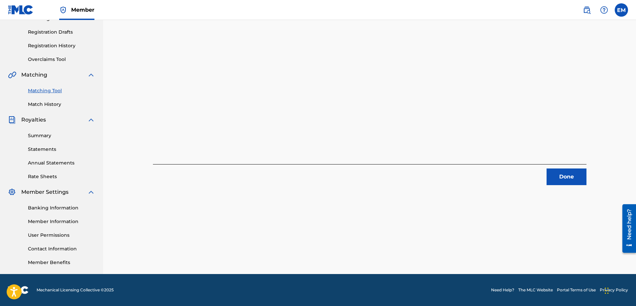
click at [570, 175] on button "Done" at bounding box center [567, 176] width 40 height 17
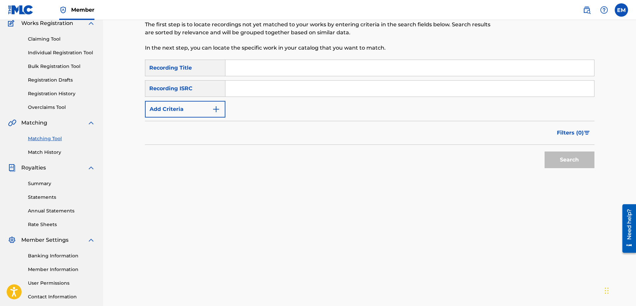
scroll to position [0, 0]
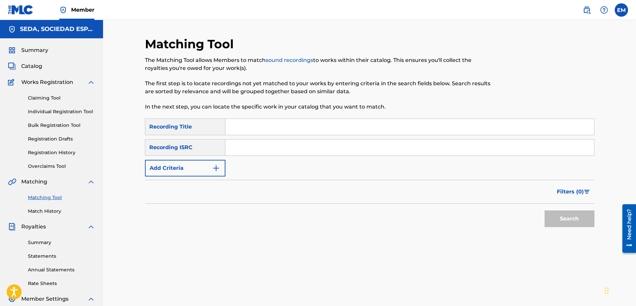
click at [260, 123] on input "Search Form" at bounding box center [410, 127] width 369 height 16
type input "rolling home"
click at [545, 210] on button "Search" at bounding box center [570, 218] width 50 height 17
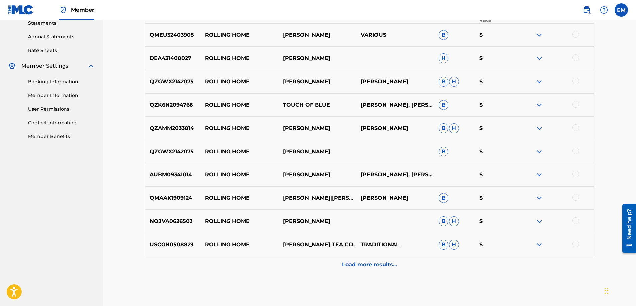
scroll to position [67, 0]
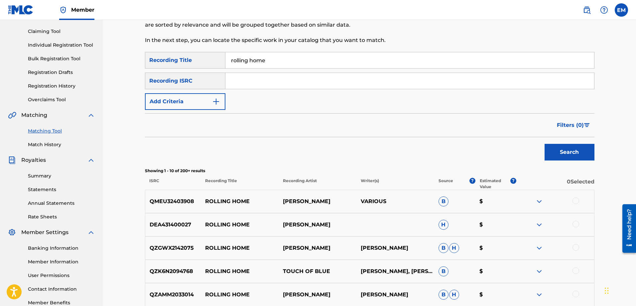
click at [196, 103] on button "Add Criteria" at bounding box center [185, 101] width 81 height 17
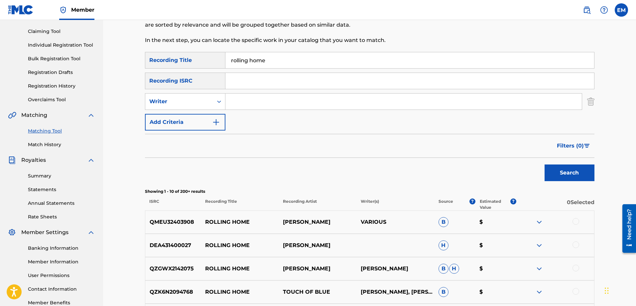
click at [194, 119] on button "Add Criteria" at bounding box center [185, 122] width 81 height 17
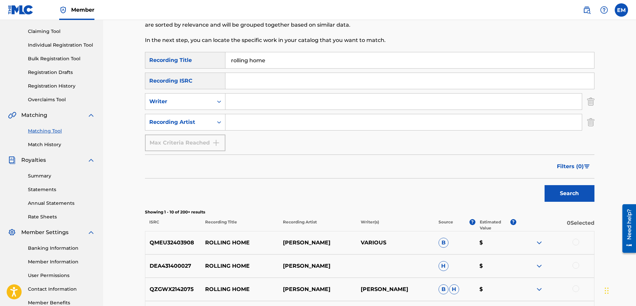
click at [237, 121] on input "Search Form" at bounding box center [404, 122] width 357 height 16
type input "suburbano"
click at [545, 185] on button "Search" at bounding box center [570, 193] width 50 height 17
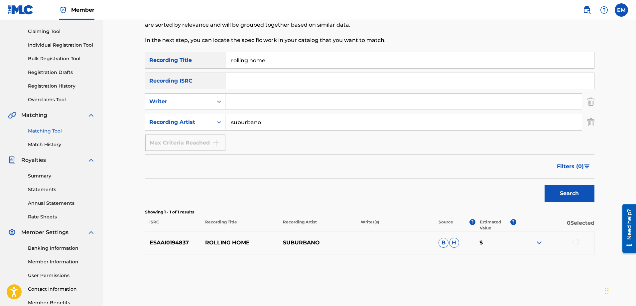
click at [577, 244] on div at bounding box center [576, 242] width 7 height 7
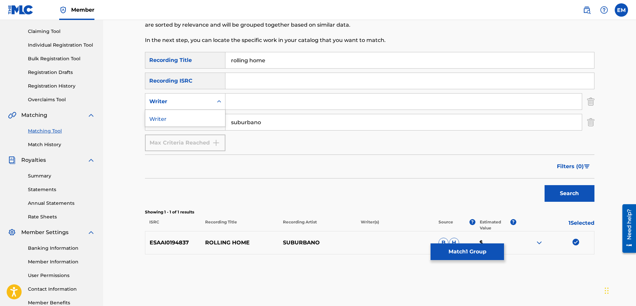
click at [194, 103] on div "Writer" at bounding box center [179, 101] width 60 height 8
click at [249, 102] on input "Search Form" at bounding box center [404, 101] width 357 height 16
type input "[PERSON_NAME]"
click at [545, 185] on button "Search" at bounding box center [570, 193] width 50 height 17
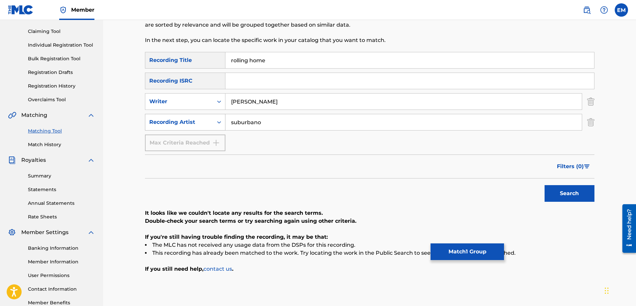
drag, startPoint x: 276, startPoint y: 120, endPoint x: 215, endPoint y: 118, distance: 61.2
click at [215, 118] on div "SearchWithCriteria33558a14-f7aa-4772-95d6-37382b390354 Recording Artist suburba…" at bounding box center [370, 122] width 450 height 17
click at [545, 185] on button "Search" at bounding box center [570, 193] width 50 height 17
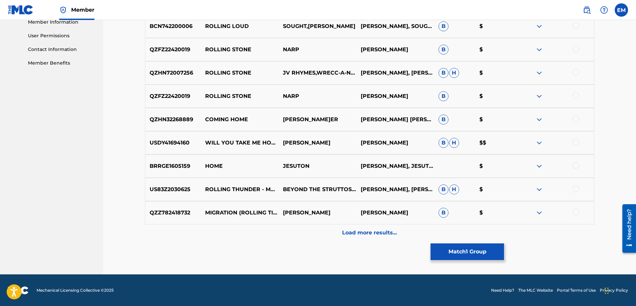
scroll to position [306, 0]
click at [384, 236] on p "Load more results..." at bounding box center [369, 232] width 55 height 8
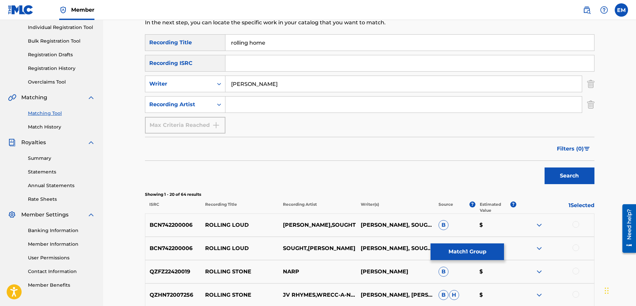
scroll to position [40, 0]
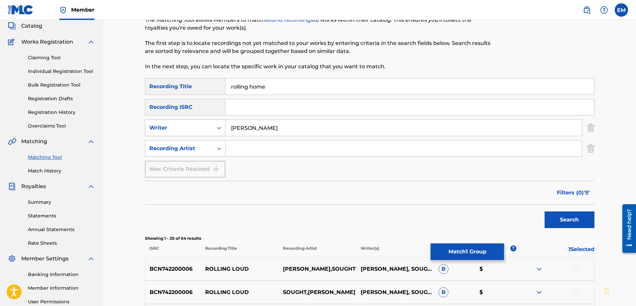
drag, startPoint x: 293, startPoint y: 127, endPoint x: 223, endPoint y: 129, distance: 70.2
click at [223, 129] on div "SearchWithCriteriab0a90d2a-763f-4b4d-a177-64a0855989cd Writer [PERSON_NAME]" at bounding box center [370, 127] width 450 height 17
click at [545, 211] on button "Search" at bounding box center [570, 219] width 50 height 17
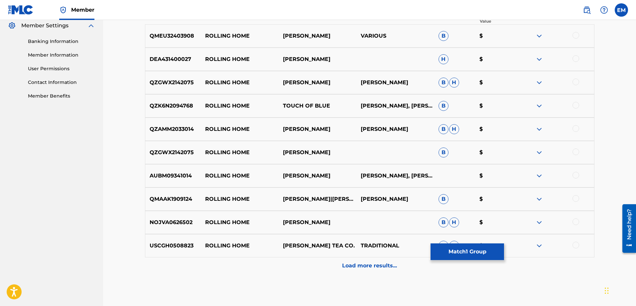
scroll to position [306, 0]
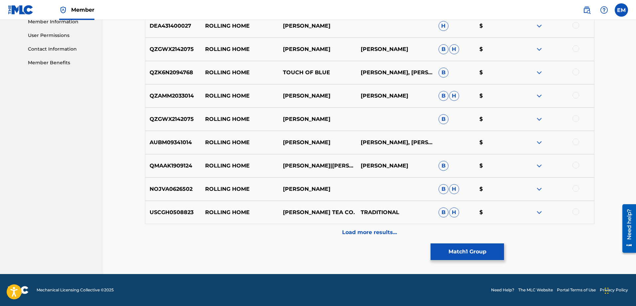
click at [366, 229] on p "Load more results..." at bounding box center [369, 232] width 55 height 8
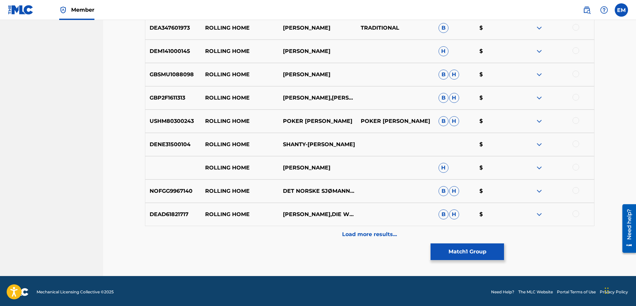
scroll to position [539, 0]
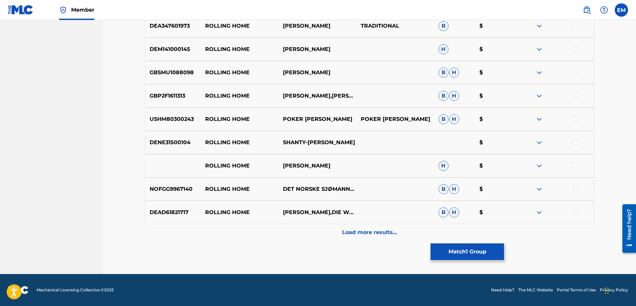
click at [356, 231] on p "Load more results..." at bounding box center [369, 232] width 55 height 8
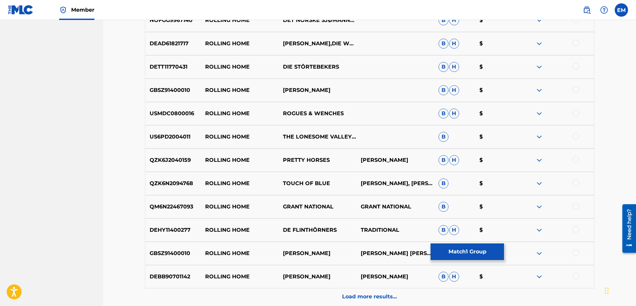
scroll to position [772, 0]
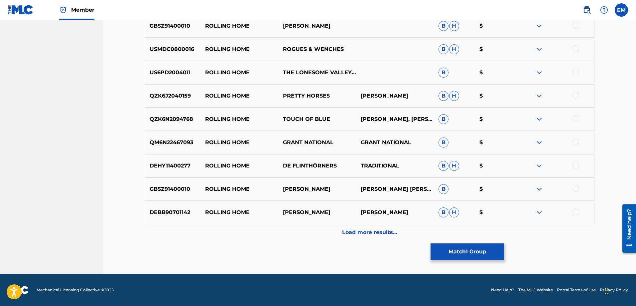
click at [355, 229] on p "Load more results..." at bounding box center [369, 232] width 55 height 8
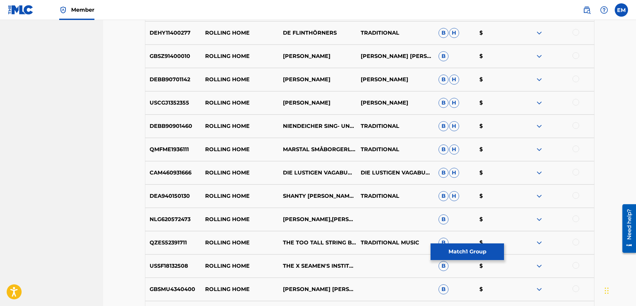
scroll to position [905, 0]
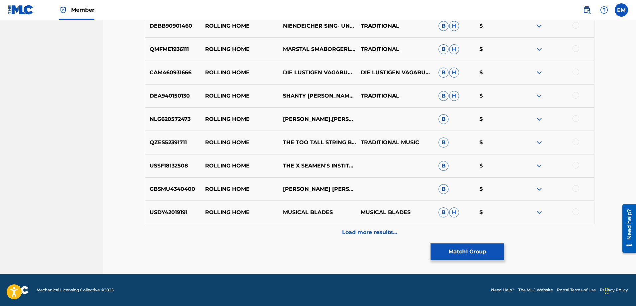
click at [361, 232] on p "Load more results..." at bounding box center [369, 232] width 55 height 8
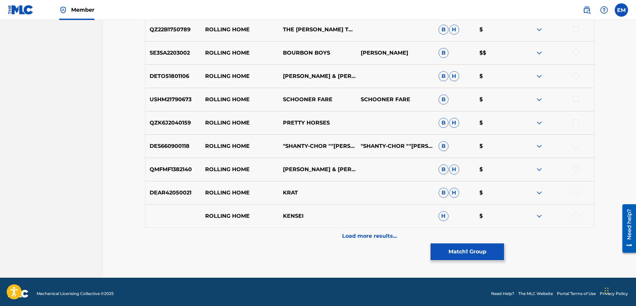
scroll to position [1238, 0]
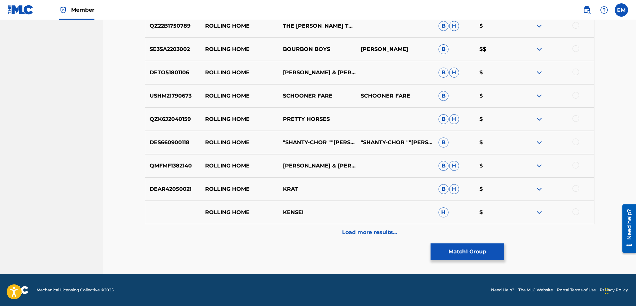
click at [361, 232] on p "Load more results..." at bounding box center [369, 232] width 55 height 8
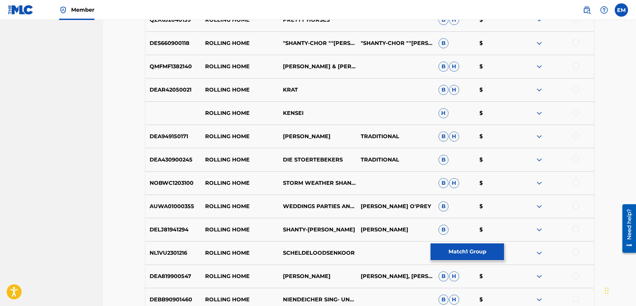
scroll to position [1338, 0]
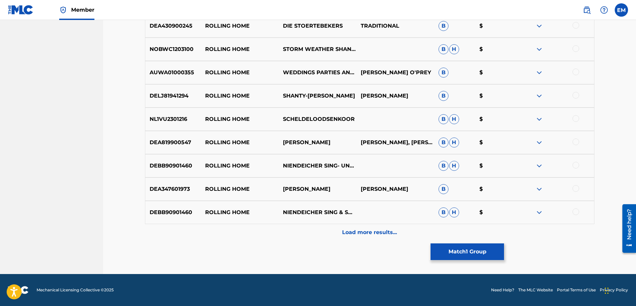
click at [361, 232] on p "Load more results..." at bounding box center [369, 232] width 55 height 8
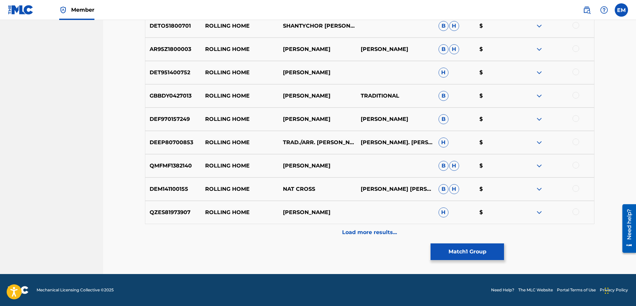
click at [361, 232] on p "Load more results..." at bounding box center [369, 232] width 55 height 8
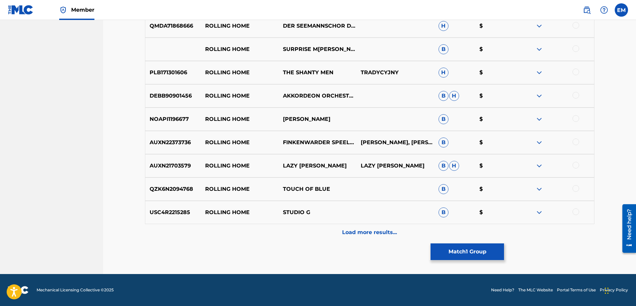
click at [361, 232] on p "Load more results..." at bounding box center [369, 232] width 55 height 8
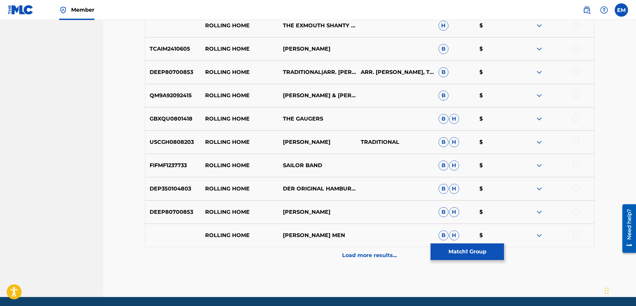
scroll to position [2169, 0]
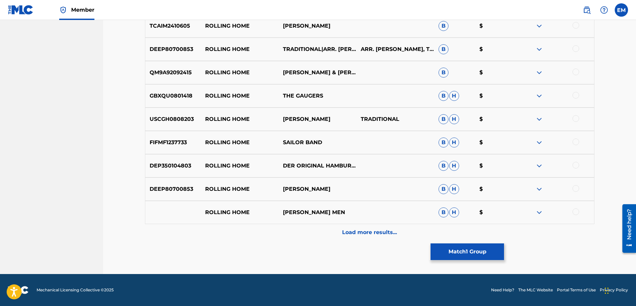
click at [361, 232] on p "Load more results..." at bounding box center [369, 232] width 55 height 8
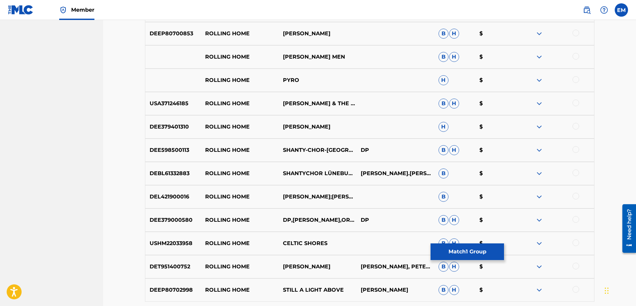
scroll to position [2402, 0]
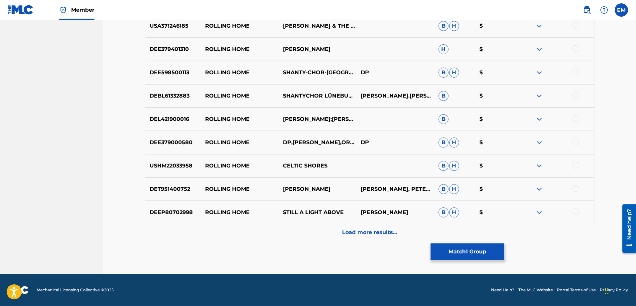
click at [372, 236] on p "Load more results..." at bounding box center [369, 232] width 55 height 8
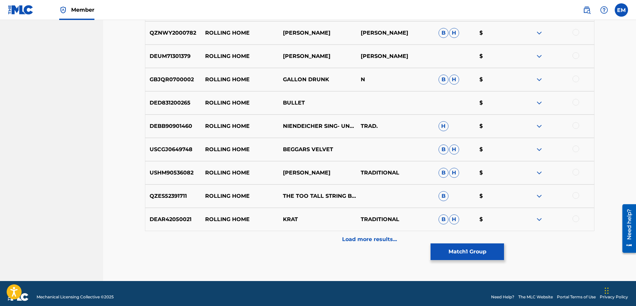
scroll to position [2635, 0]
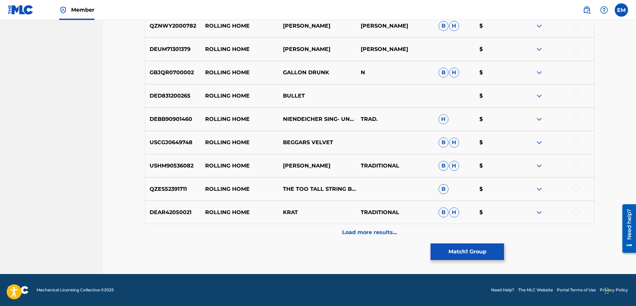
click at [372, 231] on p "Load more results..." at bounding box center [369, 232] width 55 height 8
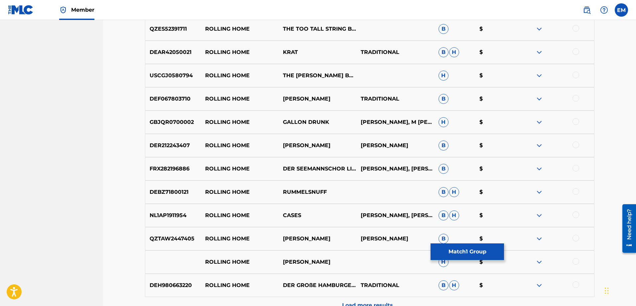
scroll to position [2868, 0]
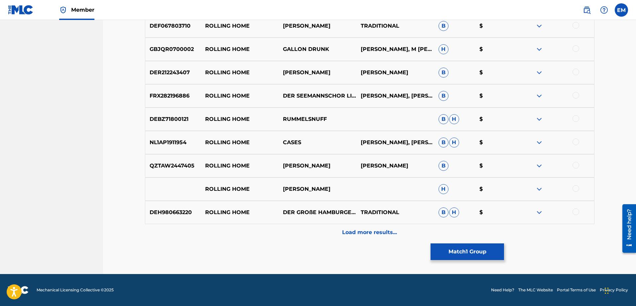
click at [372, 231] on p "Load more results..." at bounding box center [369, 232] width 55 height 8
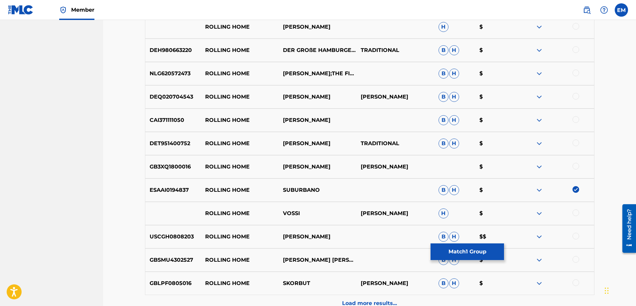
scroll to position [3101, 0]
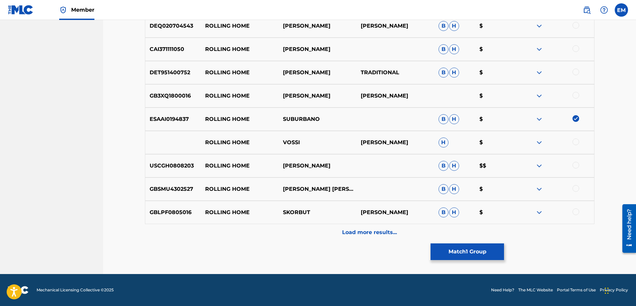
click at [374, 230] on p "Load more results..." at bounding box center [369, 232] width 55 height 8
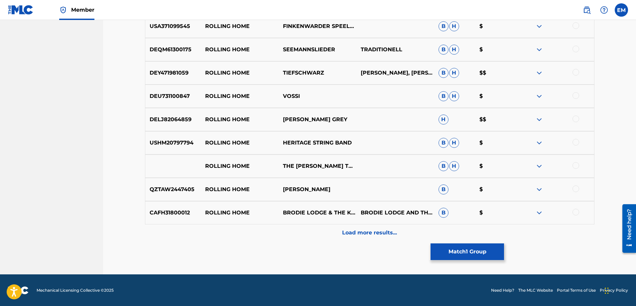
scroll to position [3333, 0]
click at [367, 230] on p "Load more results..." at bounding box center [369, 232] width 55 height 8
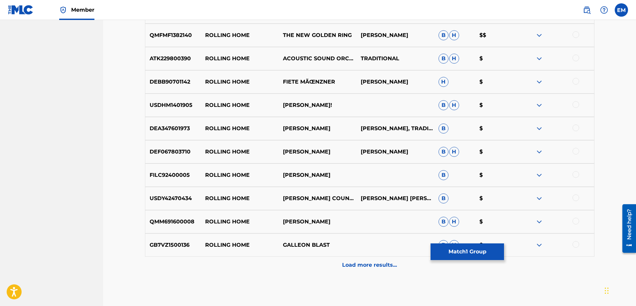
scroll to position [3566, 0]
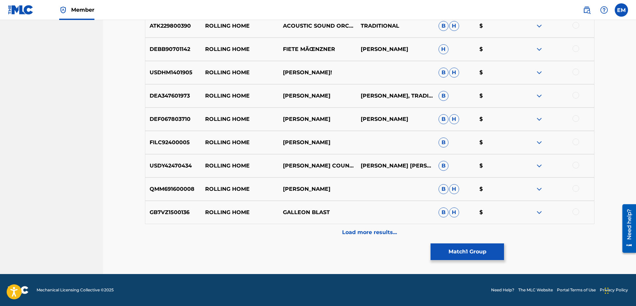
click at [362, 227] on div "Load more results..." at bounding box center [370, 232] width 450 height 17
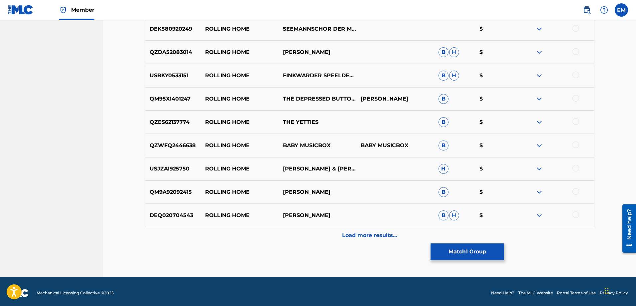
scroll to position [3799, 0]
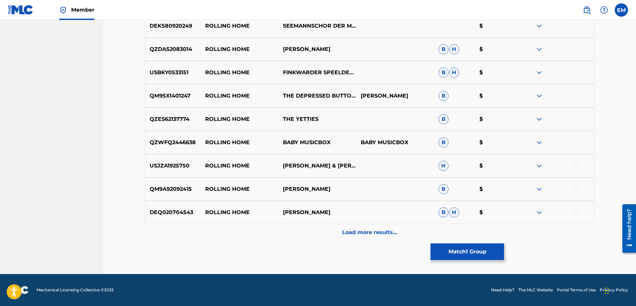
click at [453, 252] on button "Match 1 Group" at bounding box center [468, 251] width 74 height 17
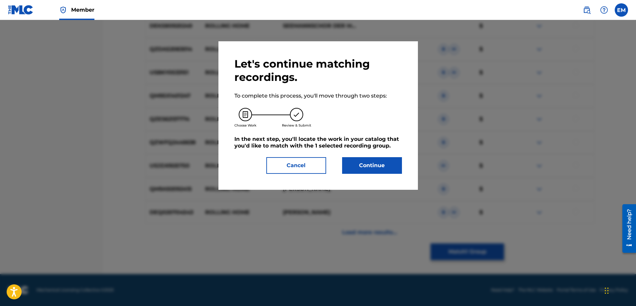
click at [376, 167] on button "Continue" at bounding box center [372, 165] width 60 height 17
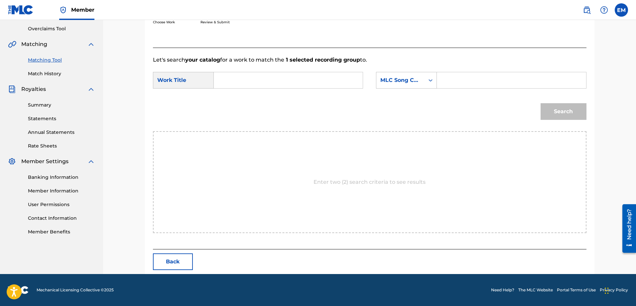
click at [294, 80] on input "Search Form" at bounding box center [289, 80] width 138 height 16
click at [239, 99] on div "[PERSON_NAME] home" at bounding box center [239, 99] width 38 height 20
type input "rolling home"
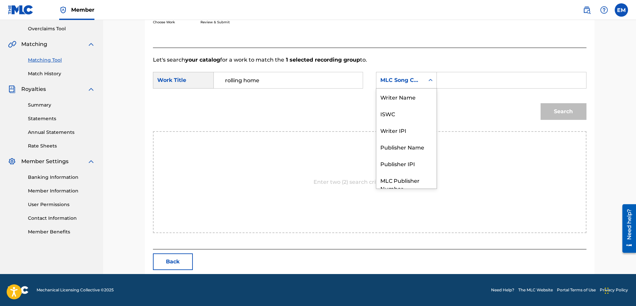
click at [401, 77] on div "MLC Song Code" at bounding box center [401, 80] width 40 height 8
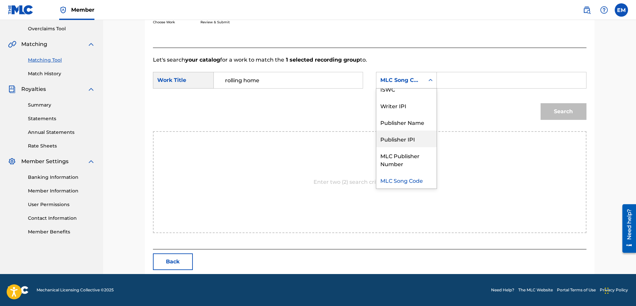
scroll to position [0, 0]
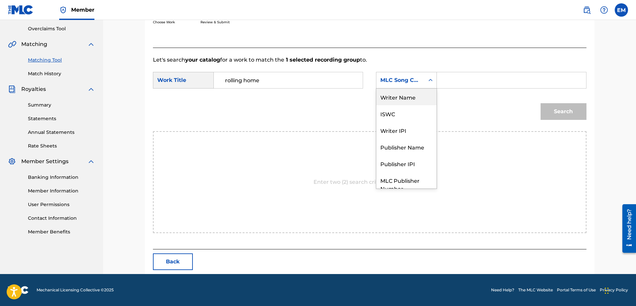
click at [404, 96] on div "Writer Name" at bounding box center [407, 96] width 60 height 17
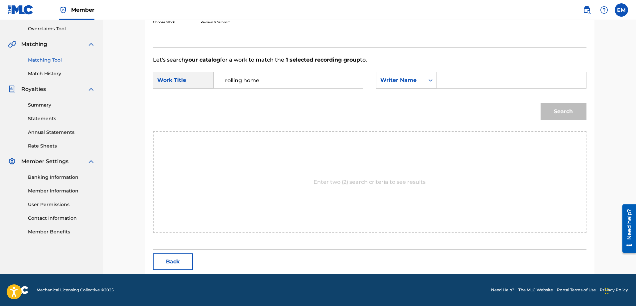
click at [485, 82] on input "Search Form" at bounding box center [512, 80] width 138 height 16
paste input "[PERSON_NAME]"
type input "[PERSON_NAME]"
click at [541, 103] on button "Search" at bounding box center [564, 111] width 46 height 17
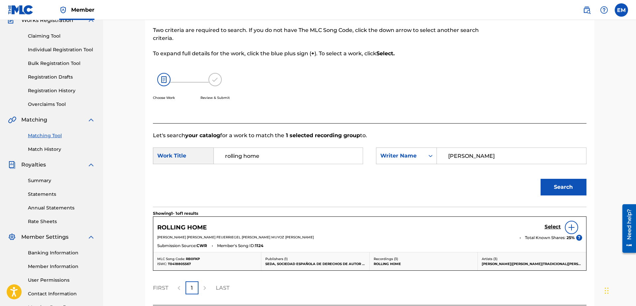
scroll to position [118, 0]
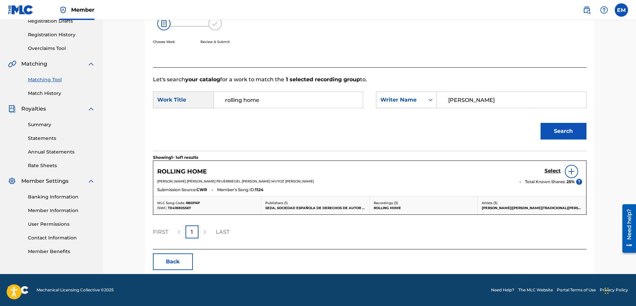
click at [568, 168] on div at bounding box center [571, 171] width 13 height 13
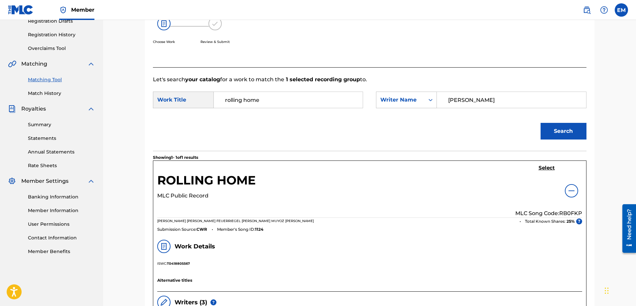
click at [546, 169] on h5 "Select" at bounding box center [547, 168] width 16 height 6
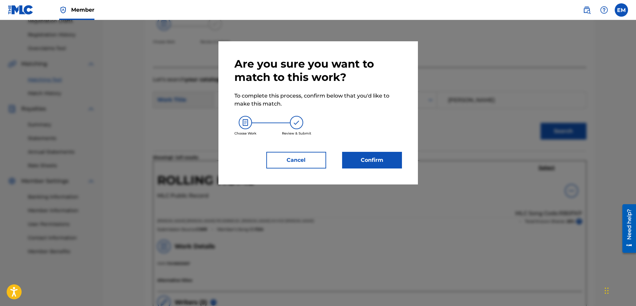
click at [405, 158] on div "Are you sure you want to match to this work? To complete this process, confirm …" at bounding box center [319, 112] width 200 height 143
click at [398, 160] on button "Confirm" at bounding box center [372, 160] width 60 height 17
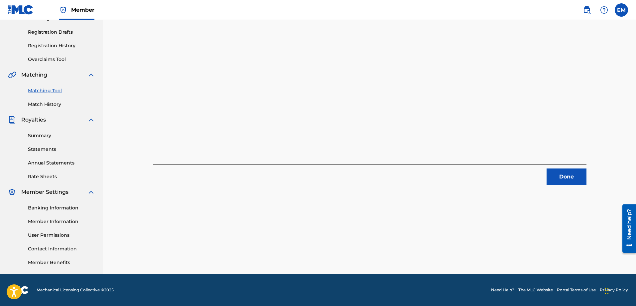
click at [550, 175] on button "Done" at bounding box center [567, 176] width 40 height 17
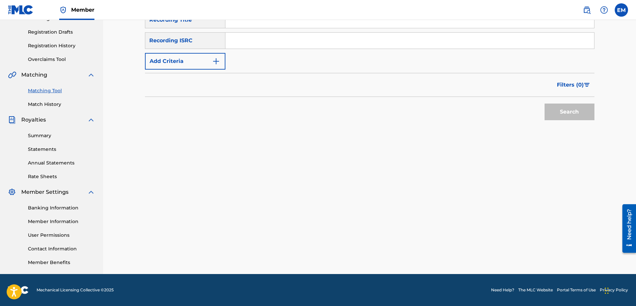
scroll to position [7, 0]
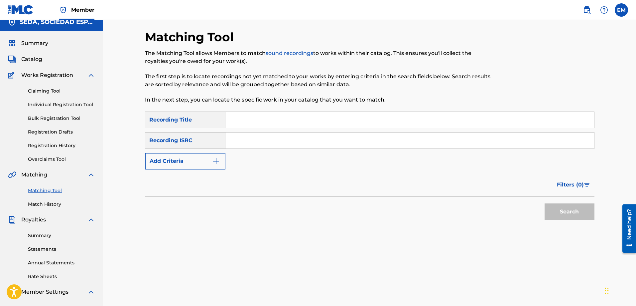
click at [256, 121] on input "Search Form" at bounding box center [410, 120] width 369 height 16
type input "la mujer del presidente"
click at [545, 203] on button "Search" at bounding box center [570, 211] width 50 height 17
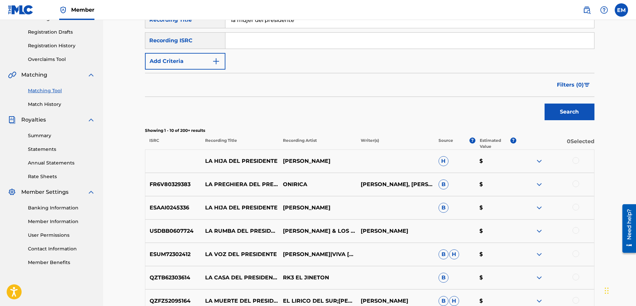
scroll to position [40, 0]
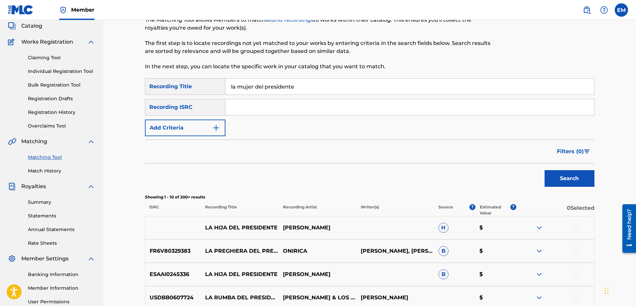
click at [192, 129] on button "Add Criteria" at bounding box center [185, 127] width 81 height 17
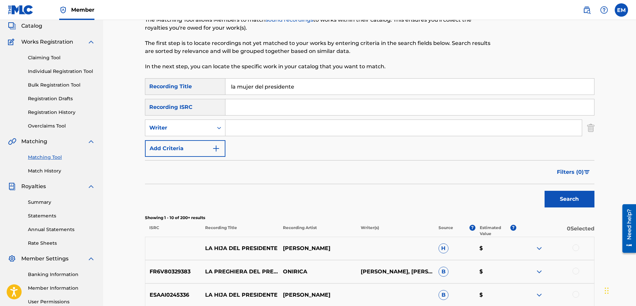
click at [244, 127] on input "Search Form" at bounding box center [404, 128] width 357 height 16
type input "[PERSON_NAME]"
click at [545, 191] on button "Search" at bounding box center [570, 199] width 50 height 17
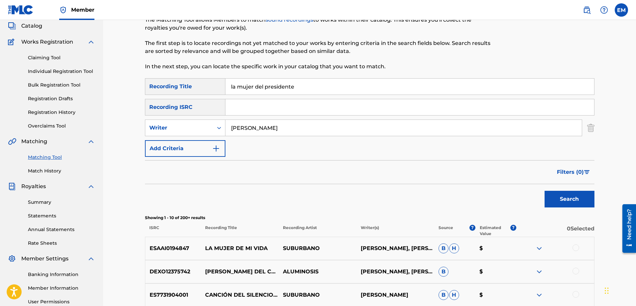
drag, startPoint x: 282, startPoint y: 125, endPoint x: 181, endPoint y: 142, distance: 102.3
click at [184, 140] on div "SearchWithCriteria66206215-058c-4bca-90a8-b89025f77c5d Recording Title la mujer…" at bounding box center [370, 117] width 450 height 79
click at [180, 143] on button "Add Criteria" at bounding box center [185, 148] width 81 height 17
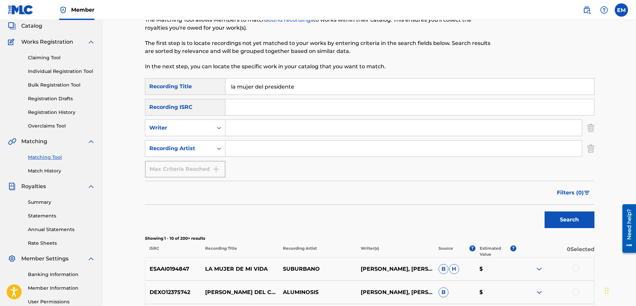
click at [229, 147] on input "Search Form" at bounding box center [404, 148] width 357 height 16
click at [545, 211] on button "Search" at bounding box center [570, 219] width 50 height 17
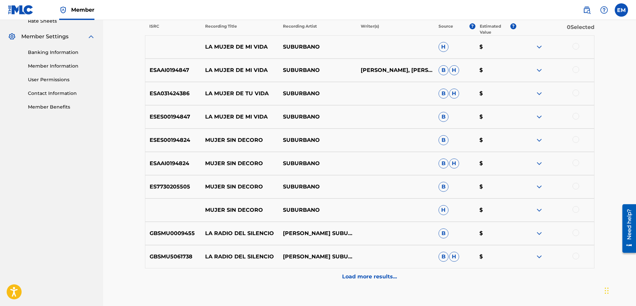
scroll to position [306, 0]
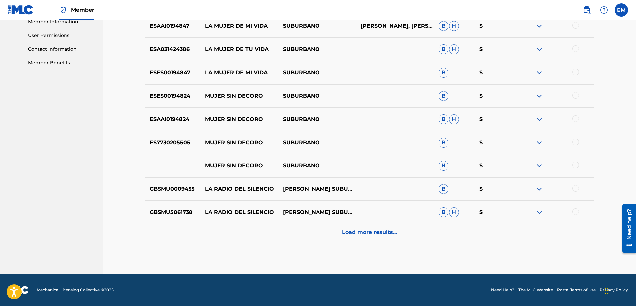
click at [354, 235] on p "Load more results..." at bounding box center [369, 232] width 55 height 8
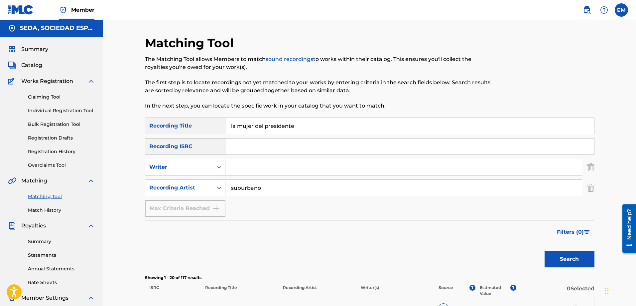
scroll to position [0, 0]
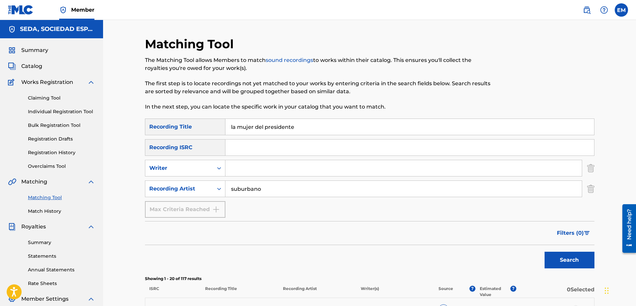
drag, startPoint x: 286, startPoint y: 189, endPoint x: 240, endPoint y: 190, distance: 46.2
click at [244, 189] on input "suburbano" at bounding box center [404, 189] width 357 height 16
type input "s"
click at [545, 251] on button "Search" at bounding box center [570, 259] width 50 height 17
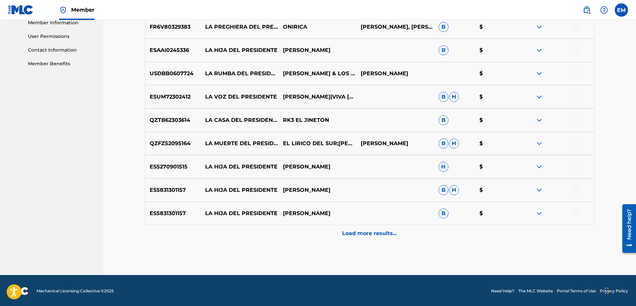
scroll to position [306, 0]
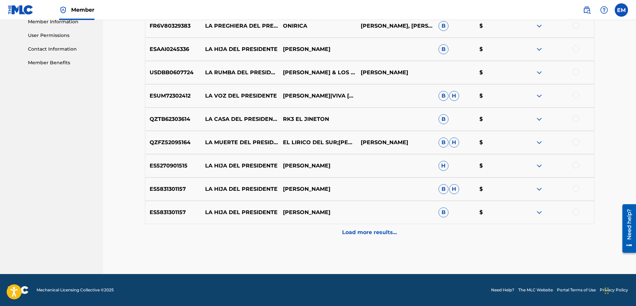
click at [369, 234] on p "Load more results..." at bounding box center [369, 232] width 55 height 8
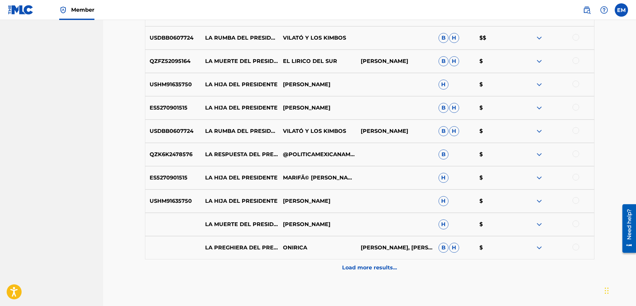
scroll to position [539, 0]
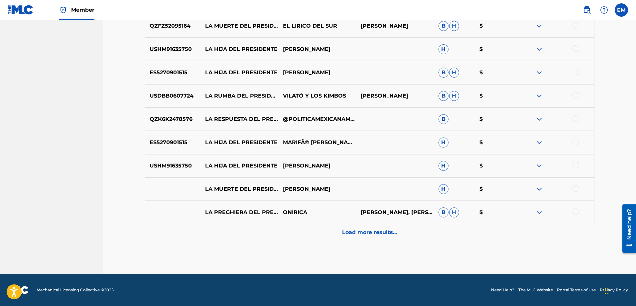
click at [360, 229] on p "Load more results..." at bounding box center [369, 232] width 55 height 8
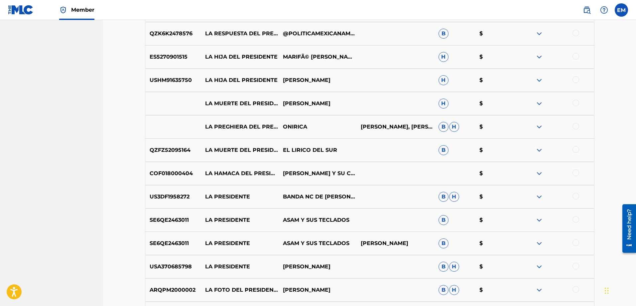
scroll to position [672, 0]
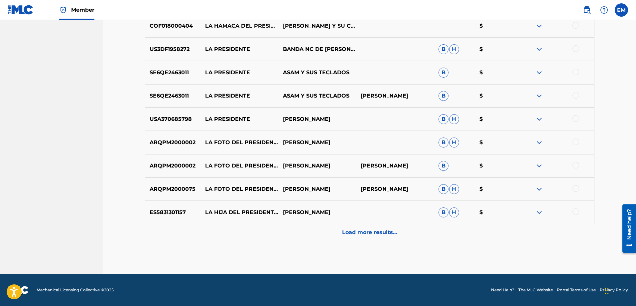
click at [358, 233] on p "Load more results..." at bounding box center [369, 232] width 55 height 8
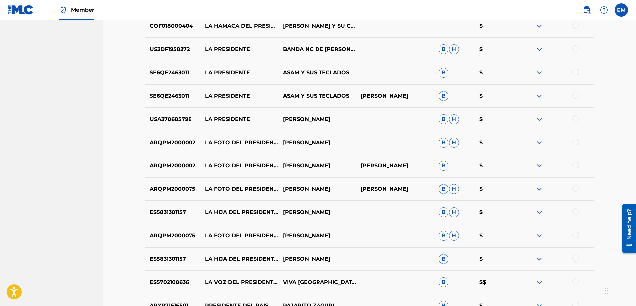
scroll to position [1005, 0]
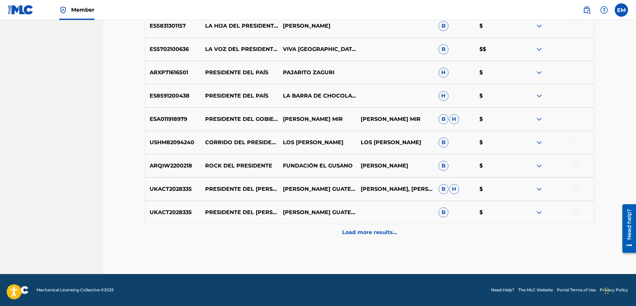
click at [360, 230] on p "Load more results..." at bounding box center [369, 232] width 55 height 8
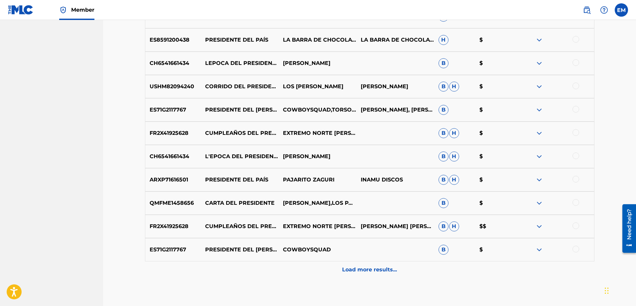
scroll to position [1238, 0]
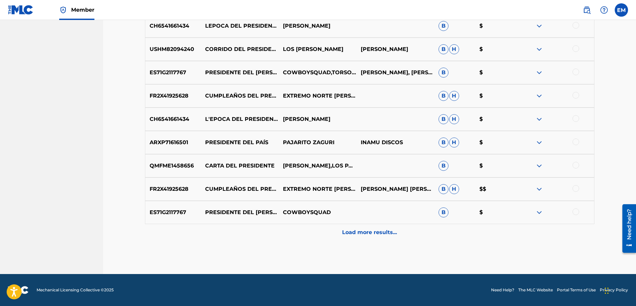
click at [382, 234] on p "Load more results..." at bounding box center [369, 232] width 55 height 8
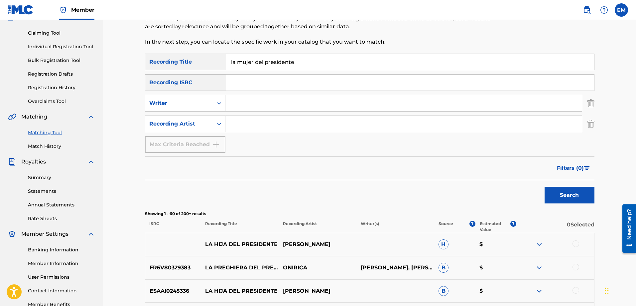
scroll to position [0, 0]
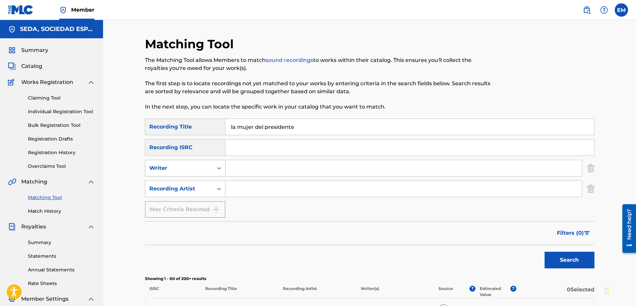
click at [166, 172] on div "Writer" at bounding box center [179, 168] width 68 height 13
click at [251, 173] on input "Search Form" at bounding box center [404, 168] width 357 height 16
type input "[PERSON_NAME]"
click at [545, 251] on button "Search" at bounding box center [570, 259] width 50 height 17
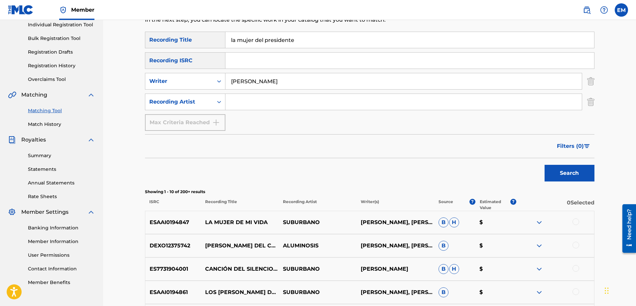
scroll to position [166, 0]
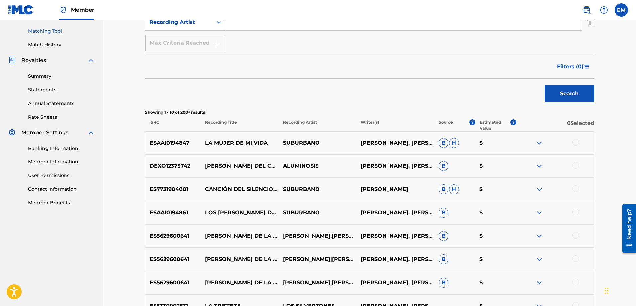
click at [576, 144] on div at bounding box center [576, 142] width 7 height 7
click at [458, 255] on button "Match 1 Group" at bounding box center [468, 251] width 74 height 17
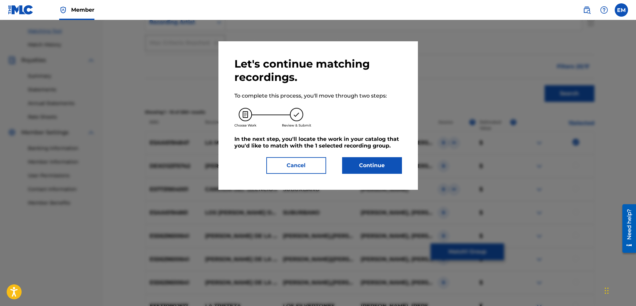
click at [352, 162] on button "Continue" at bounding box center [372, 165] width 60 height 17
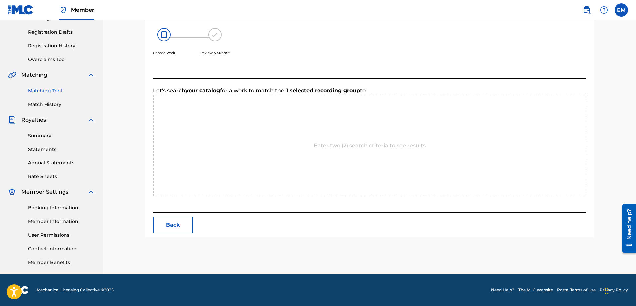
scroll to position [137, 0]
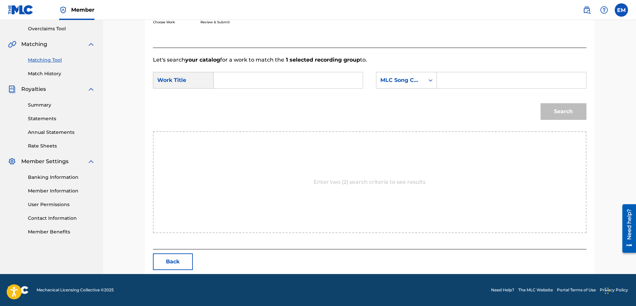
click at [290, 85] on input "Search Form" at bounding box center [289, 80] width 138 height 16
click at [251, 91] on div "la mujer del pre sidente" at bounding box center [239, 103] width 38 height 28
type input "la mujer del presidente"
click at [380, 80] on div "MLC Song Code" at bounding box center [401, 80] width 48 height 13
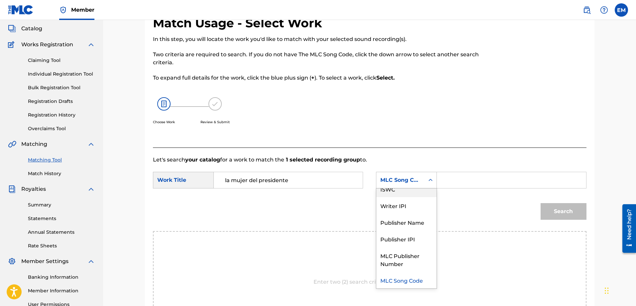
scroll to position [0, 0]
click at [417, 196] on div "Writer Name" at bounding box center [407, 196] width 60 height 17
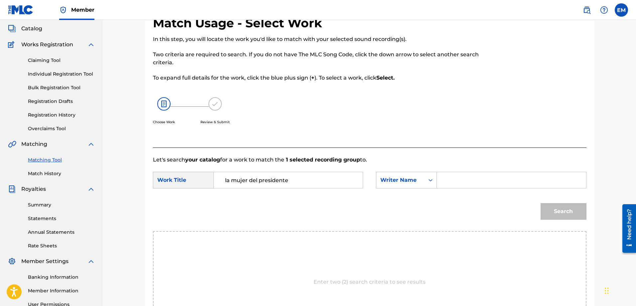
click at [451, 179] on input "Search Form" at bounding box center [512, 180] width 138 height 16
paste input "[PERSON_NAME]"
type input "[PERSON_NAME]"
click at [541, 203] on button "Search" at bounding box center [564, 211] width 46 height 17
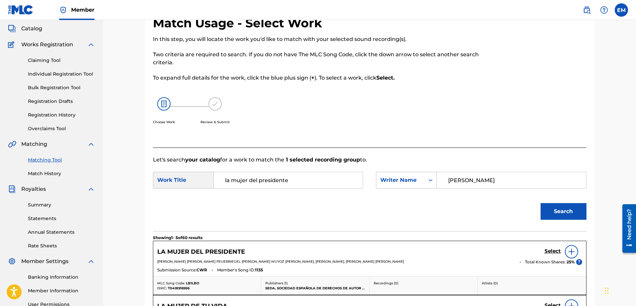
scroll to position [171, 0]
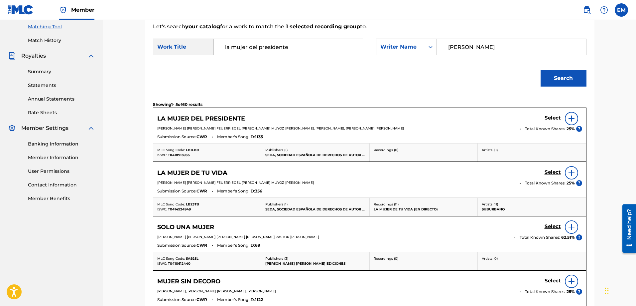
click at [572, 118] on img at bounding box center [572, 118] width 8 height 8
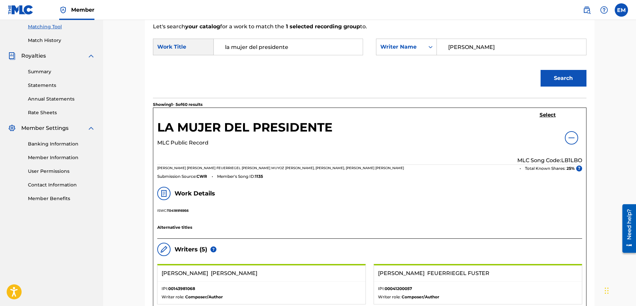
click at [548, 115] on h5 "Select" at bounding box center [548, 115] width 16 height 6
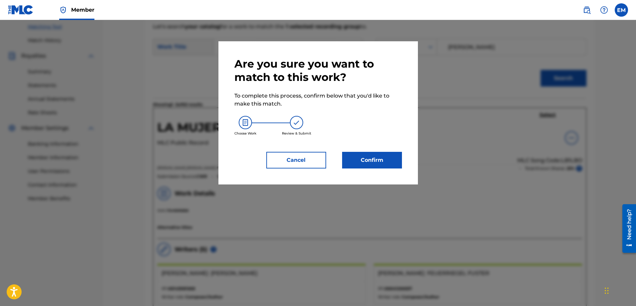
click at [389, 161] on button "Confirm" at bounding box center [372, 160] width 60 height 17
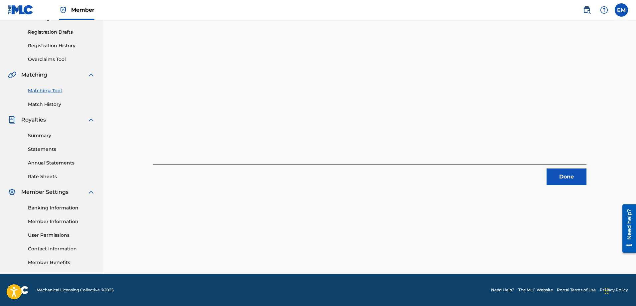
click at [572, 178] on button "Done" at bounding box center [567, 176] width 40 height 17
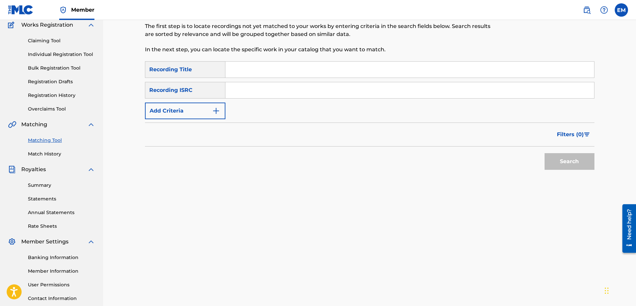
scroll to position [7, 0]
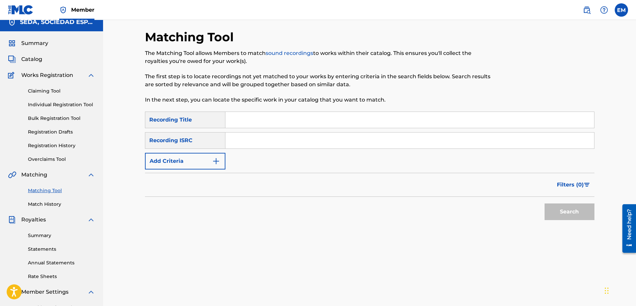
click at [280, 114] on input "Search Form" at bounding box center [410, 120] width 369 height 16
type input "volver no es volver atras"
click at [545, 203] on button "Search" at bounding box center [570, 211] width 50 height 17
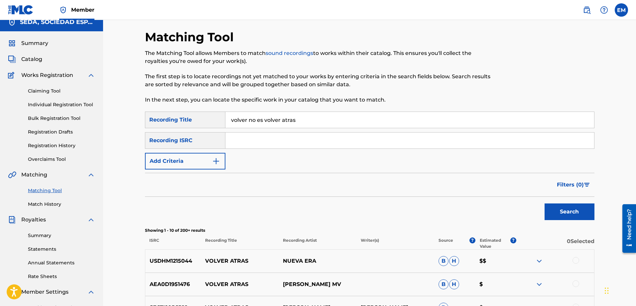
click at [185, 158] on button "Add Criteria" at bounding box center [185, 161] width 81 height 17
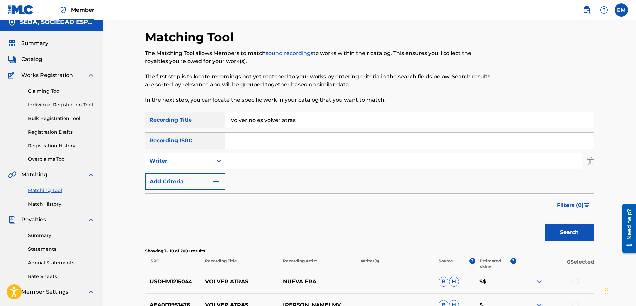
click at [196, 180] on button "Add Criteria" at bounding box center [185, 181] width 81 height 17
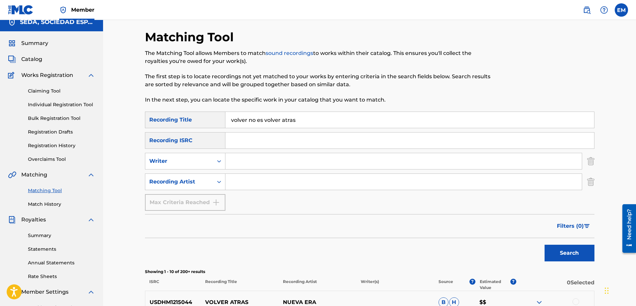
click at [251, 181] on input "Search Form" at bounding box center [404, 182] width 357 height 16
type input "suburbano"
click at [545, 244] on button "Search" at bounding box center [570, 252] width 50 height 17
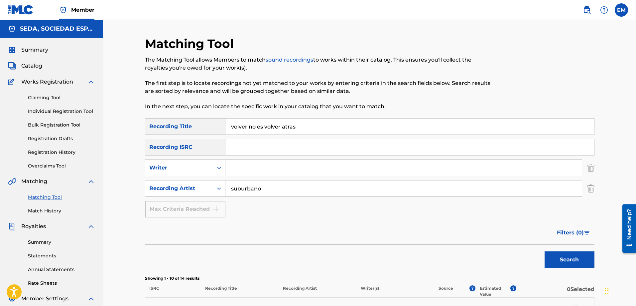
scroll to position [0, 0]
drag, startPoint x: 271, startPoint y: 185, endPoint x: 180, endPoint y: 180, distance: 91.6
click at [180, 180] on div "SearchWithCriteria33558a14-f7aa-4772-95d6-37382b390354 Recording Artist suburba…" at bounding box center [370, 188] width 450 height 17
drag, startPoint x: 261, startPoint y: 166, endPoint x: 261, endPoint y: 175, distance: 9.0
click at [261, 166] on input "Search Form" at bounding box center [404, 168] width 357 height 16
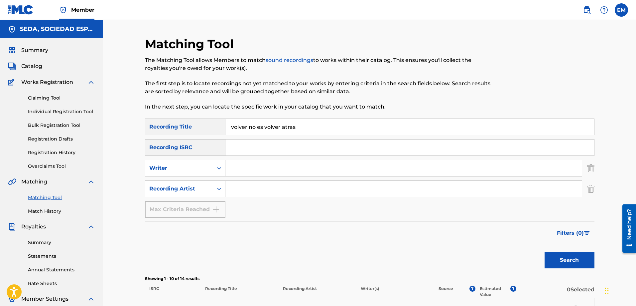
type input "[PERSON_NAME]"
click at [545, 251] on button "Search" at bounding box center [570, 259] width 50 height 17
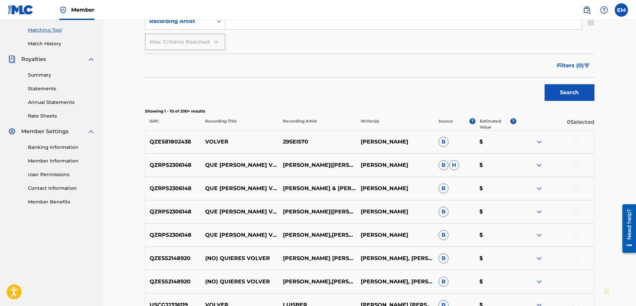
scroll to position [33, 0]
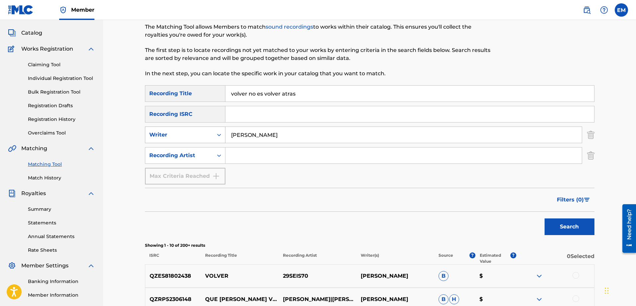
drag, startPoint x: 277, startPoint y: 136, endPoint x: 219, endPoint y: 131, distance: 58.1
click at [219, 131] on div "SearchWithCriteriab0a90d2a-763f-4b4d-a177-64a0855989cd Writer [PERSON_NAME]" at bounding box center [370, 134] width 450 height 17
click at [545, 218] on button "Search" at bounding box center [570, 226] width 50 height 17
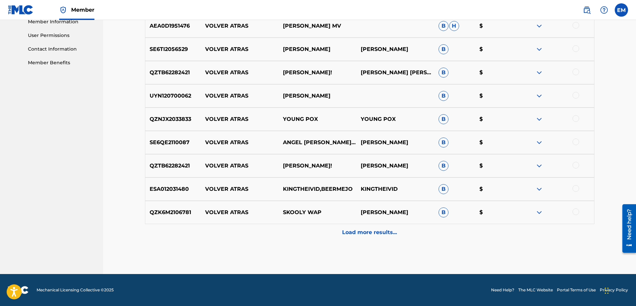
click at [383, 230] on p "Load more results..." at bounding box center [369, 232] width 55 height 8
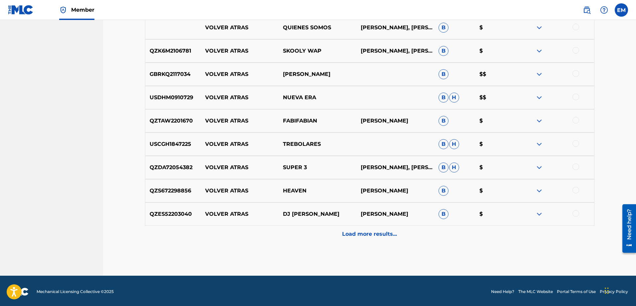
scroll to position [539, 0]
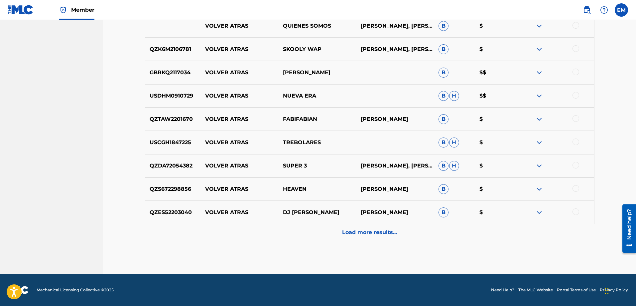
click at [360, 237] on div "Load more results..." at bounding box center [370, 232] width 450 height 17
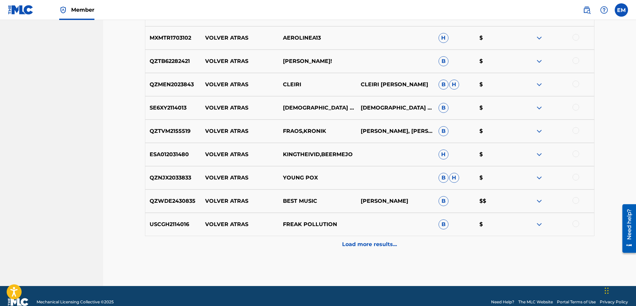
scroll to position [772, 0]
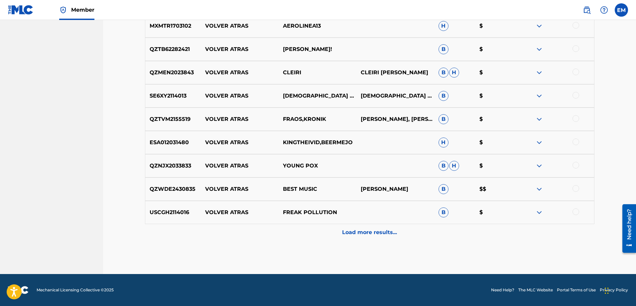
click at [353, 236] on p "Load more results..." at bounding box center [369, 232] width 55 height 8
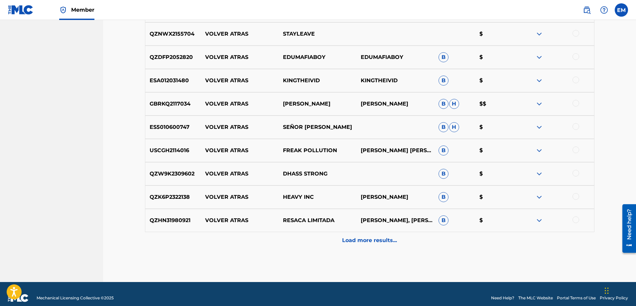
scroll to position [1005, 0]
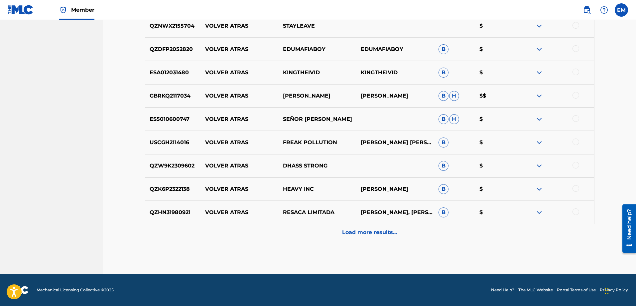
click at [362, 233] on p "Load more results..." at bounding box center [369, 232] width 55 height 8
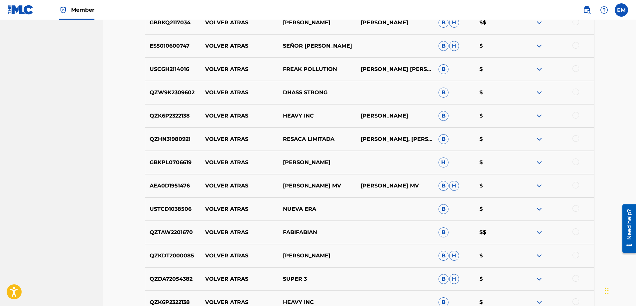
scroll to position [1238, 0]
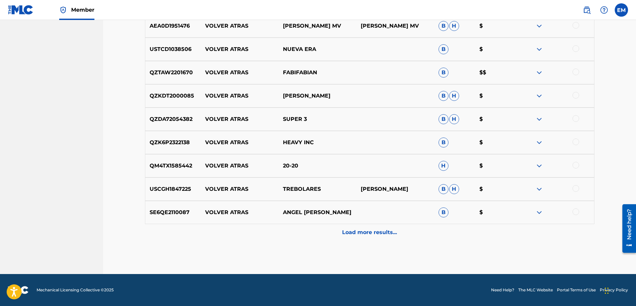
click at [355, 233] on p "Load more results..." at bounding box center [369, 232] width 55 height 8
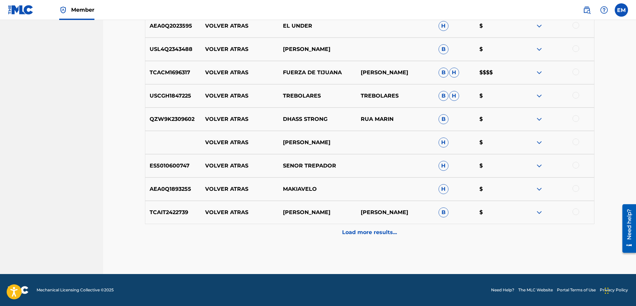
click at [361, 230] on p "Load more results..." at bounding box center [369, 232] width 55 height 8
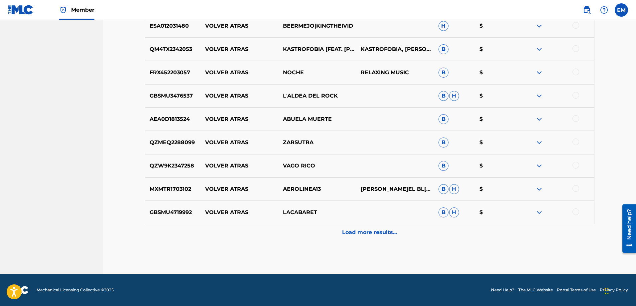
click at [385, 231] on p "Load more results..." at bounding box center [369, 232] width 55 height 8
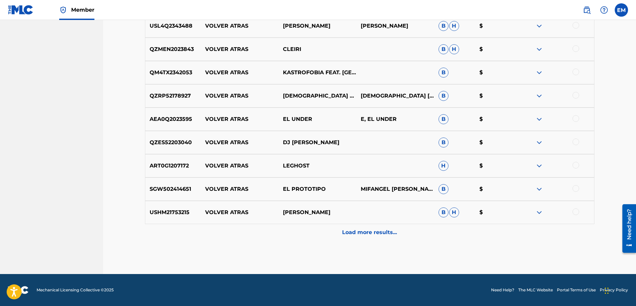
click at [364, 231] on p "Load more results..." at bounding box center [369, 232] width 55 height 8
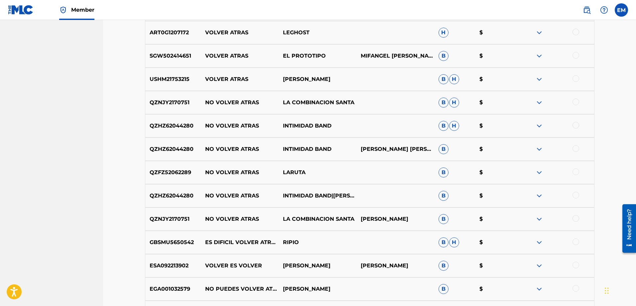
scroll to position [2169, 0]
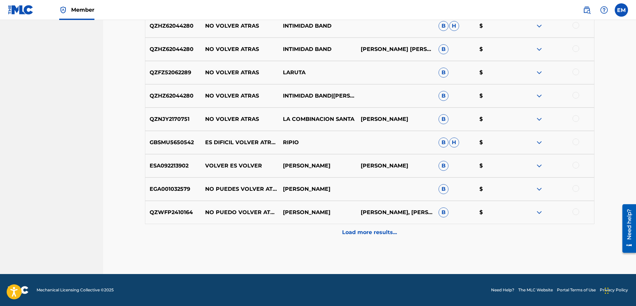
click at [364, 233] on p "Load more results..." at bounding box center [369, 232] width 55 height 8
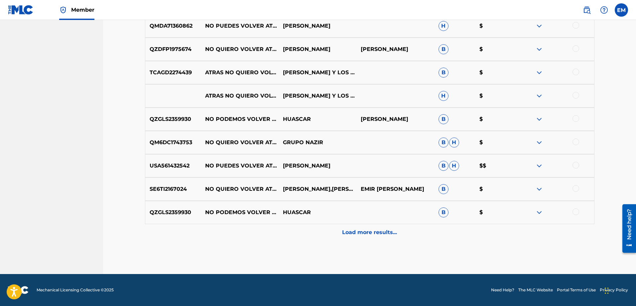
click at [364, 233] on p "Load more results..." at bounding box center [369, 232] width 55 height 8
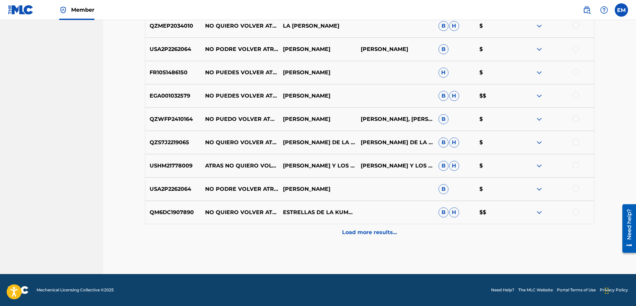
click at [364, 233] on p "Load more results..." at bounding box center [369, 232] width 55 height 8
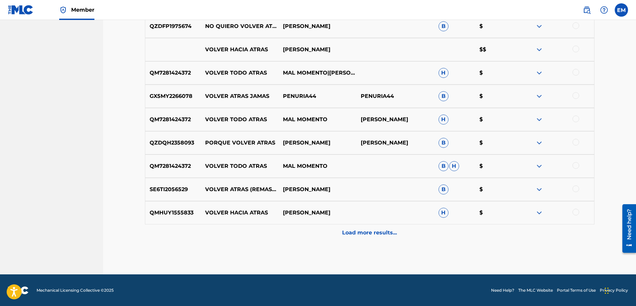
scroll to position [2868, 0]
click at [363, 234] on p "Load more results..." at bounding box center [369, 232] width 55 height 8
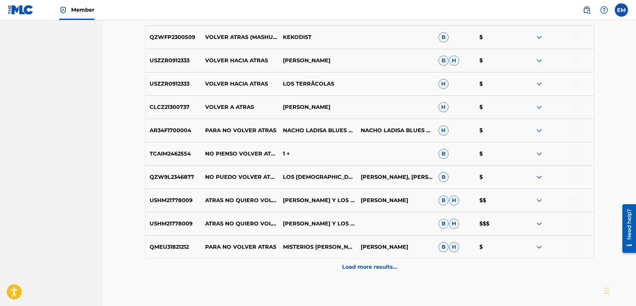
scroll to position [3101, 0]
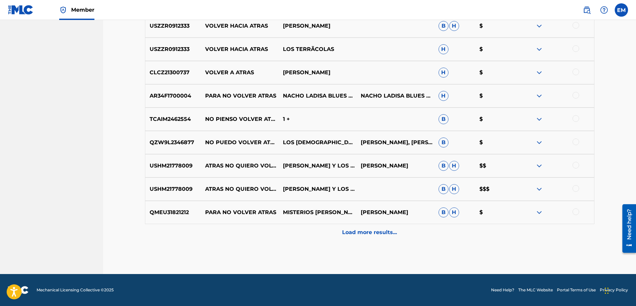
click at [363, 234] on p "Load more results..." at bounding box center [369, 232] width 55 height 8
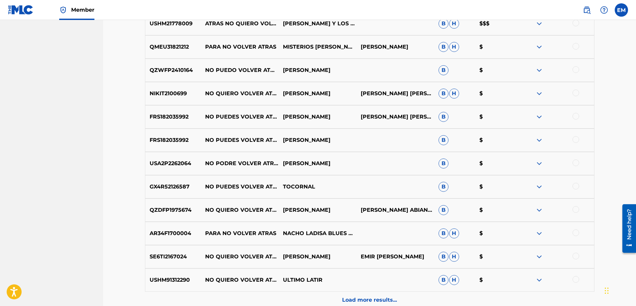
scroll to position [3267, 0]
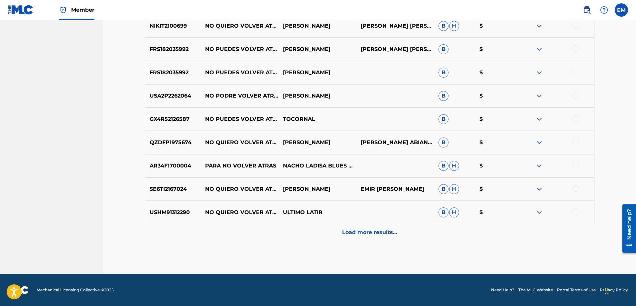
click at [363, 234] on p "Load more results..." at bounding box center [369, 232] width 55 height 8
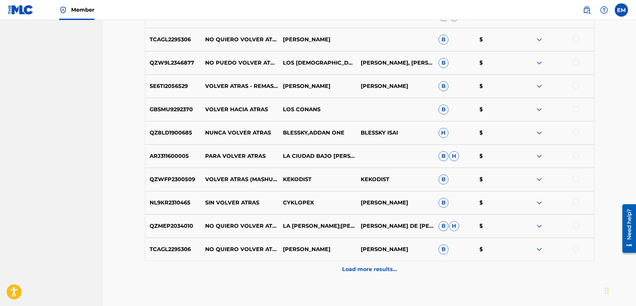
scroll to position [3533, 0]
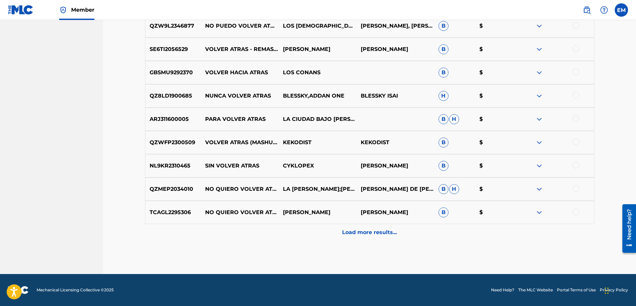
click at [363, 234] on p "Load more results..." at bounding box center [369, 232] width 55 height 8
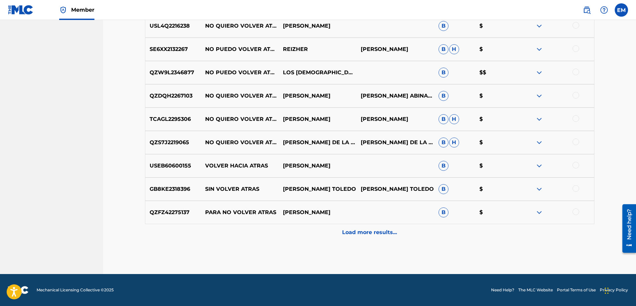
click at [362, 235] on p "Load more results..." at bounding box center [369, 232] width 55 height 8
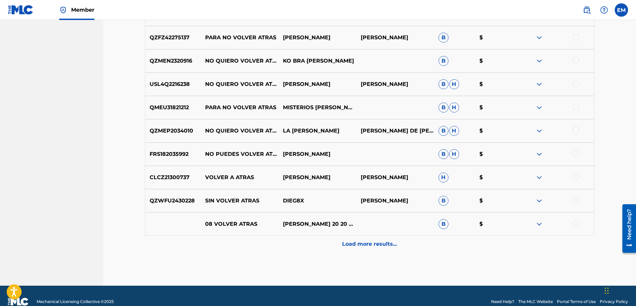
scroll to position [4032, 0]
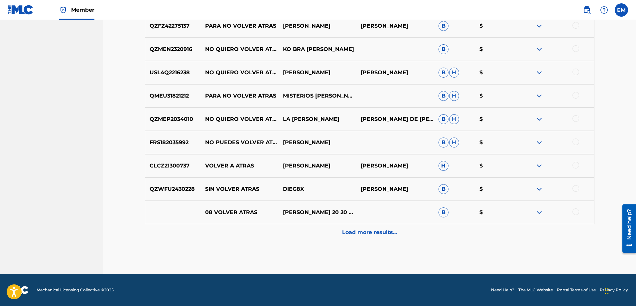
click at [371, 232] on p "Load more results..." at bounding box center [369, 232] width 55 height 8
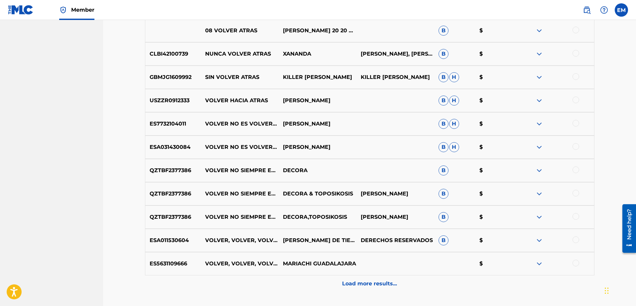
scroll to position [4232, 0]
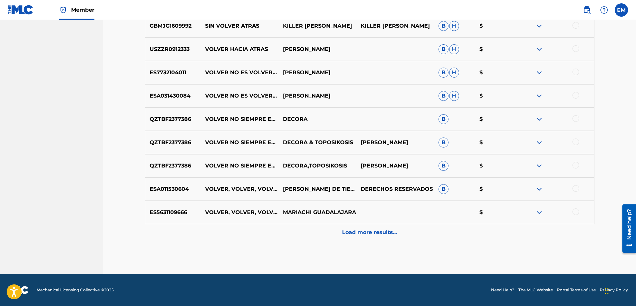
click at [371, 232] on p "Load more results..." at bounding box center [369, 232] width 55 height 8
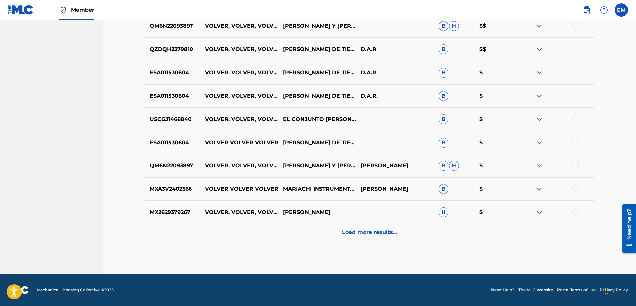
click at [371, 232] on p "Load more results..." at bounding box center [369, 232] width 55 height 8
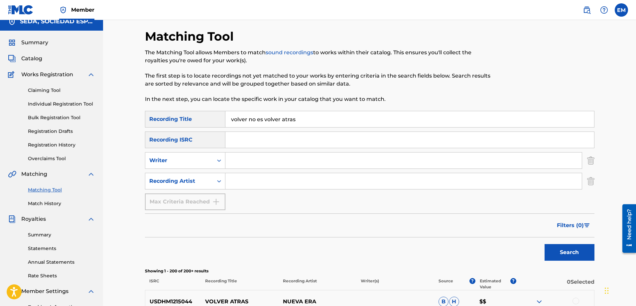
scroll to position [0, 0]
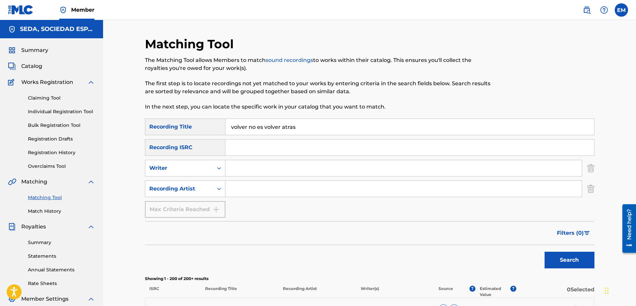
drag, startPoint x: 253, startPoint y: 162, endPoint x: 260, endPoint y: 174, distance: 13.5
click at [253, 162] on input "Search Form" at bounding box center [404, 168] width 357 height 16
type input "[PERSON_NAME]"
click at [545, 251] on button "Search" at bounding box center [570, 259] width 50 height 17
drag, startPoint x: 300, startPoint y: 129, endPoint x: 201, endPoint y: 131, distance: 99.5
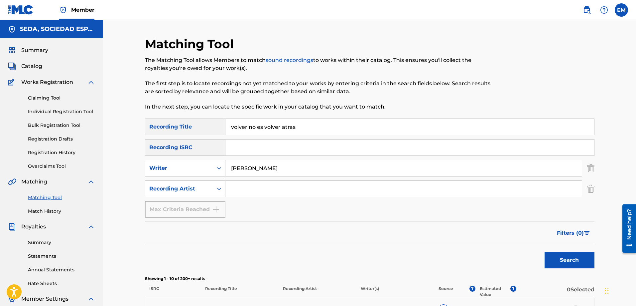
click at [201, 131] on div "SearchWithCriteria66206215-058c-4bca-90a8-b89025f77c5d Recording Title volver n…" at bounding box center [370, 126] width 450 height 17
click at [545, 251] on button "Search" at bounding box center [570, 259] width 50 height 17
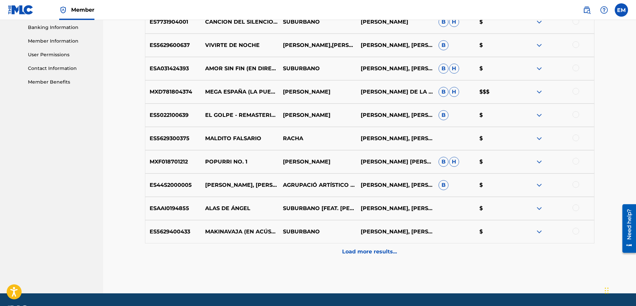
scroll to position [306, 0]
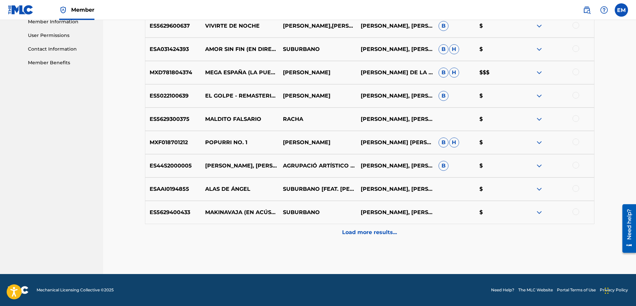
click at [386, 232] on p "Load more results..." at bounding box center [369, 232] width 55 height 8
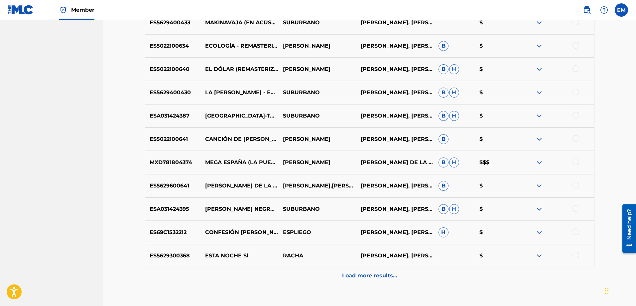
scroll to position [539, 0]
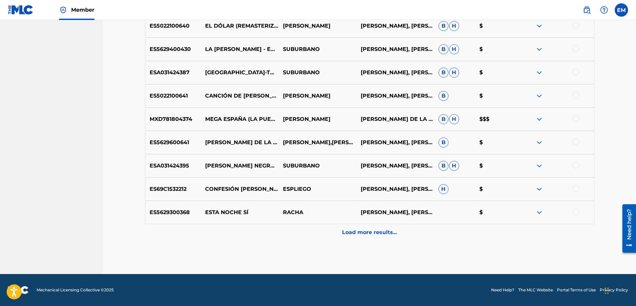
click at [575, 142] on div at bounding box center [576, 141] width 7 height 7
click at [449, 251] on button "Match 1 Group" at bounding box center [468, 251] width 74 height 17
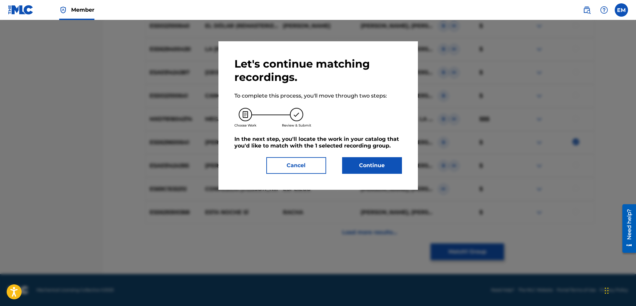
click at [384, 170] on button "Continue" at bounding box center [372, 165] width 60 height 17
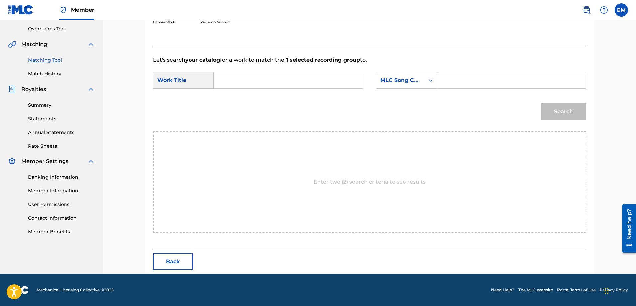
click at [271, 78] on input "Search Form" at bounding box center [289, 80] width 138 height 16
click at [225, 95] on div "volver no es volver atras" at bounding box center [239, 103] width 38 height 28
type input "volver no es volver atras"
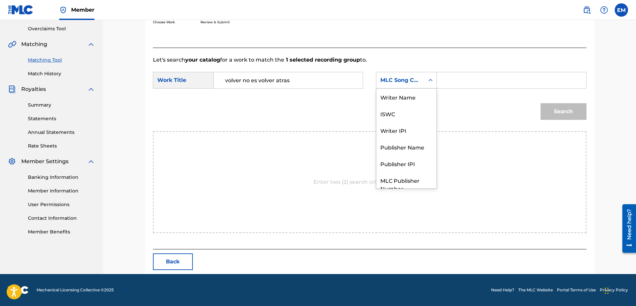
click at [399, 82] on div "MLC Song Code" at bounding box center [401, 80] width 40 height 8
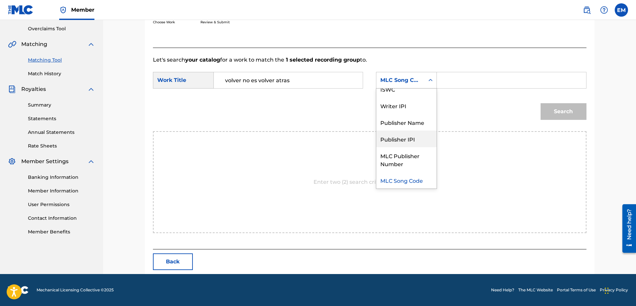
scroll to position [0, 0]
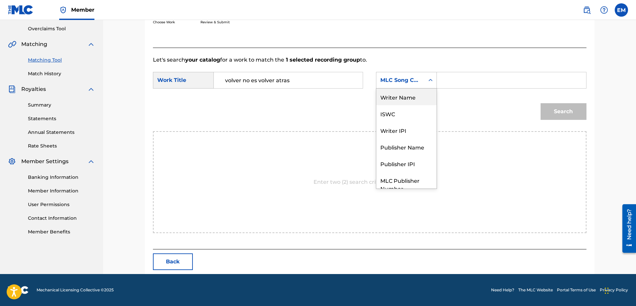
drag, startPoint x: 392, startPoint y: 96, endPoint x: 444, endPoint y: 89, distance: 52.8
click at [396, 95] on div "Writer Name" at bounding box center [407, 96] width 60 height 17
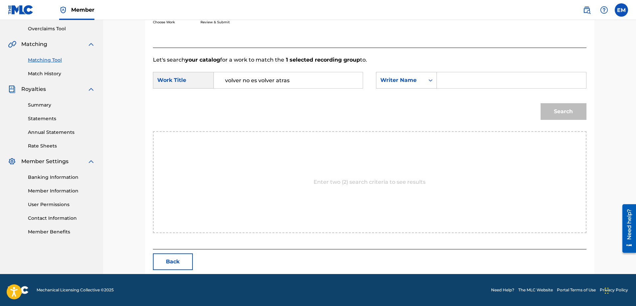
click at [462, 81] on input "Search Form" at bounding box center [512, 80] width 138 height 16
paste input "[PERSON_NAME]"
type input "[PERSON_NAME]"
click at [541, 103] on button "Search" at bounding box center [564, 111] width 46 height 17
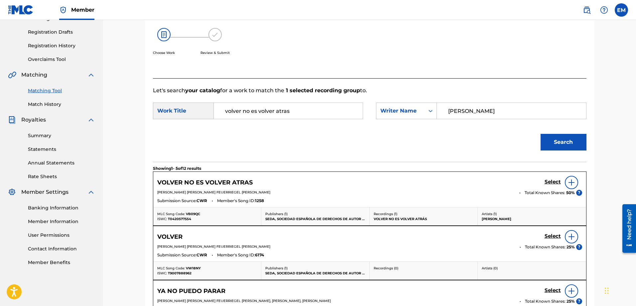
scroll to position [137, 0]
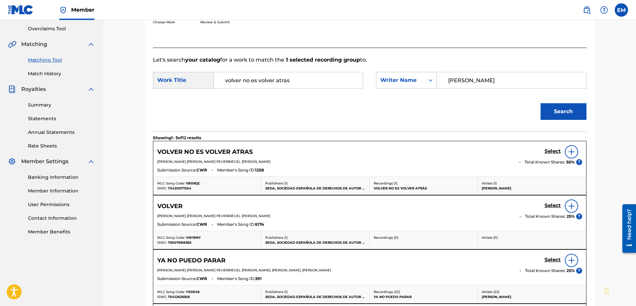
click at [568, 152] on img at bounding box center [572, 152] width 8 height 8
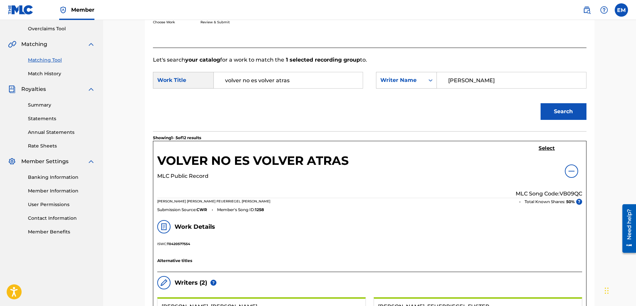
click at [547, 147] on h5 "Select" at bounding box center [547, 148] width 16 height 6
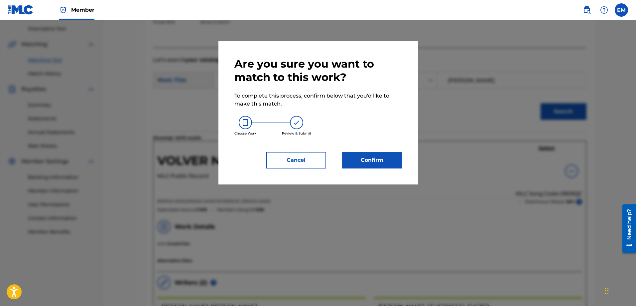
click at [379, 164] on button "Confirm" at bounding box center [372, 160] width 60 height 17
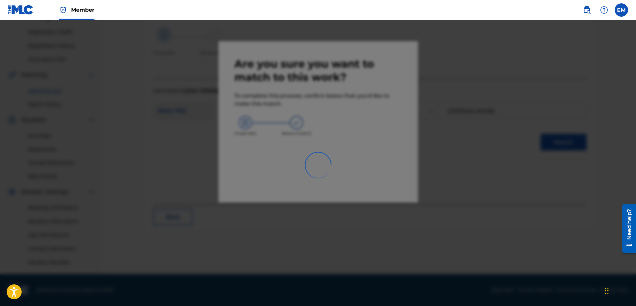
scroll to position [107, 0]
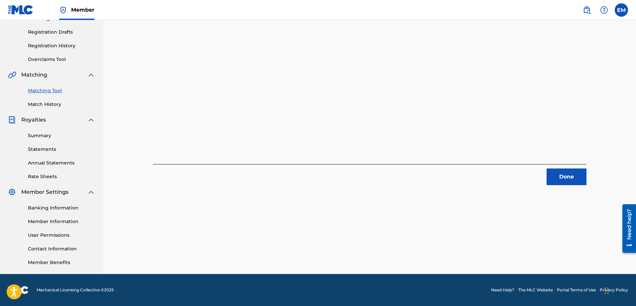
click at [568, 175] on button "Done" at bounding box center [567, 176] width 40 height 17
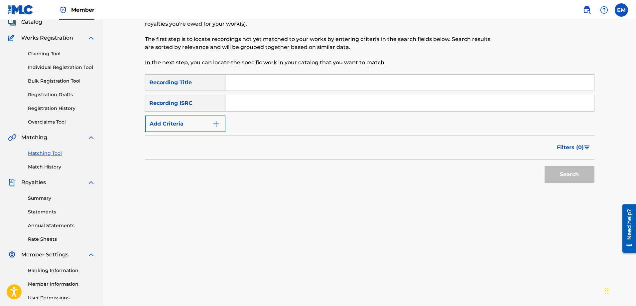
scroll to position [0, 0]
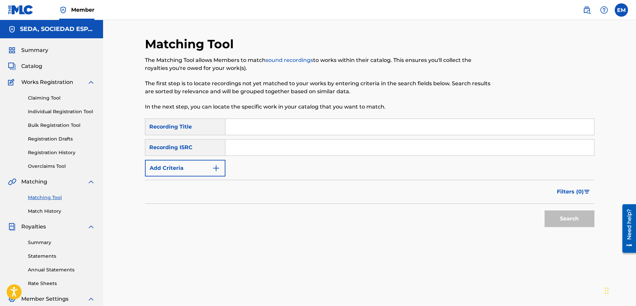
click at [257, 124] on input "Search Form" at bounding box center [410, 127] width 369 height 16
type input "[PERSON_NAME]"
click at [545, 210] on button "Search" at bounding box center [570, 218] width 50 height 17
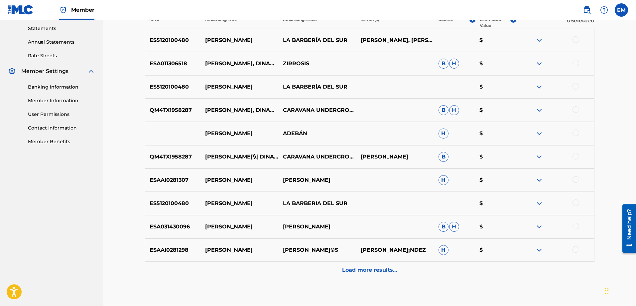
scroll to position [233, 0]
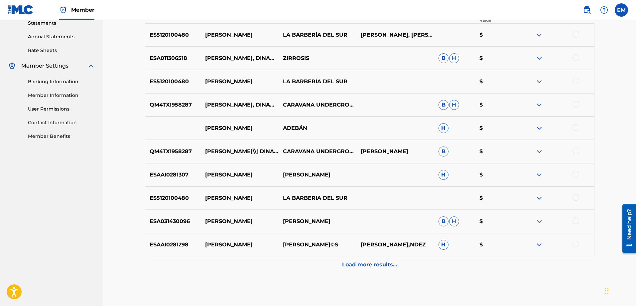
click at [361, 262] on p "Load more results..." at bounding box center [369, 264] width 55 height 8
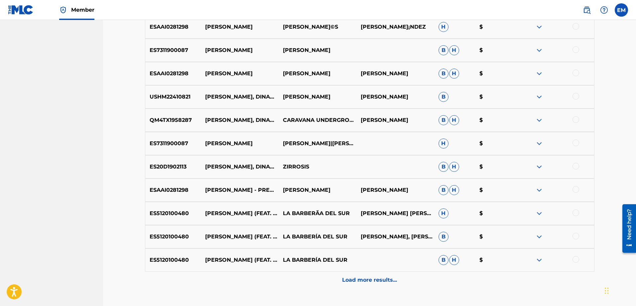
scroll to position [466, 0]
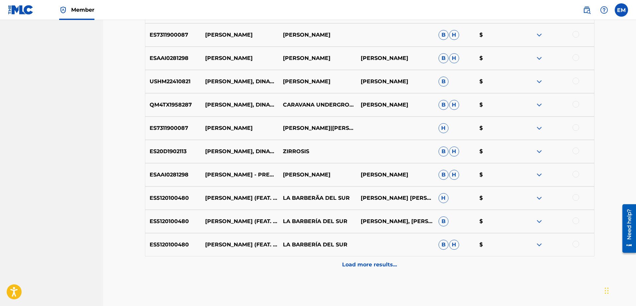
click at [354, 265] on p "Load more results..." at bounding box center [369, 264] width 55 height 8
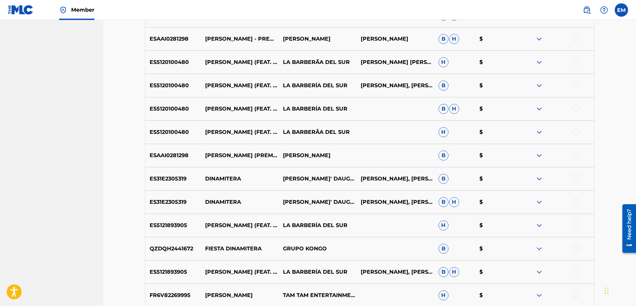
scroll to position [665, 0]
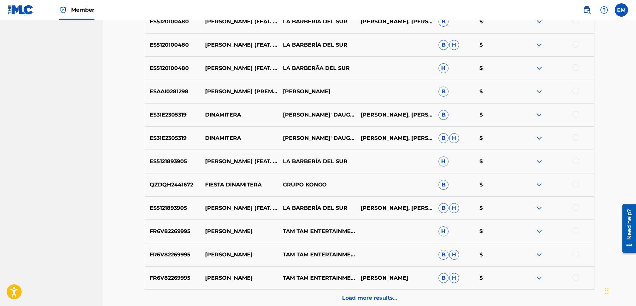
click at [368, 296] on p "Load more results..." at bounding box center [369, 298] width 55 height 8
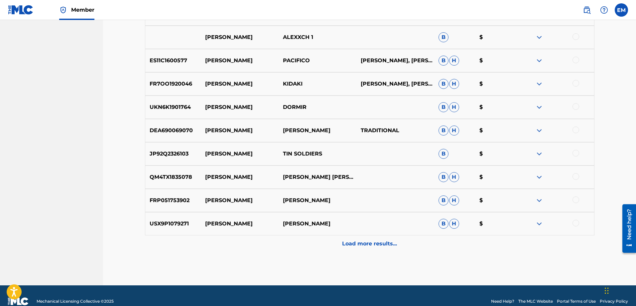
scroll to position [964, 0]
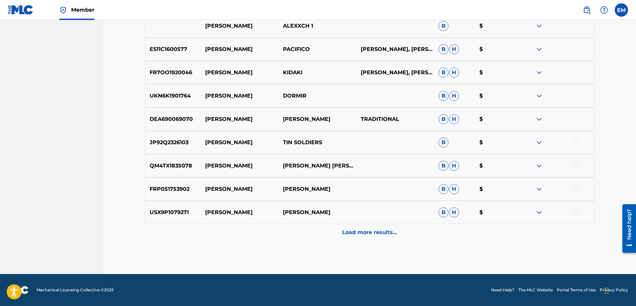
click at [366, 232] on p "Load more results..." at bounding box center [369, 232] width 55 height 8
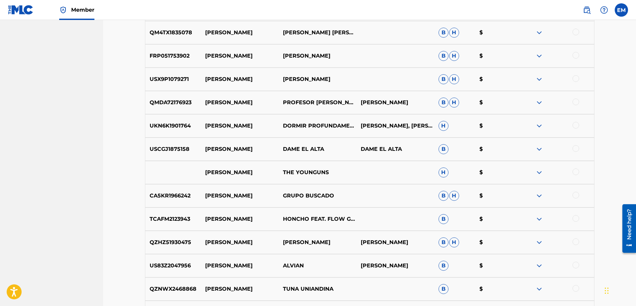
scroll to position [1197, 0]
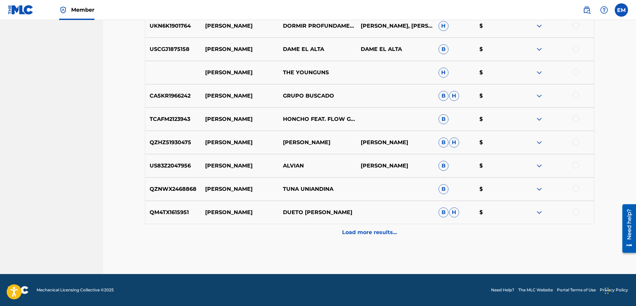
click at [364, 232] on p "Load more results..." at bounding box center [369, 232] width 55 height 8
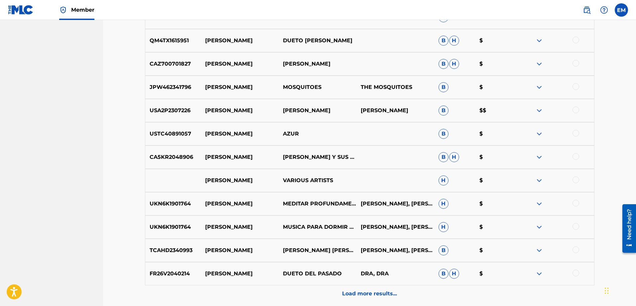
scroll to position [1429, 0]
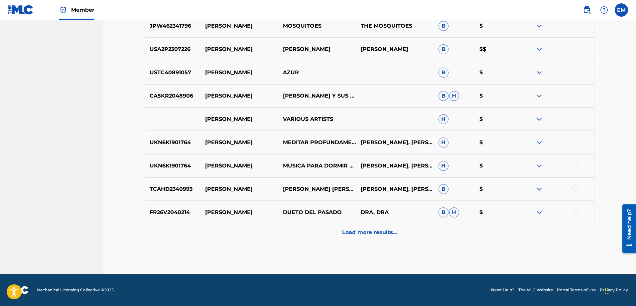
click at [372, 233] on p "Load more results..." at bounding box center [369, 232] width 55 height 8
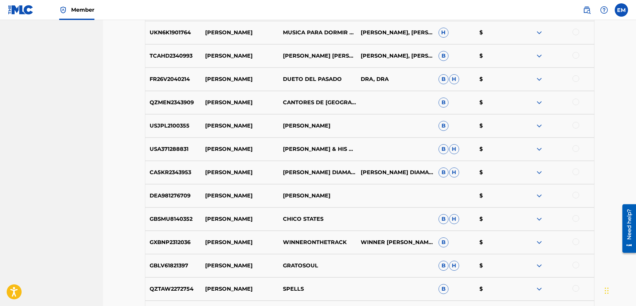
scroll to position [1662, 0]
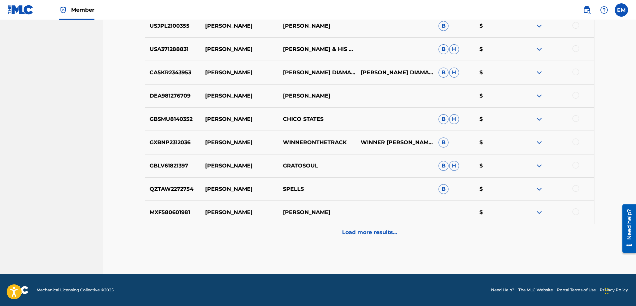
click at [366, 231] on p "Load more results..." at bounding box center [369, 232] width 55 height 8
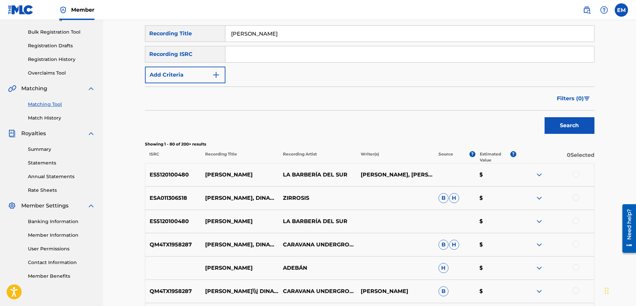
scroll to position [0, 0]
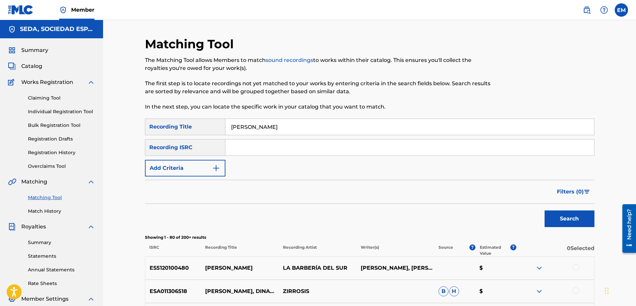
click at [190, 170] on button "Add Criteria" at bounding box center [185, 168] width 81 height 17
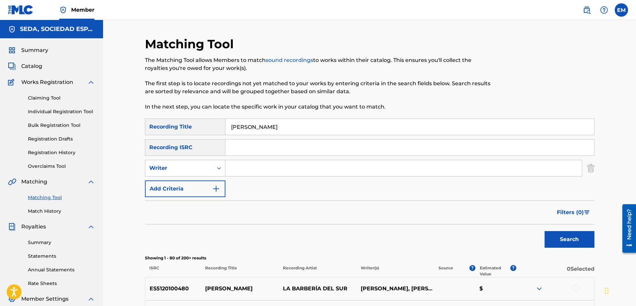
click at [250, 168] on input "Search Form" at bounding box center [404, 168] width 357 height 16
type input "[PERSON_NAME]"
click at [545, 231] on button "Search" at bounding box center [570, 239] width 50 height 17
drag, startPoint x: 295, startPoint y: 125, endPoint x: 202, endPoint y: 126, distance: 92.5
click at [202, 126] on div "SearchWithCriteria66206215-058c-4bca-90a8-b89025f77c5d Recording Title [PERSON_…" at bounding box center [370, 126] width 450 height 17
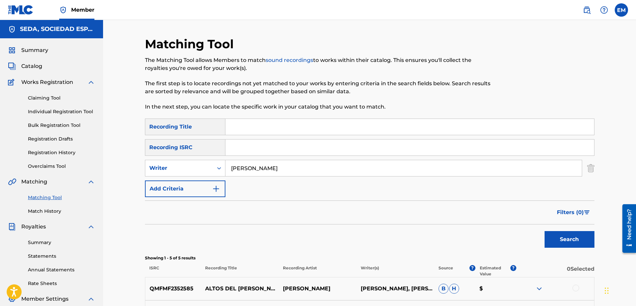
click at [545, 231] on button "Search" at bounding box center [570, 239] width 50 height 17
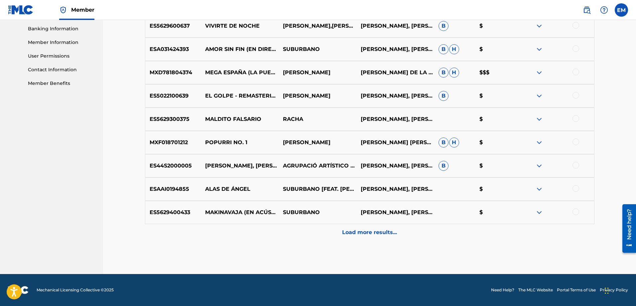
click at [382, 231] on p "Load more results..." at bounding box center [369, 232] width 55 height 8
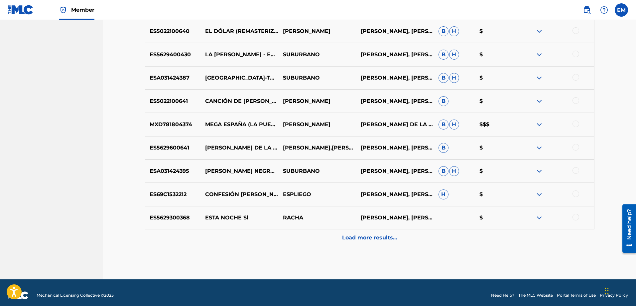
scroll to position [519, 0]
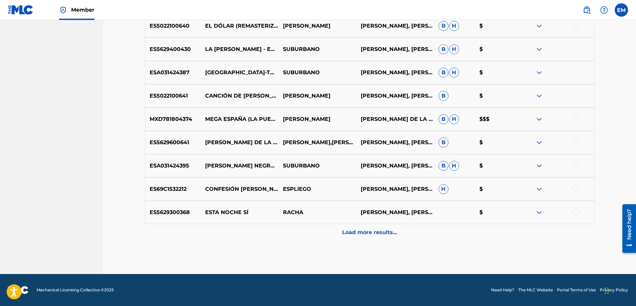
click at [576, 212] on div at bounding box center [576, 211] width 7 height 7
click at [467, 248] on button "Match 1 Group" at bounding box center [468, 251] width 74 height 17
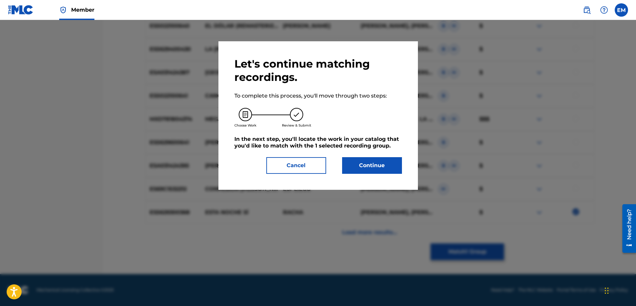
click at [362, 164] on button "Continue" at bounding box center [372, 165] width 60 height 17
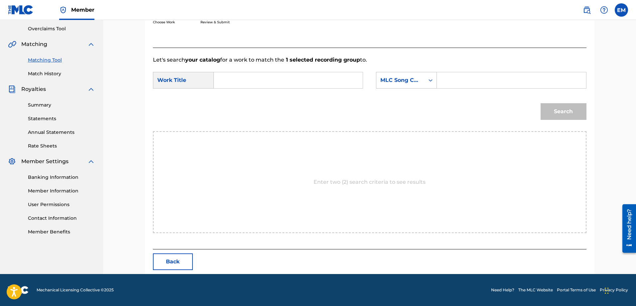
click at [254, 77] on input "Search Form" at bounding box center [289, 80] width 138 height 16
type input "[PERSON_NAME]"
click at [234, 106] on strong "dinamitera" at bounding box center [240, 103] width 31 height 6
click at [393, 83] on div "MLC Song Code" at bounding box center [401, 80] width 40 height 8
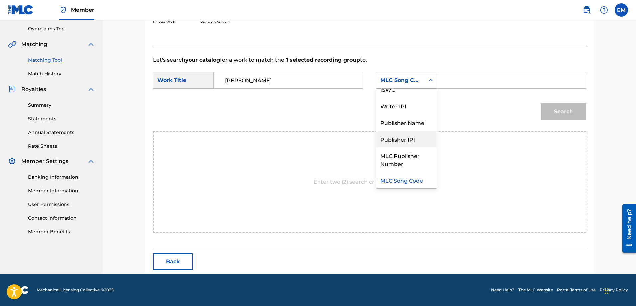
scroll to position [0, 0]
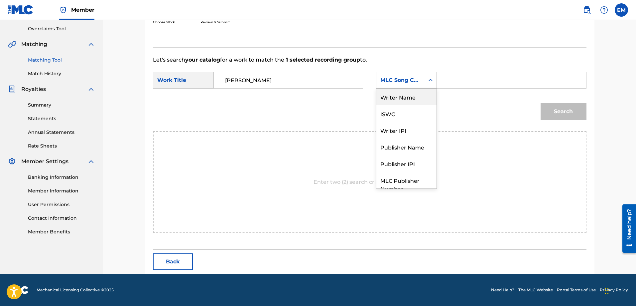
click at [393, 98] on div "Writer Name" at bounding box center [407, 96] width 60 height 17
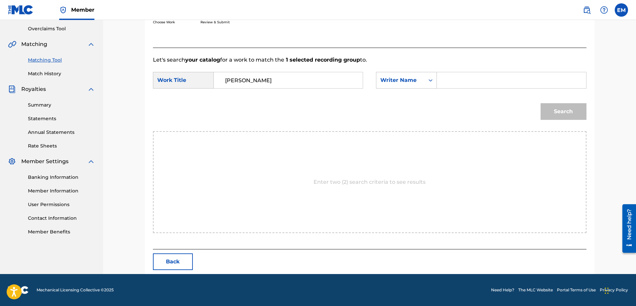
click at [461, 77] on input "Search Form" at bounding box center [512, 80] width 138 height 16
paste input "[PERSON_NAME]"
type input "[PERSON_NAME]"
click at [541, 103] on button "Search" at bounding box center [564, 111] width 46 height 17
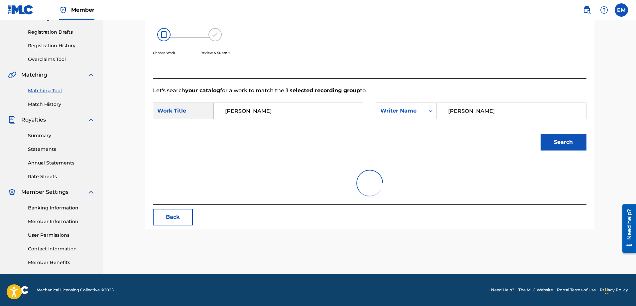
scroll to position [118, 0]
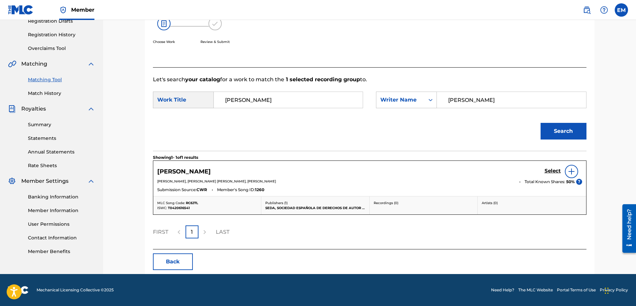
click at [572, 170] on img at bounding box center [572, 171] width 8 height 8
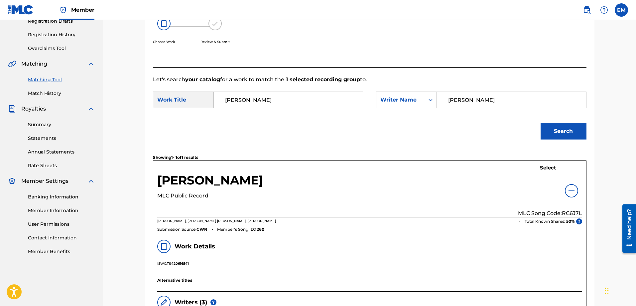
click at [546, 169] on h5 "Select" at bounding box center [548, 168] width 16 height 6
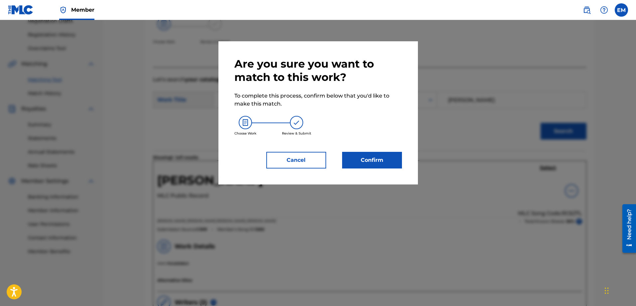
click at [381, 162] on button "Confirm" at bounding box center [372, 160] width 60 height 17
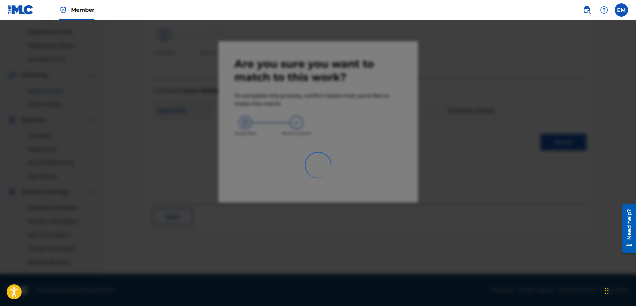
scroll to position [107, 0]
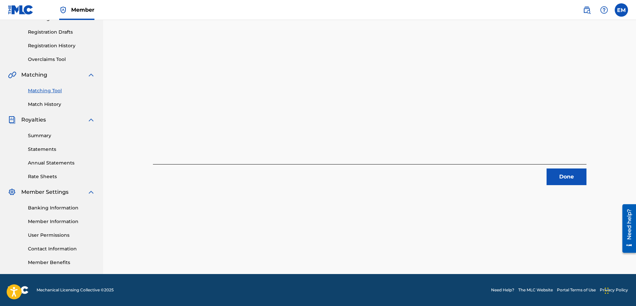
click at [581, 175] on button "Done" at bounding box center [567, 176] width 40 height 17
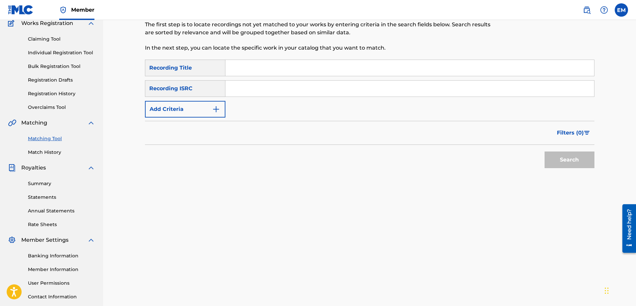
scroll to position [7, 0]
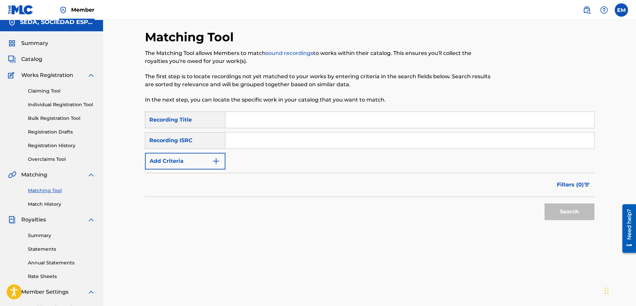
click at [249, 115] on input "Search Form" at bounding box center [410, 120] width 369 height 16
type input "el pasado es mañana"
click at [545, 203] on button "Search" at bounding box center [570, 211] width 50 height 17
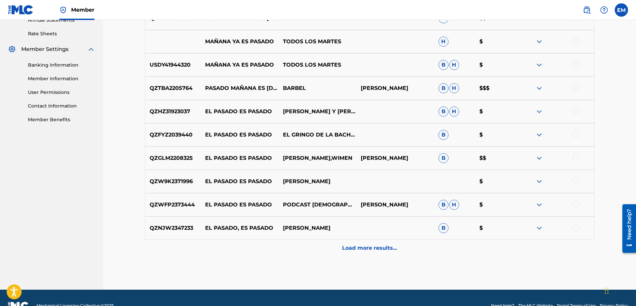
scroll to position [265, 0]
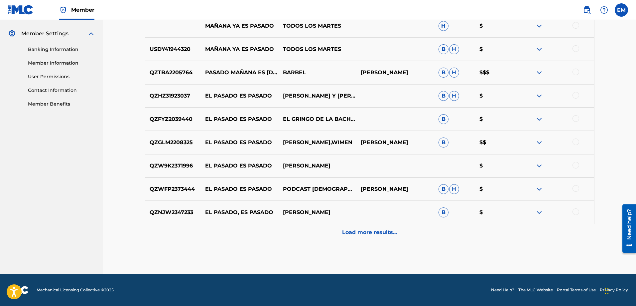
click at [381, 234] on p "Load more results..." at bounding box center [369, 232] width 55 height 8
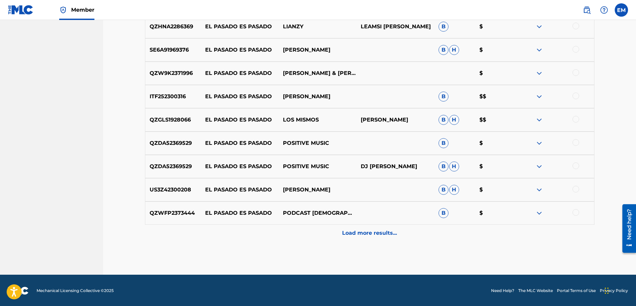
scroll to position [498, 0]
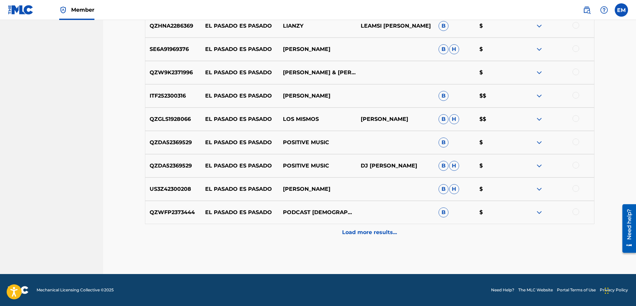
click at [359, 229] on p "Load more results..." at bounding box center [369, 232] width 55 height 8
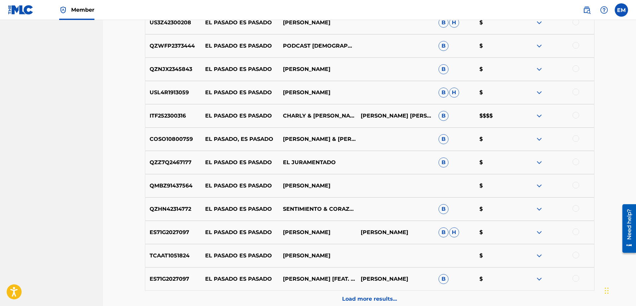
scroll to position [731, 0]
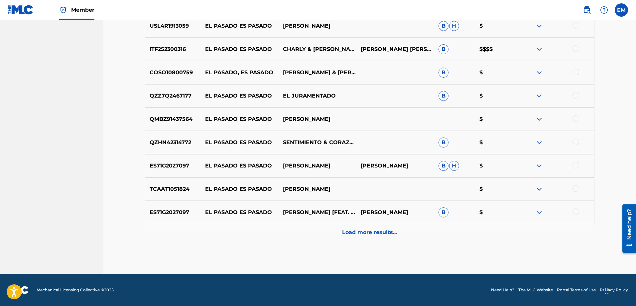
click at [351, 230] on p "Load more results..." at bounding box center [369, 232] width 55 height 8
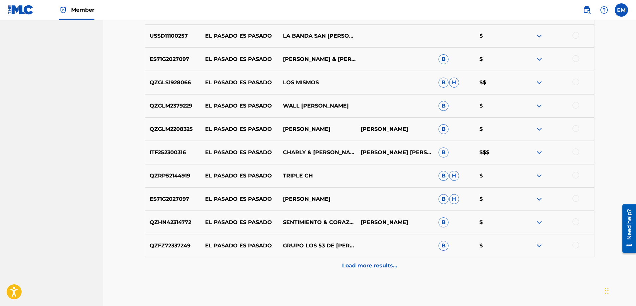
scroll to position [964, 0]
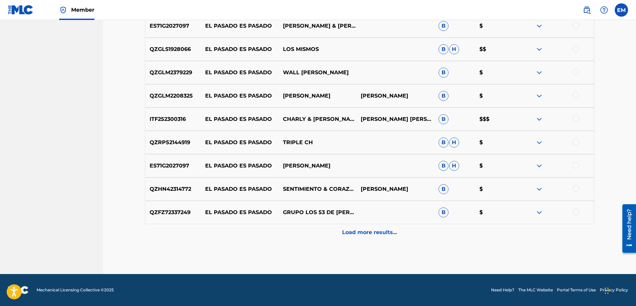
click at [366, 231] on p "Load more results..." at bounding box center [369, 232] width 55 height 8
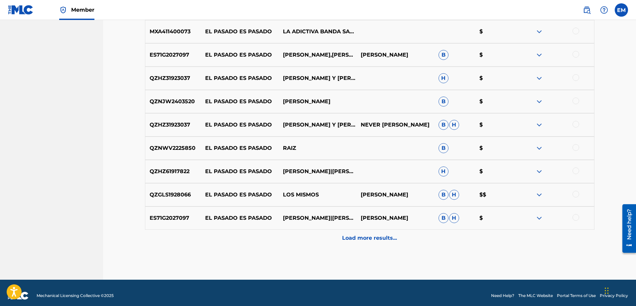
scroll to position [1197, 0]
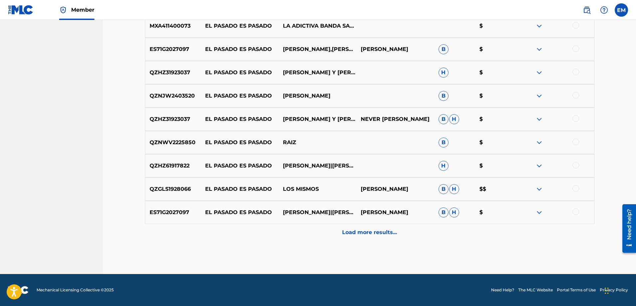
click at [366, 229] on p "Load more results..." at bounding box center [369, 232] width 55 height 8
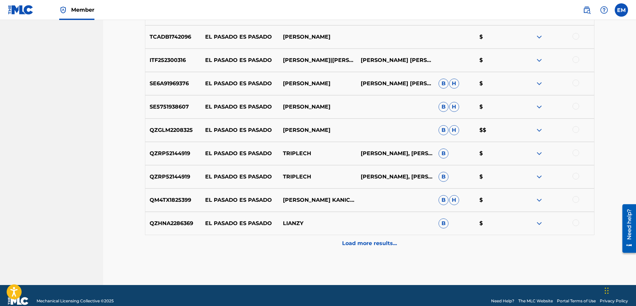
scroll to position [1429, 0]
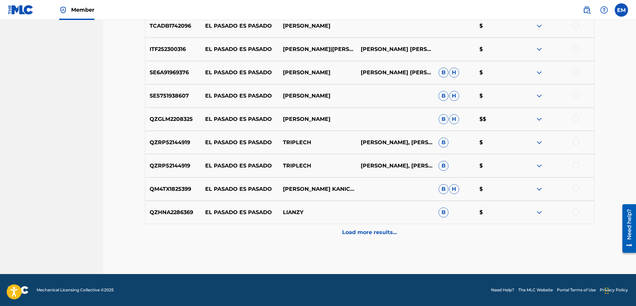
click at [363, 233] on p "Load more results..." at bounding box center [369, 232] width 55 height 8
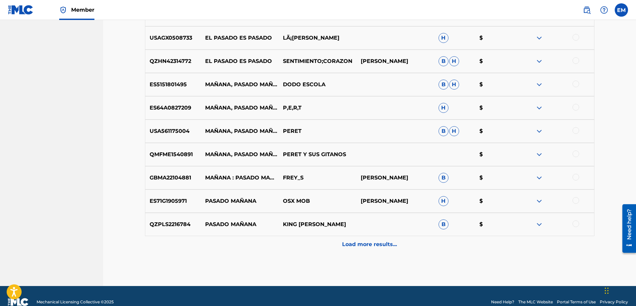
scroll to position [1662, 0]
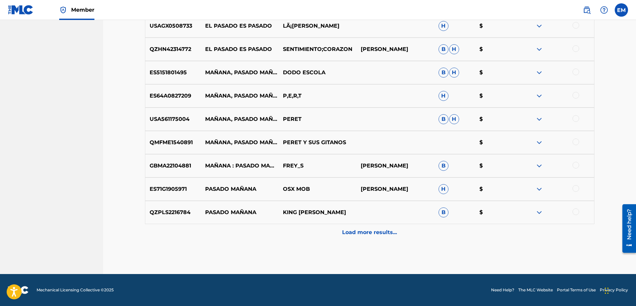
click at [357, 228] on div "Load more results..." at bounding box center [370, 232] width 450 height 17
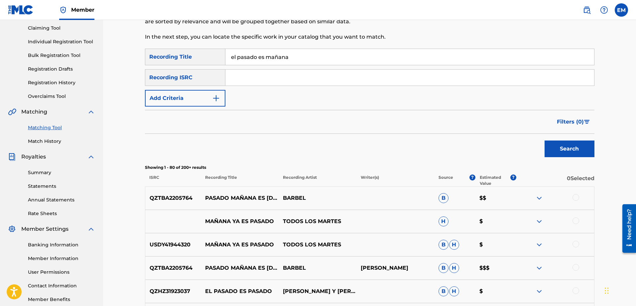
scroll to position [0, 0]
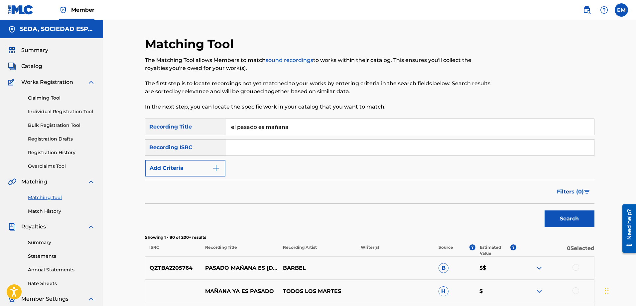
click at [188, 168] on button "Add Criteria" at bounding box center [185, 168] width 81 height 17
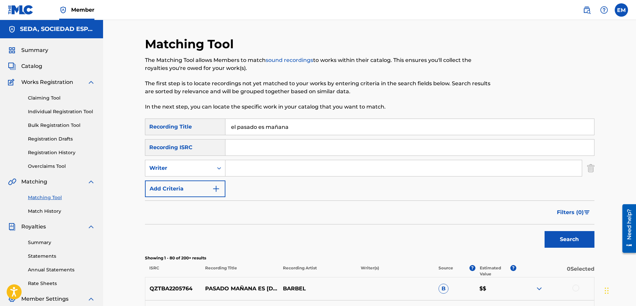
click at [245, 167] on input "Search Form" at bounding box center [404, 168] width 357 height 16
type input "[PERSON_NAME]"
click at [545, 231] on button "Search" at bounding box center [570, 239] width 50 height 17
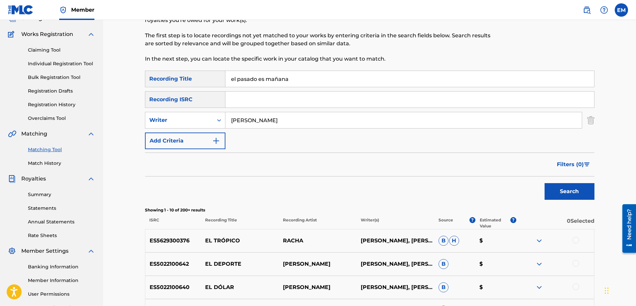
scroll to position [133, 0]
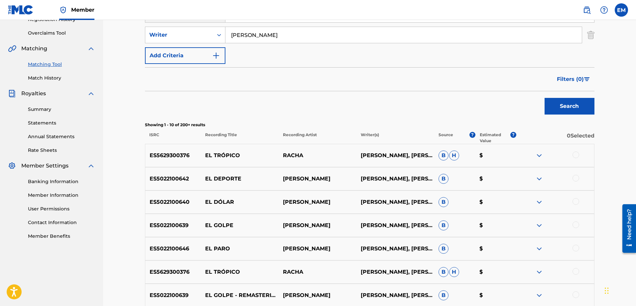
click at [574, 154] on div at bounding box center [576, 154] width 7 height 7
click at [464, 248] on button "Match 1 Group" at bounding box center [468, 251] width 74 height 17
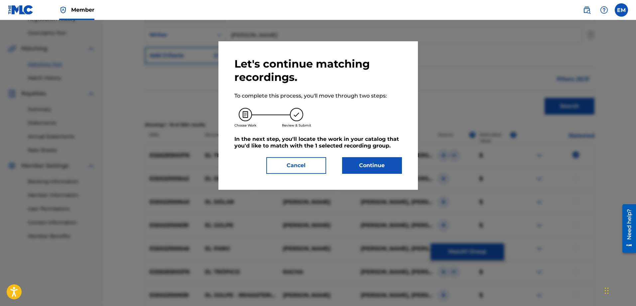
click at [379, 165] on button "Continue" at bounding box center [372, 165] width 60 height 17
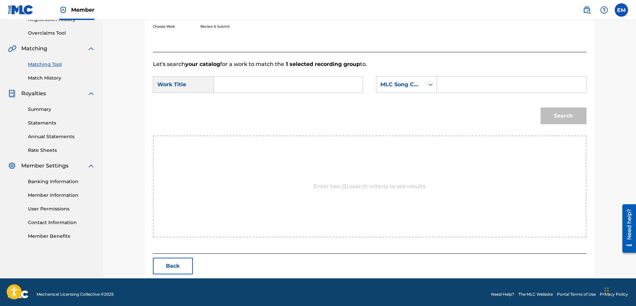
click at [287, 84] on input "Search Form" at bounding box center [289, 85] width 138 height 16
click at [242, 104] on div "el pasado es manana" at bounding box center [239, 107] width 38 height 28
type input "el pasado es manana"
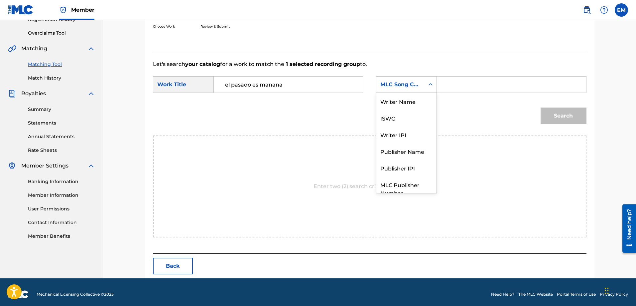
click at [393, 84] on div "MLC Song Code" at bounding box center [401, 85] width 40 height 8
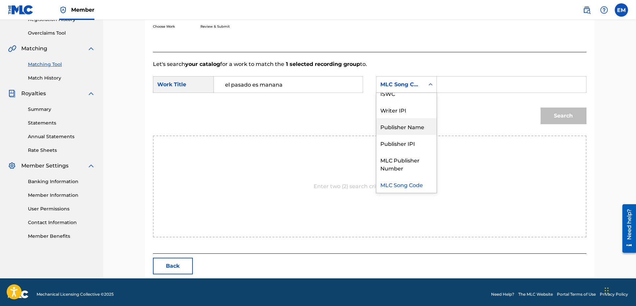
scroll to position [0, 0]
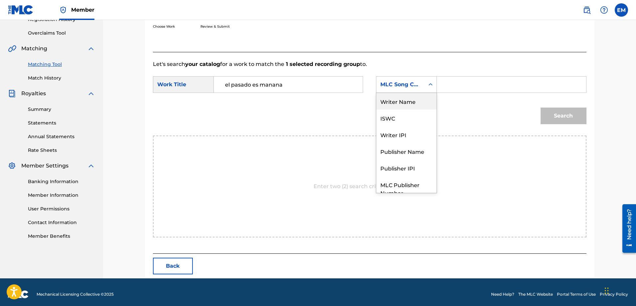
click at [394, 101] on div "Writer Name" at bounding box center [407, 101] width 60 height 17
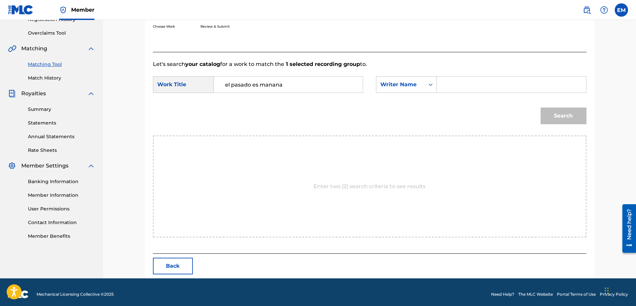
click at [446, 85] on input "Search Form" at bounding box center [512, 85] width 138 height 16
paste input "[PERSON_NAME]"
type input "[PERSON_NAME]"
click at [541, 107] on button "Search" at bounding box center [564, 115] width 46 height 17
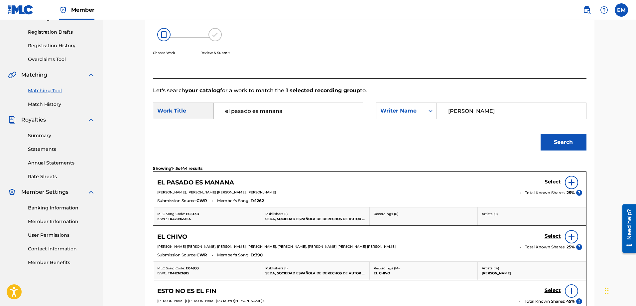
scroll to position [133, 0]
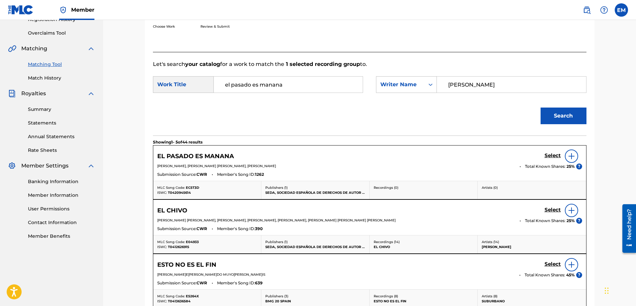
click at [571, 157] on img at bounding box center [572, 156] width 8 height 8
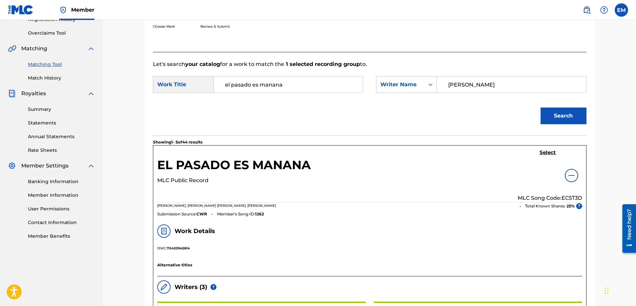
click at [547, 153] on h5 "Select" at bounding box center [548, 152] width 16 height 6
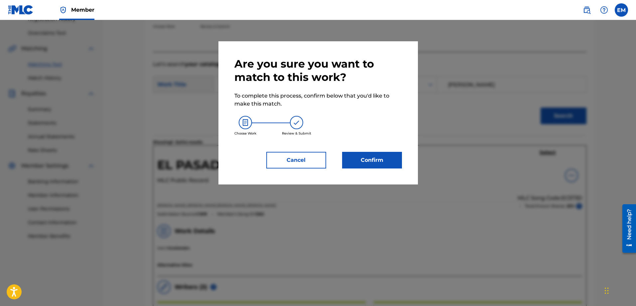
click at [354, 156] on button "Confirm" at bounding box center [372, 160] width 60 height 17
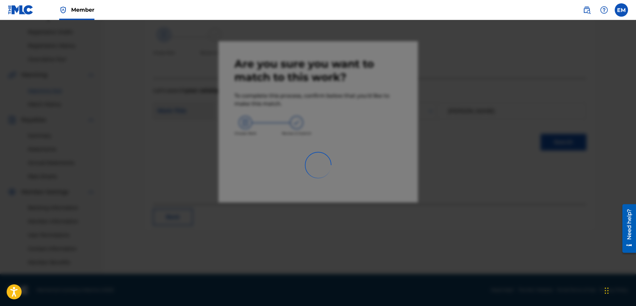
scroll to position [107, 0]
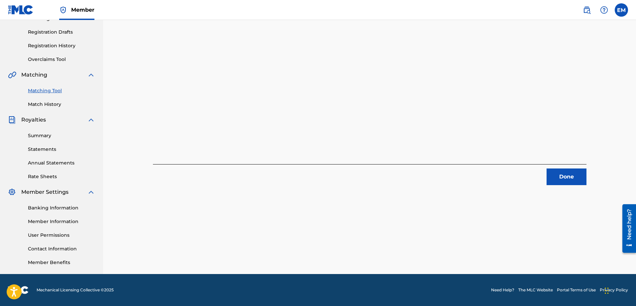
click at [559, 172] on button "Done" at bounding box center [567, 176] width 40 height 17
